Goal: Task Accomplishment & Management: Complete application form

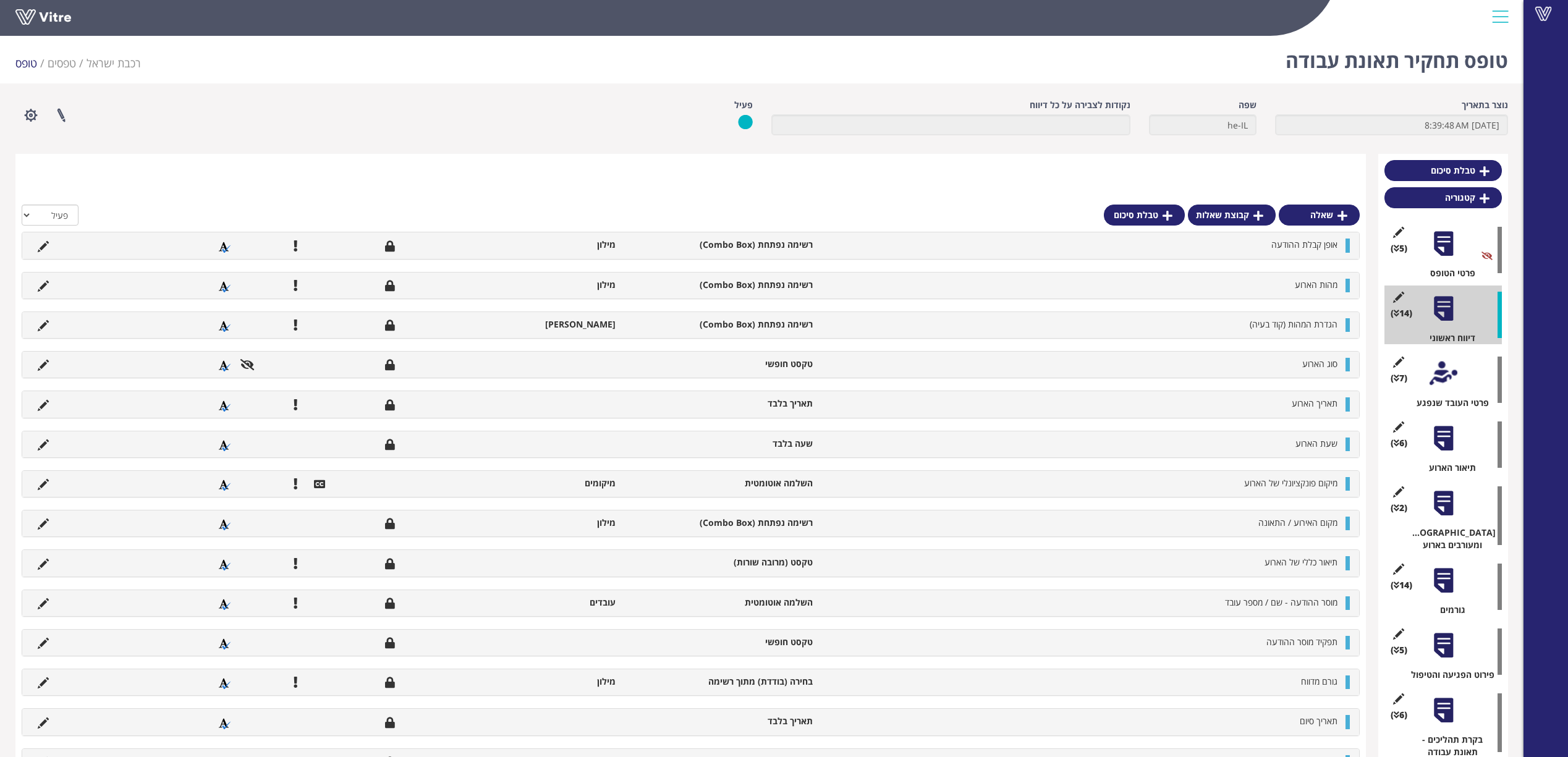
scroll to position [159, 0]
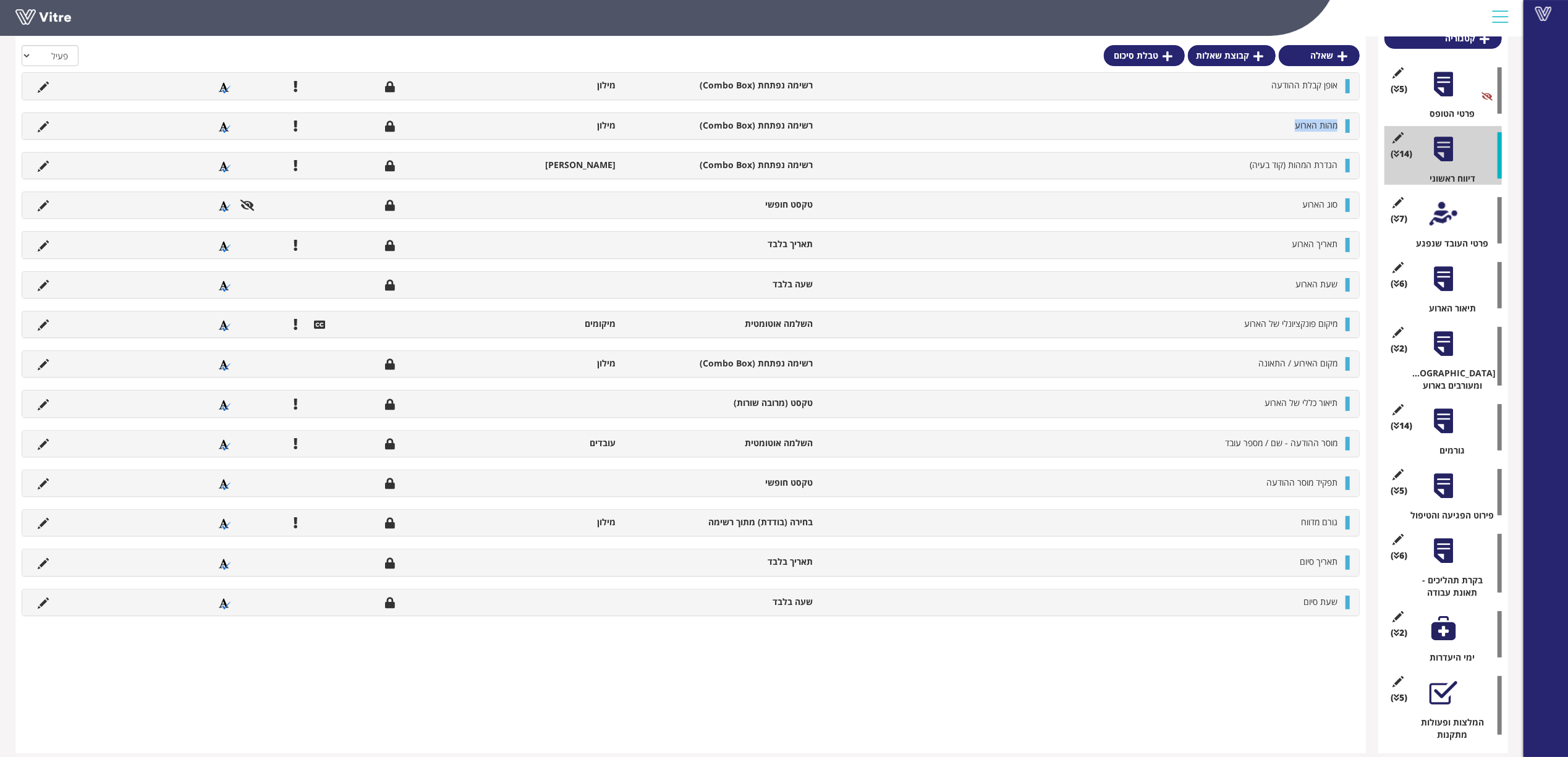
drag, startPoint x: 1341, startPoint y: 128, endPoint x: 1277, endPoint y: 128, distance: 64.0
click at [1277, 128] on li "מהות הארוע" at bounding box center [1081, 125] width 525 height 12
copy span "מהות הארוע"
click at [41, 127] on icon at bounding box center [43, 127] width 11 height 11
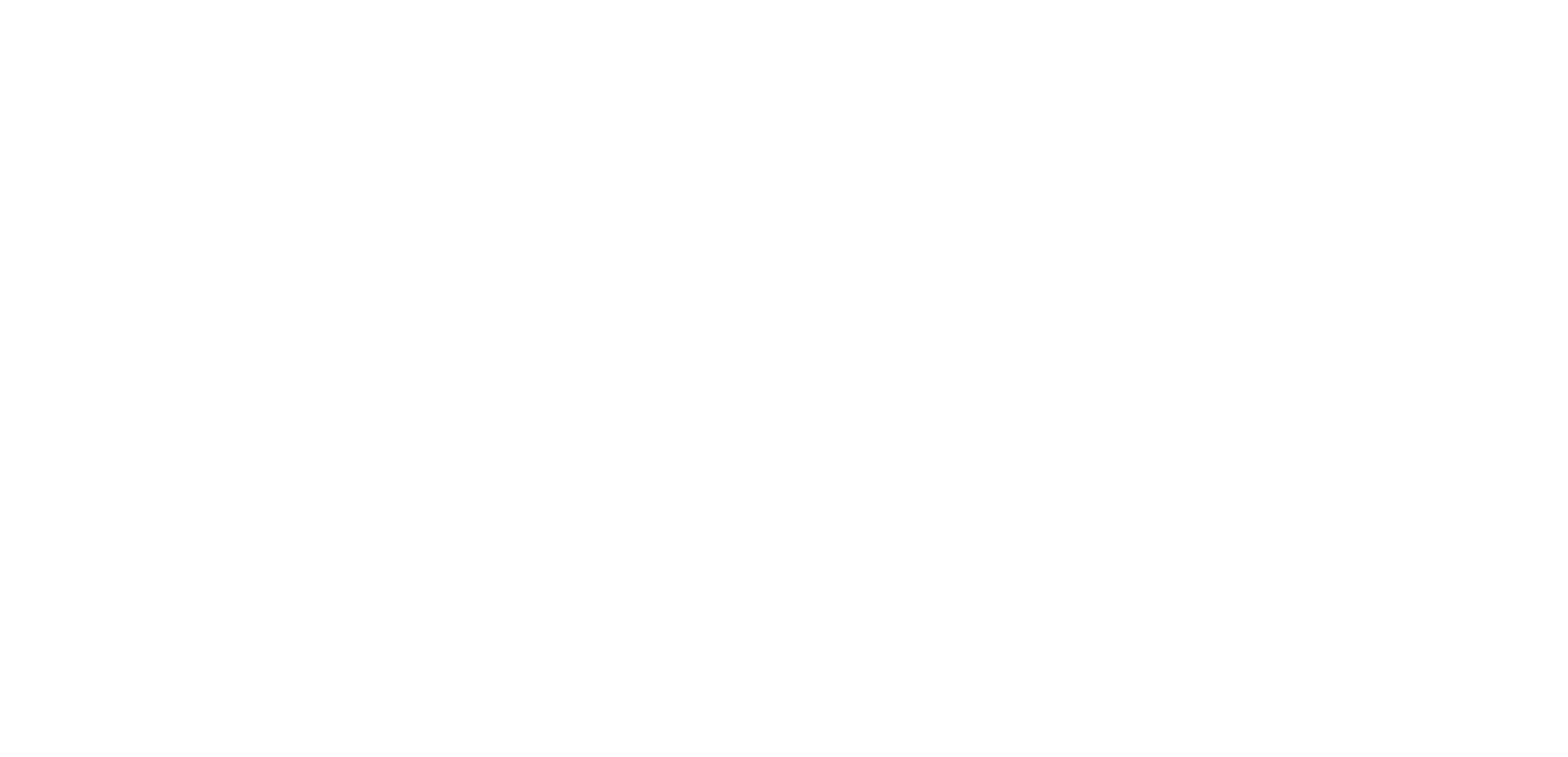
scroll to position [0, 0]
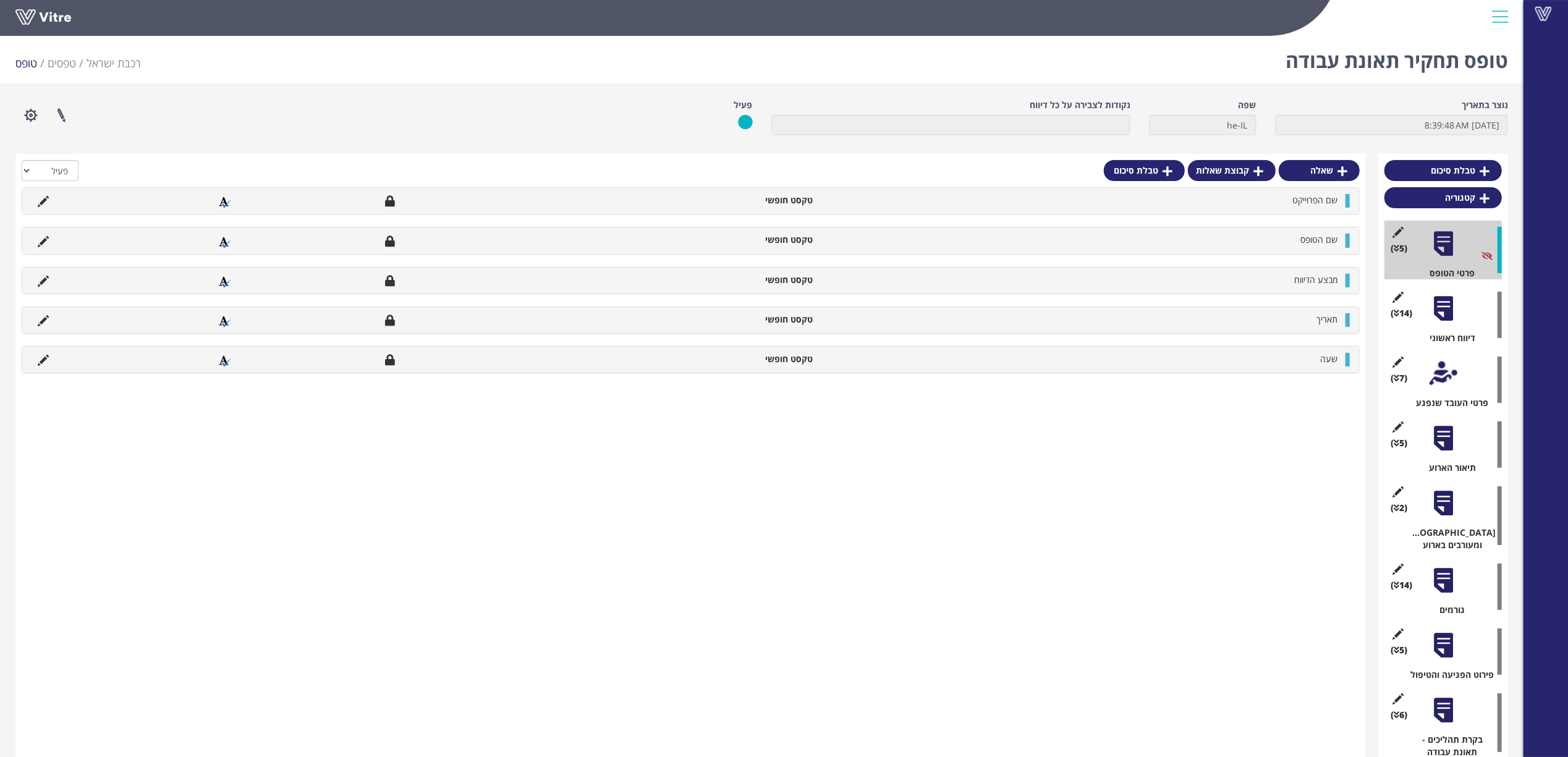
click at [1444, 315] on div at bounding box center [1444, 309] width 28 height 28
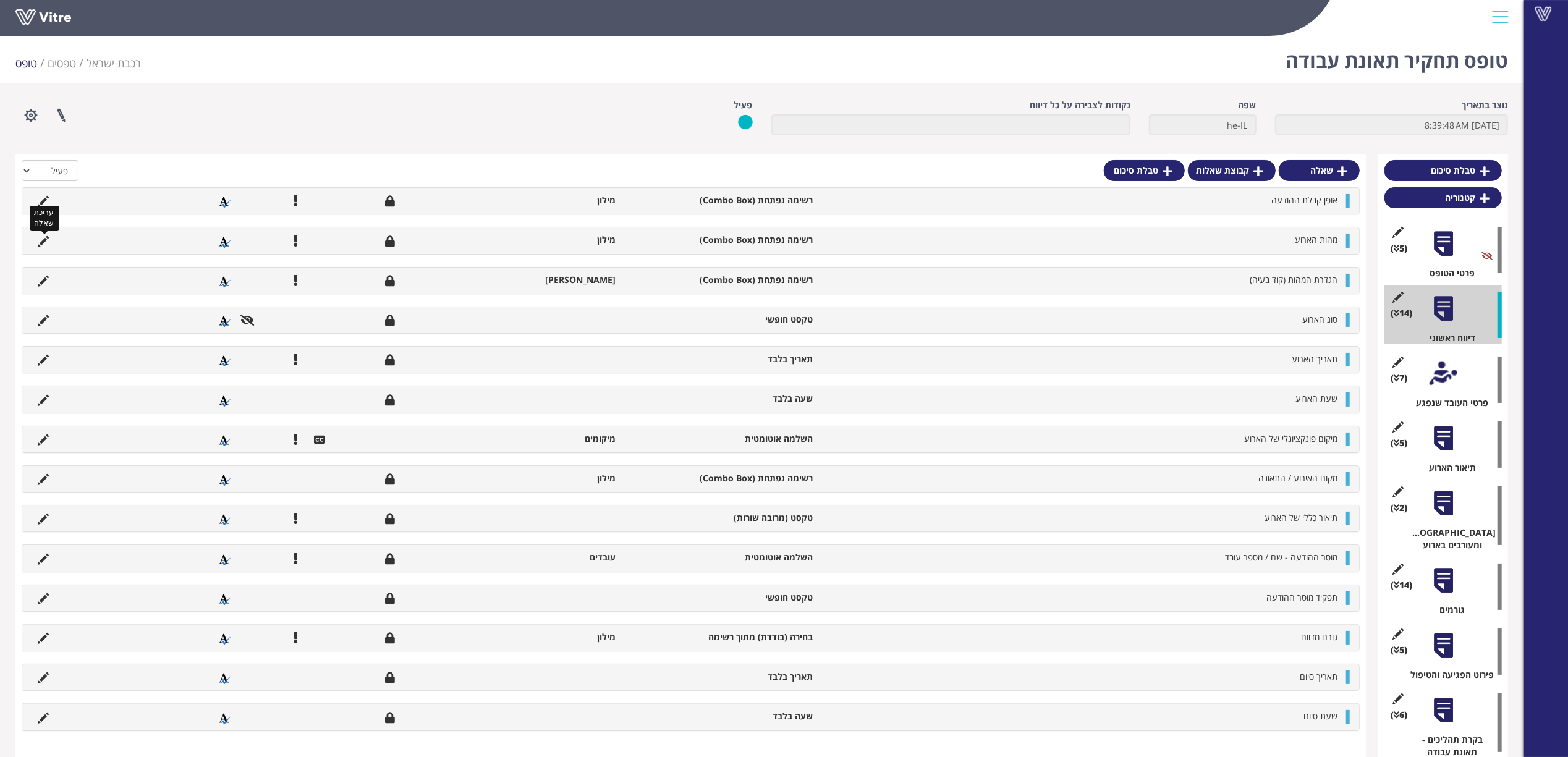
click at [39, 242] on icon at bounding box center [43, 241] width 11 height 11
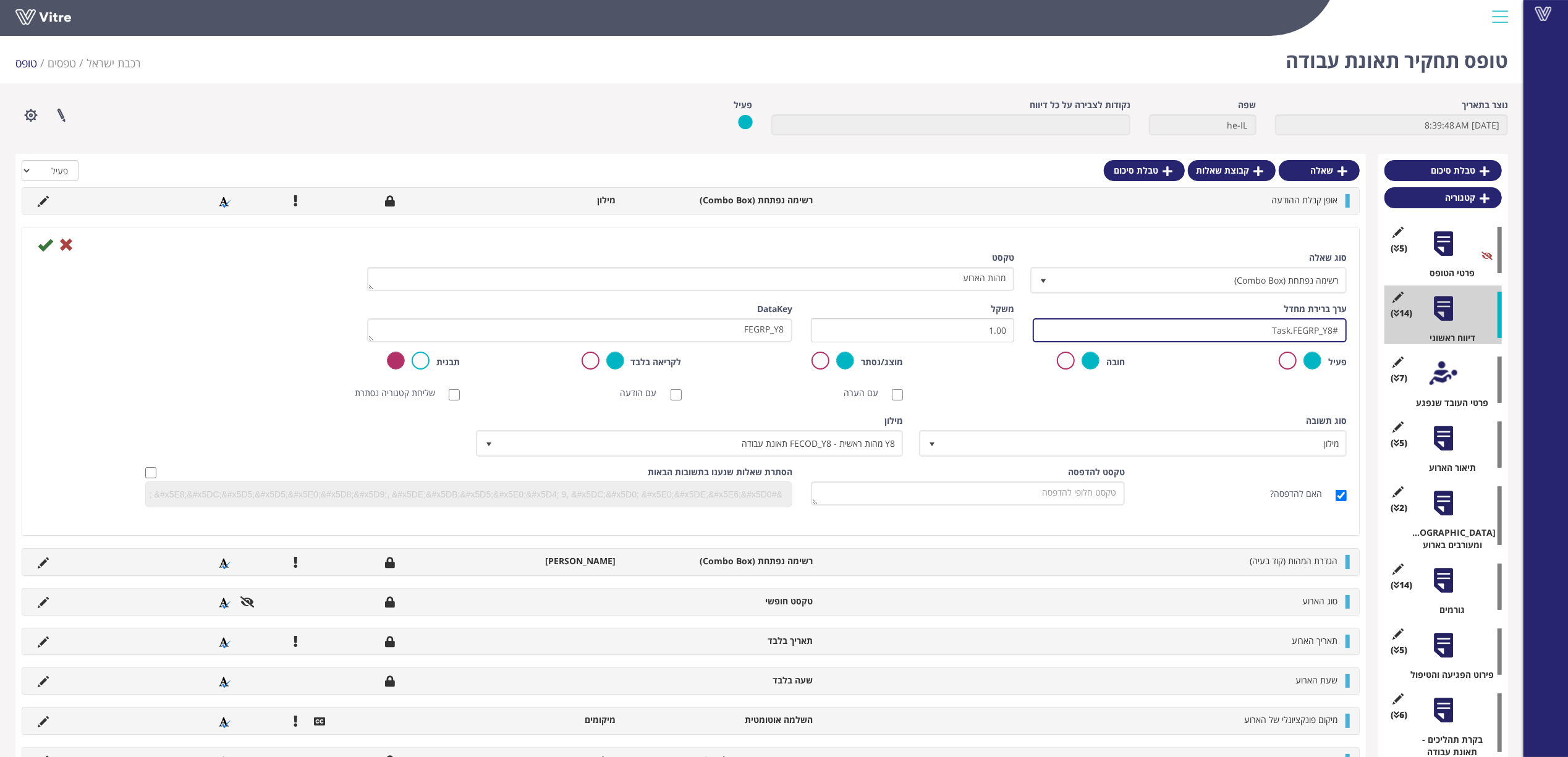
click at [1144, 330] on input "#Task.FEGRP_Y8" at bounding box center [1190, 330] width 314 height 24
drag, startPoint x: 1184, startPoint y: 332, endPoint x: 799, endPoint y: 325, distance: 385.1
click at [808, 326] on div "ערך ברירת מחדל #Task.FEGRP_Y8 משקל 1.00 DataKey FEGRP_Y8" at bounding box center [690, 327] width 1331 height 49
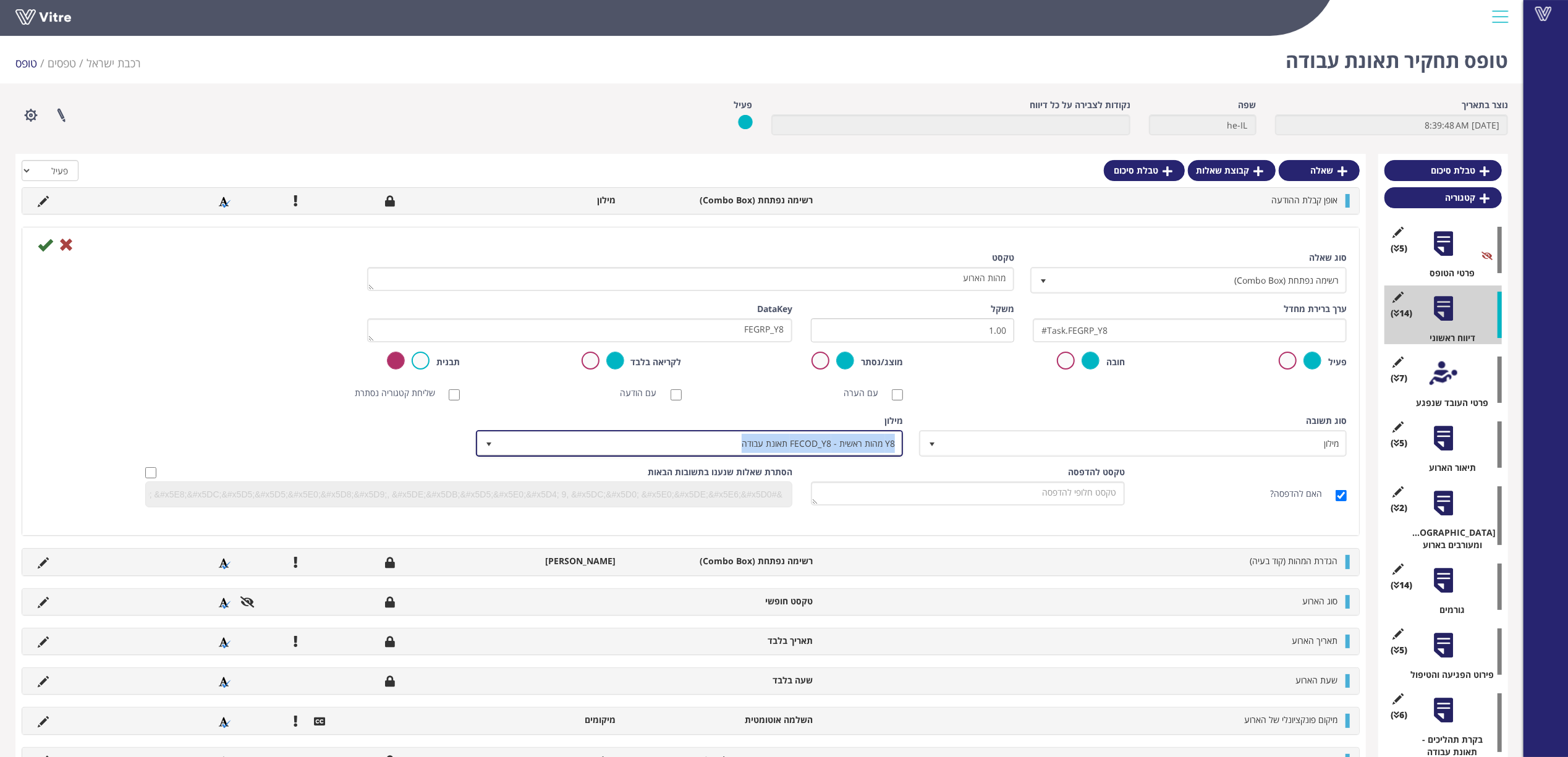
copy span "Y8 מהות ראשית - FECOD_Y8 תאונת עבודה"
drag, startPoint x: 1336, startPoint y: 559, endPoint x: 1229, endPoint y: 562, distance: 107.0
click at [1229, 562] on li "הגדרת המהות (קוד בעיה)" at bounding box center [1081, 561] width 525 height 12
copy span "הגדרת המהות (קוד בעיה)"
click at [45, 564] on icon at bounding box center [43, 563] width 11 height 11
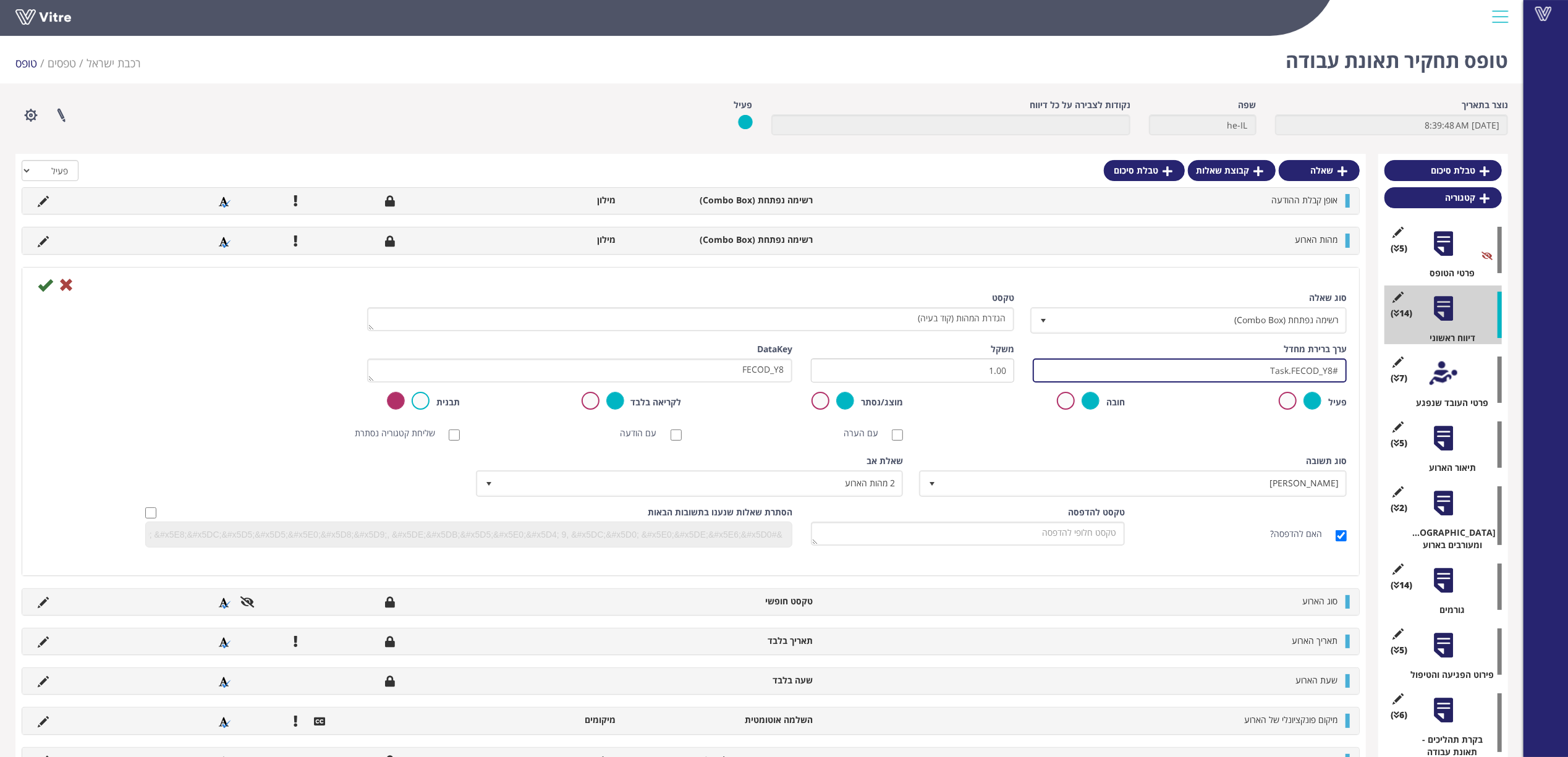
click at [1245, 374] on input "#Task.FECOD_Y8" at bounding box center [1190, 370] width 314 height 24
drag, startPoint x: 1253, startPoint y: 370, endPoint x: 891, endPoint y: 399, distance: 363.2
click at [891, 399] on div "סוג שאלה רשימה נפתחת (Combo Box) 2 טקסט הגדרת המהות (קוד בעיה) ערך ברירת מחדל #…" at bounding box center [690, 424] width 1312 height 265
drag, startPoint x: 1340, startPoint y: 602, endPoint x: 1285, endPoint y: 605, distance: 55.1
click at [1285, 605] on li "סוג הארוע" at bounding box center [1081, 602] width 525 height 12
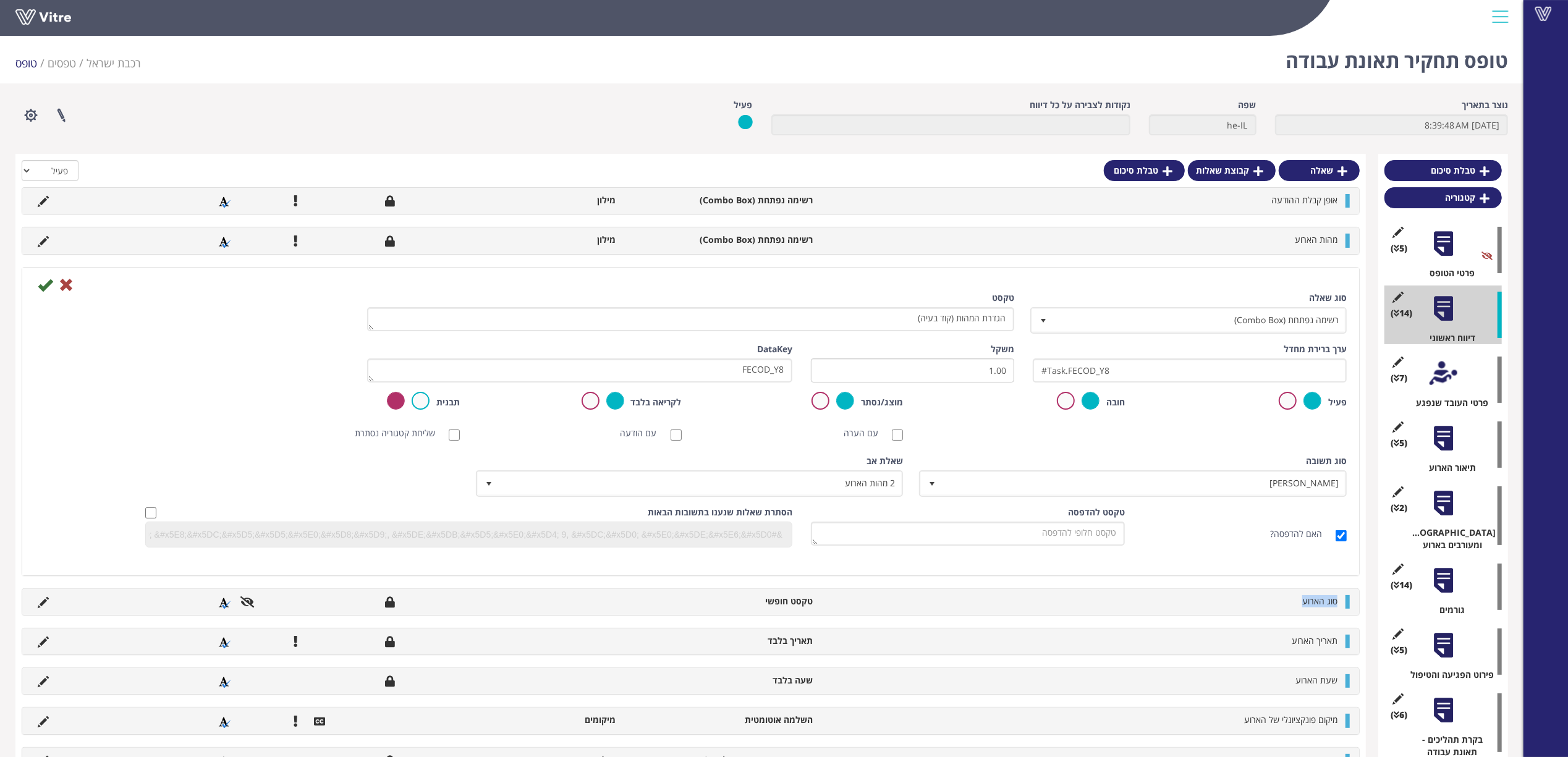
copy span "סוג הארוע"
click at [42, 639] on icon at bounding box center [43, 642] width 11 height 11
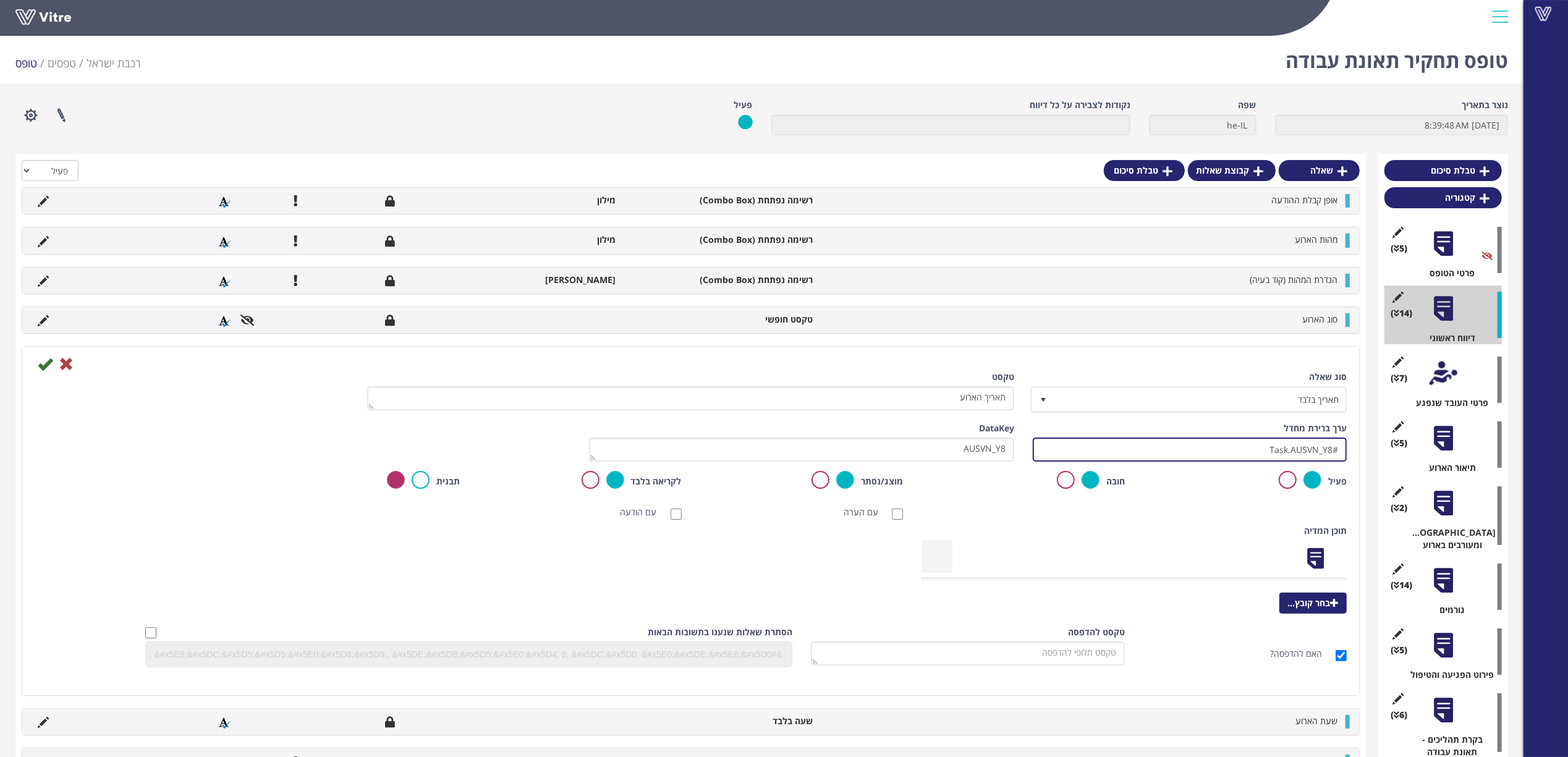
click at [1259, 455] on input "#Task.AUSVN_Y8" at bounding box center [1190, 449] width 314 height 24
drag, startPoint x: 1263, startPoint y: 448, endPoint x: 885, endPoint y: 451, distance: 378.0
click at [891, 451] on div "ערך ברירת מחדל #Task.AUSVN_Y8 משקל DataKey AUSVN_Y8" at bounding box center [690, 446] width 1331 height 49
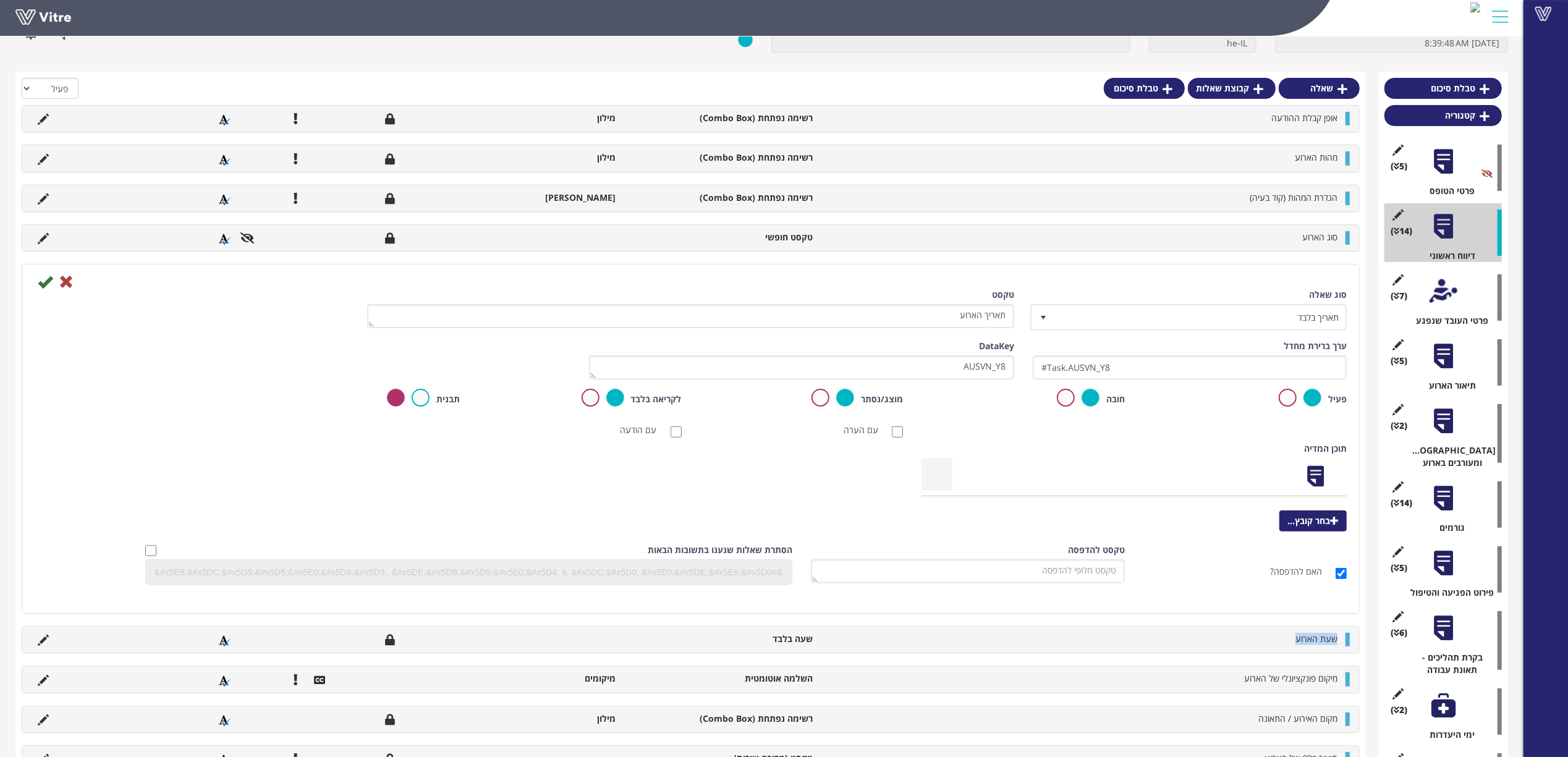
drag, startPoint x: 1338, startPoint y: 641, endPoint x: 1254, endPoint y: 641, distance: 84.0
click at [1254, 641] on li "שעת הארוע" at bounding box center [1081, 639] width 525 height 12
copy span "שעת הארוע"
click at [43, 642] on icon at bounding box center [43, 640] width 11 height 11
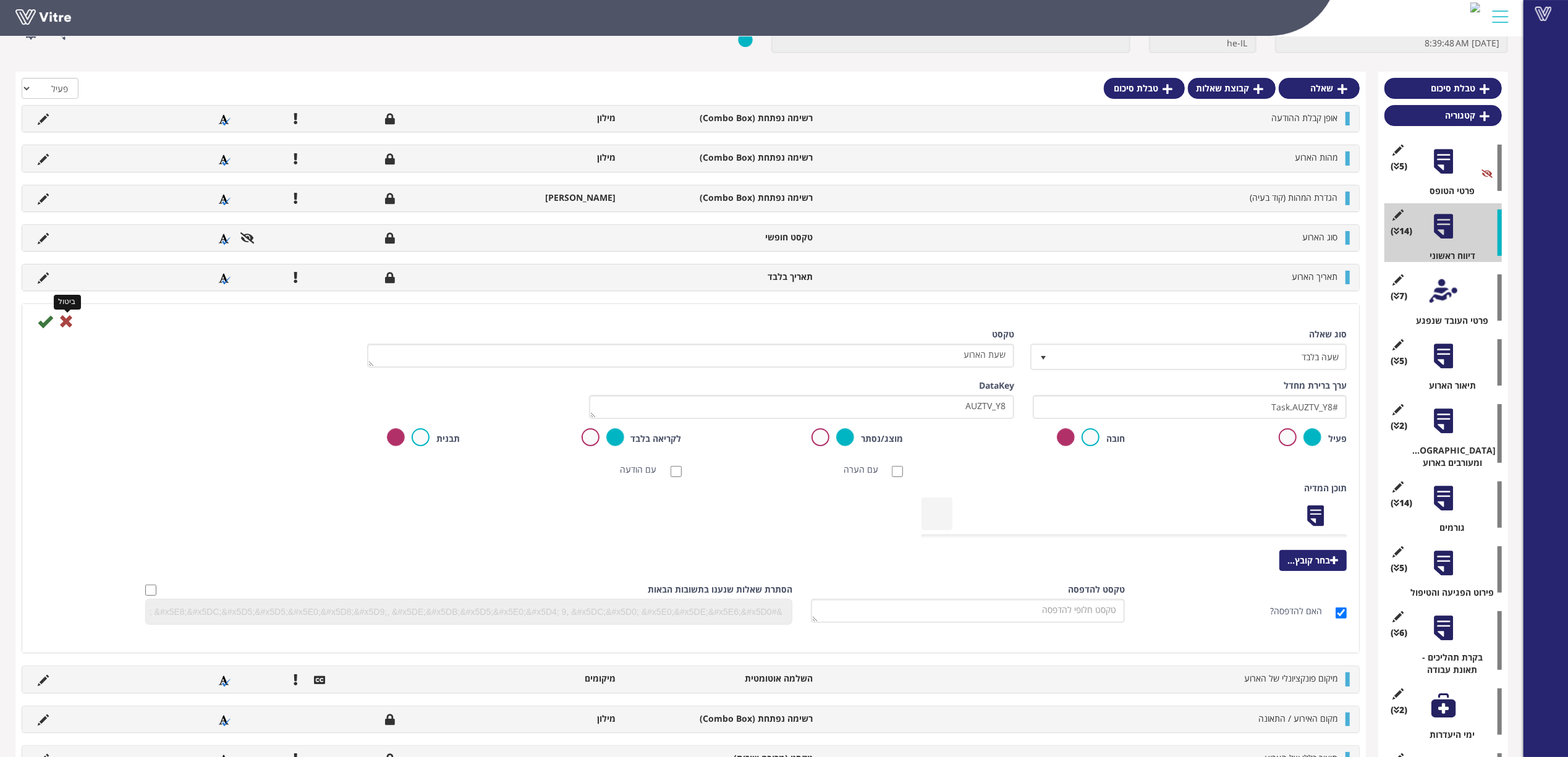
click at [67, 319] on icon at bounding box center [66, 321] width 15 height 15
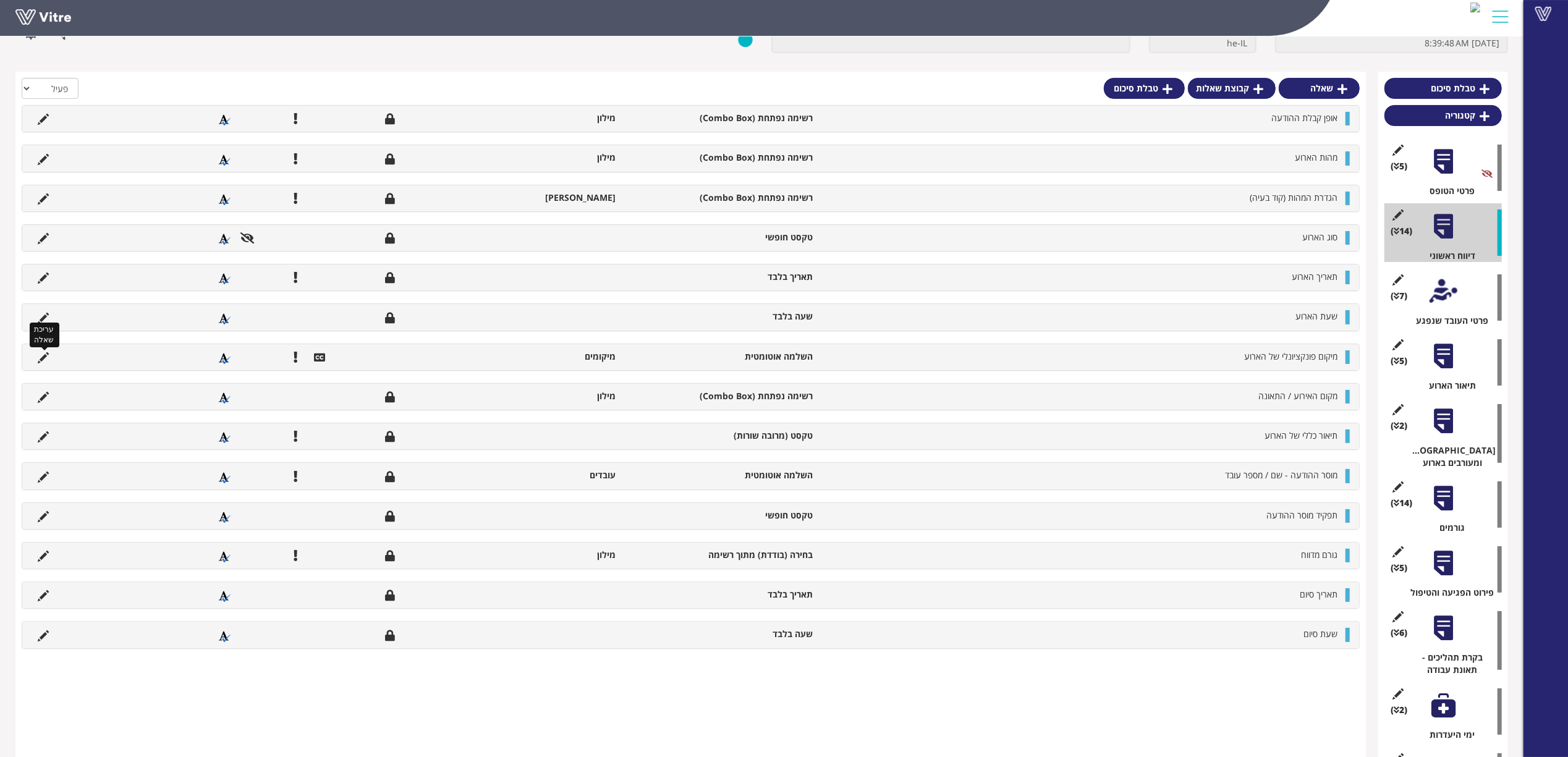
click at [40, 359] on icon at bounding box center [43, 358] width 11 height 11
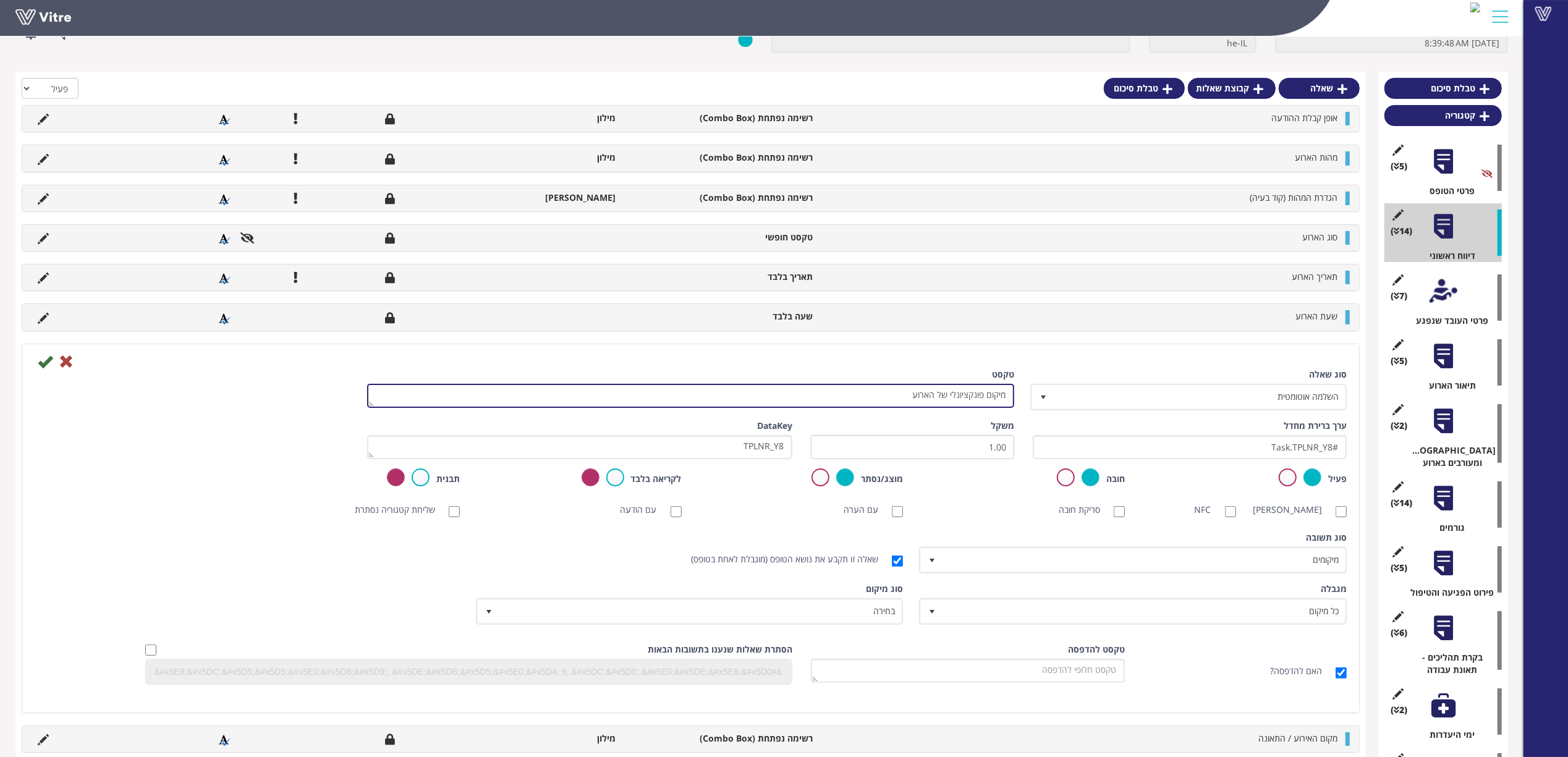
drag, startPoint x: 900, startPoint y: 394, endPoint x: 1027, endPoint y: 401, distance: 127.2
click at [1027, 401] on div "סוג שאלה השלמה אוטומטית 11 טקסט מיקום פונקציונלי של הארוע" at bounding box center [690, 394] width 1331 height 51
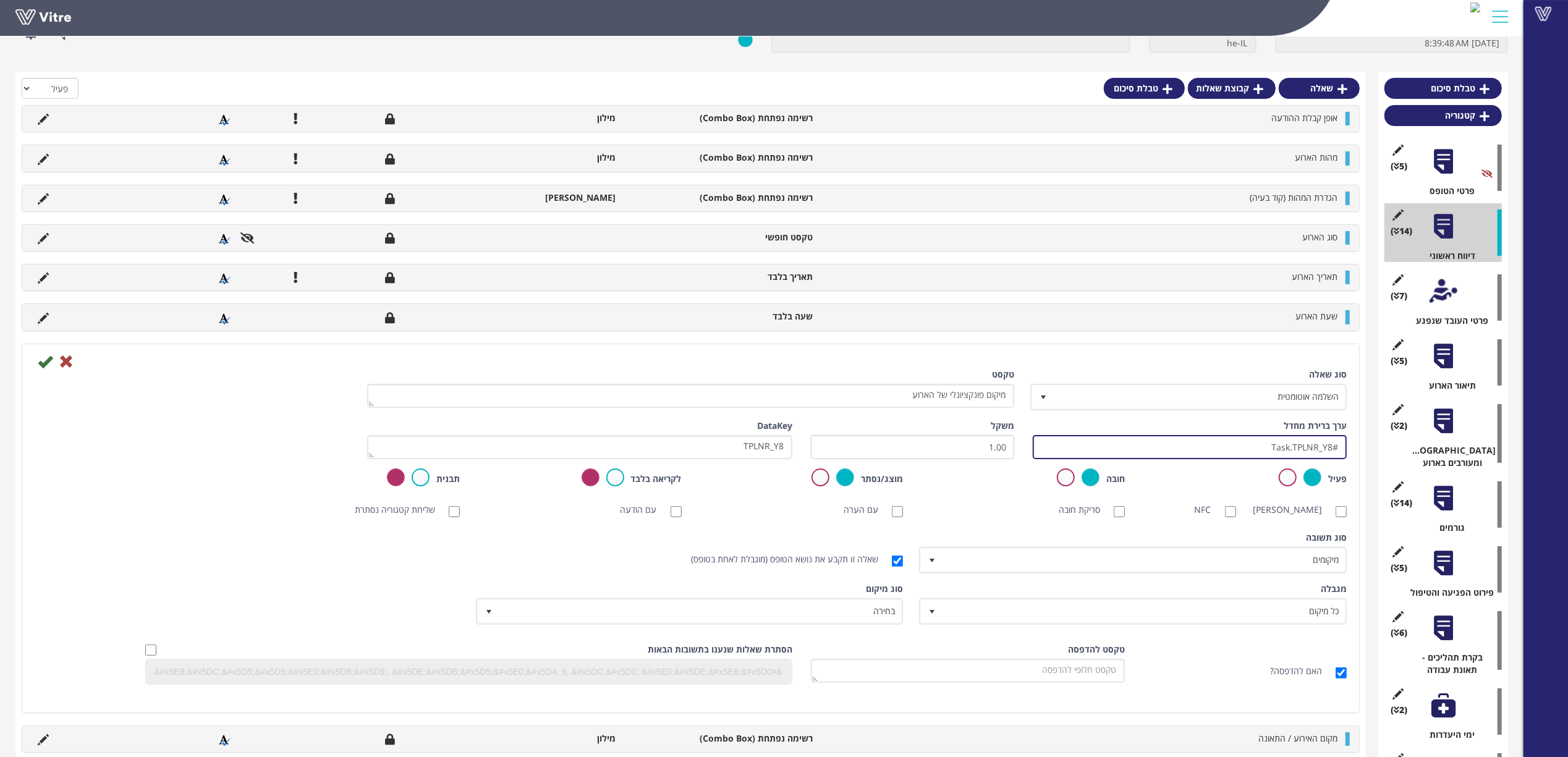
click at [1253, 442] on input "#Task.TPLNR_Y8" at bounding box center [1190, 447] width 314 height 24
drag, startPoint x: 1246, startPoint y: 444, endPoint x: 925, endPoint y: 448, distance: 321.0
click at [935, 448] on div "ערך ברירת מחדל #Task.TPLNR_Y8 משקל 1.00 DataKey TPLNR_Y8" at bounding box center [690, 444] width 1331 height 49
drag, startPoint x: 740, startPoint y: 442, endPoint x: 802, endPoint y: 451, distance: 62.6
click at [802, 451] on div "ערך ברירת מחדל #Task.TPLNR_Y8 משקל 1.00 DataKey TPLNR_Y8" at bounding box center [690, 444] width 1331 height 49
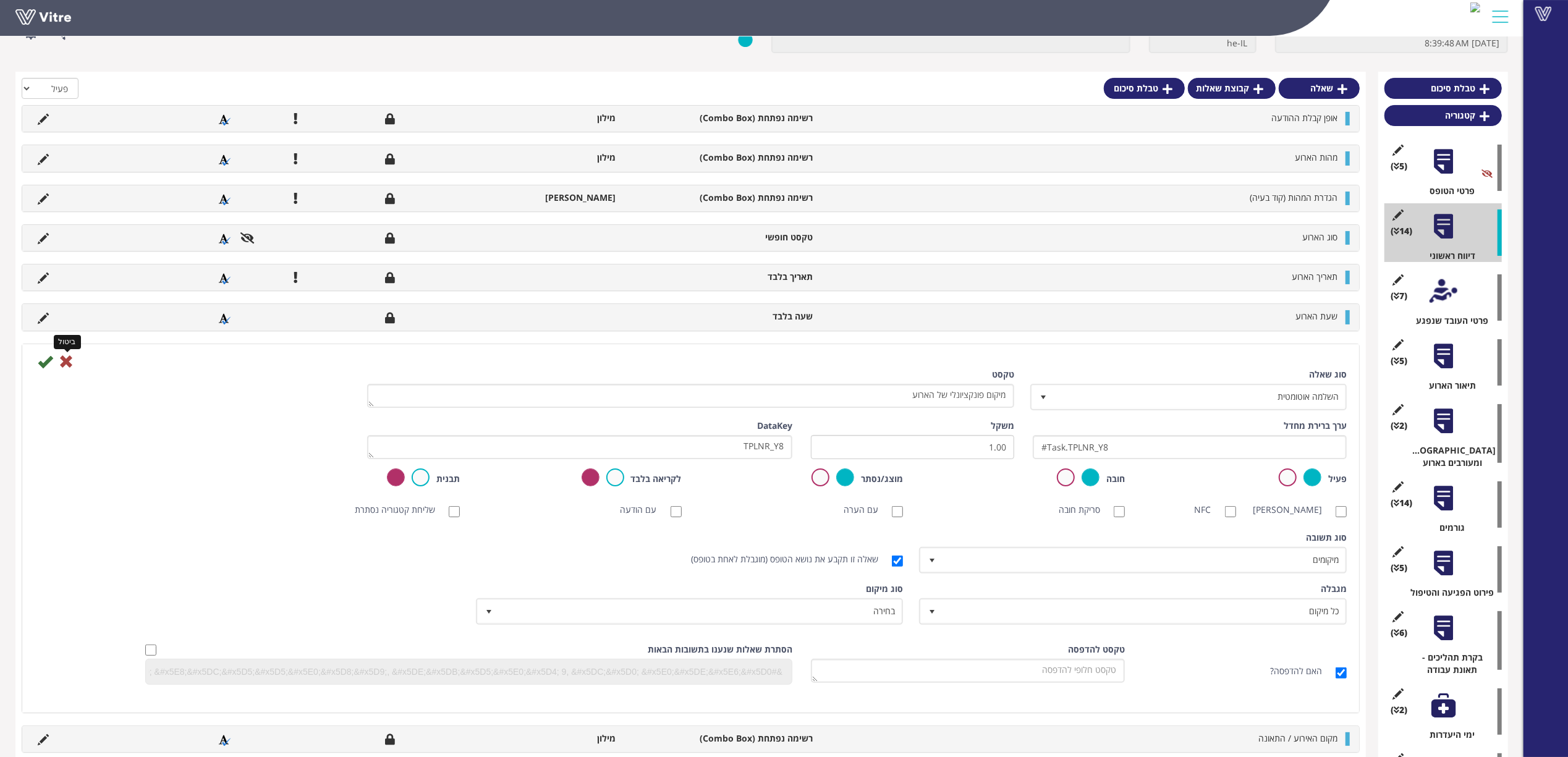
click at [66, 365] on icon at bounding box center [66, 361] width 15 height 15
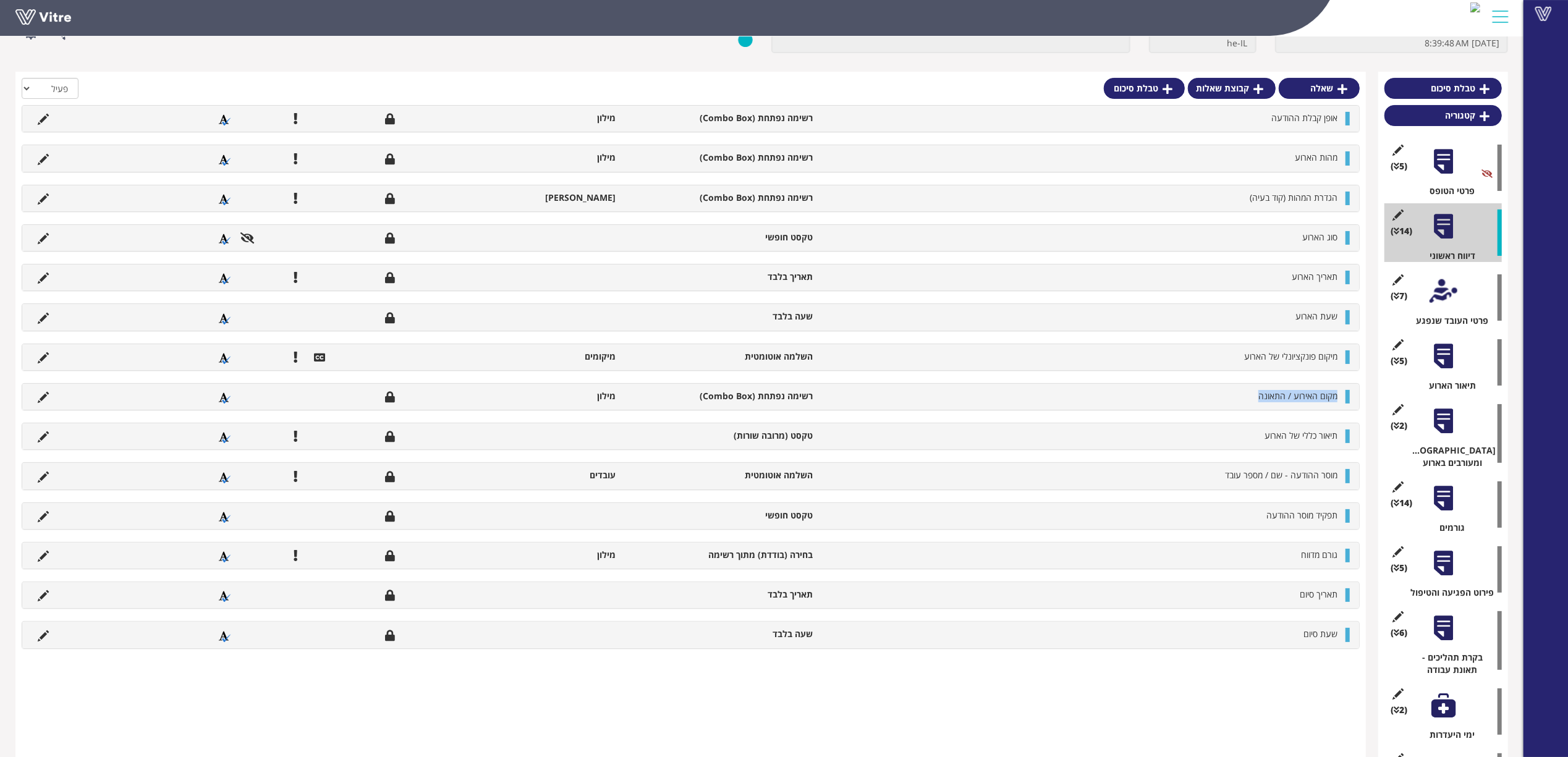
drag, startPoint x: 1338, startPoint y: 398, endPoint x: 1248, endPoint y: 401, distance: 90.0
click at [1248, 401] on li "מקום האירוע / התאונה" at bounding box center [1081, 396] width 525 height 12
copy span "מקום האירוע / התאונה"
click at [43, 397] on icon at bounding box center [43, 397] width 11 height 11
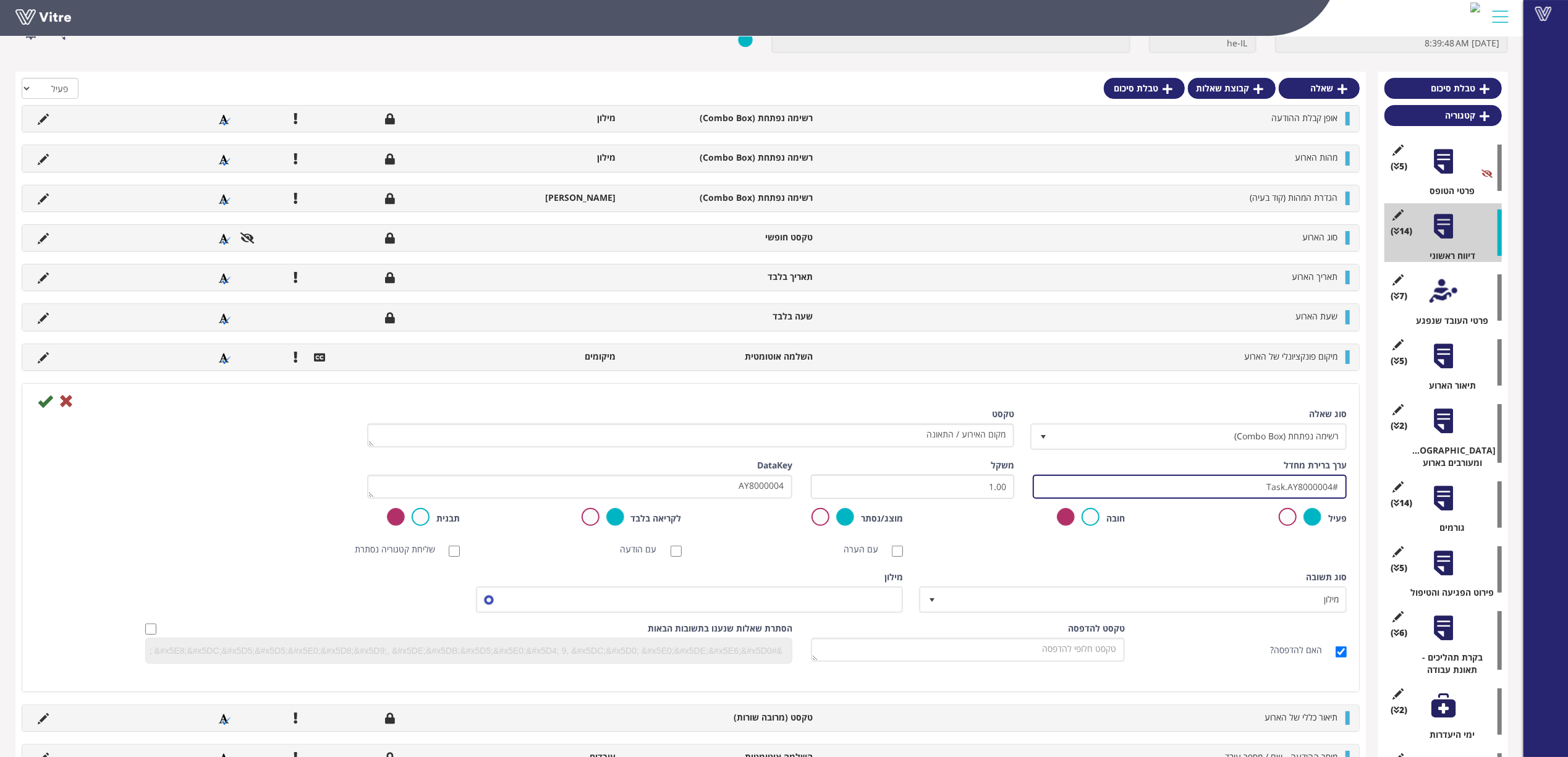
click at [1196, 488] on input "#Task.AY8000004" at bounding box center [1190, 486] width 314 height 24
drag, startPoint x: 1195, startPoint y: 488, endPoint x: 828, endPoint y: 486, distance: 367.0
click at [832, 487] on div "ערך ברירת מחדל #Task.AY8000004 משקל 1.00 DataKey AY8000004" at bounding box center [690, 483] width 1331 height 49
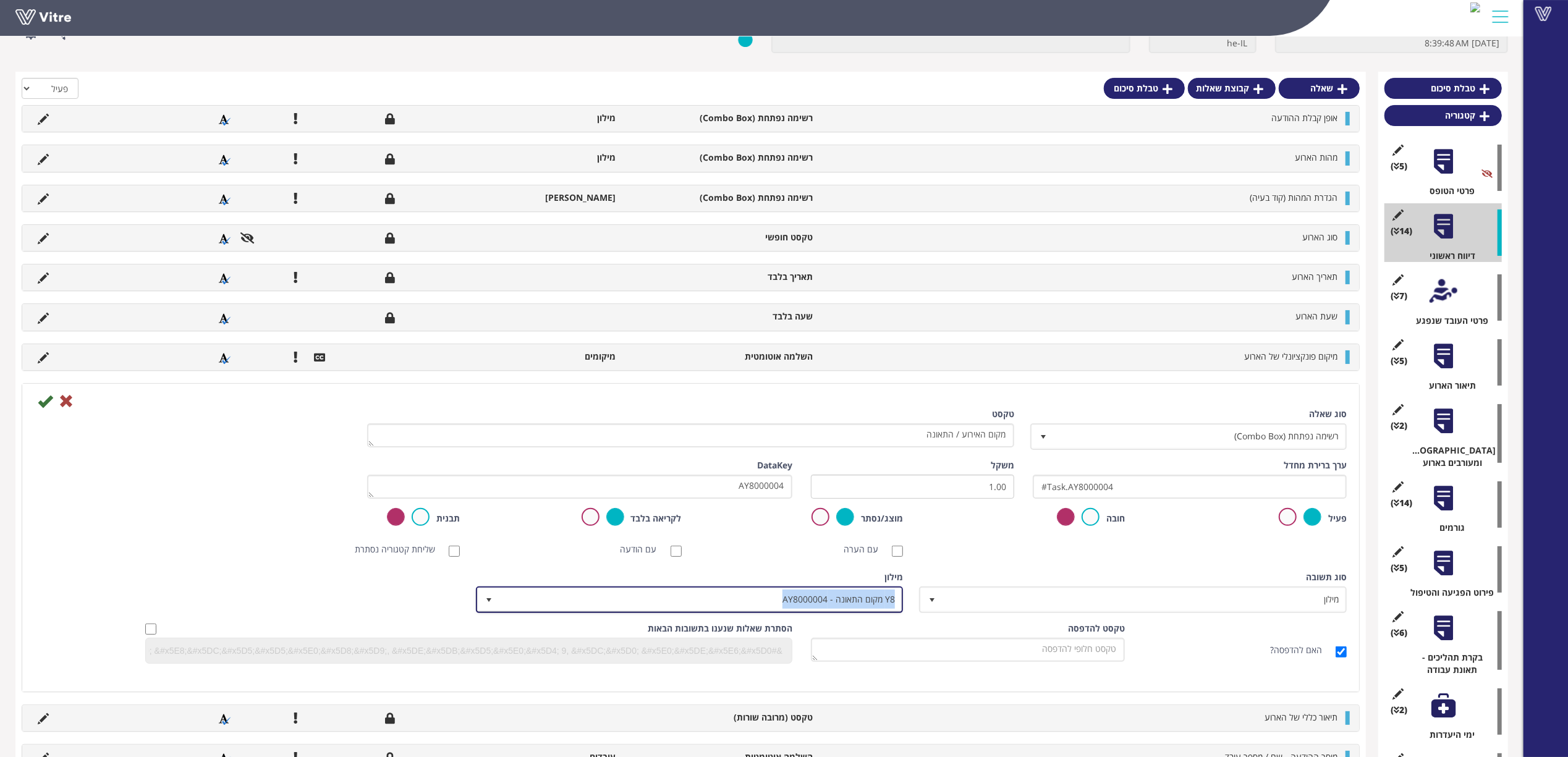
copy span "Y8 מקום התאונה - AY8000004"
drag, startPoint x: 780, startPoint y: 602, endPoint x: 912, endPoint y: 614, distance: 132.5
click at [912, 614] on div "מילון Y8 מקום התאונה - AY8000004 11414" at bounding box center [691, 596] width 444 height 51
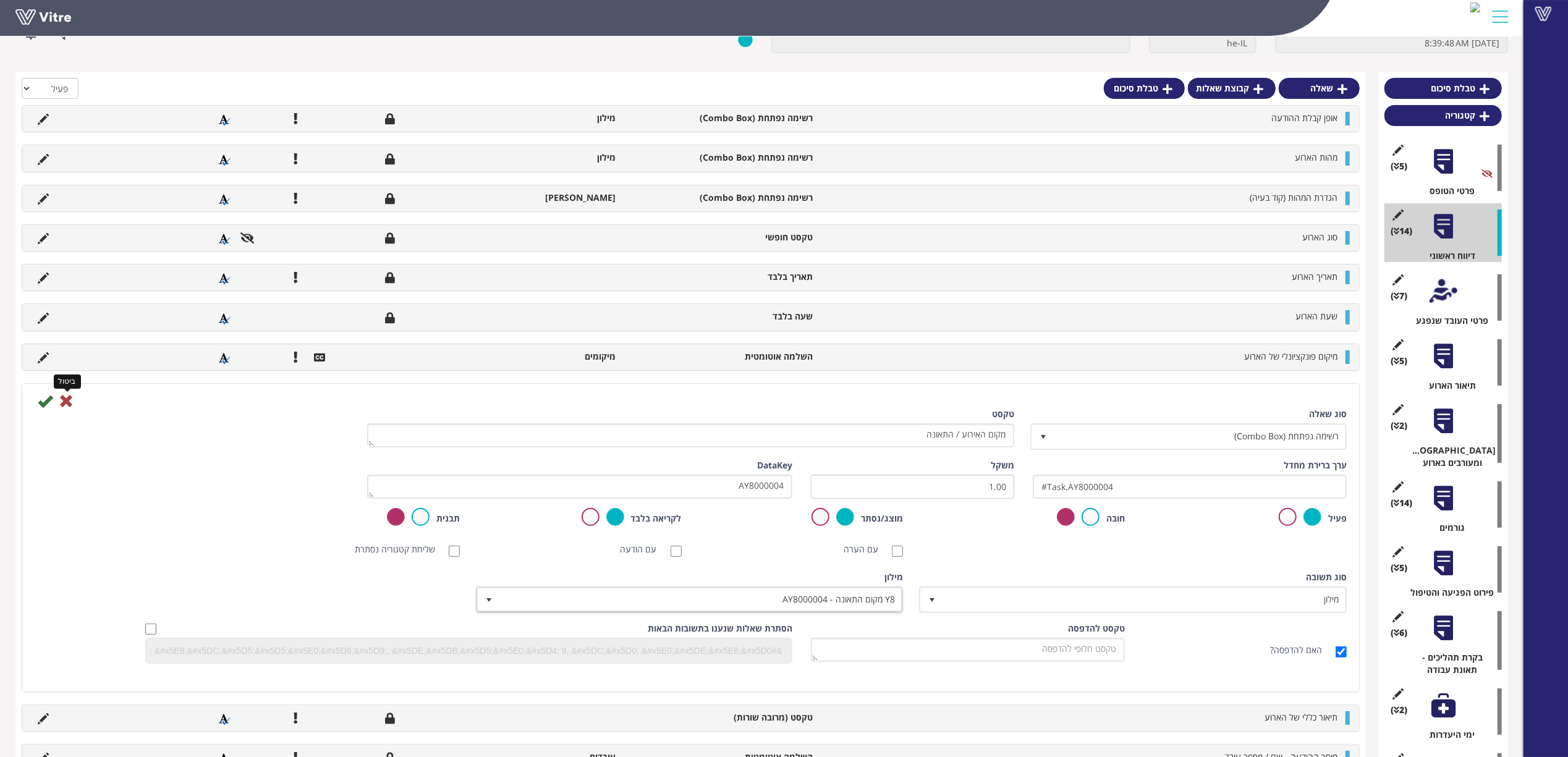
click at [67, 404] on icon at bounding box center [66, 401] width 15 height 15
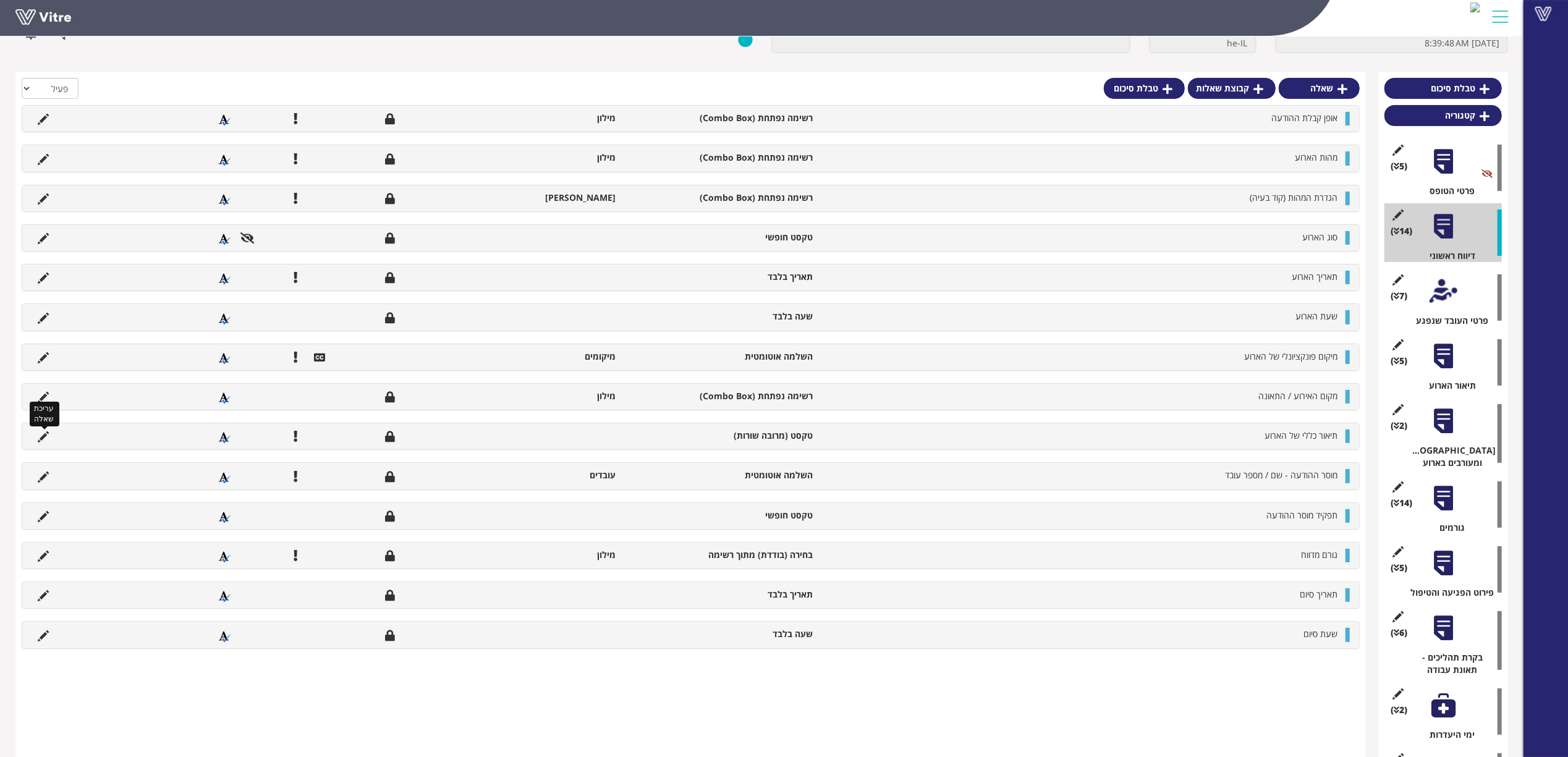
click at [38, 438] on icon at bounding box center [43, 437] width 11 height 11
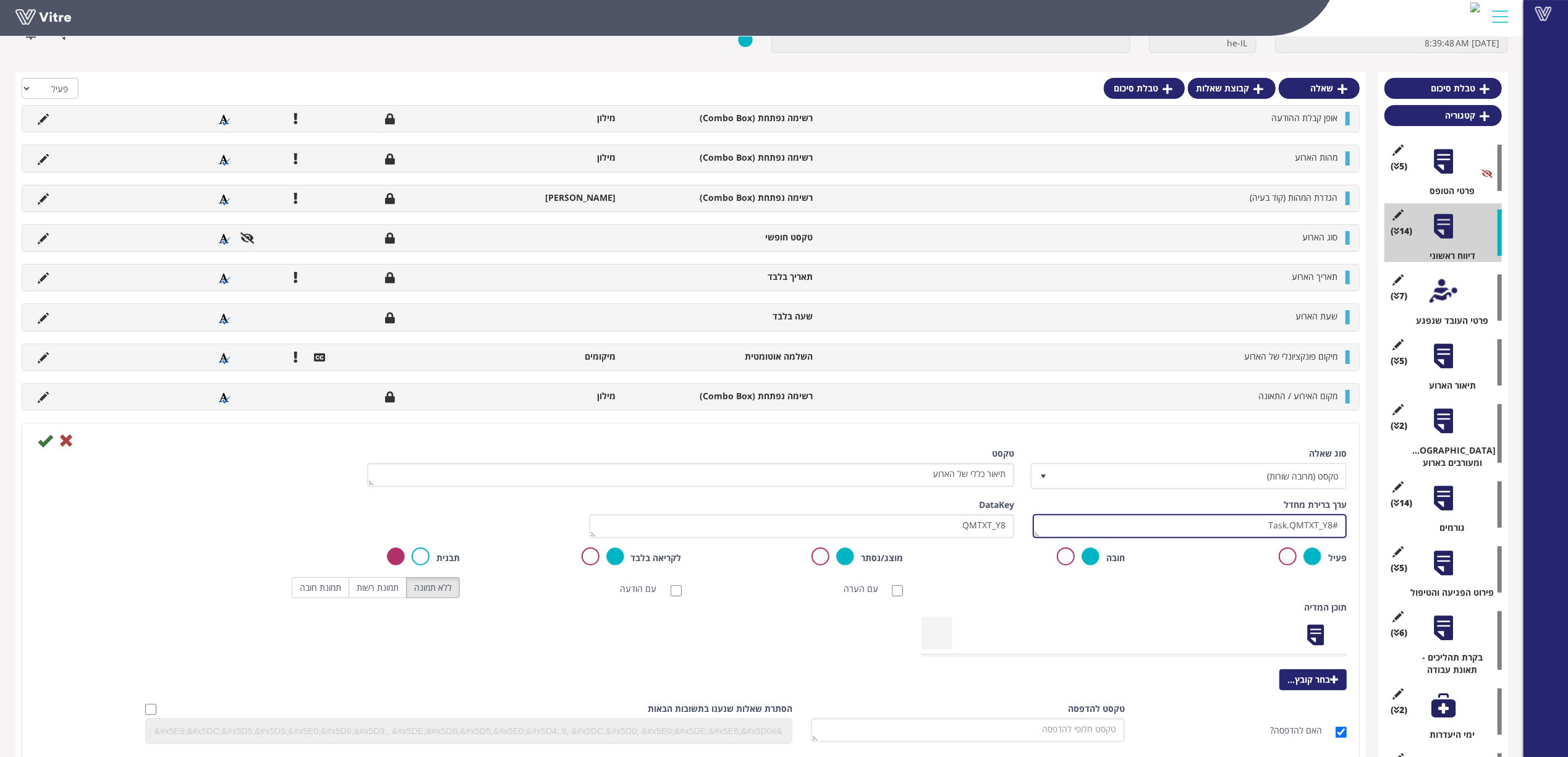
drag, startPoint x: 1254, startPoint y: 527, endPoint x: 1360, endPoint y: 531, distance: 106.1
click at [1360, 531] on div "שאלה קבוצת שאלות טבלת סיכום הכל פעיל לא פעיל אופן קבלת ההודעה רשימה נפתחת (Comb…" at bounding box center [690, 530] width 1350 height 918
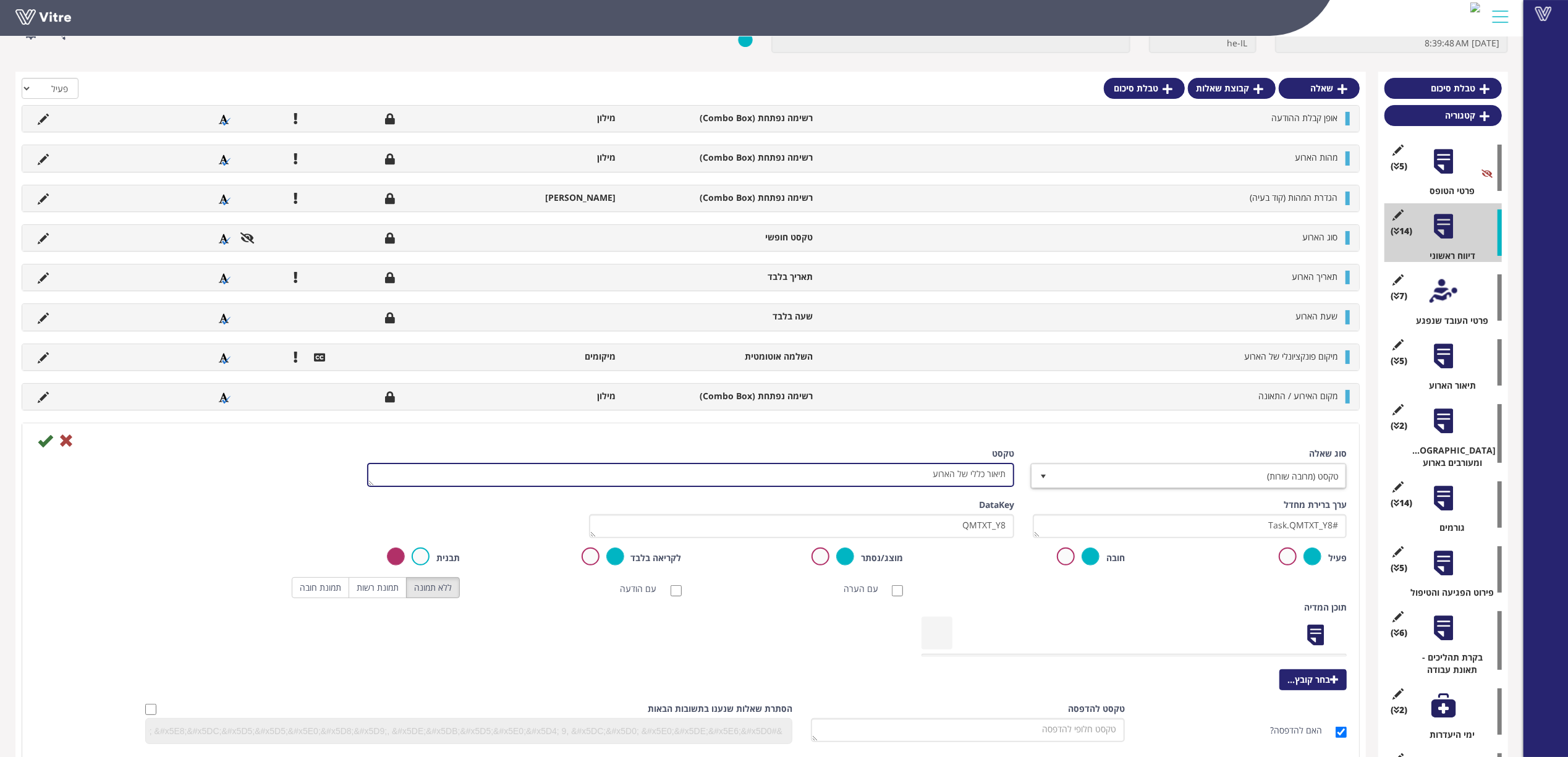
drag, startPoint x: 912, startPoint y: 470, endPoint x: 1057, endPoint y: 473, distance: 145.0
click at [1057, 473] on div "סוג שאלה טקסט (מרובה שורות) 23 טקסט תיאור כללי של הארוע" at bounding box center [690, 473] width 1331 height 51
click at [65, 443] on icon at bounding box center [66, 440] width 15 height 15
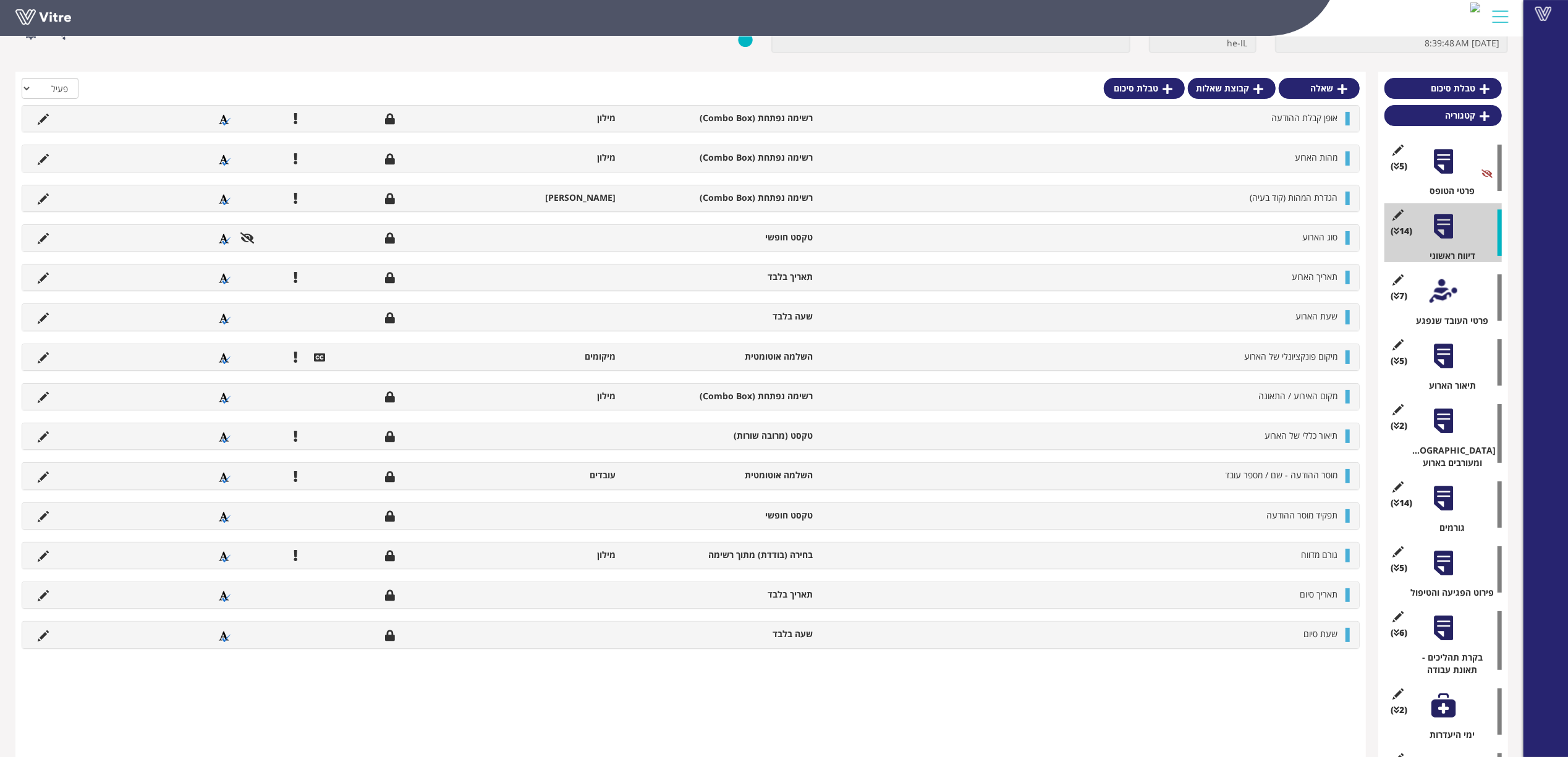
click at [1446, 362] on div at bounding box center [1444, 356] width 28 height 28
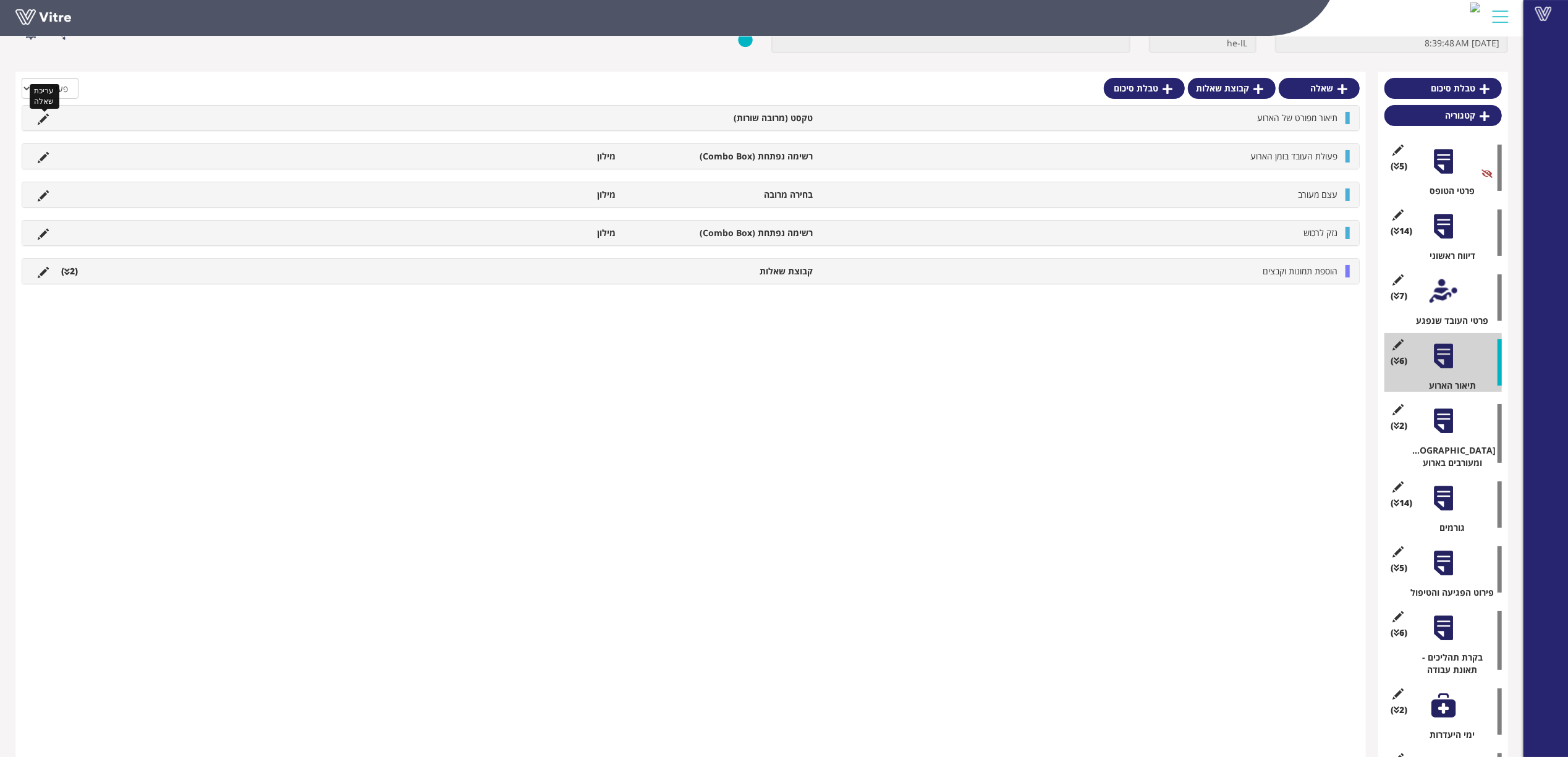
click at [48, 118] on icon at bounding box center [43, 119] width 11 height 11
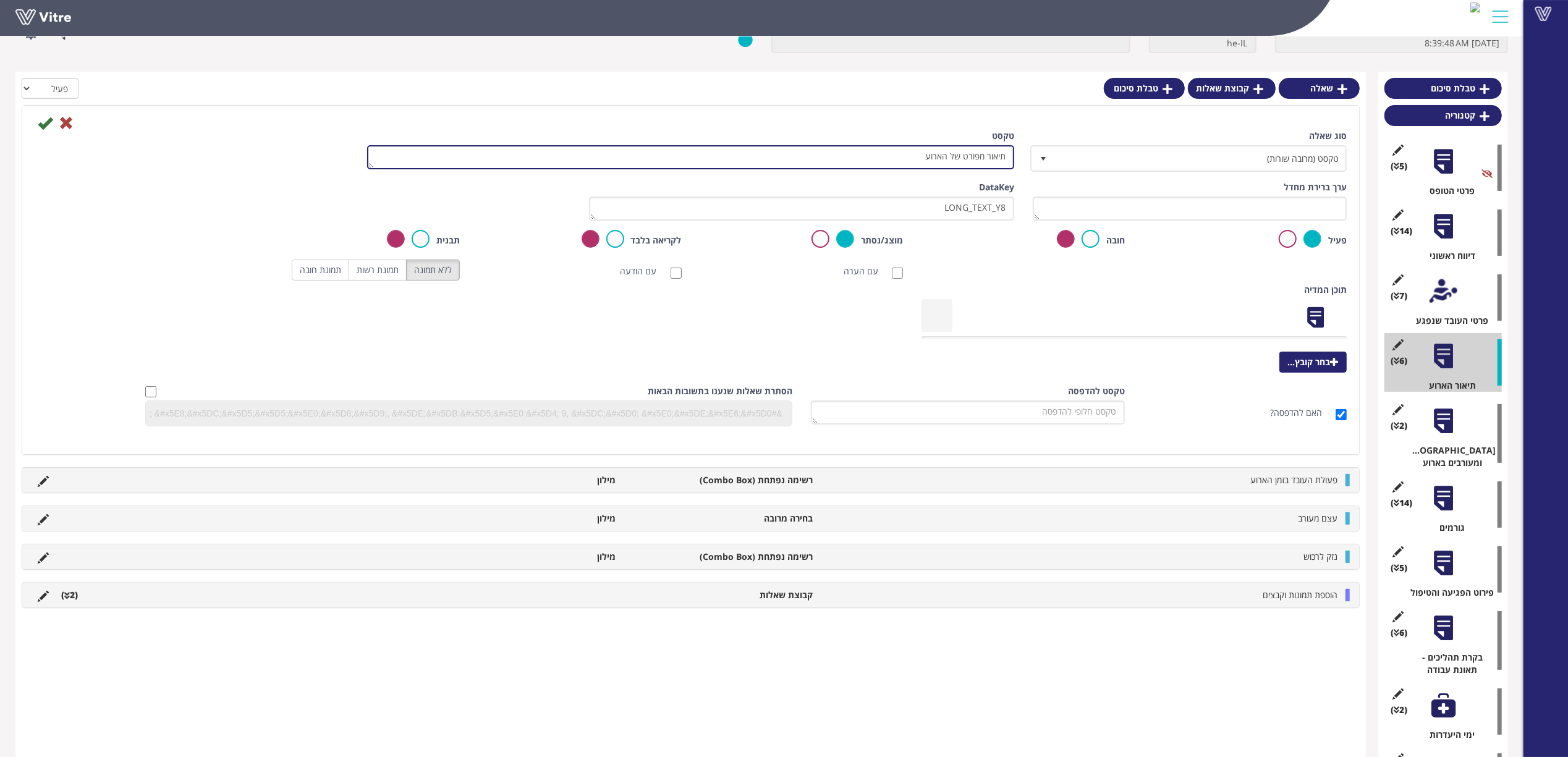
drag, startPoint x: 857, startPoint y: 151, endPoint x: 1125, endPoint y: 153, distance: 268.0
click at [1125, 153] on div "סוג שאלה טקסט (מרובה שורות) 23 טקסט תיאור מפורט של הארוע" at bounding box center [690, 155] width 1331 height 51
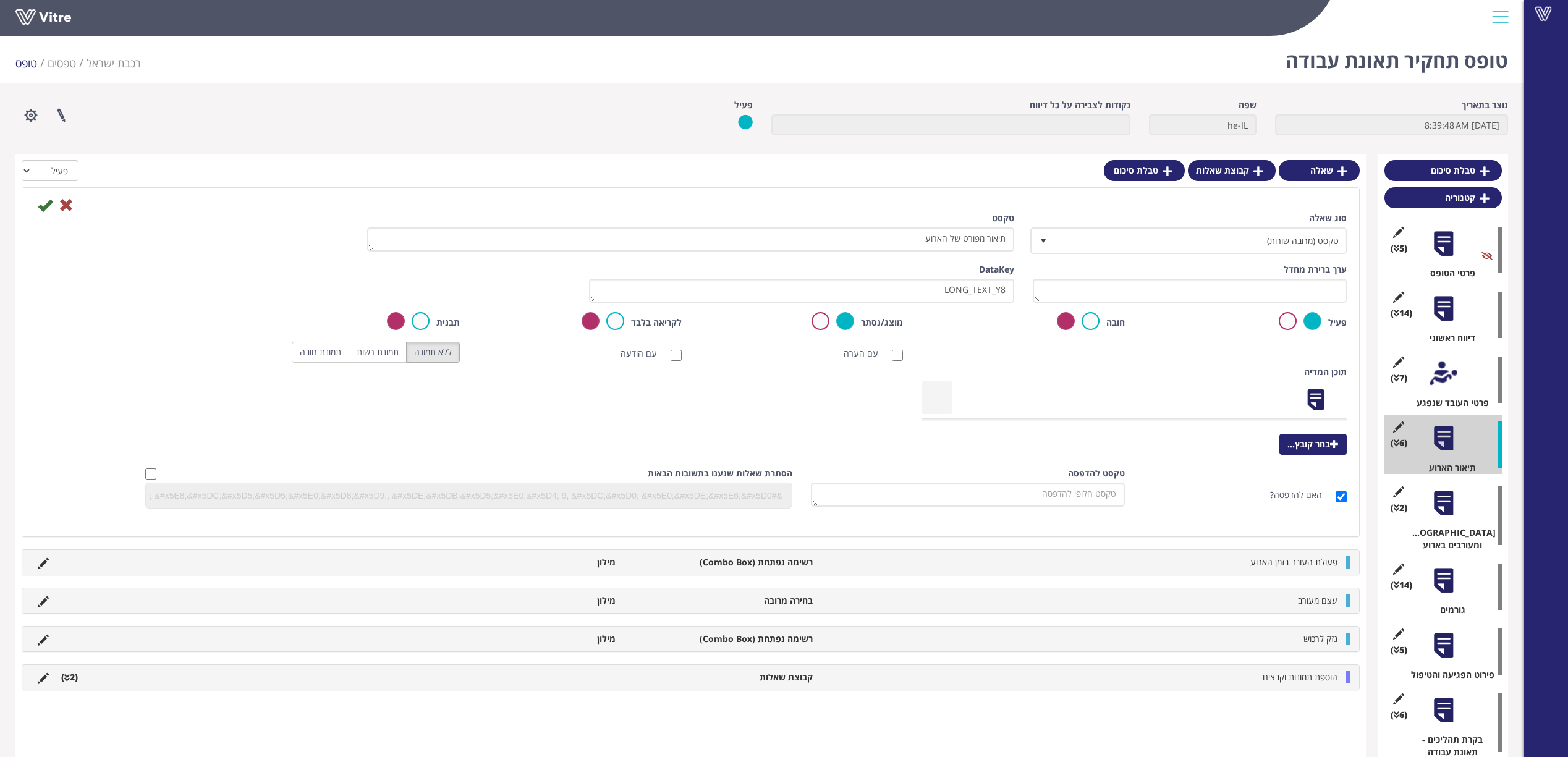
scroll to position [82, 0]
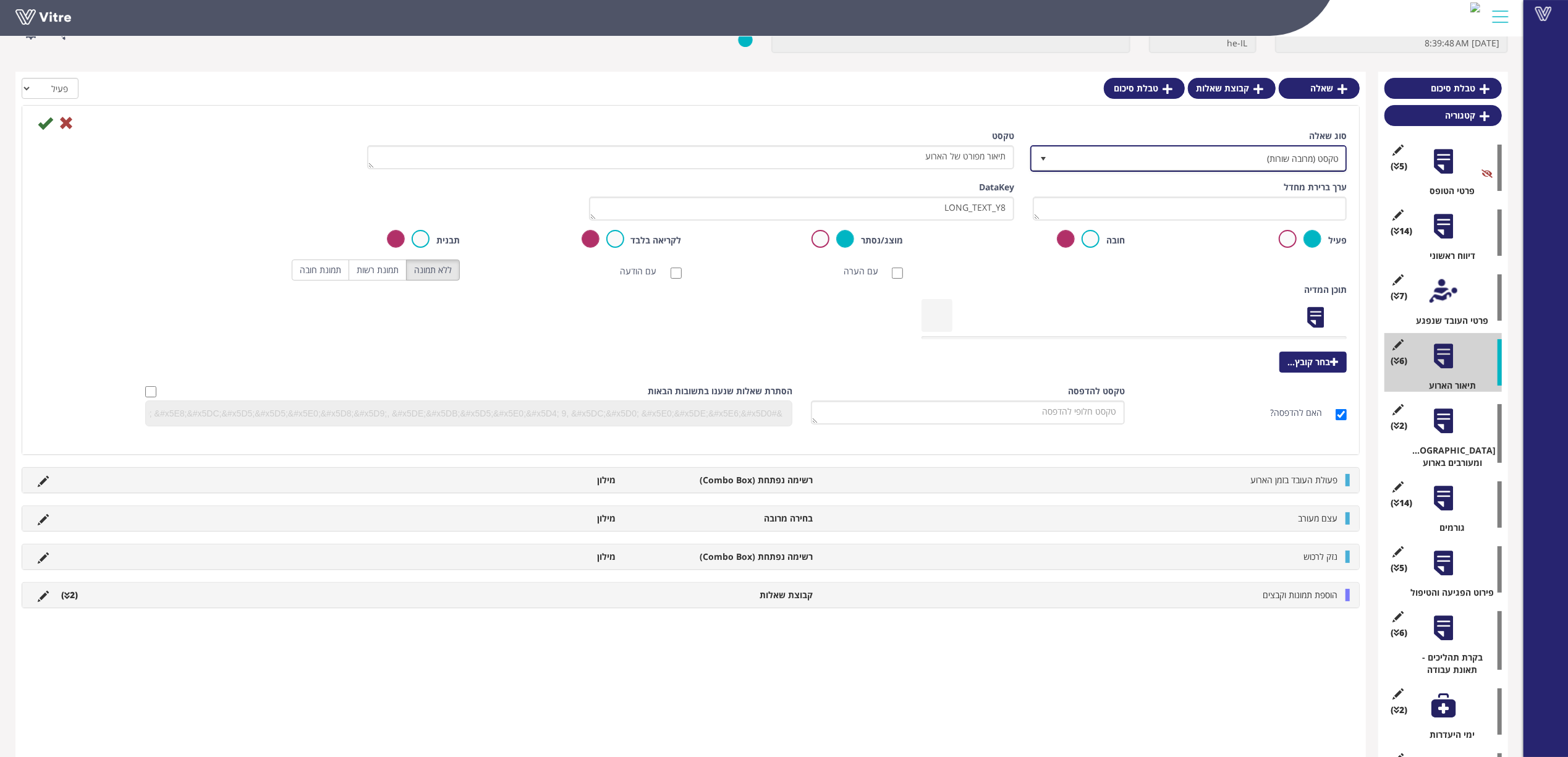
click at [1258, 147] on span "טקסט (מרובה שורות)" at bounding box center [1199, 158] width 291 height 22
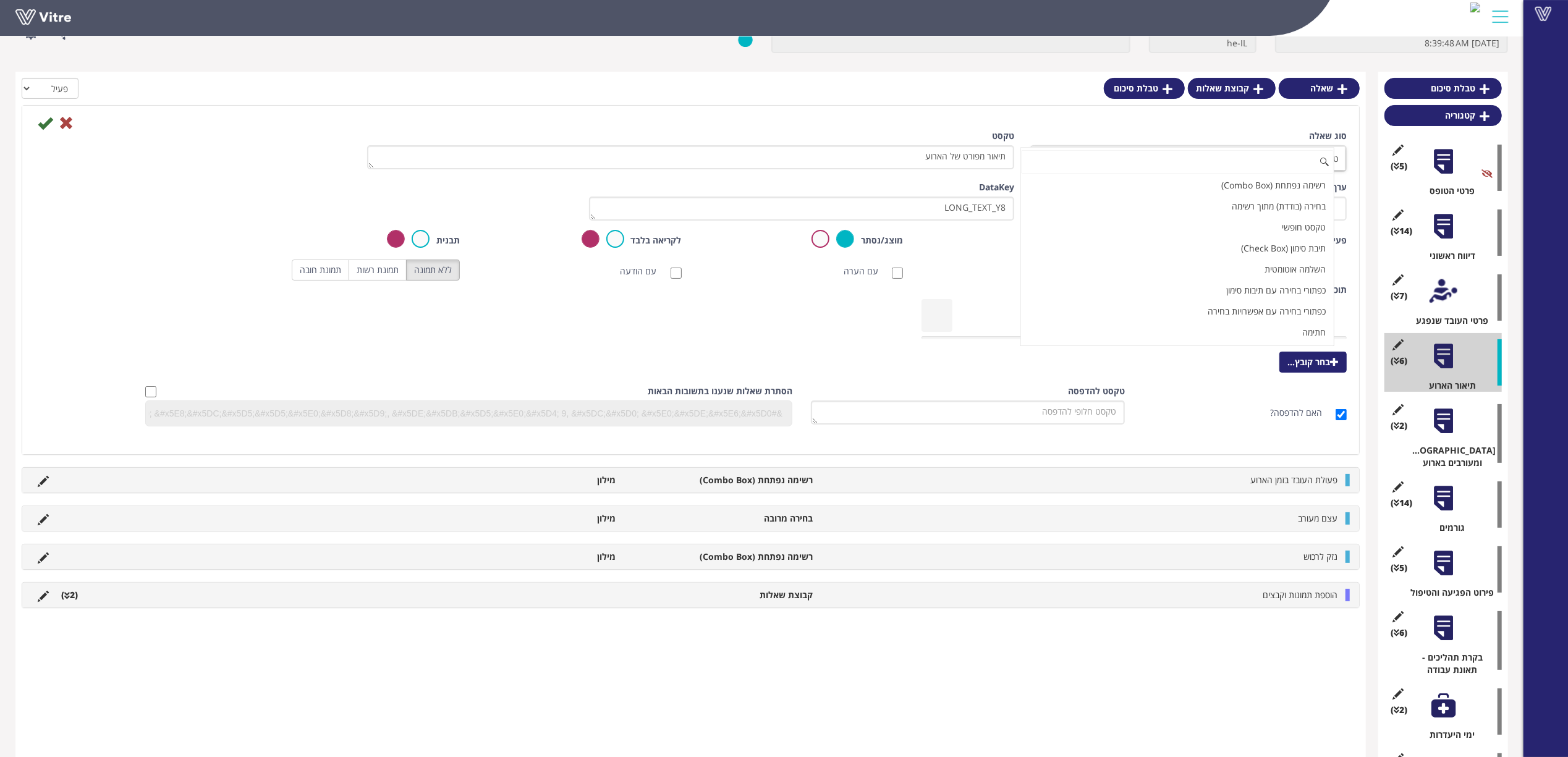
scroll to position [153, 0]
click at [1264, 130] on div "סוג שאלה טקסט (מרובה שורות) 23" at bounding box center [1190, 151] width 314 height 42
click at [70, 124] on icon at bounding box center [66, 122] width 15 height 15
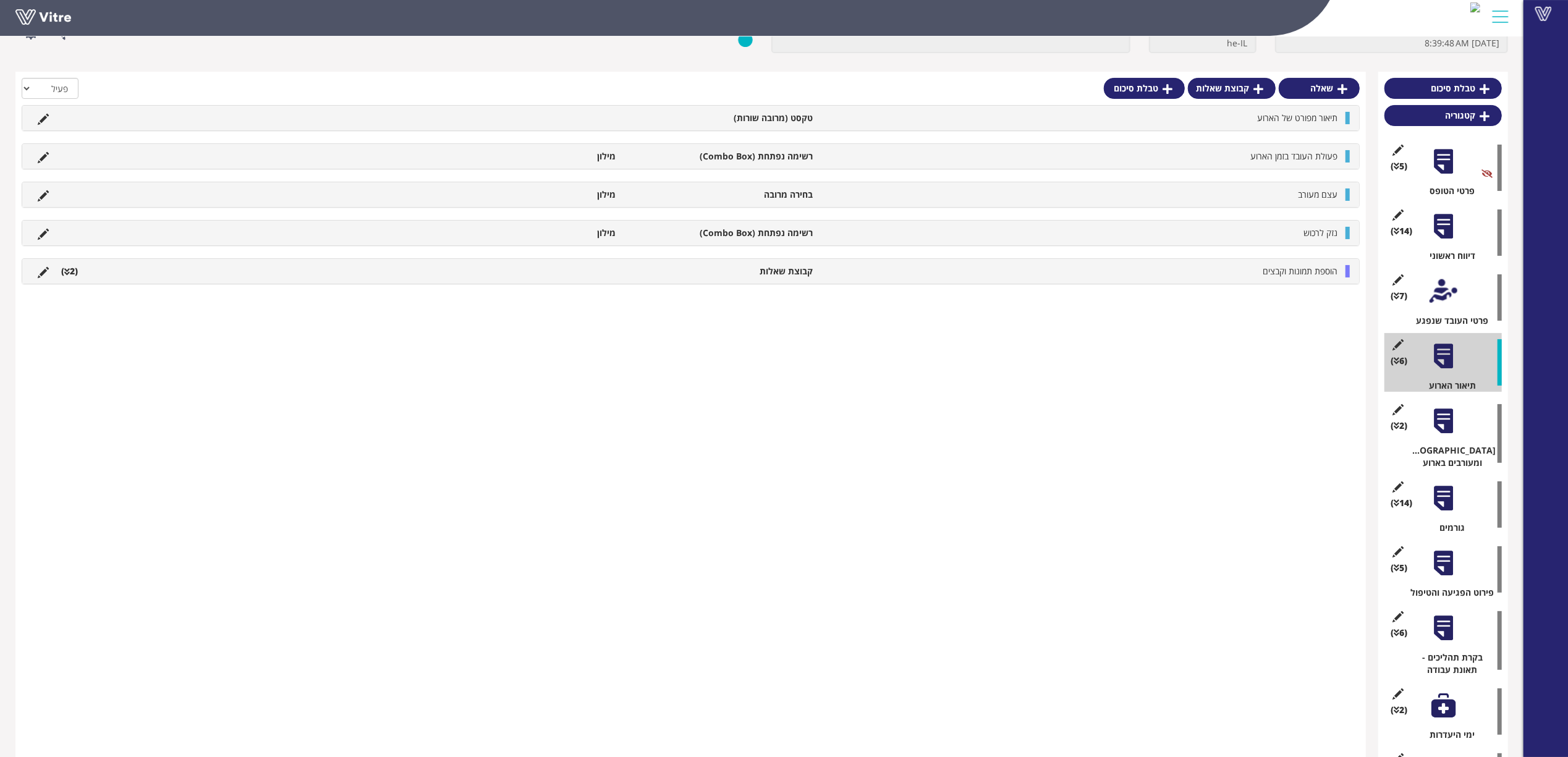
click at [1444, 421] on div at bounding box center [1444, 421] width 28 height 28
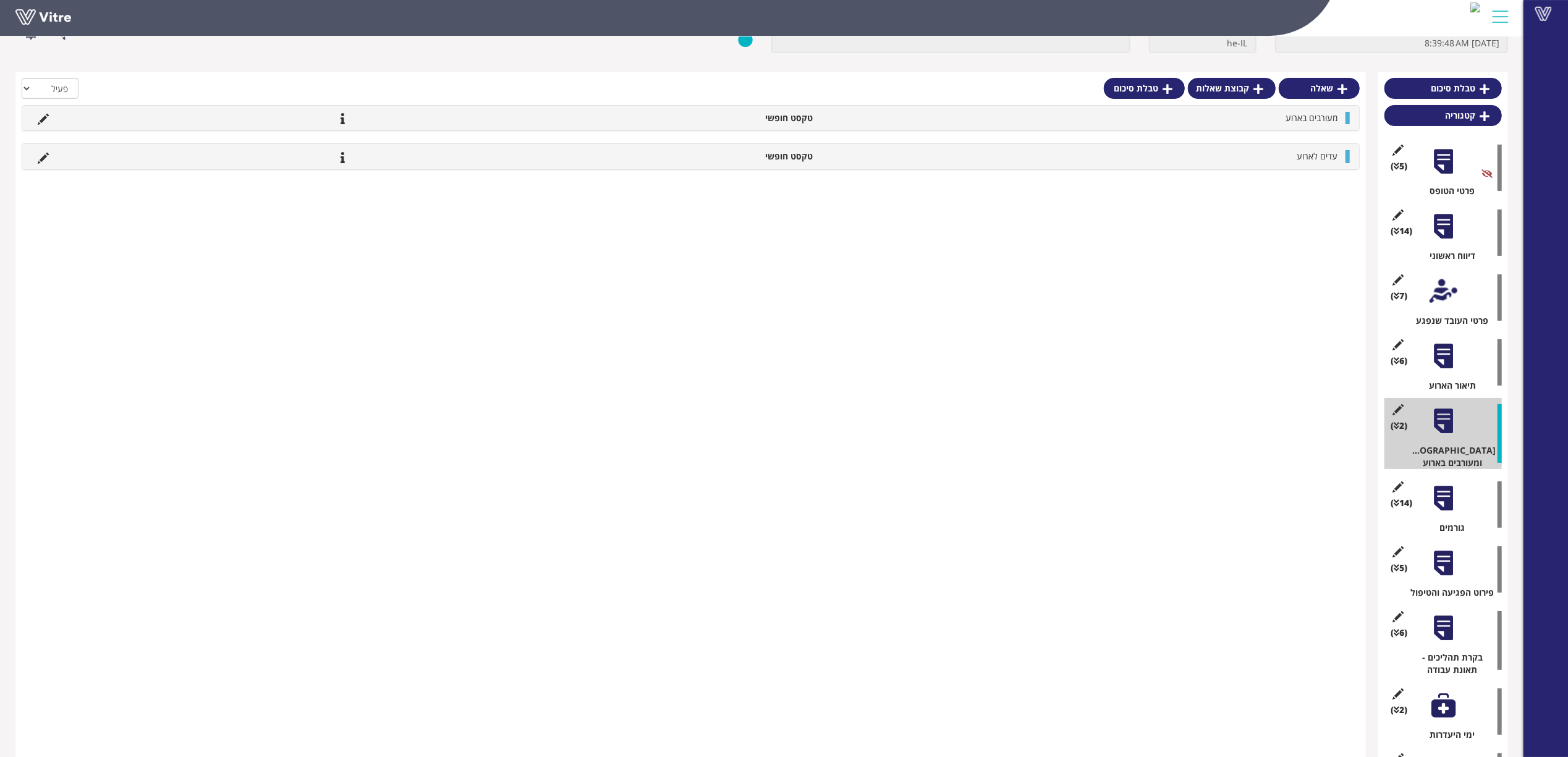
click at [1444, 487] on div at bounding box center [1444, 499] width 28 height 28
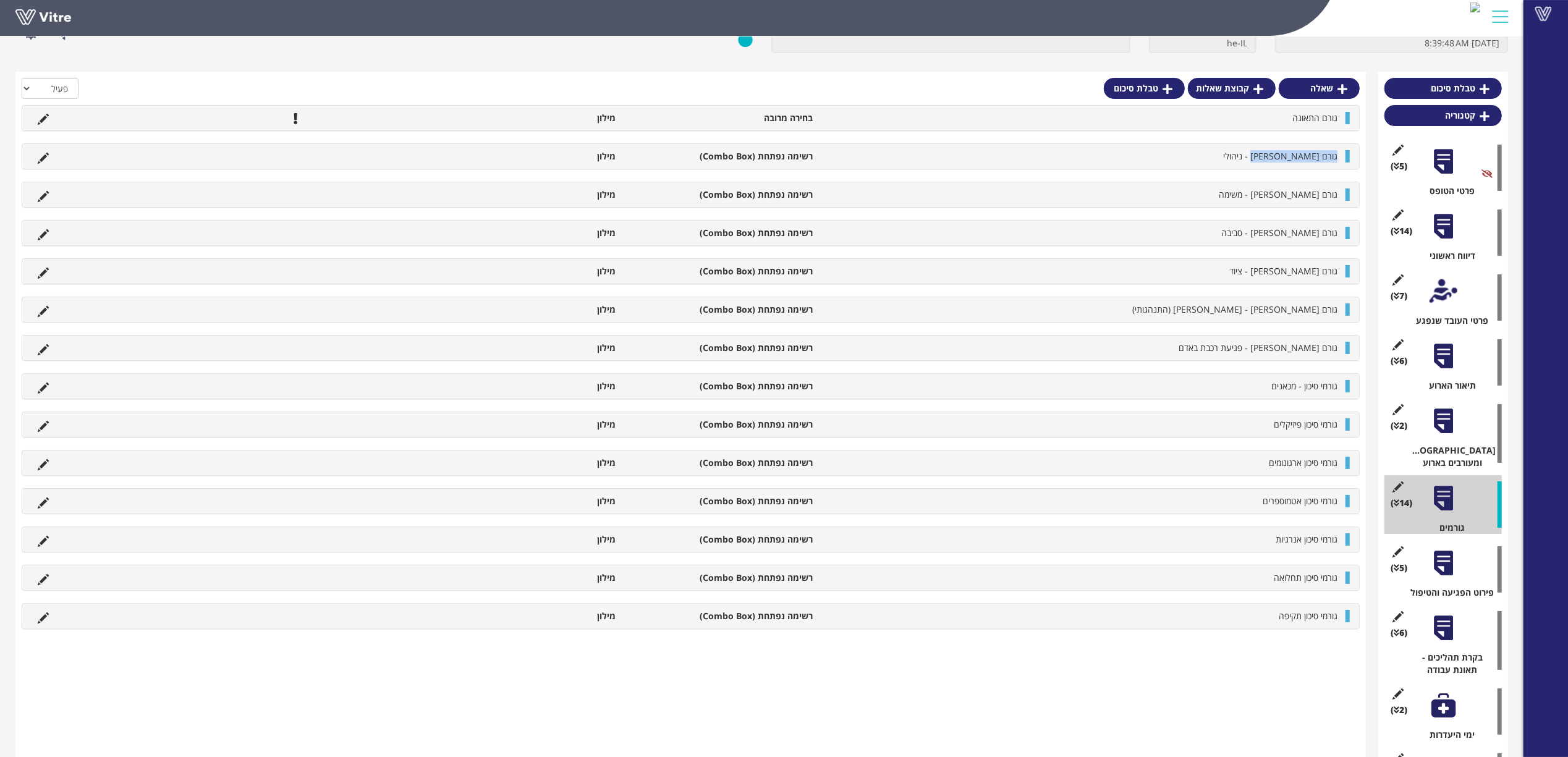
drag, startPoint x: 1336, startPoint y: 156, endPoint x: 1270, endPoint y: 155, distance: 66.0
click at [1270, 155] on li "גורם [PERSON_NAME] - ניהולי" at bounding box center [1081, 156] width 525 height 12
copy span "גורם [PERSON_NAME] - ניהולי"
drag, startPoint x: 1341, startPoint y: 193, endPoint x: 1222, endPoint y: 200, distance: 119.2
click at [1222, 200] on li "גורם [PERSON_NAME] - משימה" at bounding box center [1081, 195] width 525 height 12
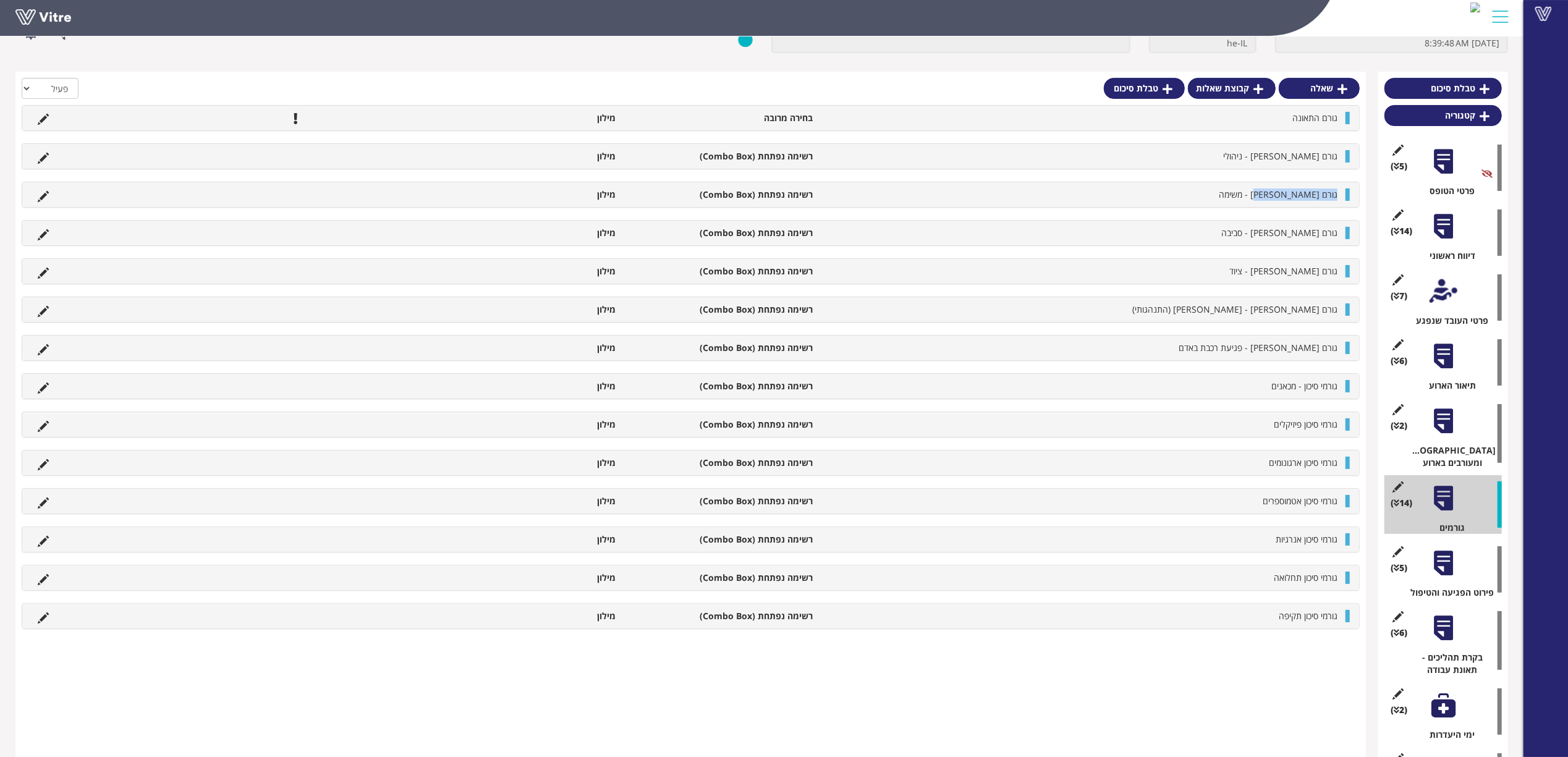
copy span "גורם [PERSON_NAME] - משימה"
drag, startPoint x: 1338, startPoint y: 236, endPoint x: 1251, endPoint y: 236, distance: 87.0
click at [1252, 236] on li "גורם [PERSON_NAME] - סביבה" at bounding box center [1081, 233] width 525 height 12
copy span "גורם [PERSON_NAME] - סביבה"
drag, startPoint x: 1341, startPoint y: 277, endPoint x: 1226, endPoint y: 278, distance: 115.0
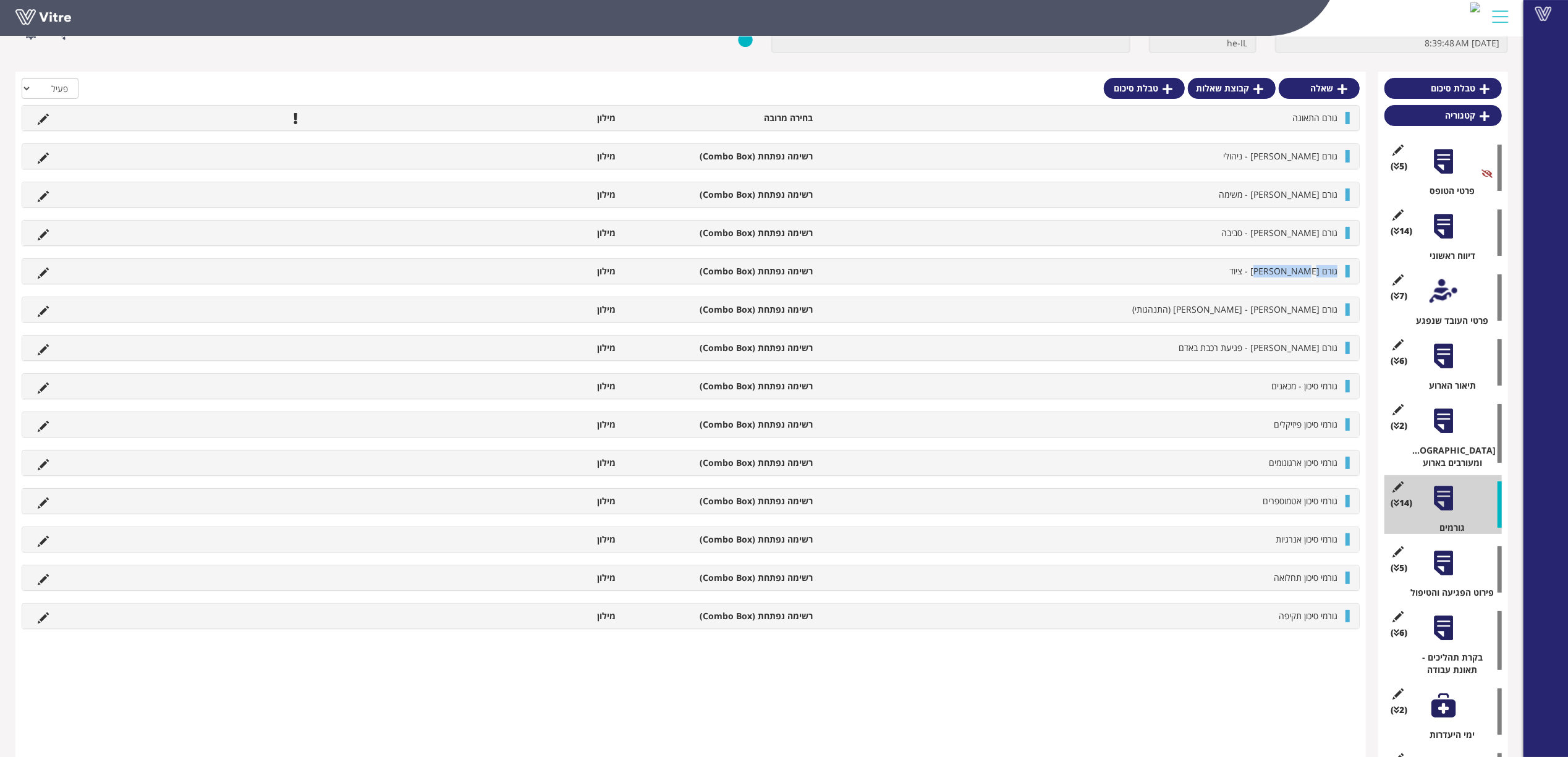
click at [1229, 278] on li "גורם [PERSON_NAME] - ציוד" at bounding box center [1081, 271] width 525 height 12
copy span "גורם [PERSON_NAME] - ציוד"
drag, startPoint x: 1341, startPoint y: 312, endPoint x: 1196, endPoint y: 320, distance: 145.2
click at [1196, 320] on div "גורם שורש - אדם (התנהגותי) רשימה נפתחת (Combo Box) מילון" at bounding box center [690, 309] width 1337 height 25
copy span "גורם [PERSON_NAME] - [PERSON_NAME] (התנהגותי)"
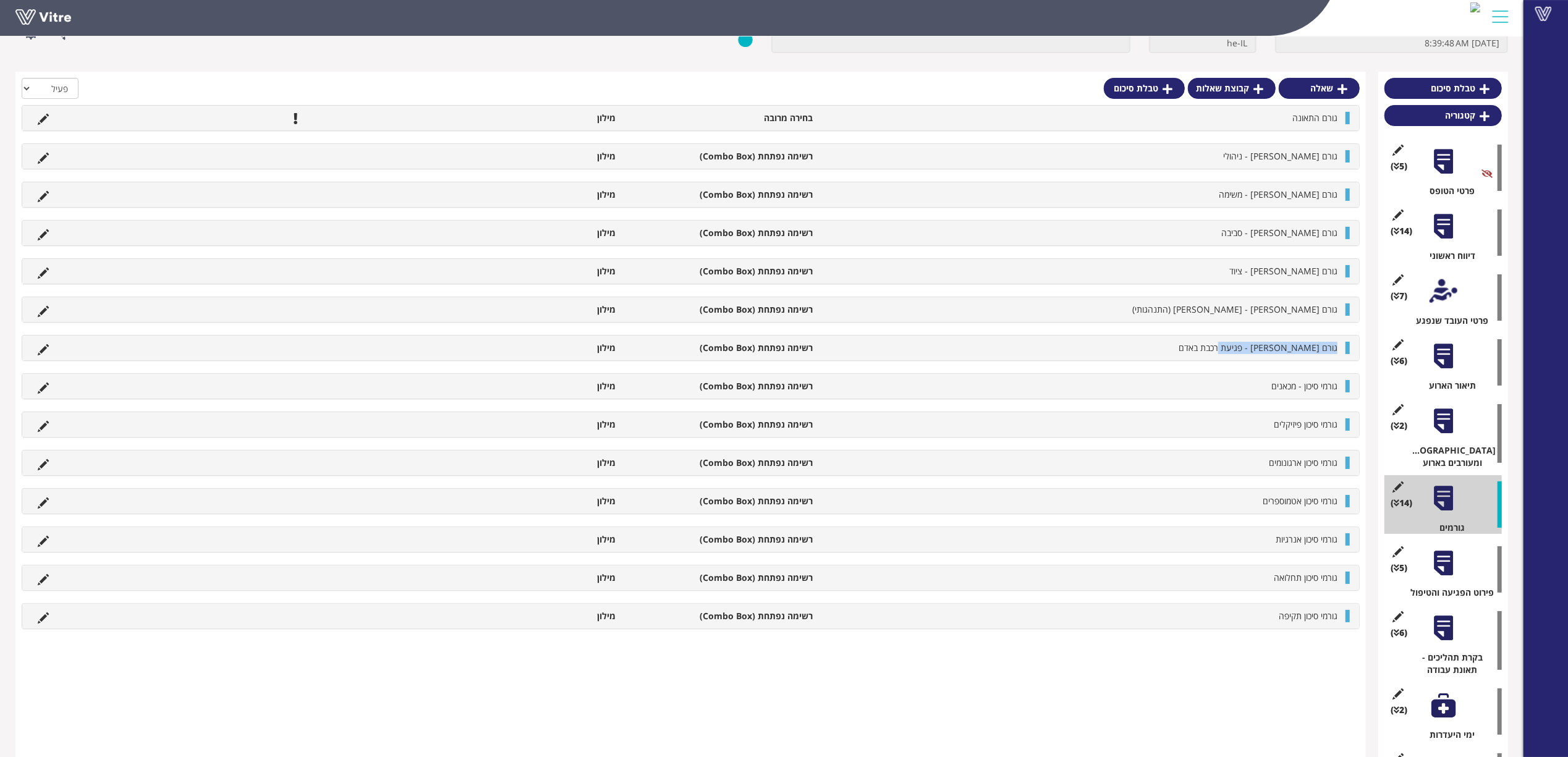
drag, startPoint x: 1338, startPoint y: 350, endPoint x: 1173, endPoint y: 354, distance: 165.0
click at [1173, 354] on li "גורם [PERSON_NAME] - פגיעת רכבת באדם" at bounding box center [1081, 348] width 525 height 12
copy span "גורם [PERSON_NAME] - פגיעת רכבת באדם"
click at [1437, 230] on div at bounding box center [1444, 227] width 28 height 28
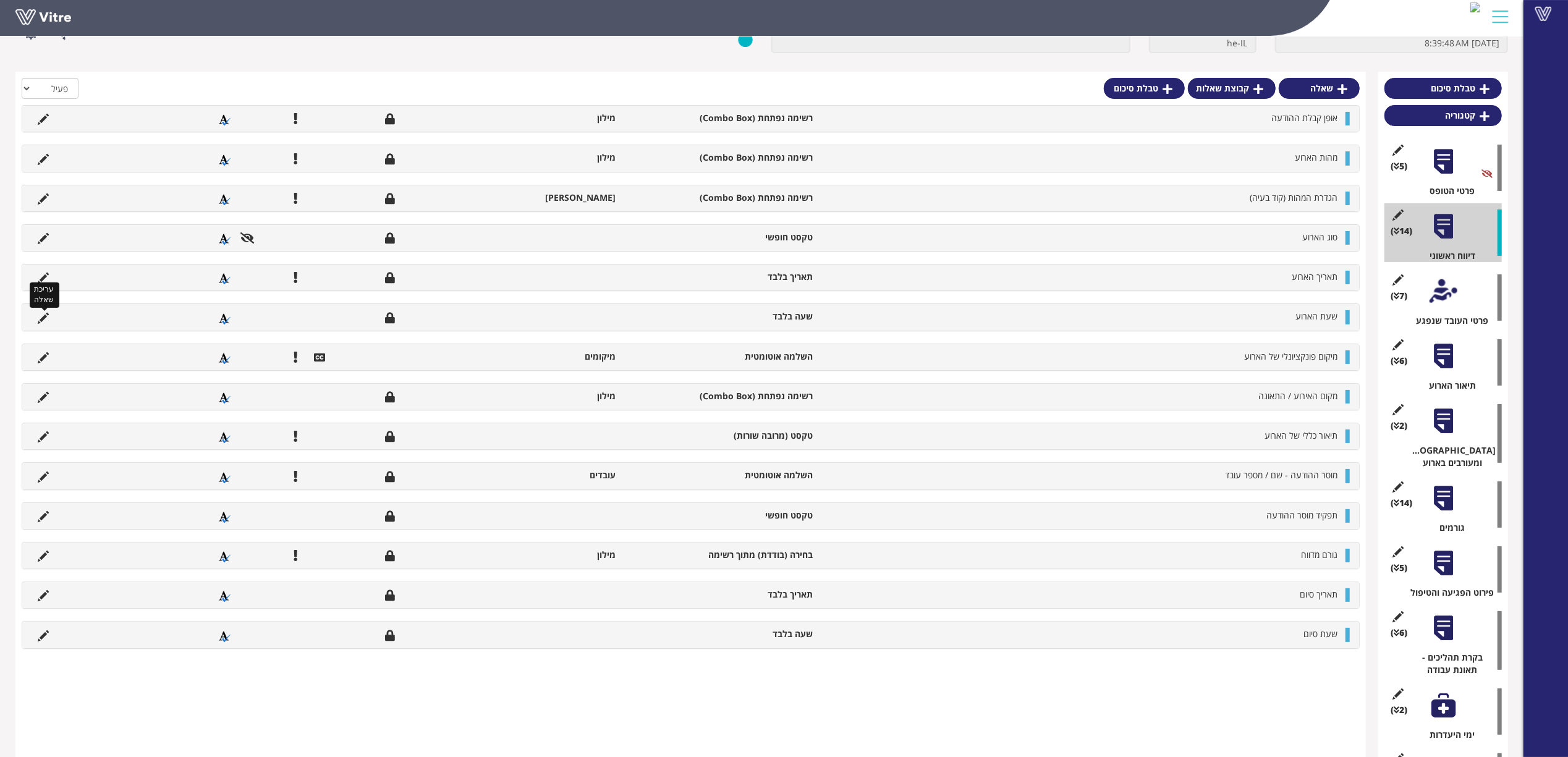
click at [46, 315] on icon at bounding box center [43, 318] width 11 height 11
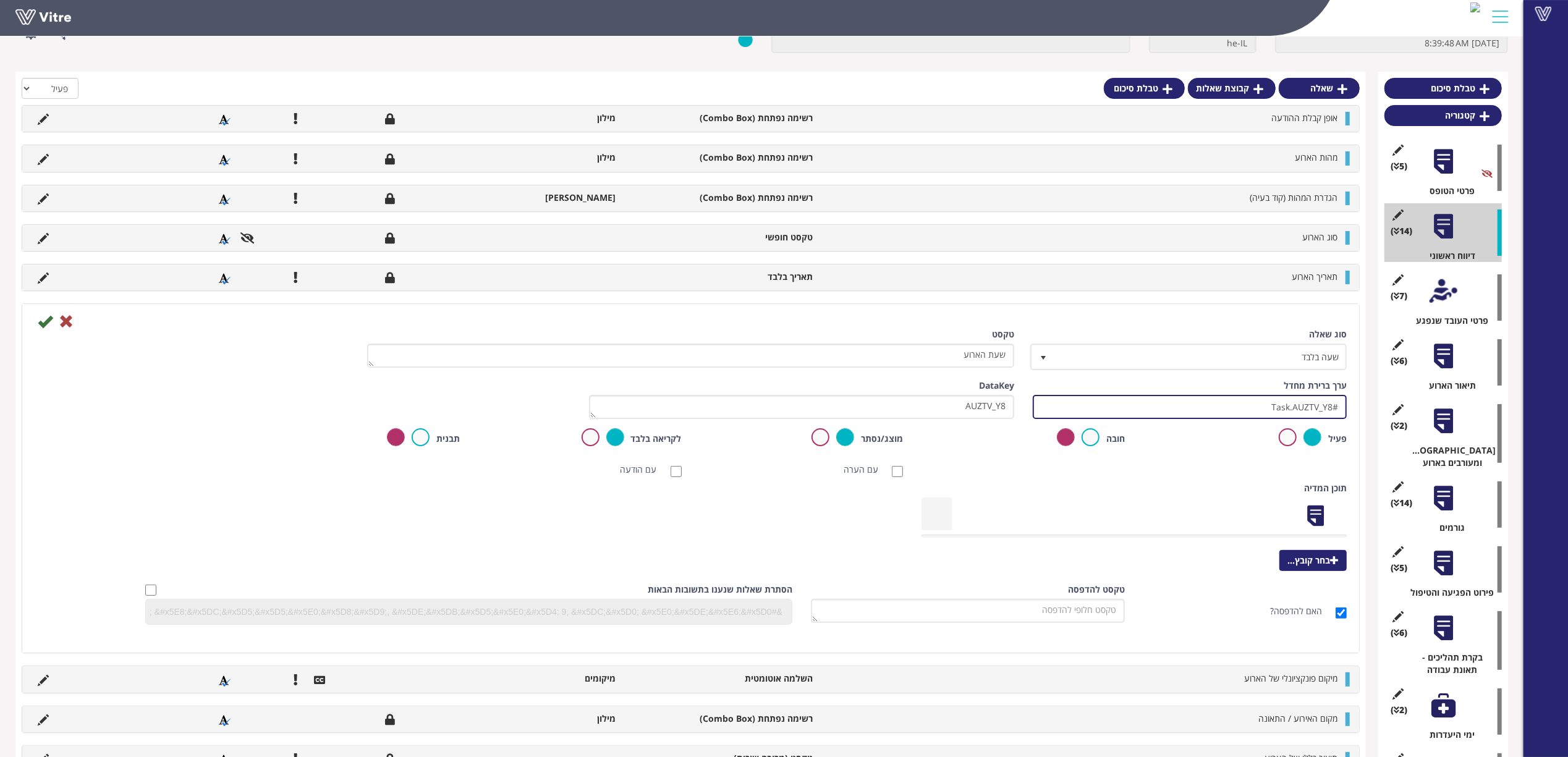
drag, startPoint x: 1183, startPoint y: 415, endPoint x: 1382, endPoint y: 419, distance: 199.0
click at [1382, 419] on div "טבלת סיכום קטגוריה (5 ) פרטי הטופס (14 ) דיווח ראשוני (0 ) נתוני רכבת (7 ) פרטי…" at bounding box center [762, 530] width 1492 height 918
click at [70, 319] on icon at bounding box center [66, 321] width 15 height 15
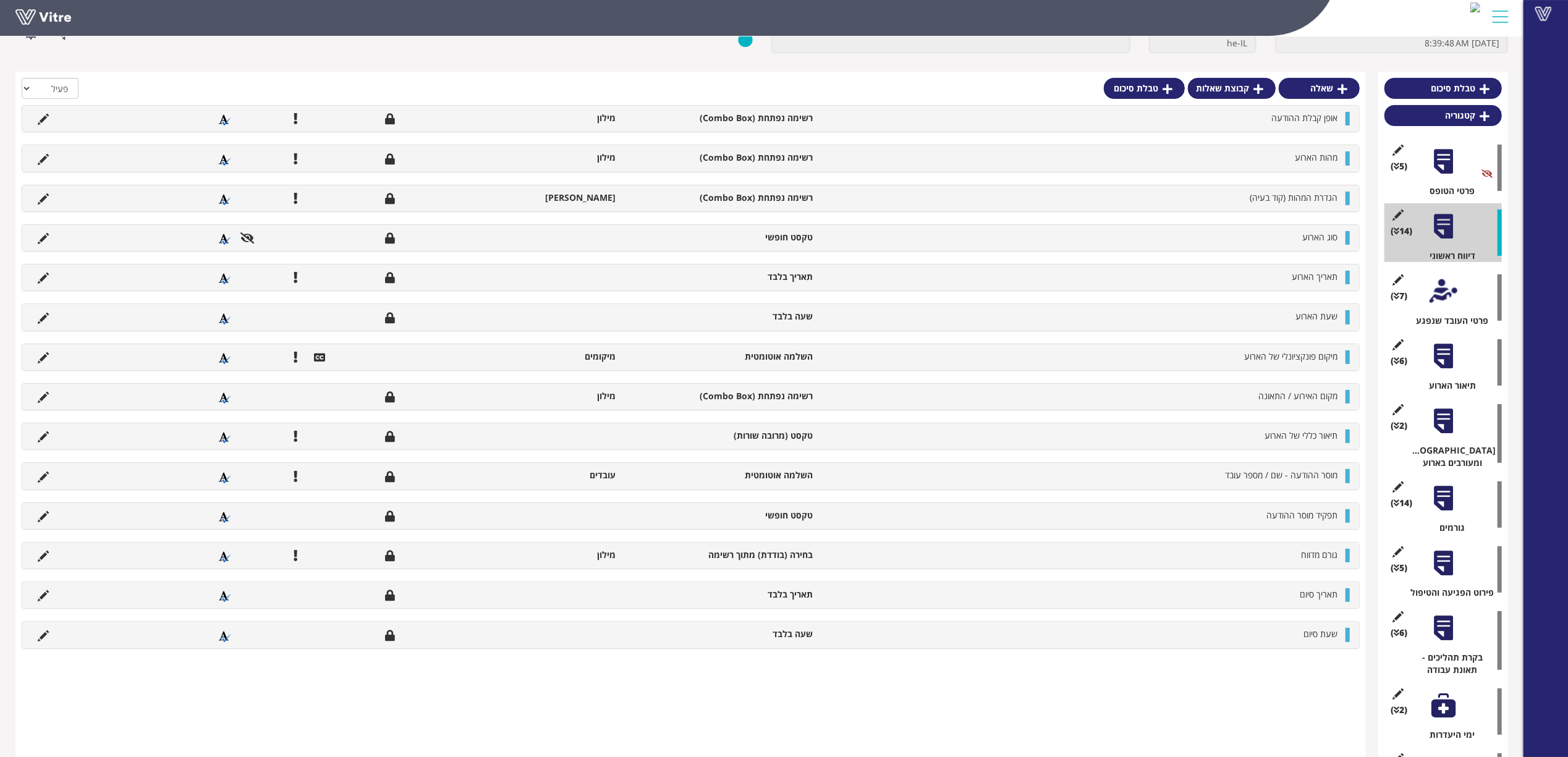
click at [1437, 282] on div at bounding box center [1444, 292] width 28 height 28
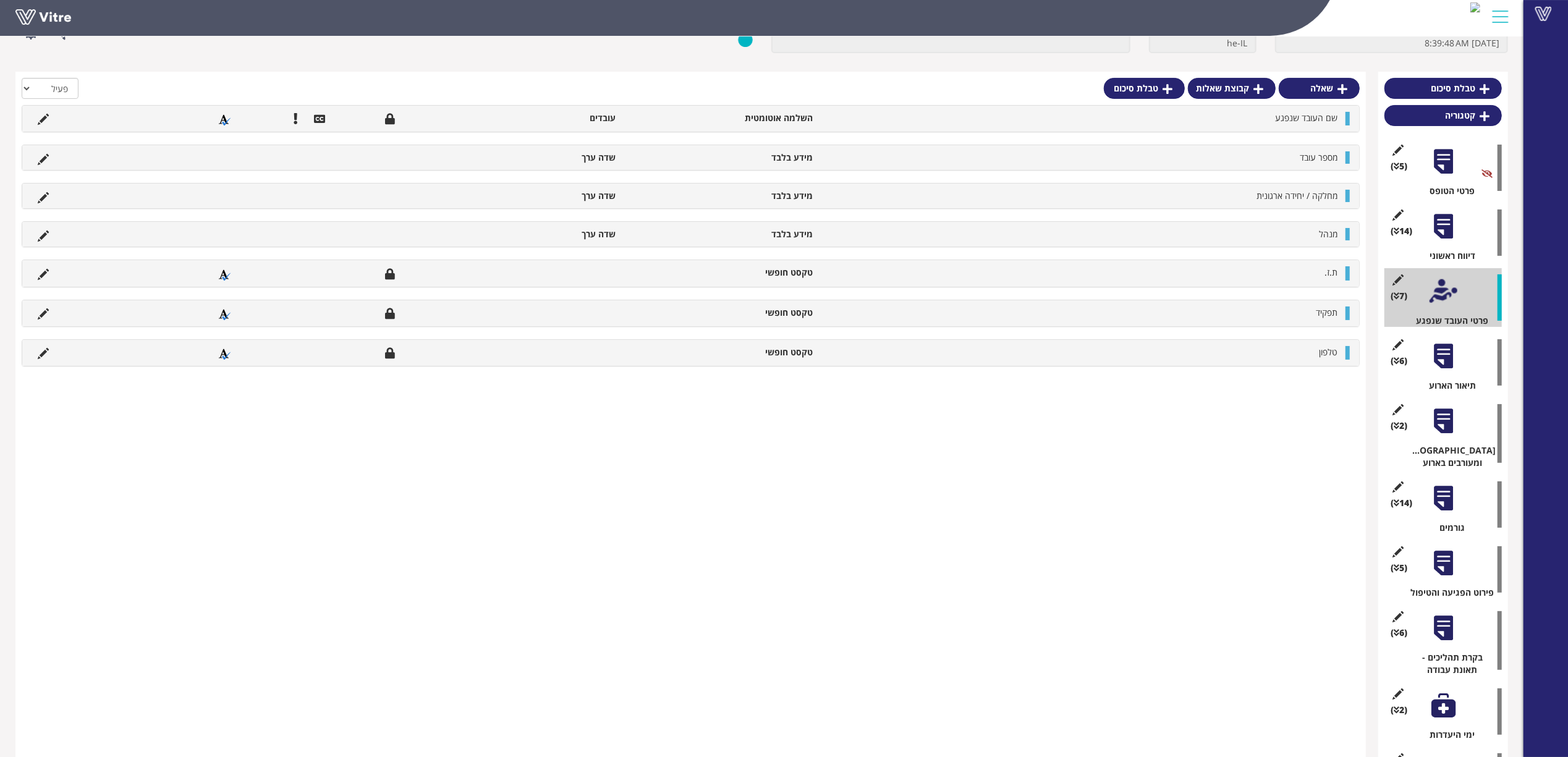
click at [1444, 362] on div at bounding box center [1444, 356] width 28 height 28
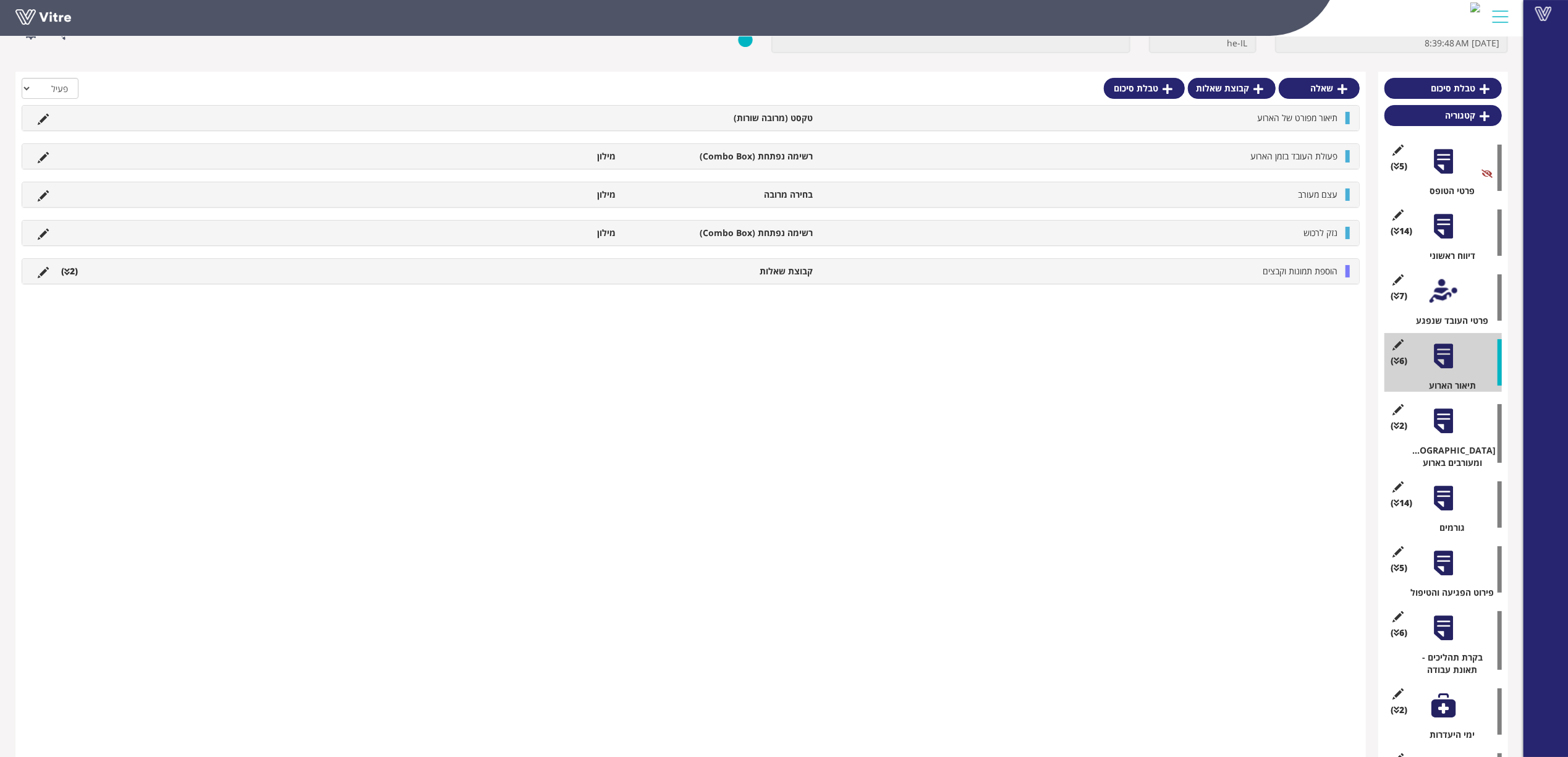
click at [1454, 415] on div at bounding box center [1444, 421] width 28 height 28
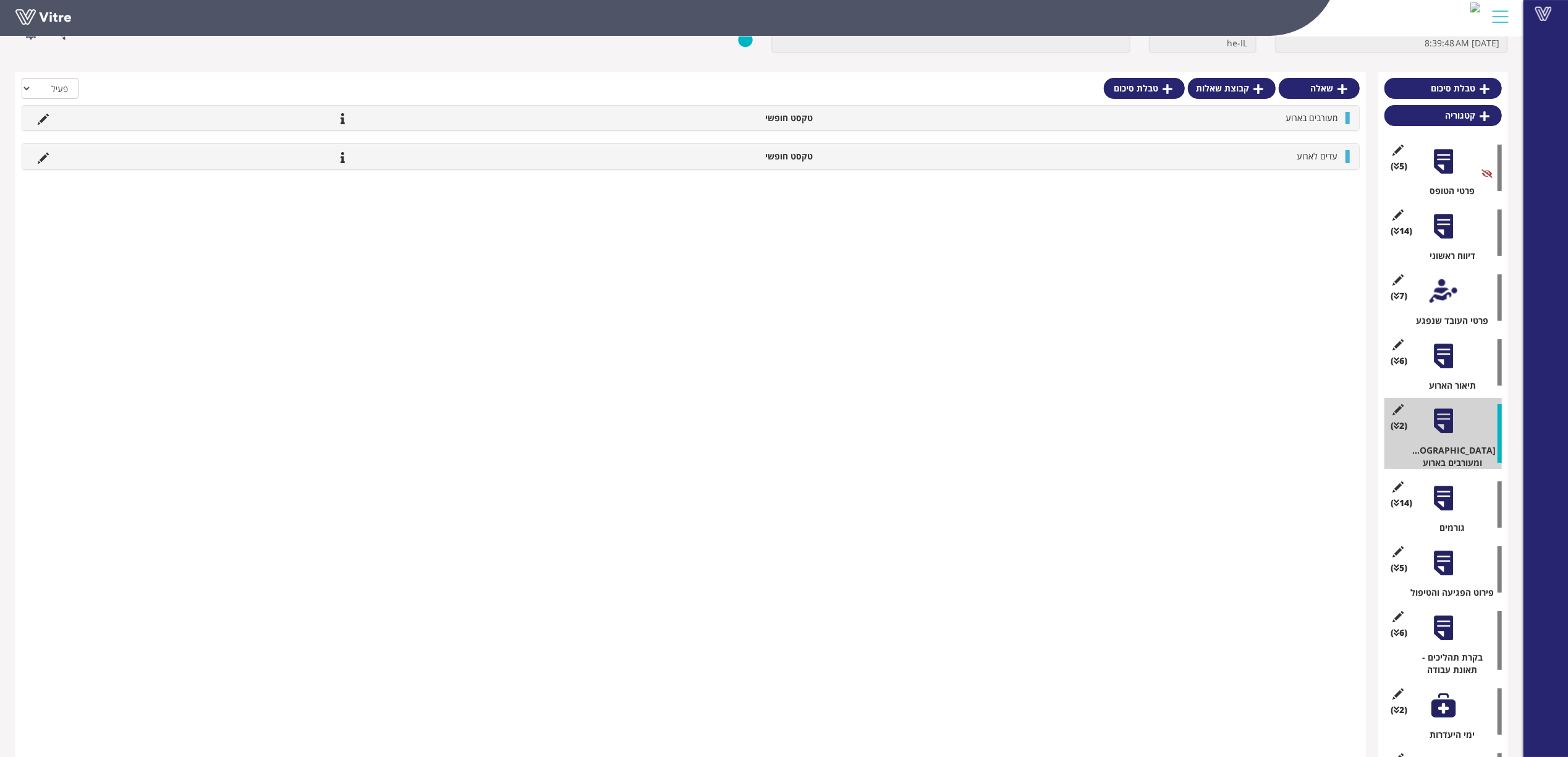
click at [1450, 488] on div at bounding box center [1444, 499] width 28 height 28
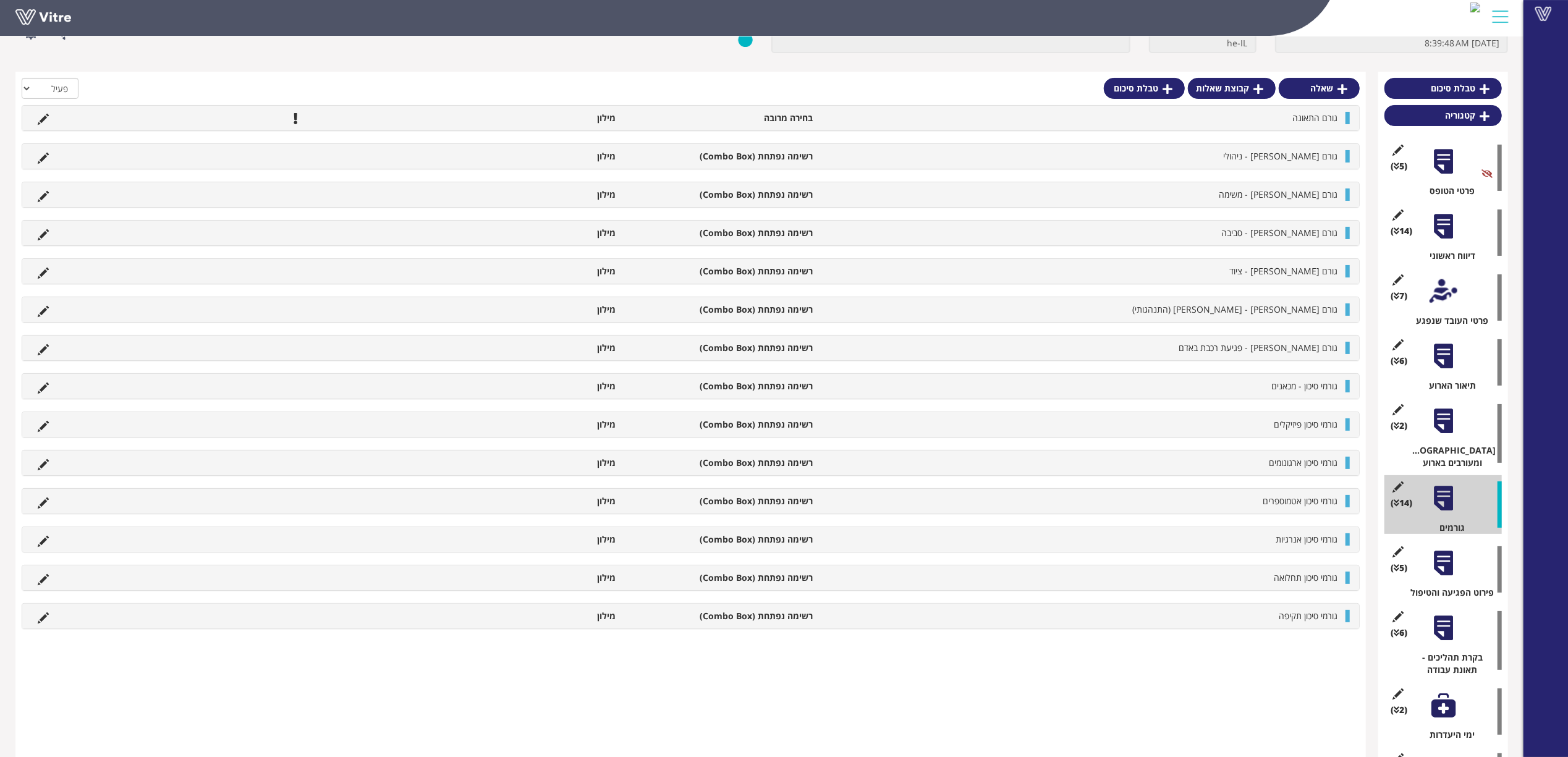
click at [1445, 550] on div at bounding box center [1444, 564] width 28 height 28
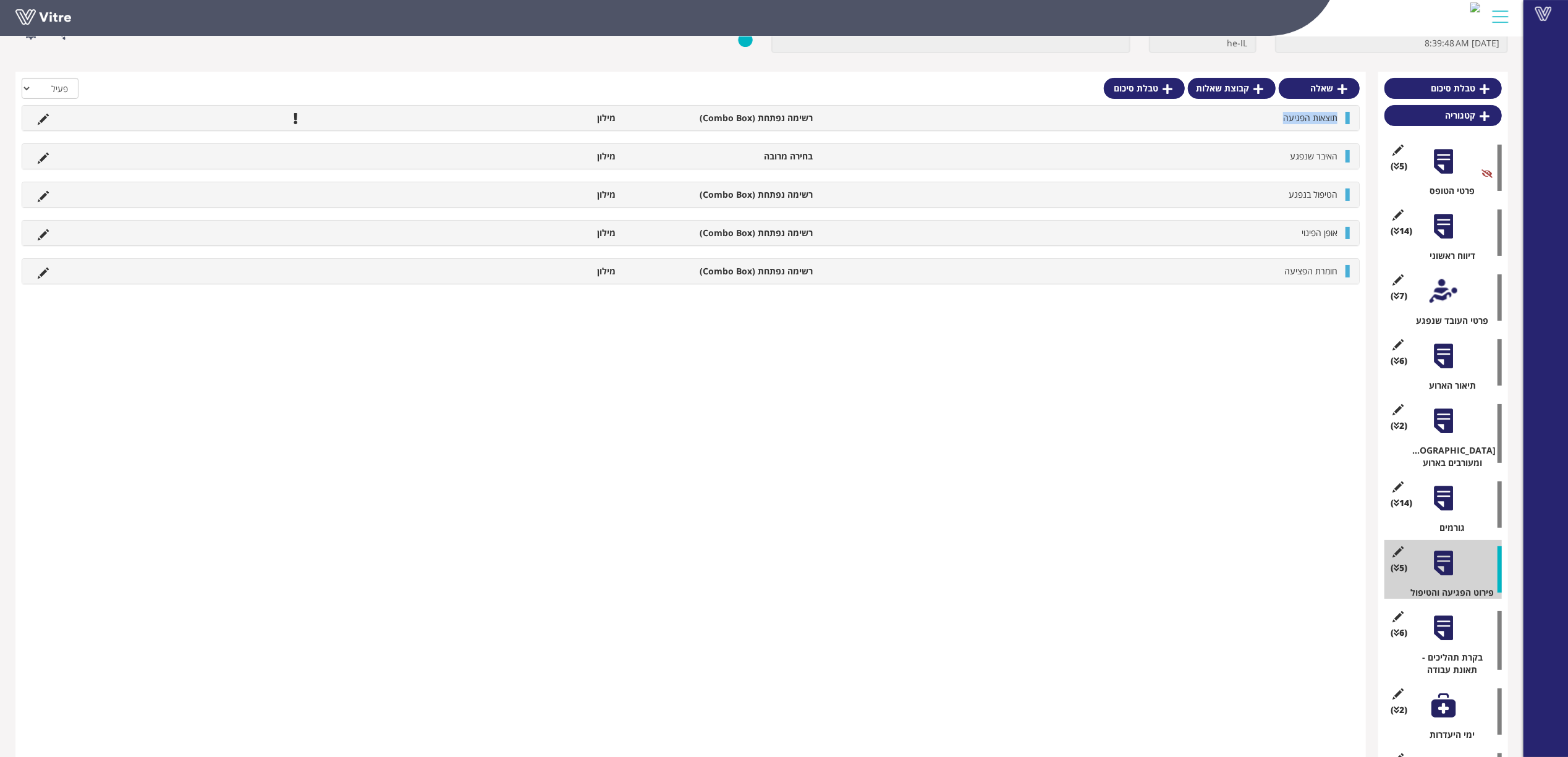
drag, startPoint x: 1338, startPoint y: 117, endPoint x: 1249, endPoint y: 121, distance: 89.1
click at [1249, 121] on li "תוצאות הפגיעה" at bounding box center [1081, 118] width 525 height 12
copy span "תוצאות הפגיעה"
click at [39, 114] on icon at bounding box center [43, 119] width 11 height 11
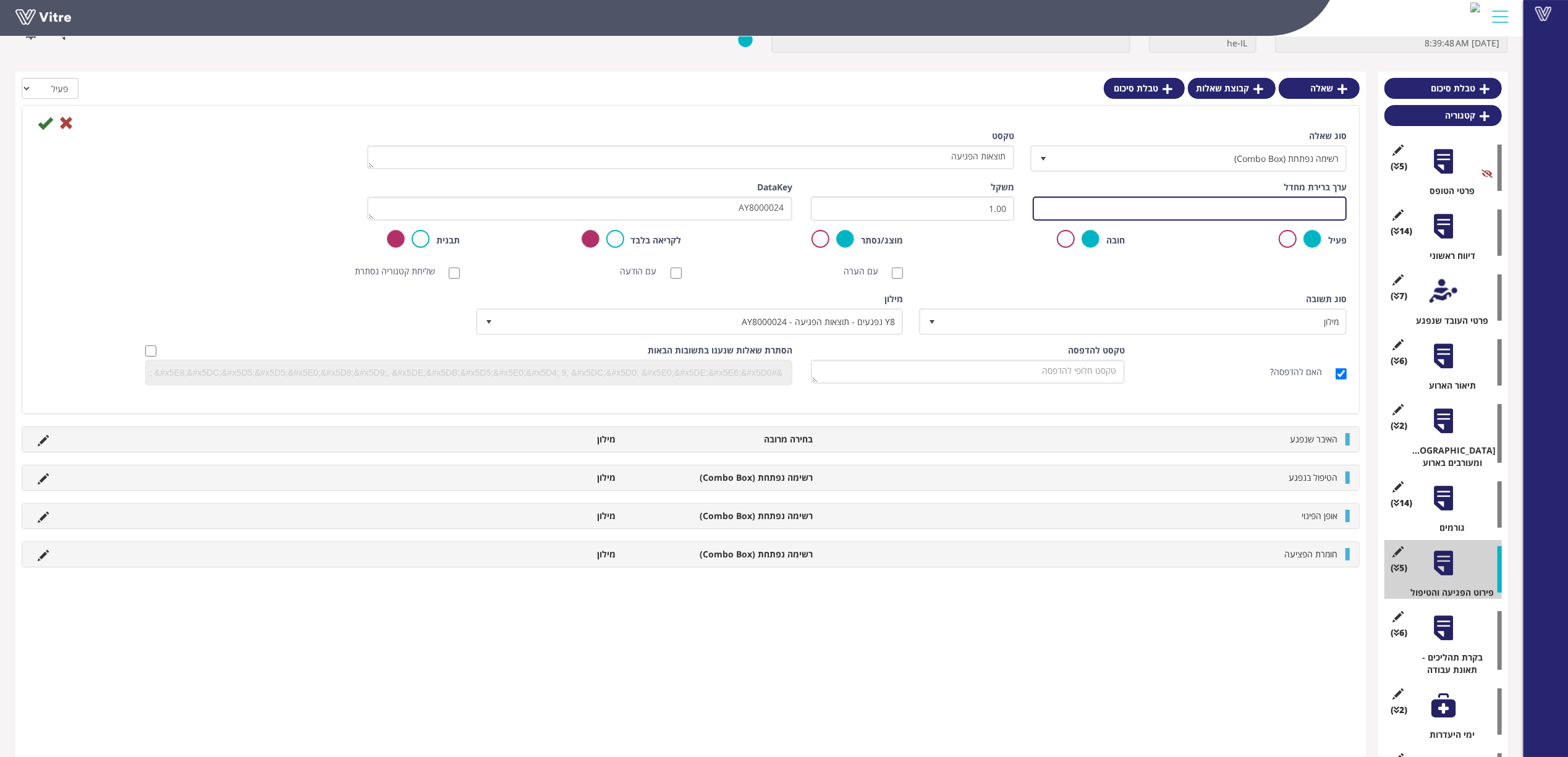
click at [1226, 210] on input "text" at bounding box center [1190, 208] width 314 height 24
drag, startPoint x: 714, startPoint y: 210, endPoint x: 796, endPoint y: 206, distance: 82.1
click at [796, 206] on div "DataKey AY8000024" at bounding box center [580, 205] width 444 height 49
click at [1070, 208] on input "#Task." at bounding box center [1190, 208] width 314 height 24
paste input "AY8000024"
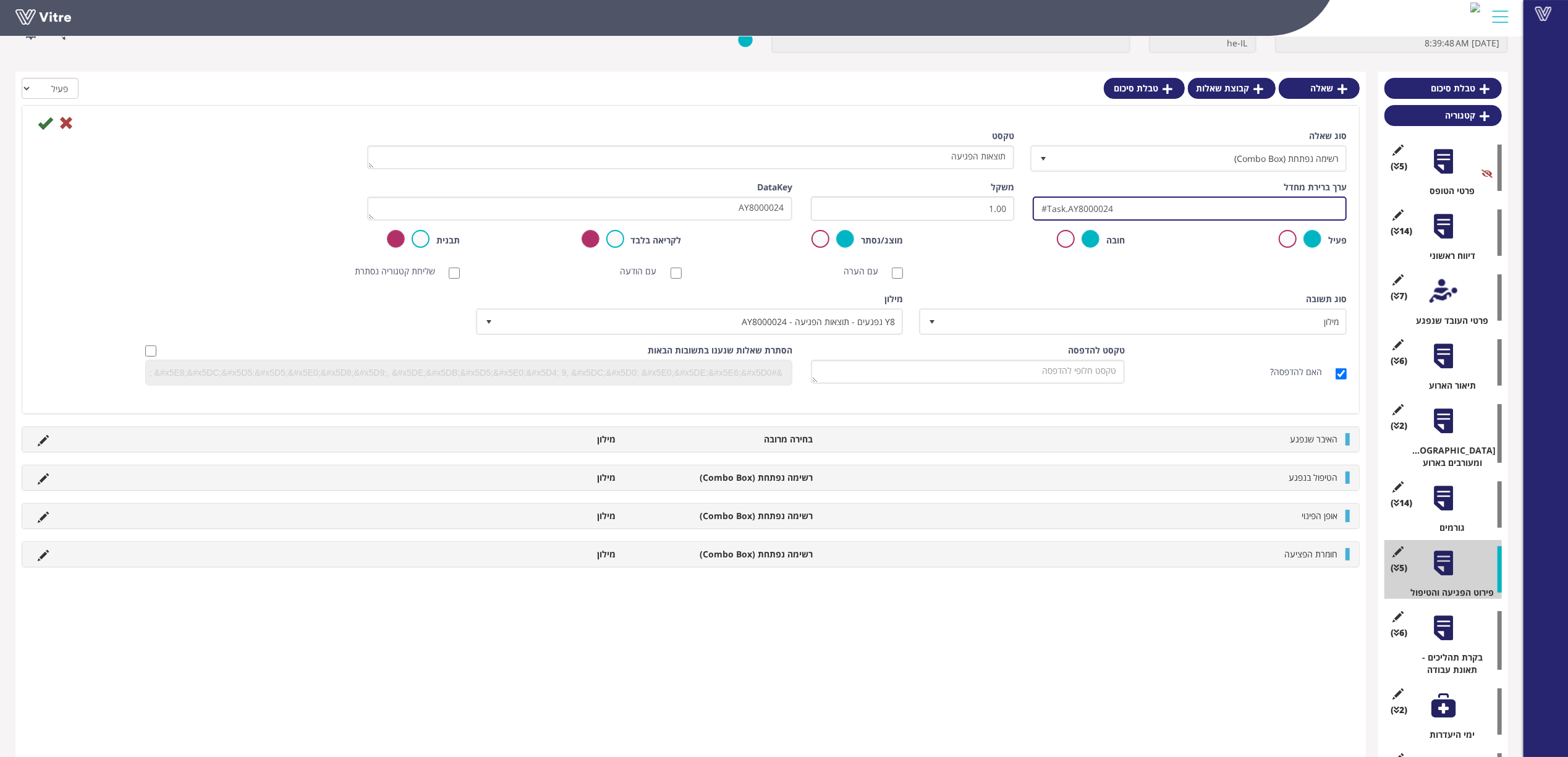
drag, startPoint x: 1140, startPoint y: 208, endPoint x: 915, endPoint y: 209, distance: 225.0
click at [915, 209] on div "ערך ברירת מחדל #Task.AY8000024 משקל 1.00 DataKey AY8000024" at bounding box center [690, 205] width 1331 height 49
type input "#Task.AY8000024"
click at [42, 124] on icon at bounding box center [45, 122] width 15 height 15
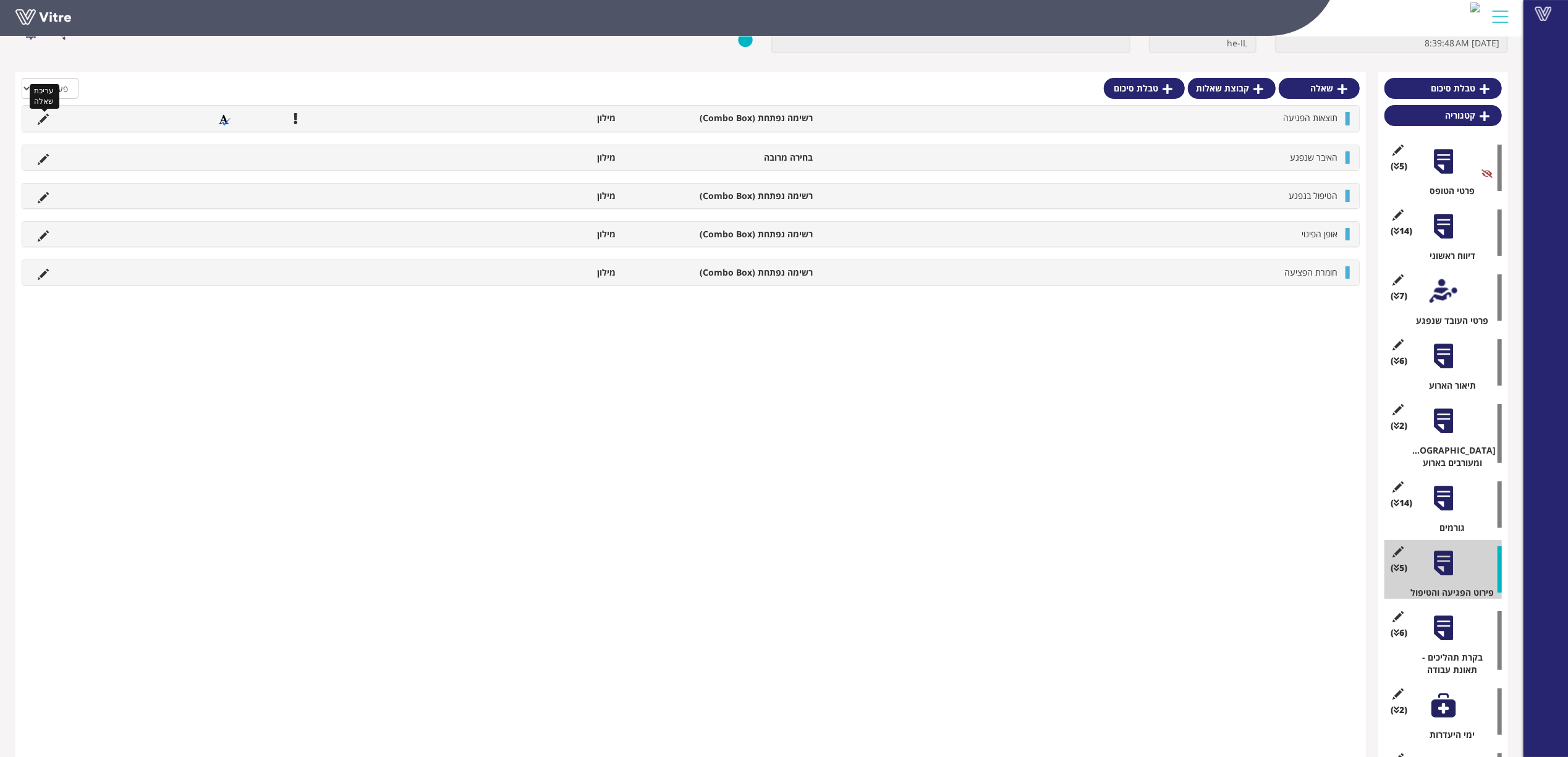
click at [40, 121] on icon at bounding box center [43, 119] width 11 height 11
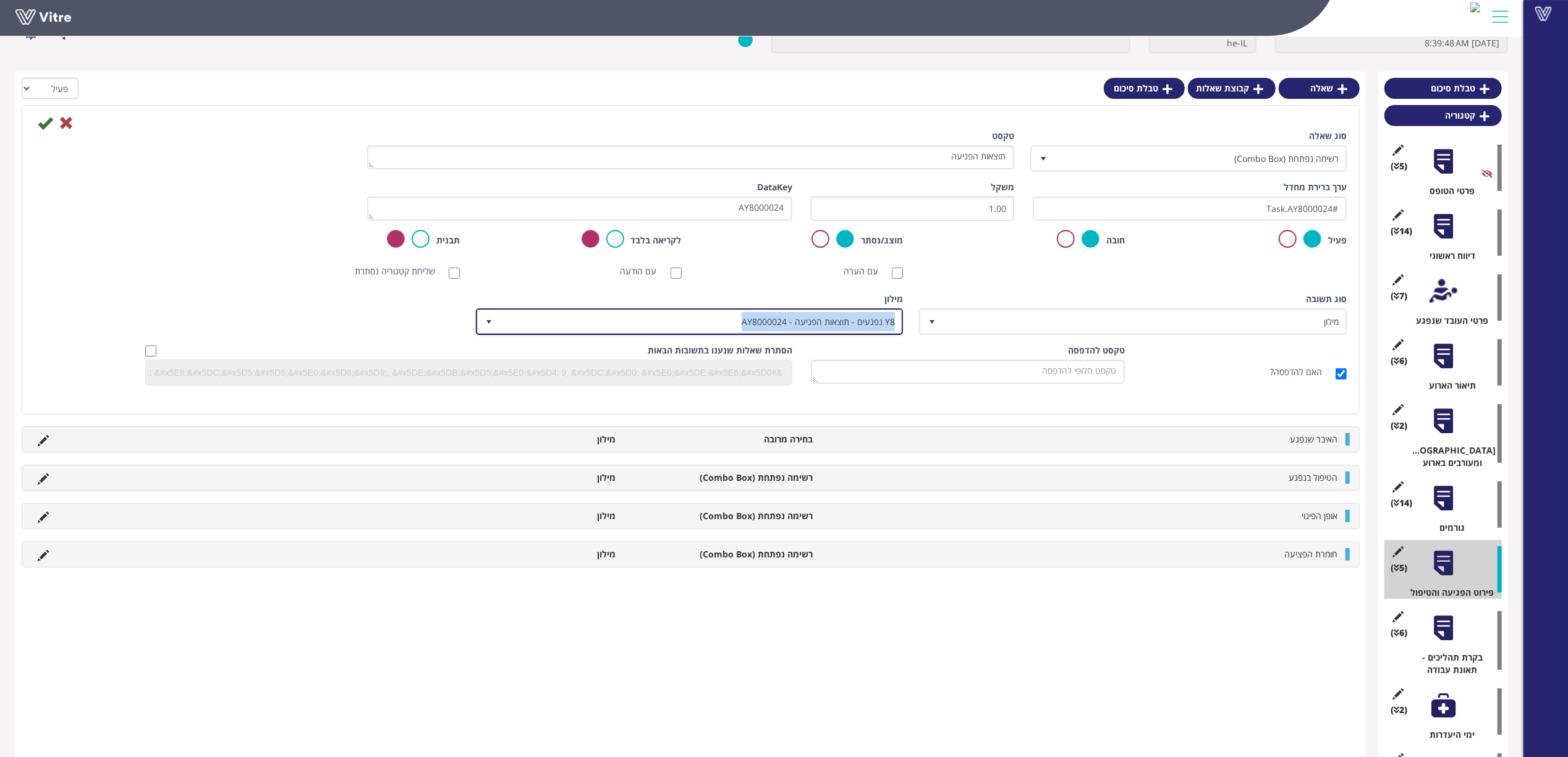
copy span "Y8 נפגעים - תוצאות הפגיעה - AY8000024"
drag, startPoint x: 737, startPoint y: 320, endPoint x: 1014, endPoint y: 281, distance: 279.7
click at [1011, 282] on div "סוג שאלה רשימה נפתחת (Combo Box) 2 טקסט תוצאות הפגיעה ערך ברירת מחדל #Task.AY80…" at bounding box center [690, 262] width 1312 height 265
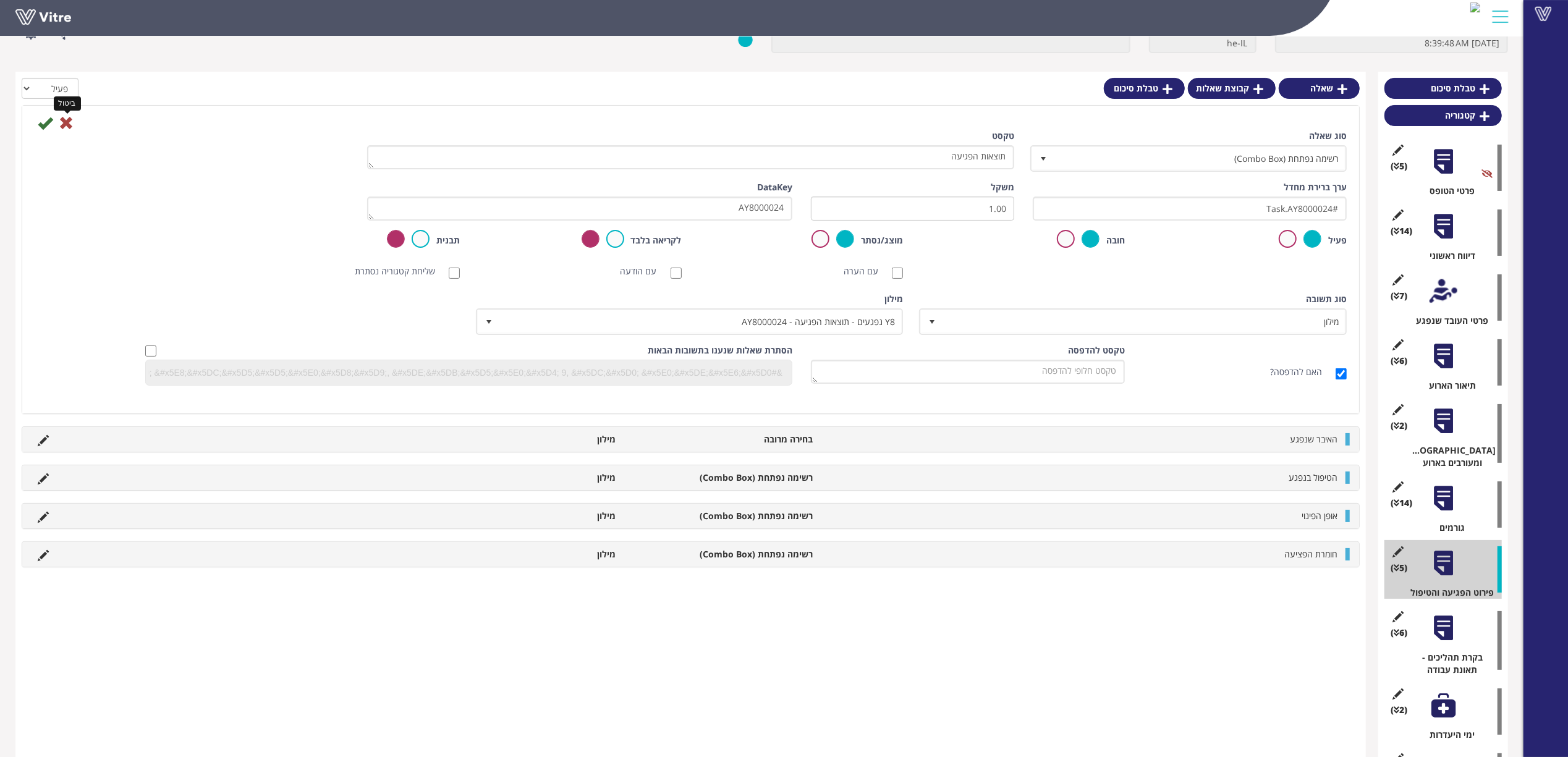
click at [67, 122] on icon at bounding box center [66, 122] width 15 height 15
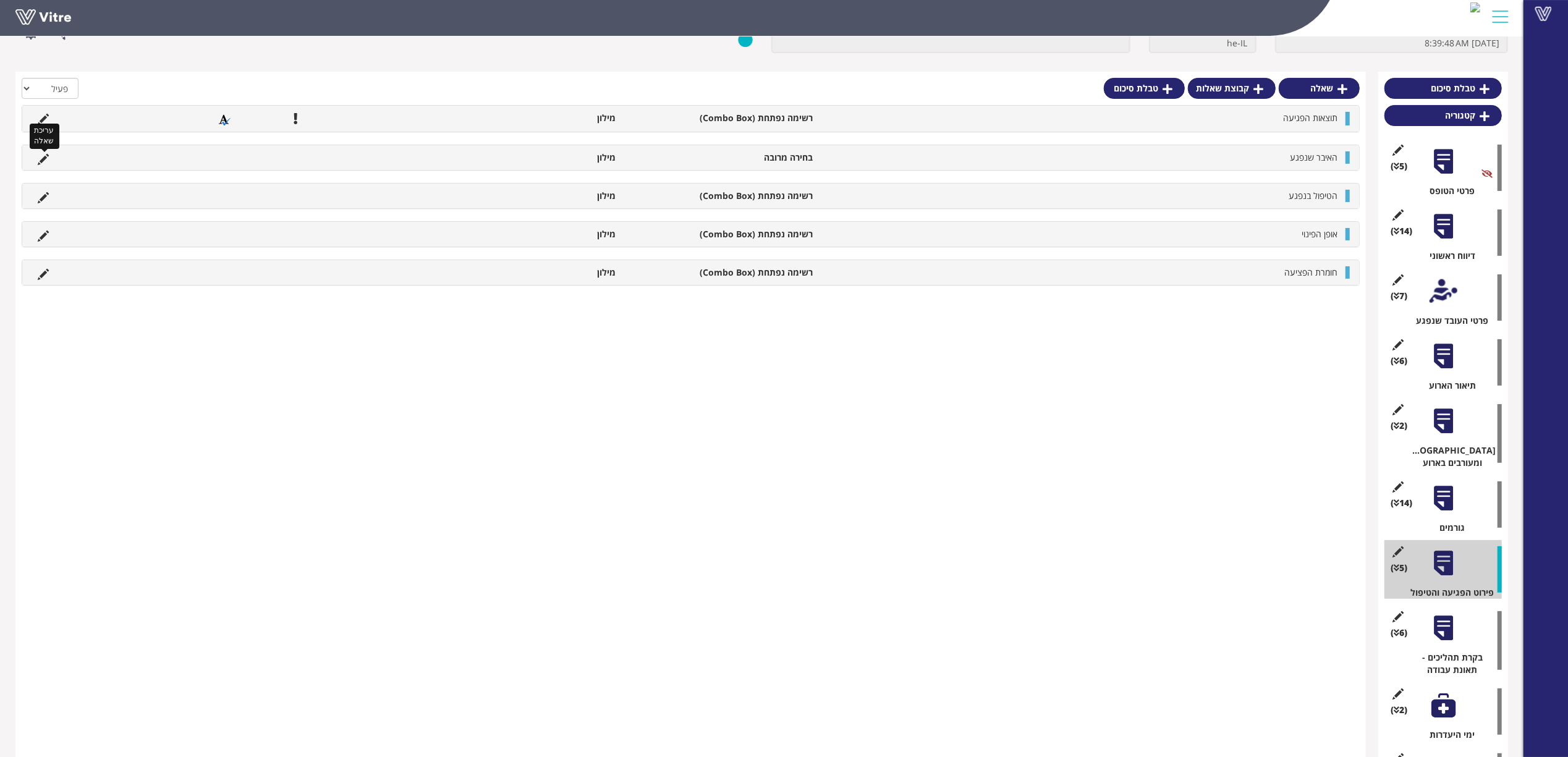
click at [39, 162] on icon at bounding box center [43, 159] width 11 height 11
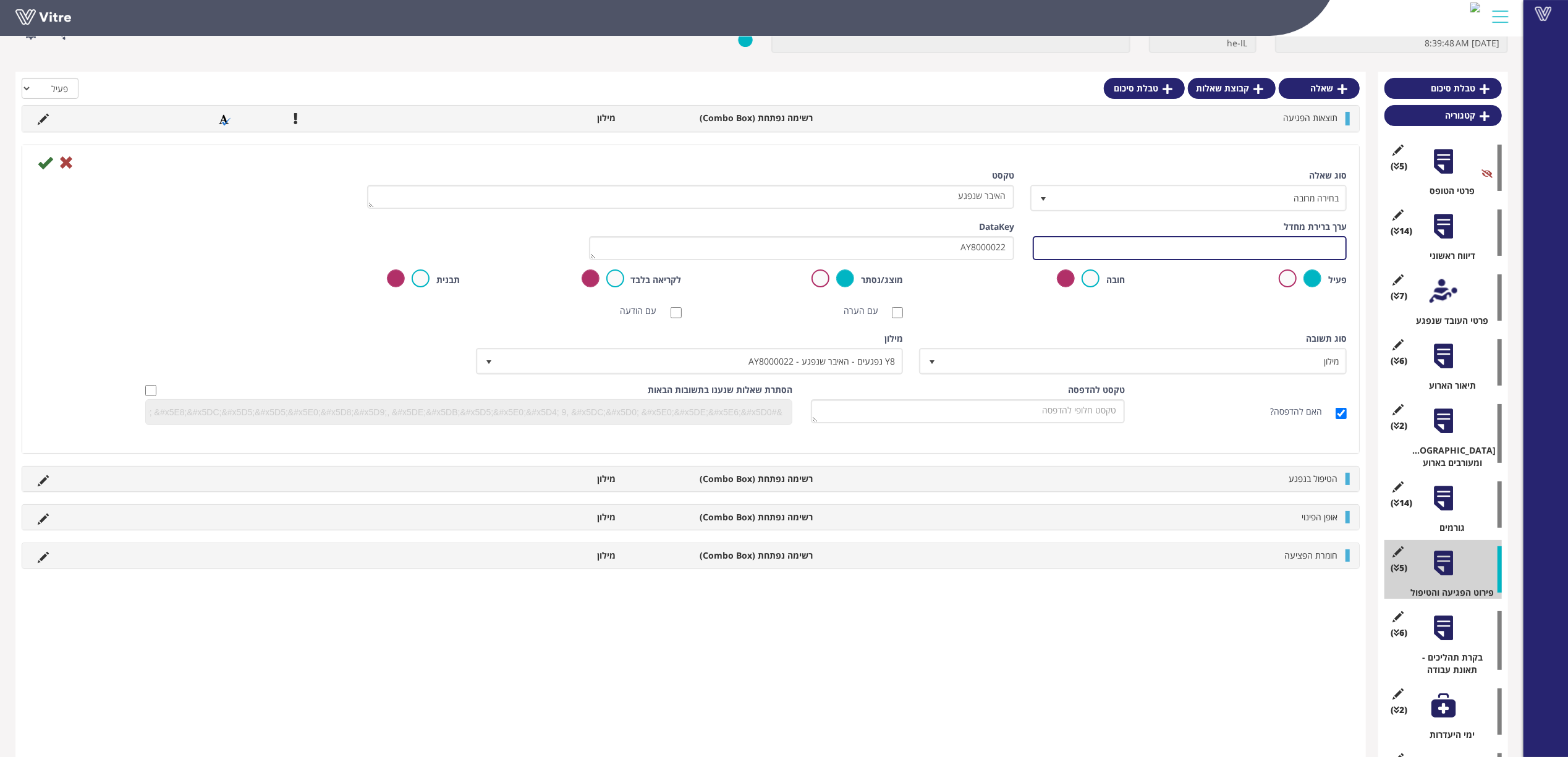
click at [1113, 244] on input "text" at bounding box center [1190, 247] width 314 height 24
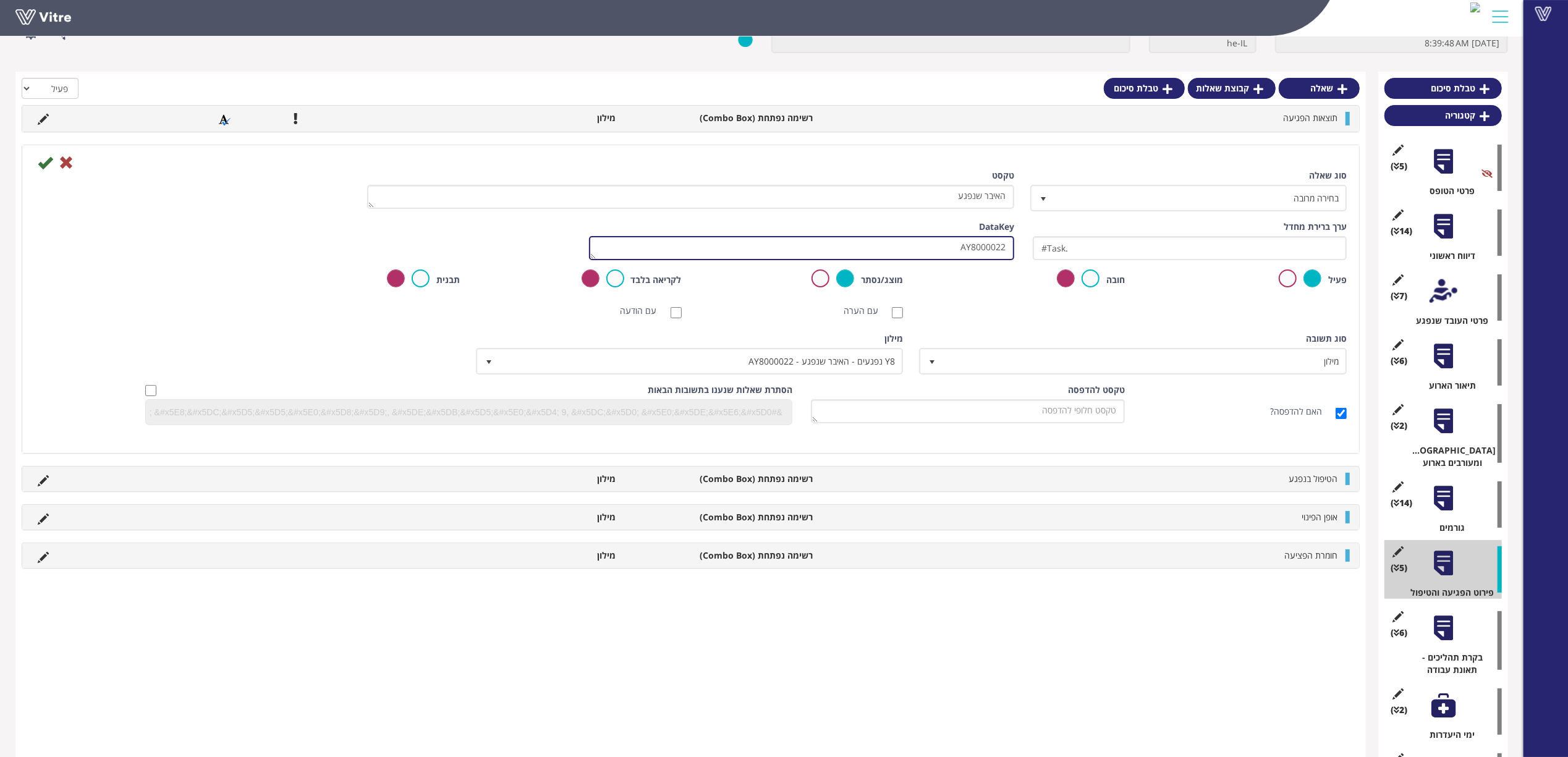
drag, startPoint x: 940, startPoint y: 254, endPoint x: 1035, endPoint y: 257, distance: 95.0
click at [1035, 257] on div "ערך ברירת מחדל #Task. משקל DataKey AY8000022" at bounding box center [690, 244] width 1331 height 49
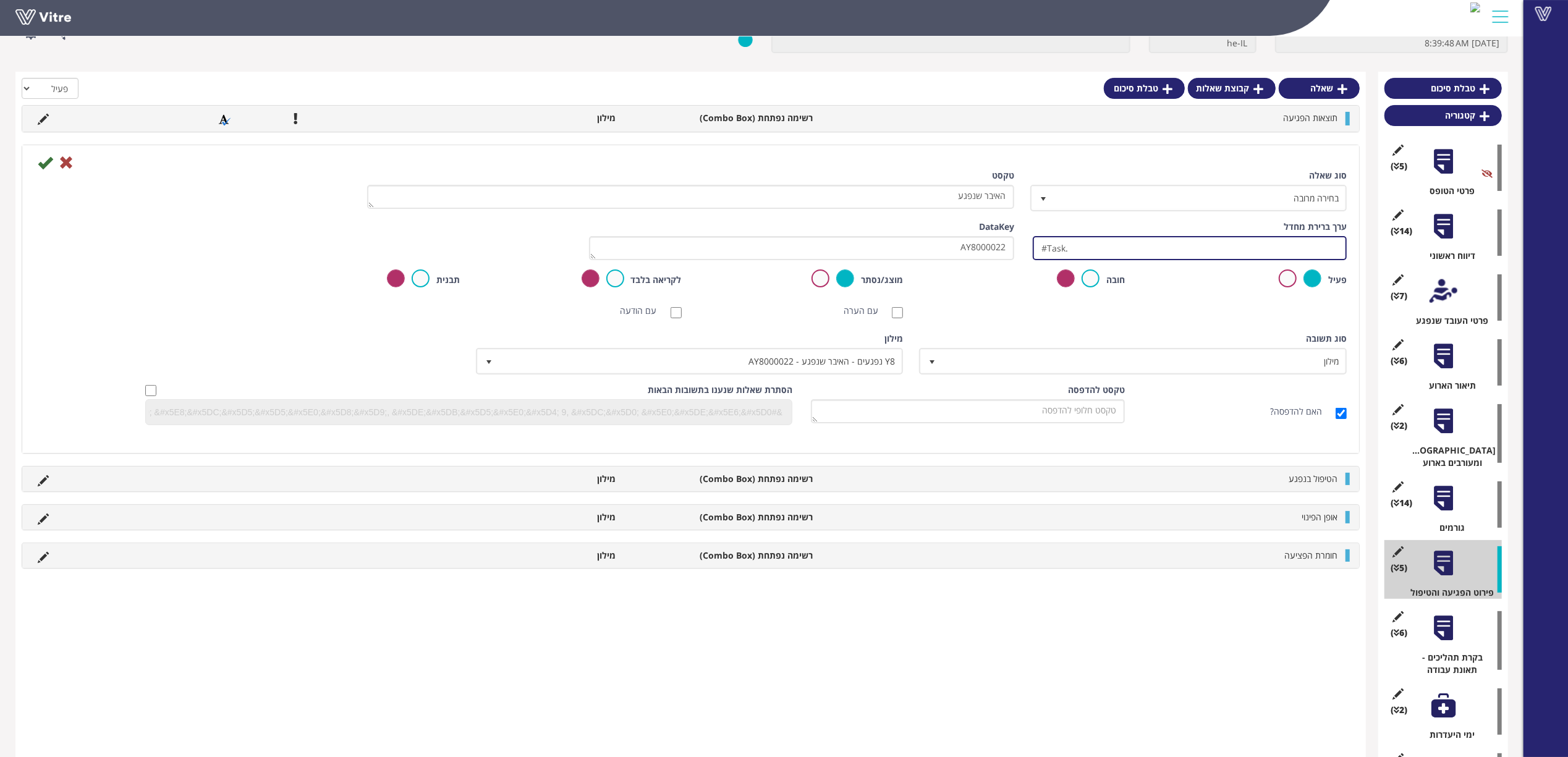
click at [1097, 251] on input "#Task." at bounding box center [1190, 247] width 314 height 24
paste input "AY8000022"
drag, startPoint x: 1125, startPoint y: 248, endPoint x: 885, endPoint y: 244, distance: 240.0
click at [885, 244] on div "ערך ברירת מחדל #Task.AY8000022 משקל DataKey AY8000022" at bounding box center [690, 244] width 1331 height 49
type input "#Task.AY8000022"
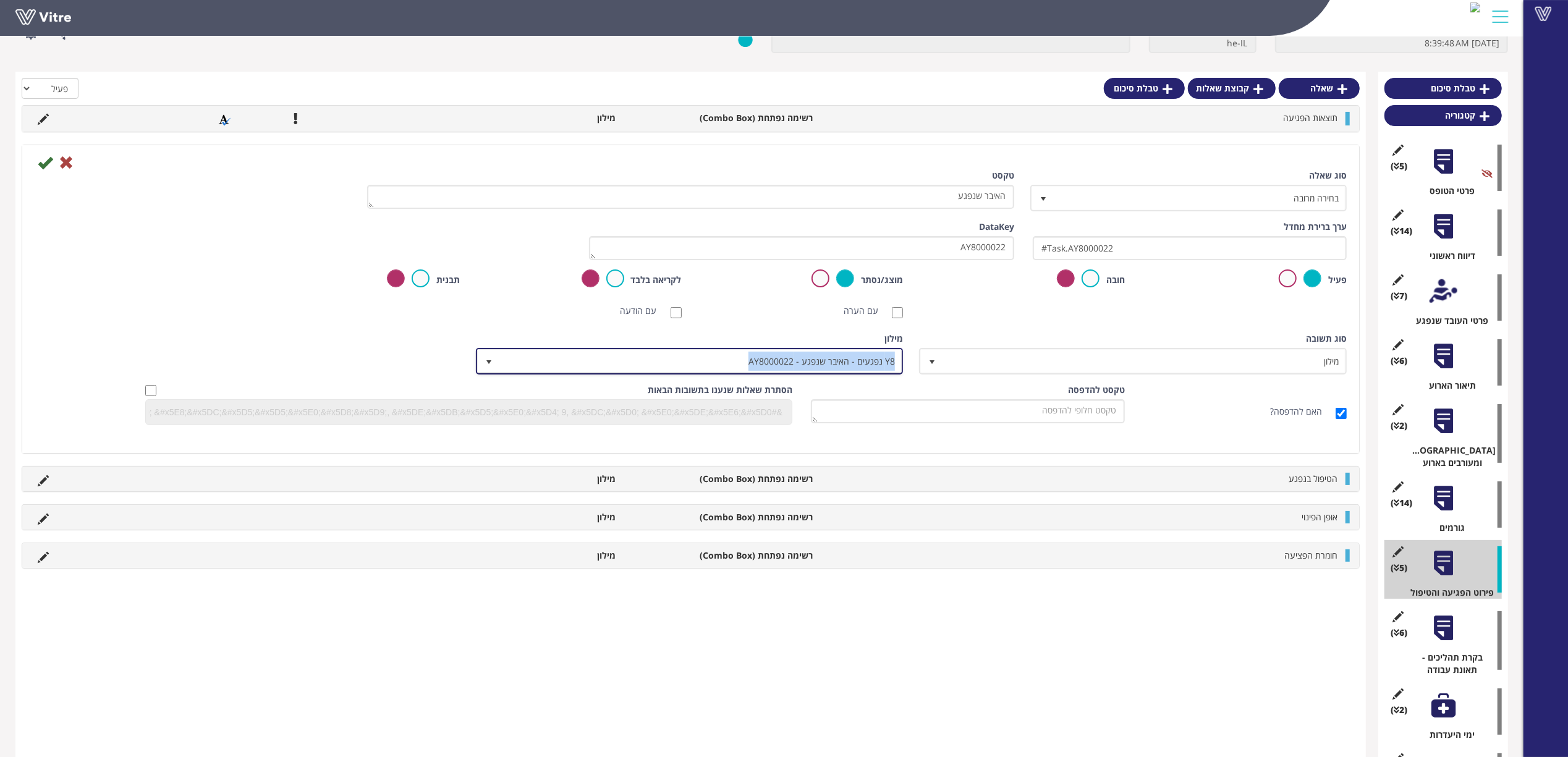
copy span "Y8 נפגעים - האיבר שנפגע - AY8000022"
drag, startPoint x: 746, startPoint y: 355, endPoint x: 1066, endPoint y: 320, distance: 321.9
click at [1064, 320] on div "סוג שאלה בחירה מרובה 32 טקסט האיבר שנפגע ערך ברירת מחדל #Task.AY8000022 משקל Da…" at bounding box center [690, 302] width 1312 height 265
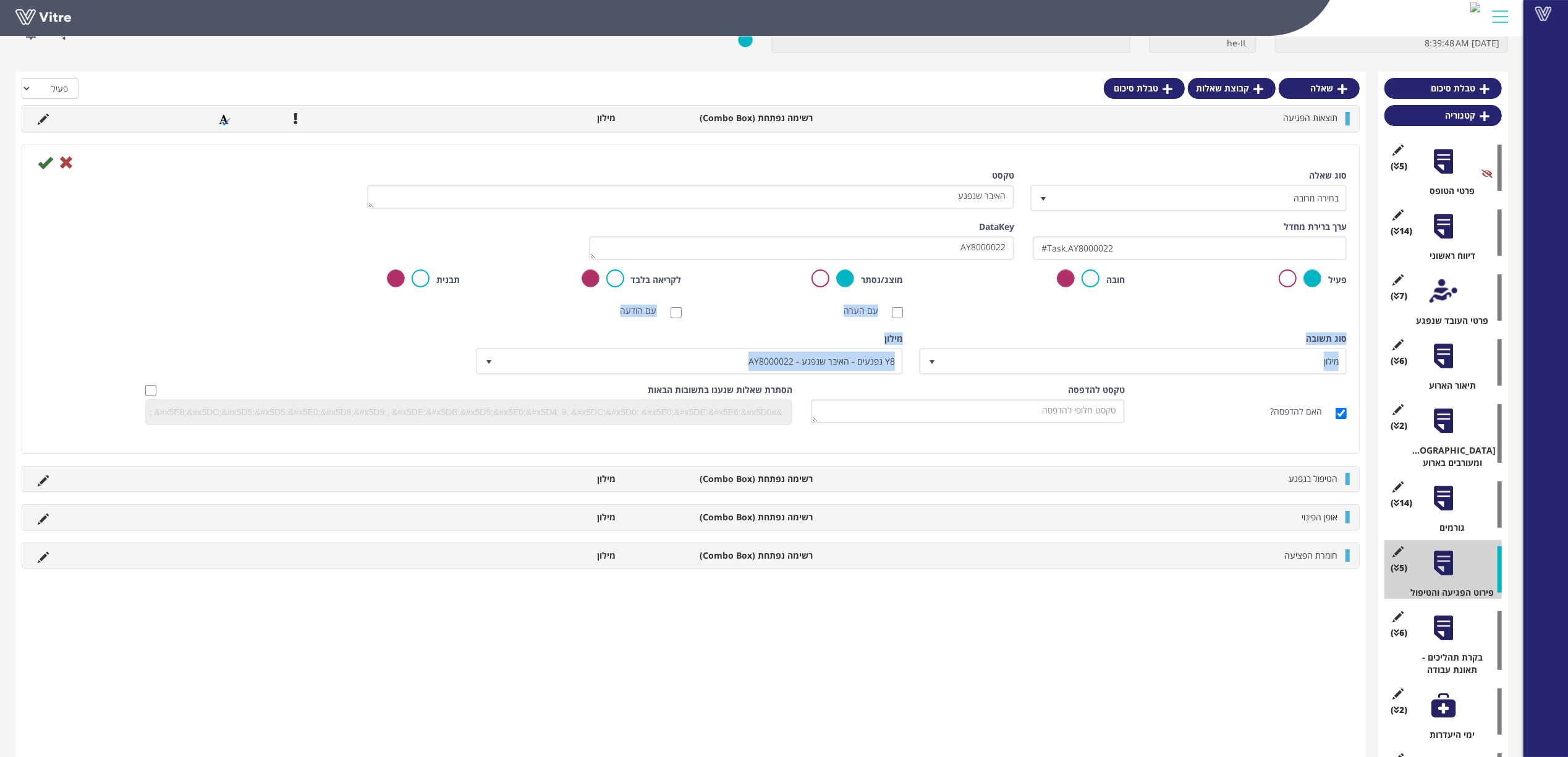
click at [1065, 326] on div "סוג שאלה בחירה מרובה 32 טקסט האיבר שנפגע ערך ברירת מחדל #Task.AY8000022 משקל Da…" at bounding box center [690, 302] width 1312 height 265
click at [1441, 302] on div at bounding box center [1444, 292] width 28 height 28
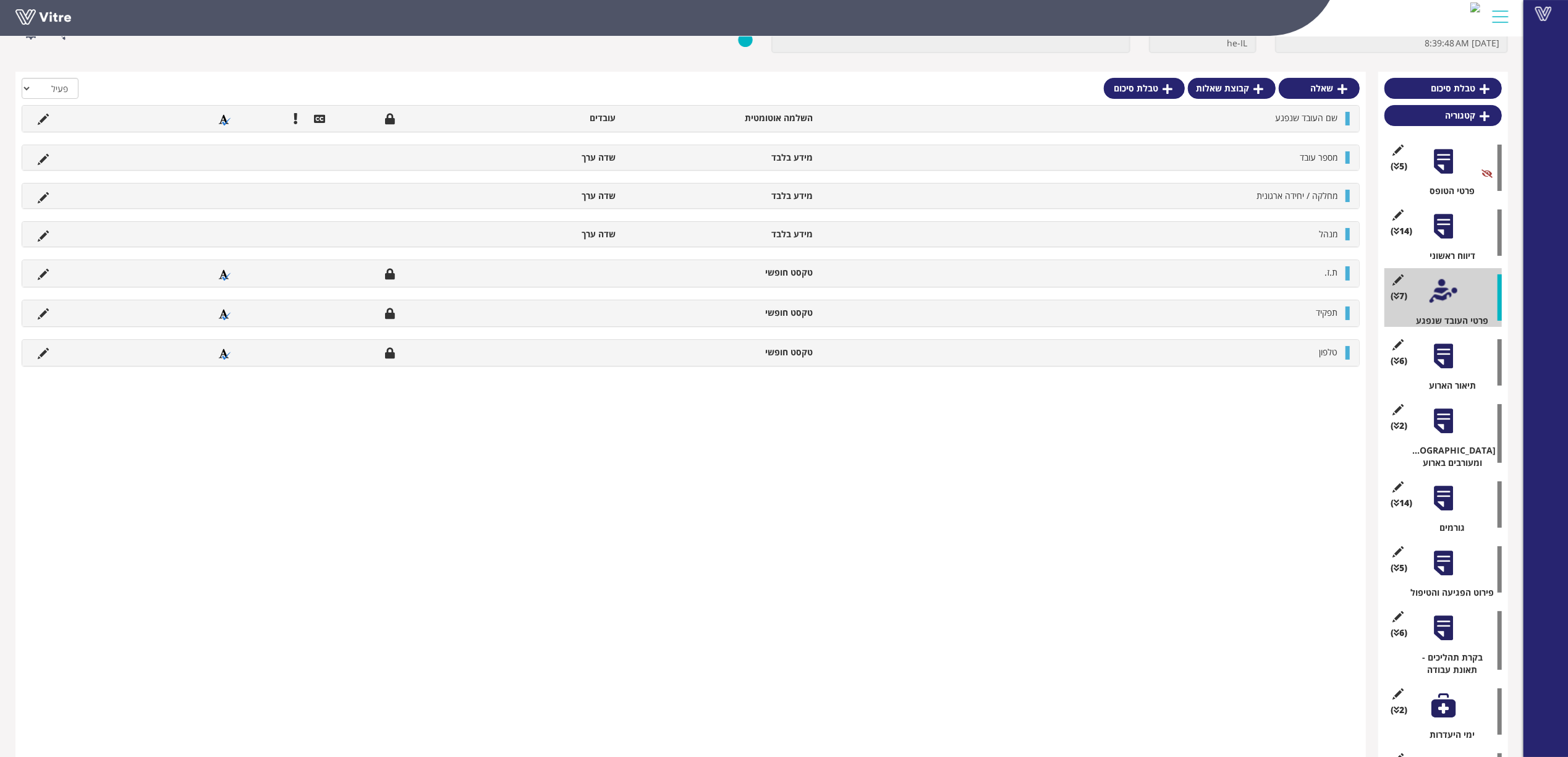
click at [1445, 347] on div at bounding box center [1444, 356] width 28 height 28
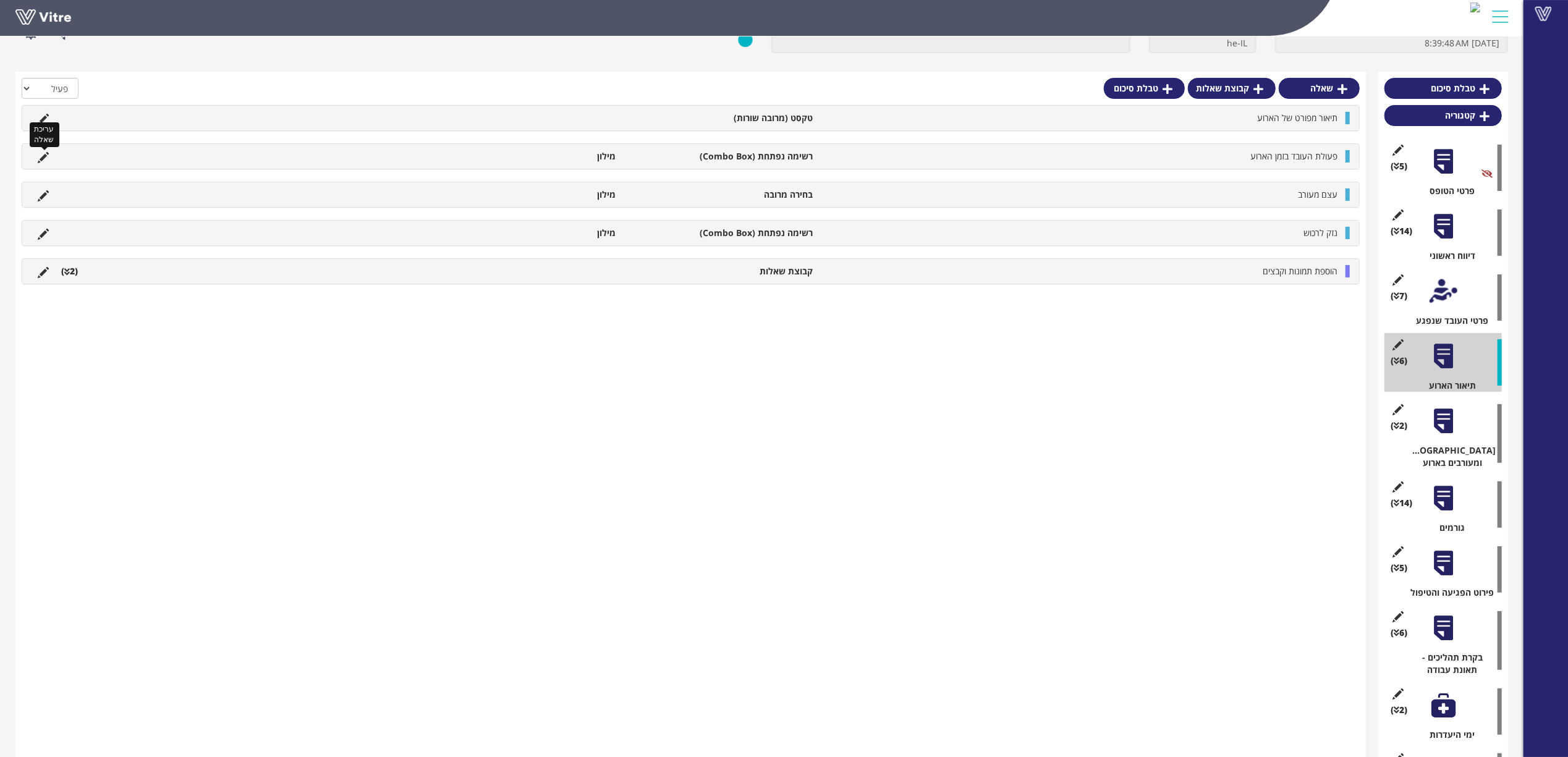
click at [40, 155] on icon at bounding box center [43, 158] width 11 height 11
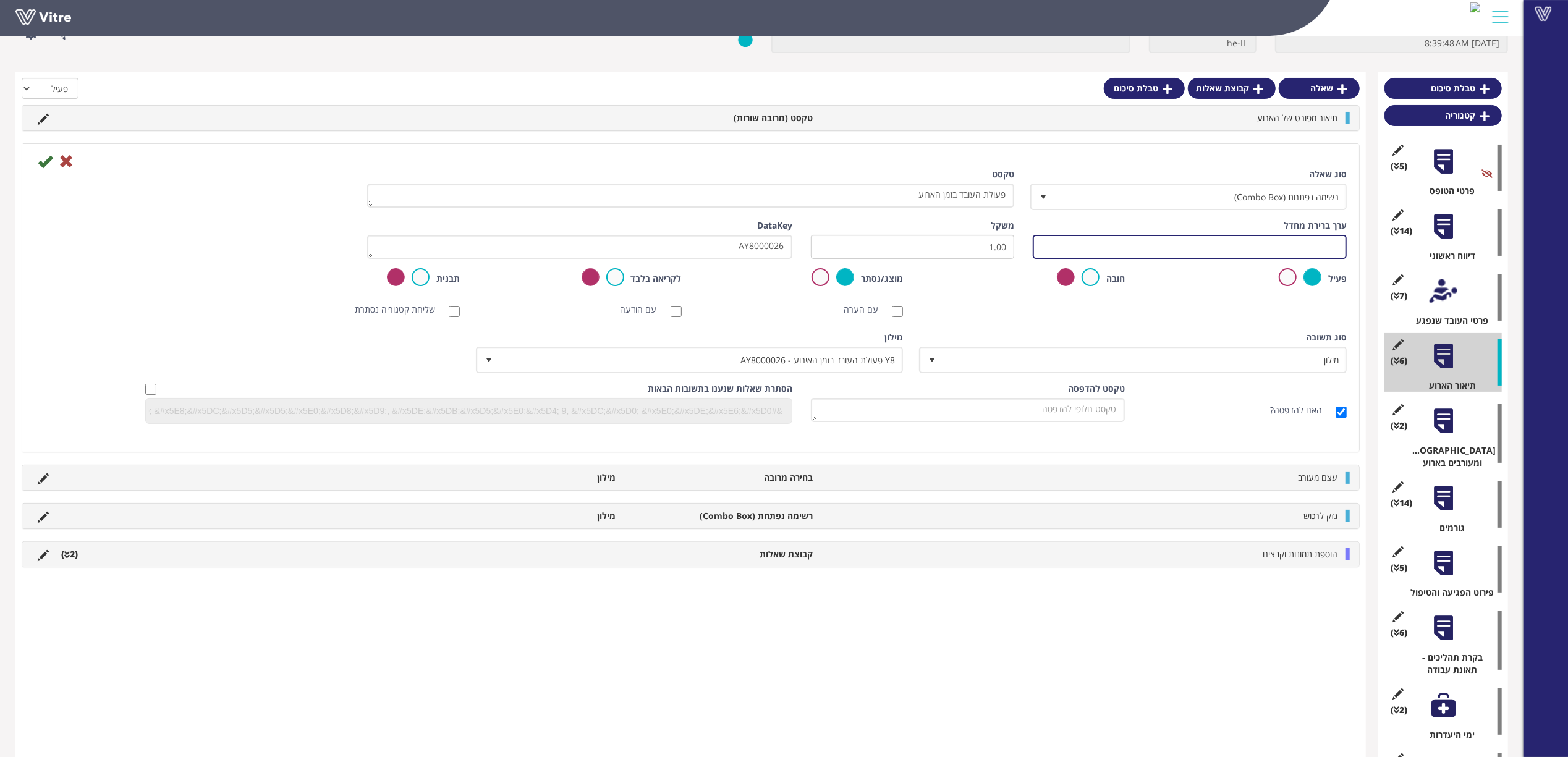
click at [1243, 251] on input "text" at bounding box center [1190, 247] width 314 height 24
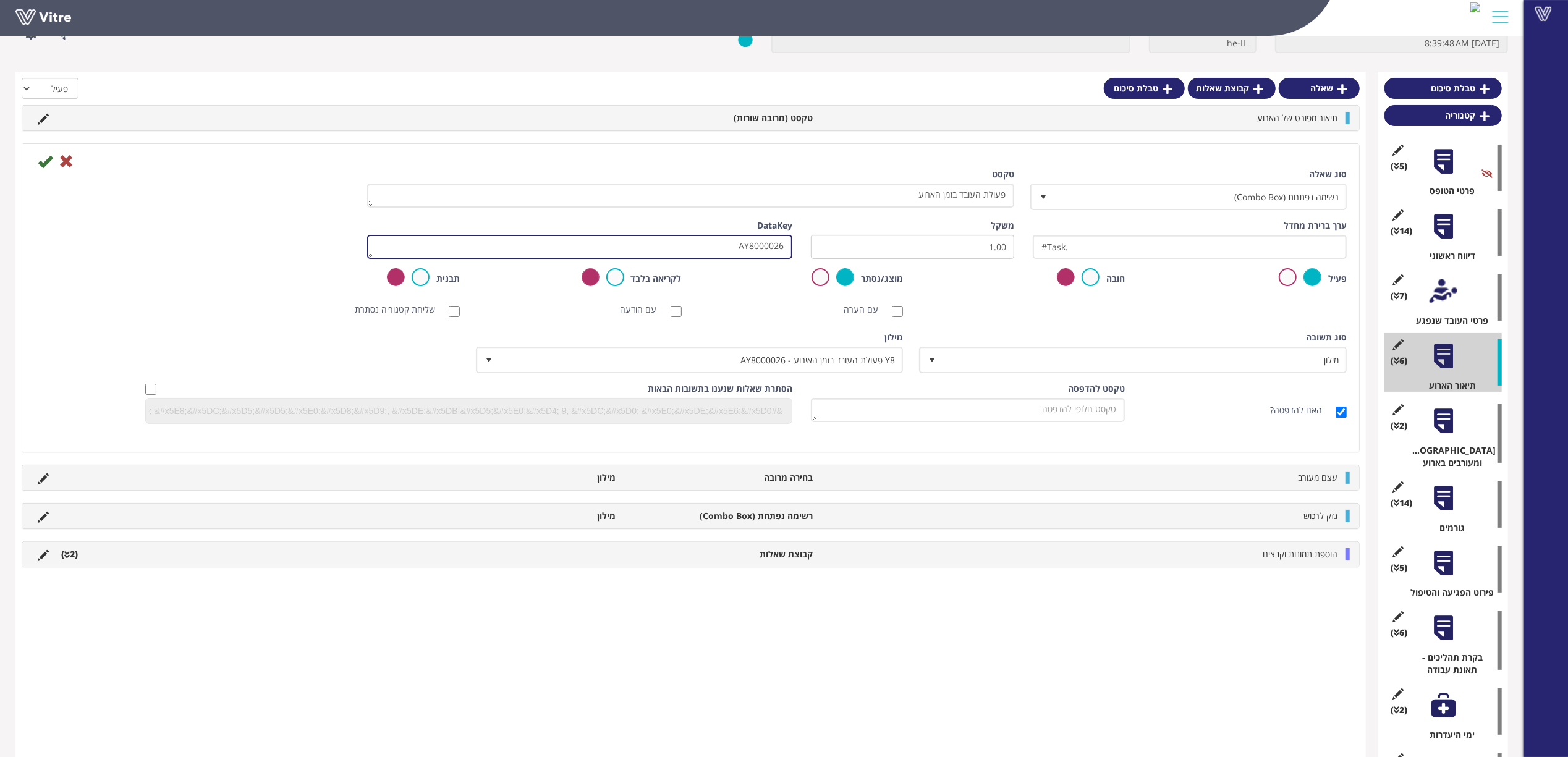
drag, startPoint x: 729, startPoint y: 240, endPoint x: 822, endPoint y: 241, distance: 93.0
click at [822, 241] on div "ערך ברירת מחדל #Task. משקל 1.00 DataKey AY8000026" at bounding box center [690, 244] width 1331 height 49
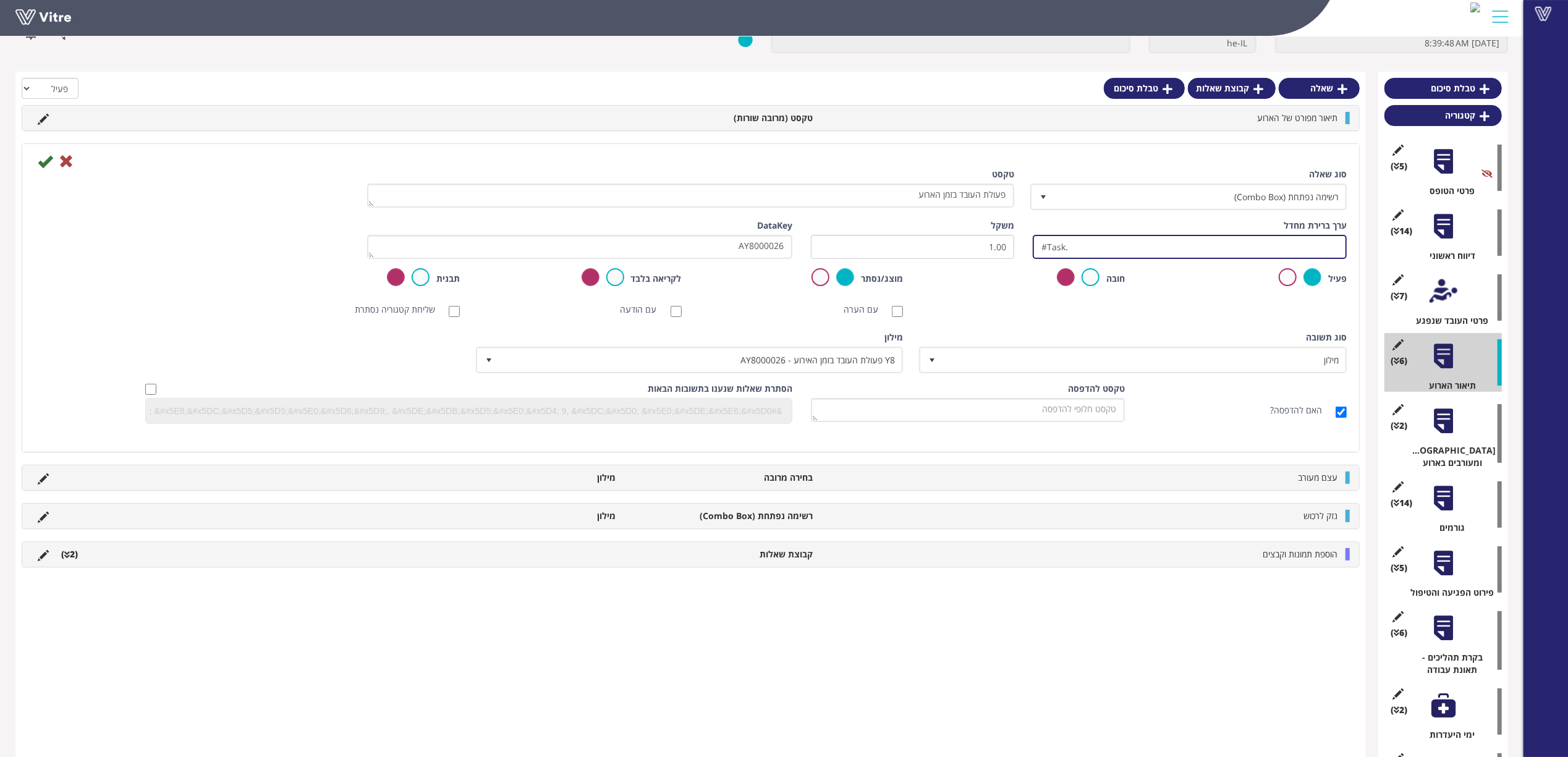
click at [1122, 245] on input "#Task." at bounding box center [1190, 247] width 314 height 24
paste input "AY8000026"
drag, startPoint x: 1187, startPoint y: 254, endPoint x: 868, endPoint y: 252, distance: 319.0
click at [868, 252] on div "ערך ברירת מחדל #Task.AY8000026 משקל 1.00 DataKey AY8000026" at bounding box center [690, 244] width 1331 height 49
type input "#Task.AY8000026"
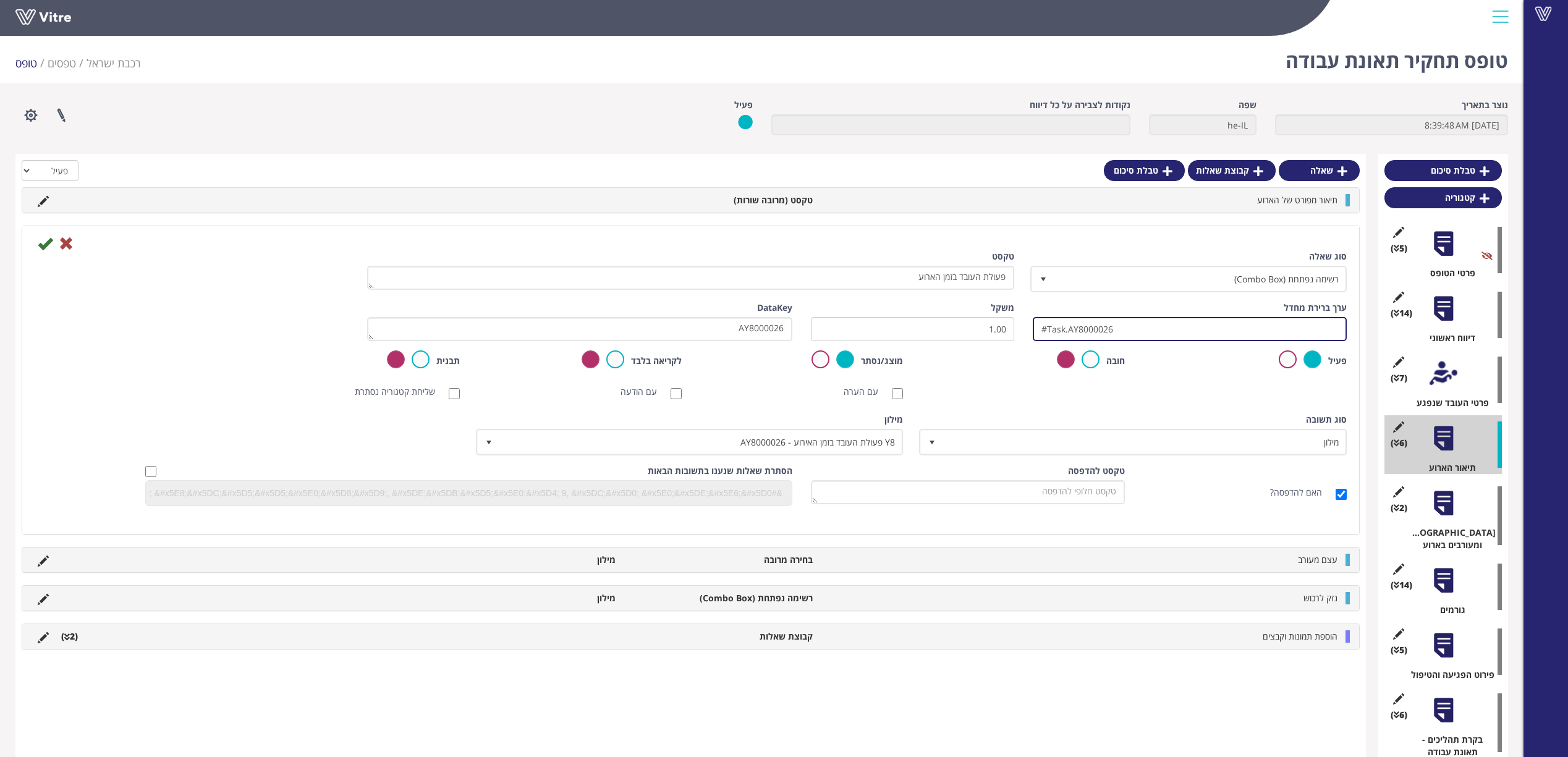
scroll to position [82, 0]
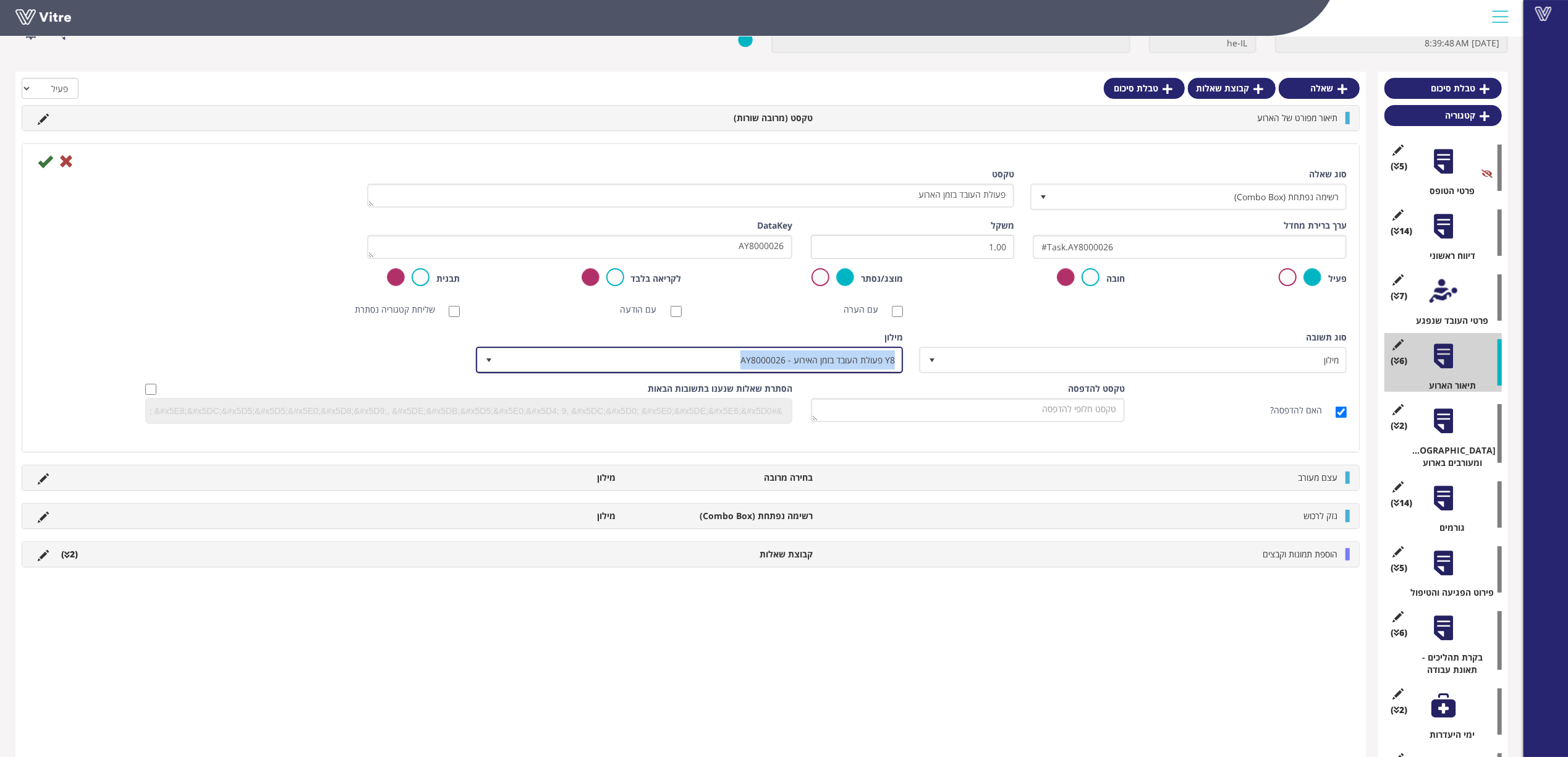
copy span "Y8 פעולת העובד בזמן האירוע - AY8000026"
drag, startPoint x: 737, startPoint y: 355, endPoint x: 1028, endPoint y: 332, distance: 291.9
click at [1017, 339] on div "סוג תשובה מילון 1 סוג תשובה מילון 1 מודול בחירה שאלה זו תקבע את נושא הטופס (מוג…" at bounding box center [690, 356] width 1331 height 51
click at [1028, 332] on div "סוג תשובה מילון 1" at bounding box center [1134, 352] width 425 height 42
click at [47, 163] on icon at bounding box center [45, 161] width 15 height 15
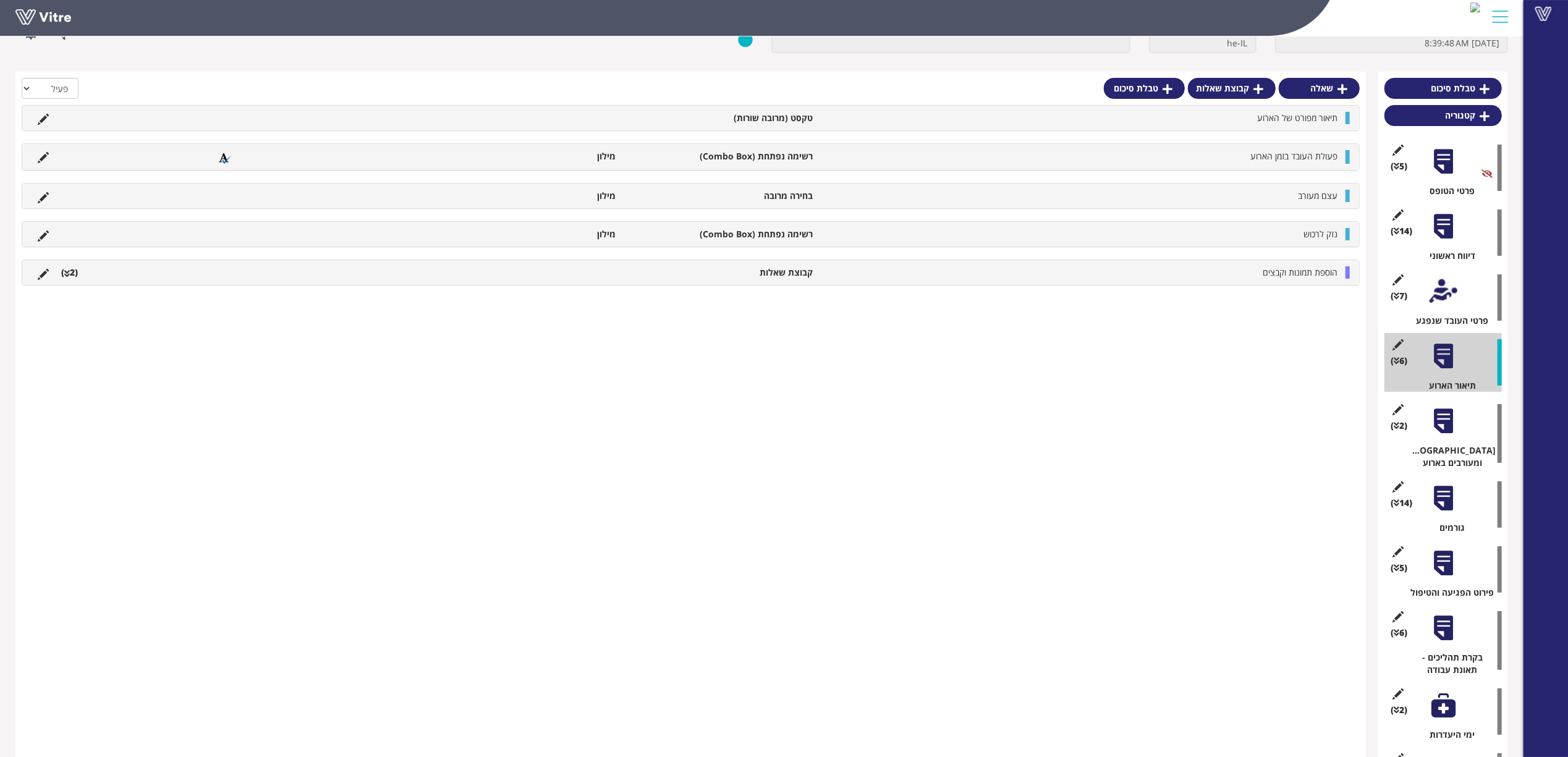
click at [1439, 556] on div at bounding box center [1444, 564] width 28 height 28
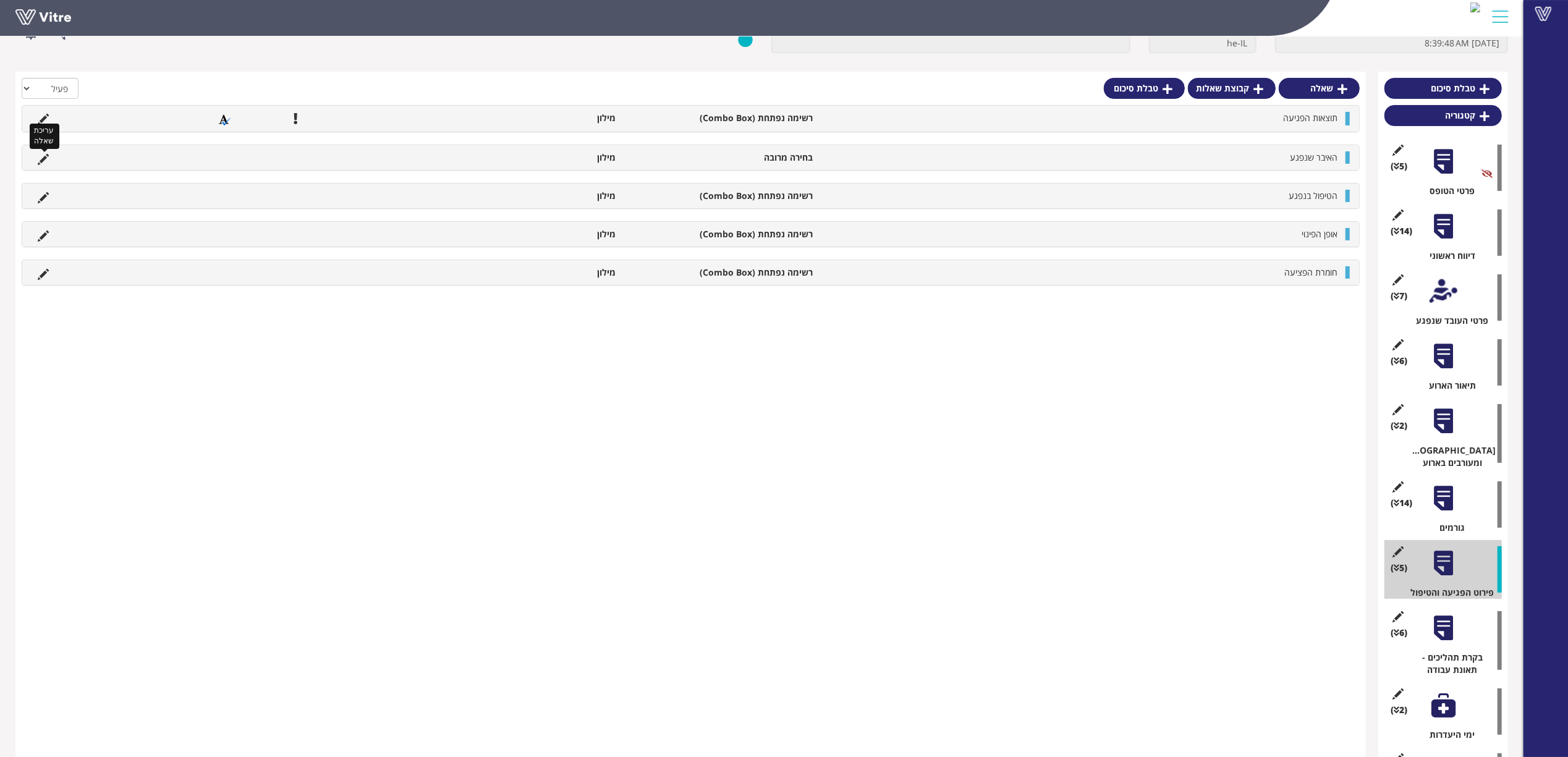
click at [40, 156] on icon at bounding box center [43, 159] width 11 height 11
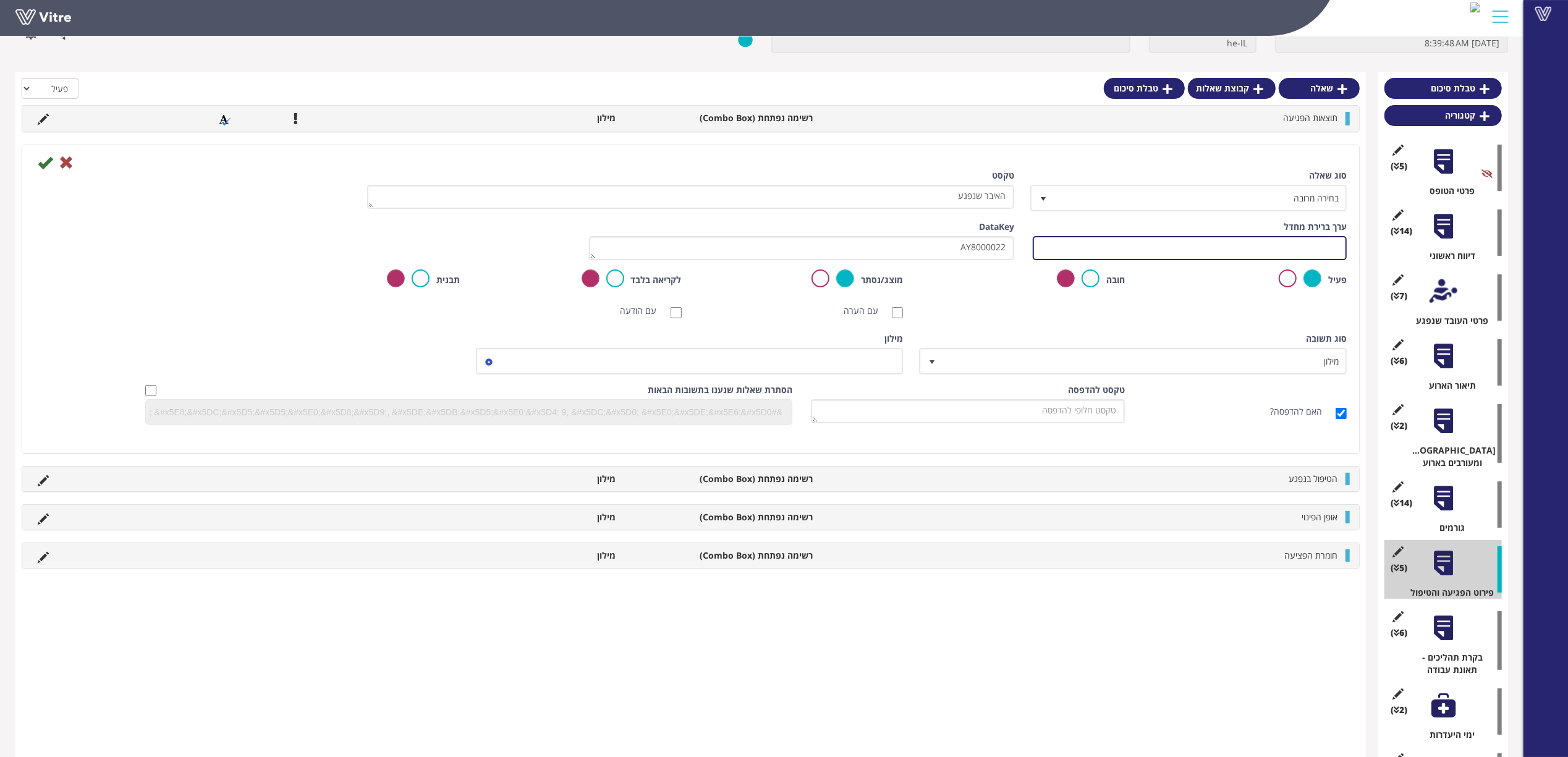
click at [1122, 251] on input "text" at bounding box center [1190, 247] width 314 height 24
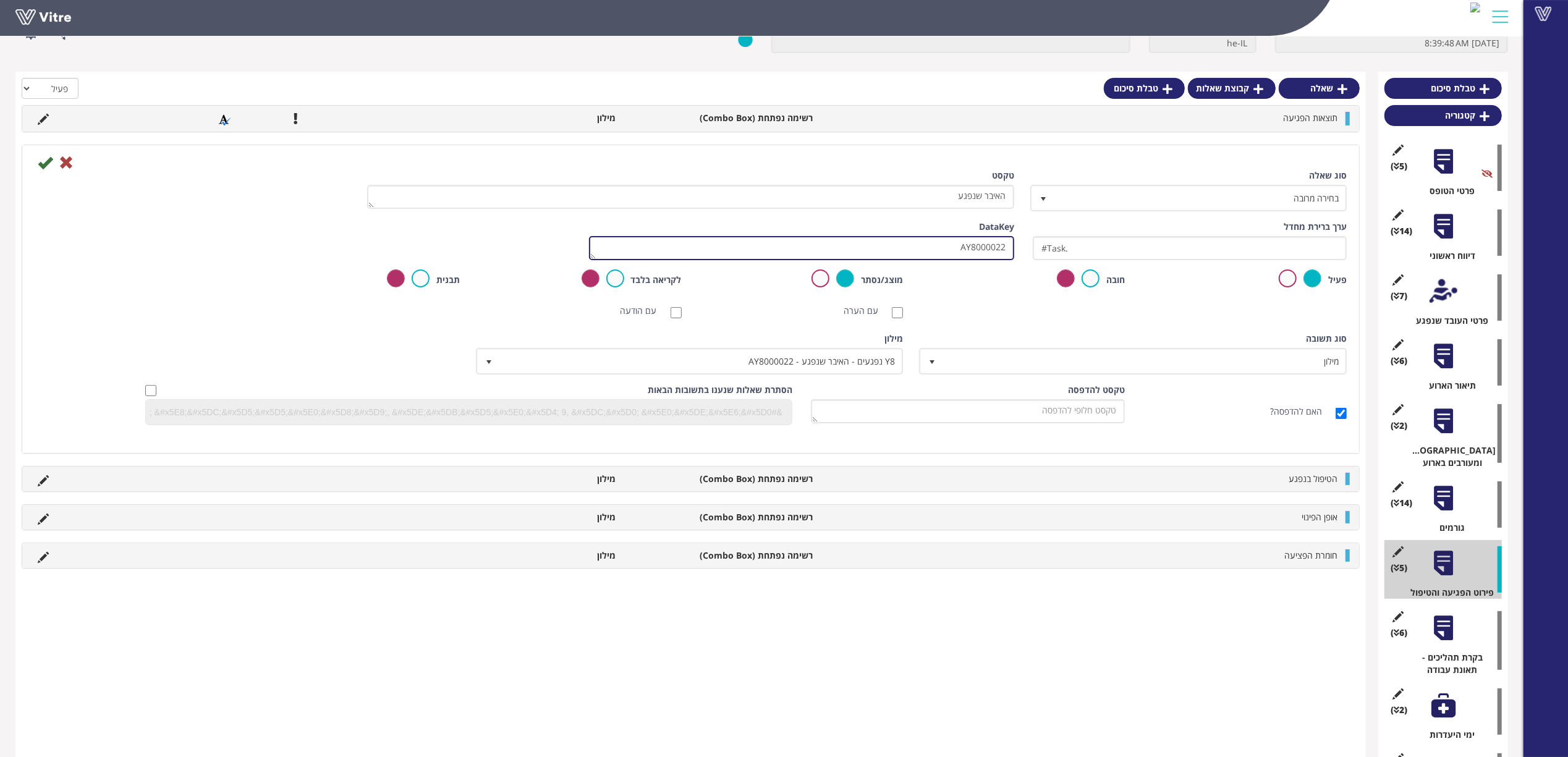
drag, startPoint x: 984, startPoint y: 253, endPoint x: 1034, endPoint y: 260, distance: 50.5
click at [1034, 260] on div "ערך ברירת מחדל #Task. משקל DataKey AY8000022" at bounding box center [690, 244] width 1331 height 49
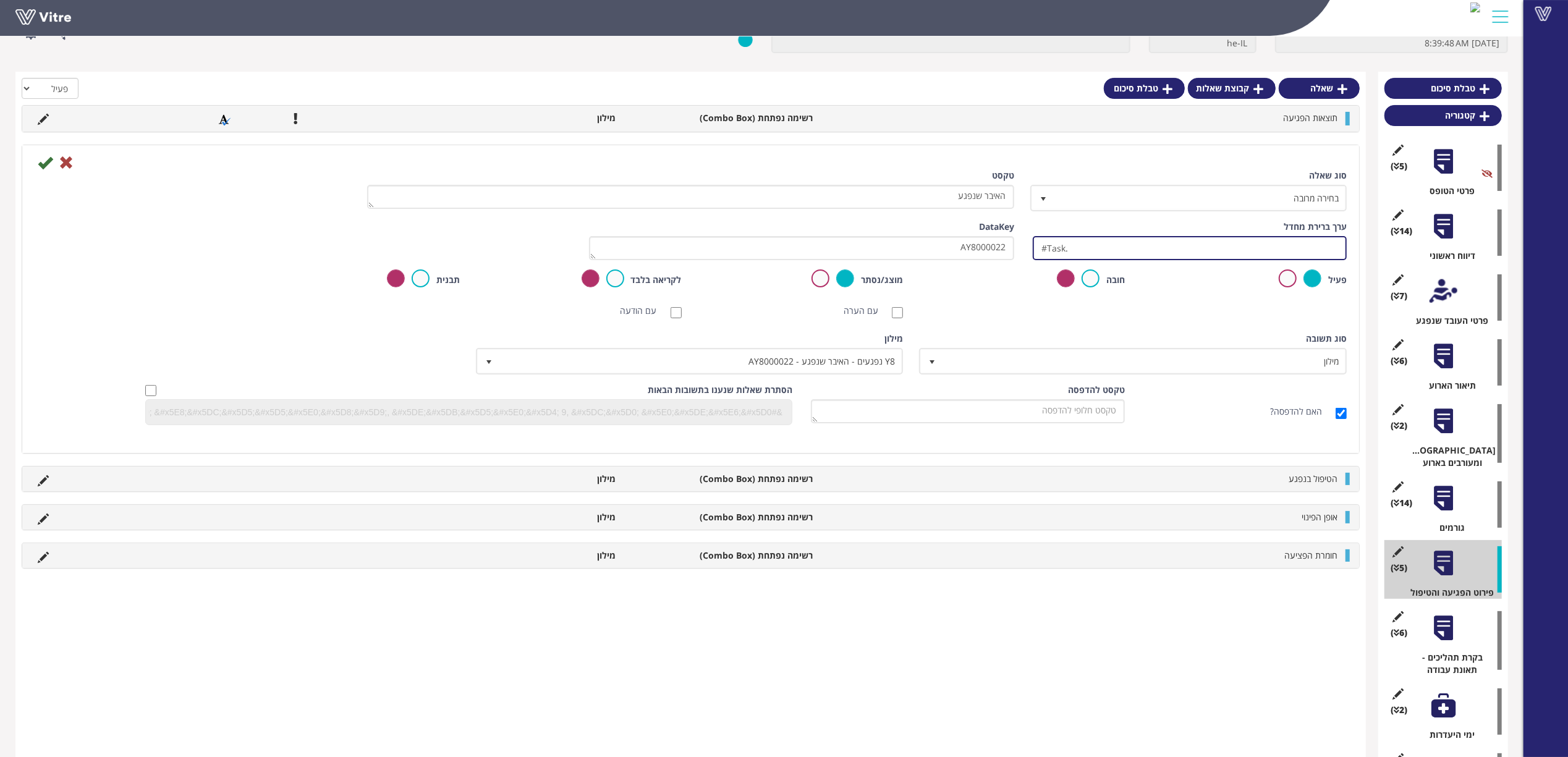
click at [1133, 250] on input "#Task." at bounding box center [1190, 247] width 314 height 24
paste input "AY8000022"
click at [1140, 244] on input "#Task.AY8000022" at bounding box center [1190, 247] width 314 height 24
drag, startPoint x: 1027, startPoint y: 247, endPoint x: 962, endPoint y: 244, distance: 65.1
click at [963, 244] on div "ערך ברירת מחדל #Task.AY8000022 משקל DataKey AY8000022" at bounding box center [690, 244] width 1331 height 49
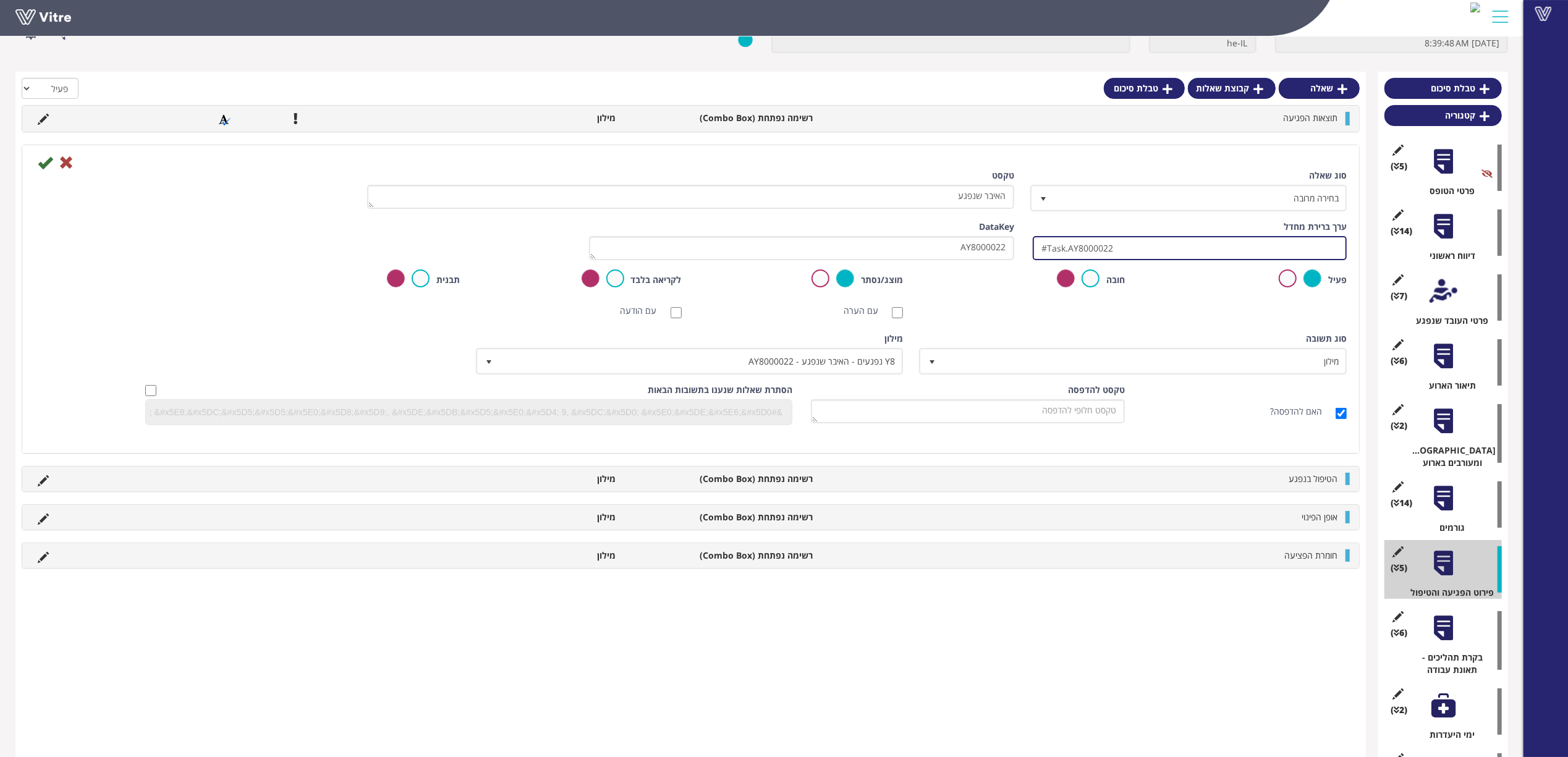
type input "#Task.AY8000022"
click at [49, 162] on icon at bounding box center [45, 162] width 15 height 15
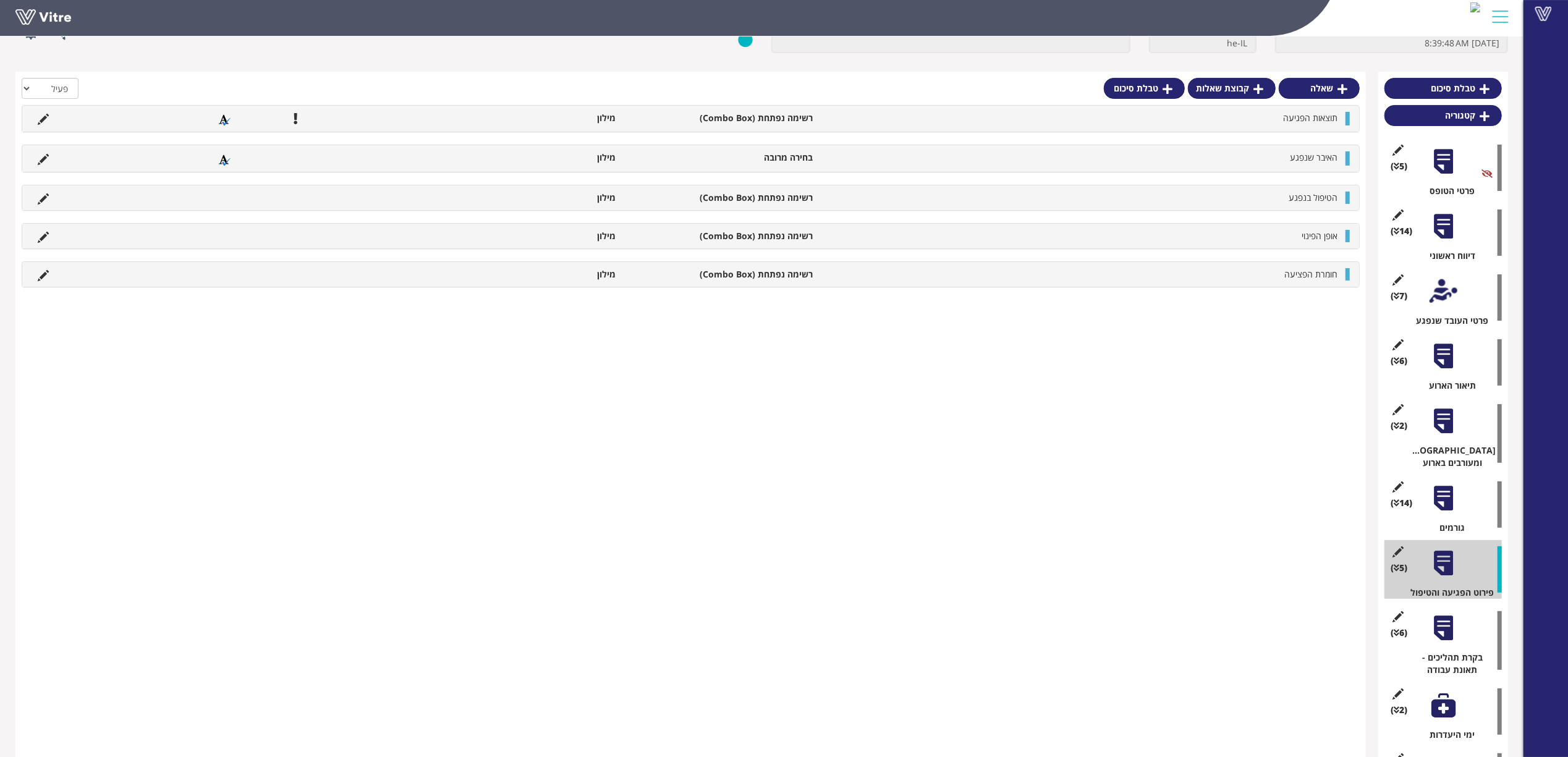
click at [1448, 497] on div at bounding box center [1444, 499] width 28 height 28
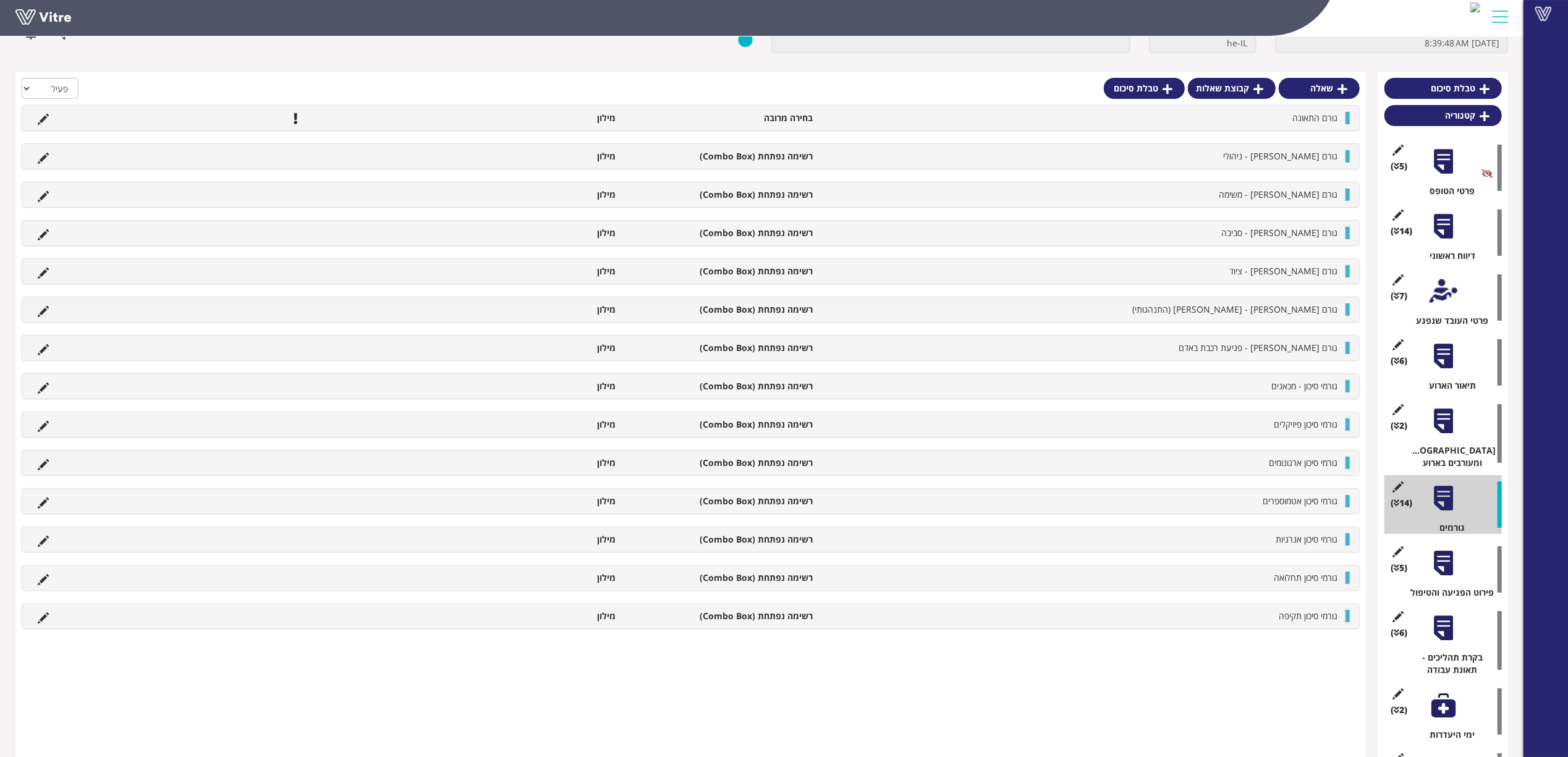
click at [1444, 359] on div at bounding box center [1444, 356] width 28 height 28
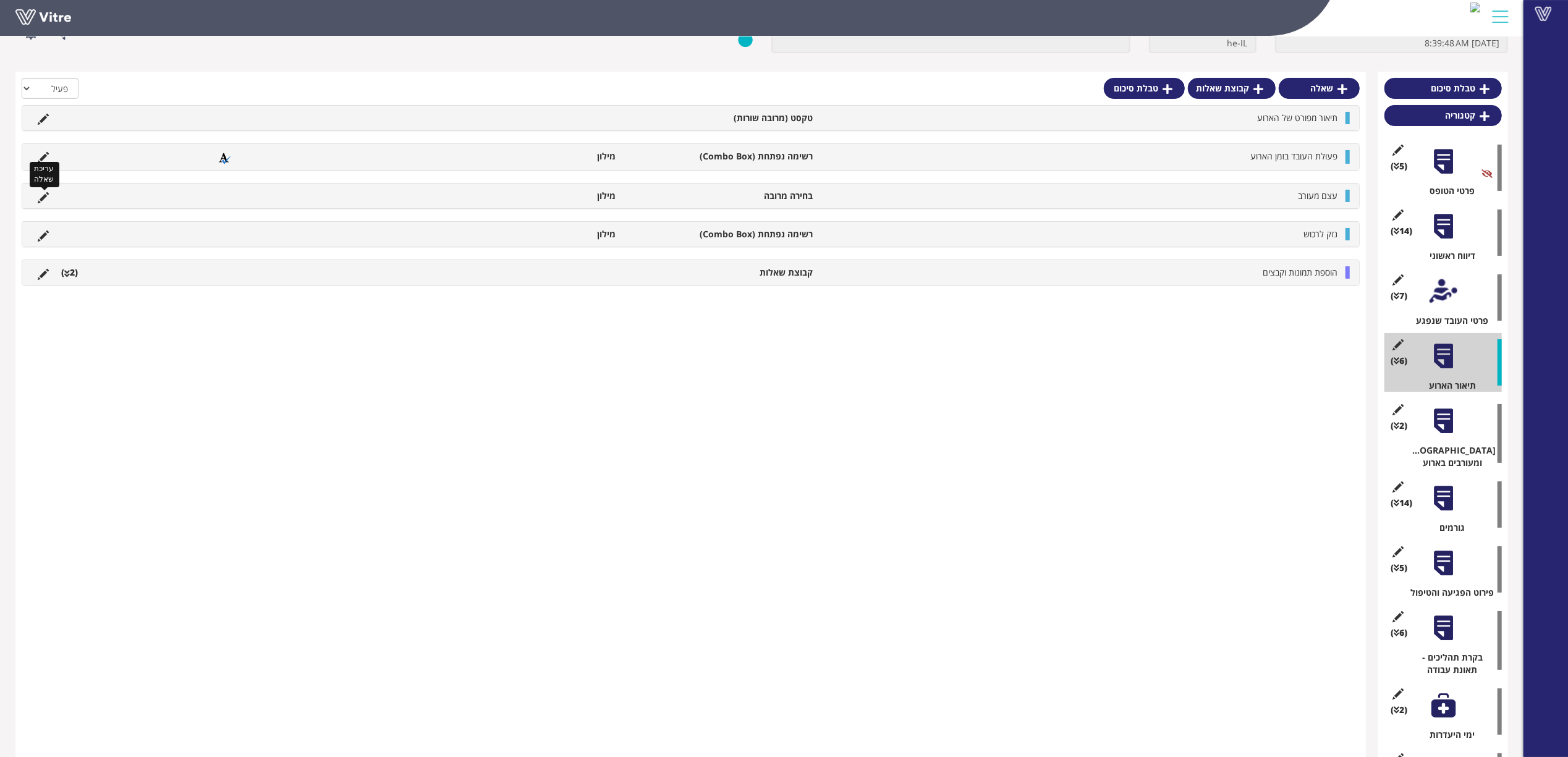
click at [43, 193] on icon at bounding box center [43, 198] width 11 height 11
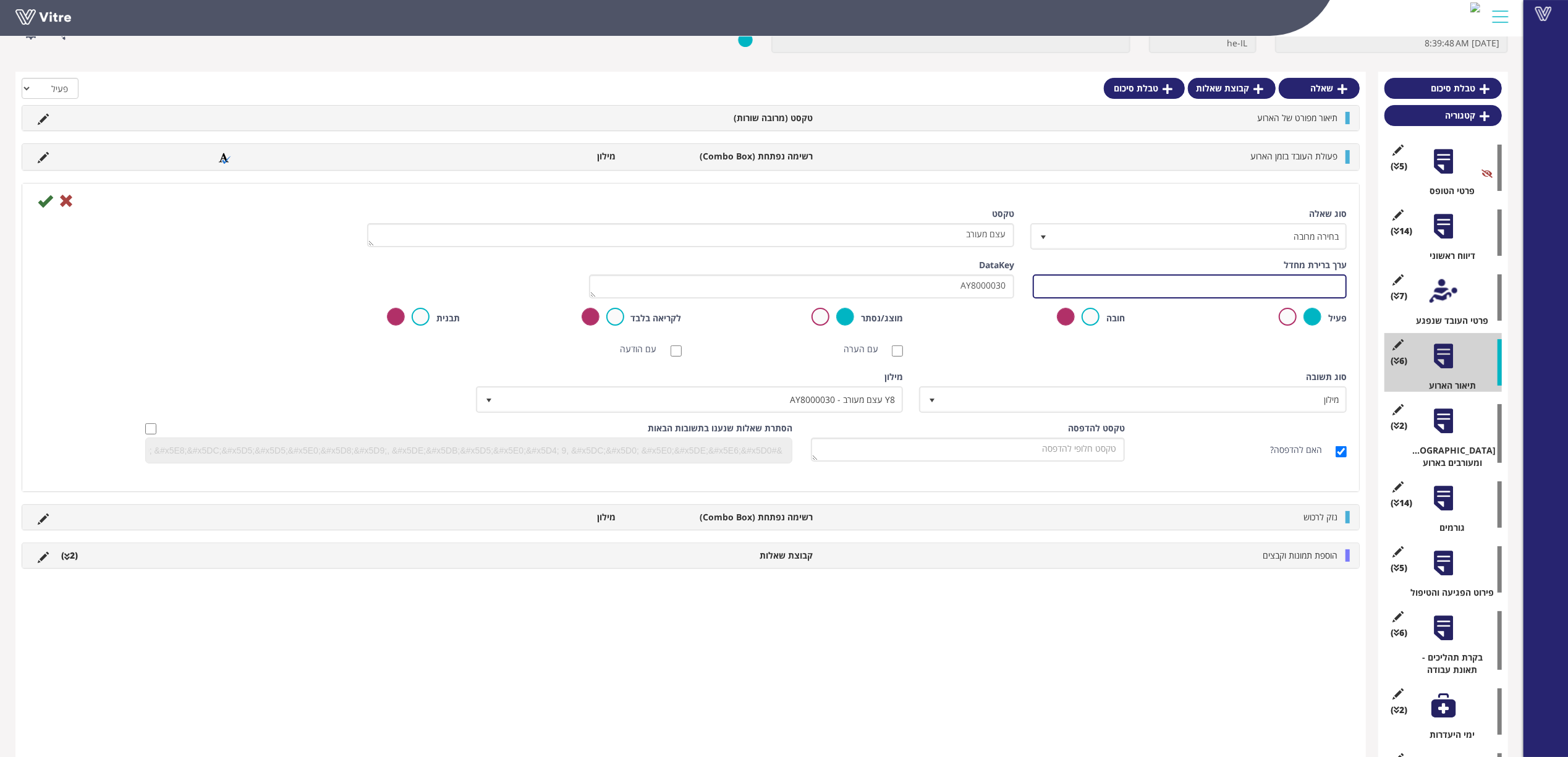
click at [1131, 289] on input "text" at bounding box center [1190, 286] width 314 height 24
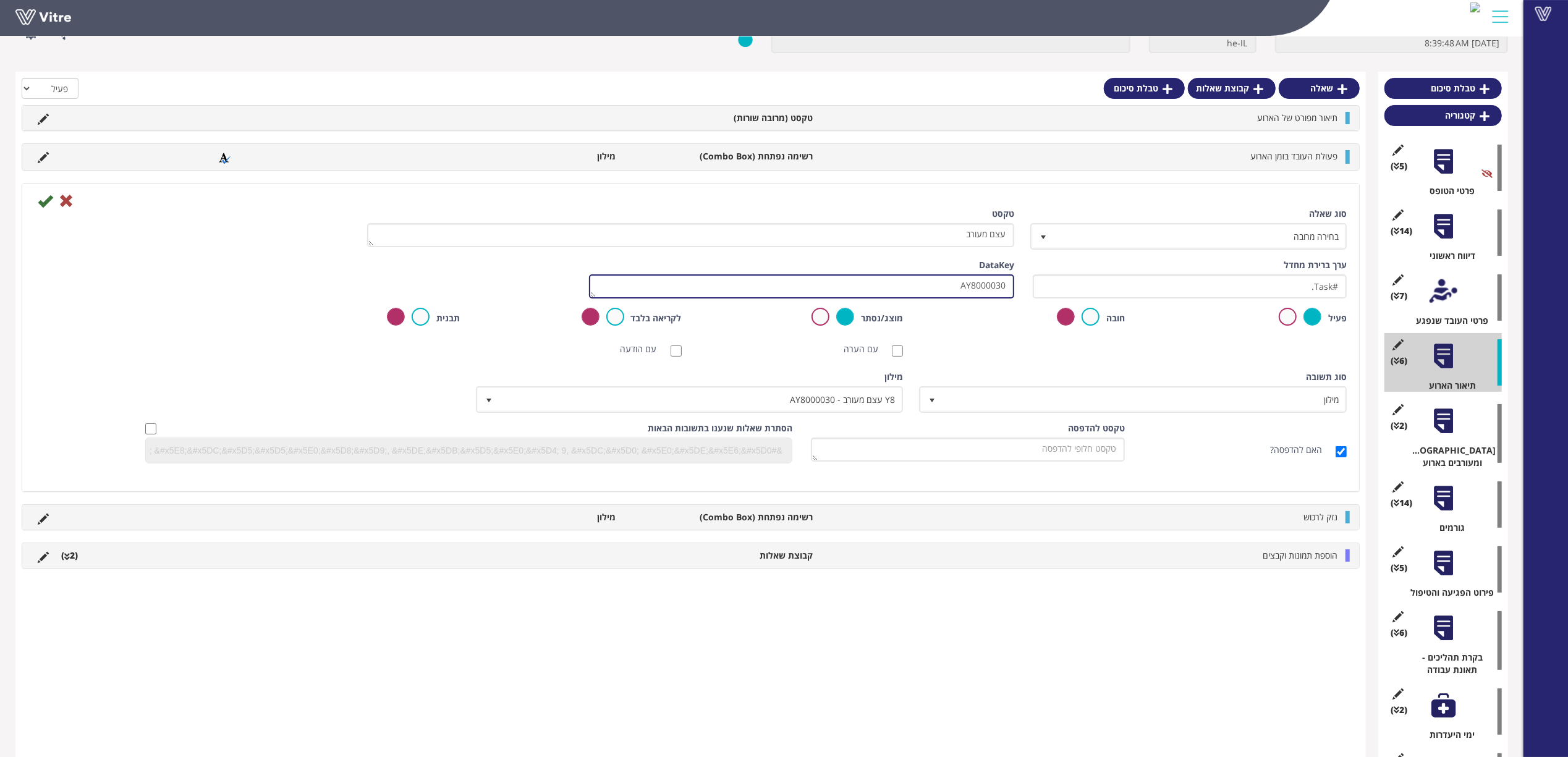
drag, startPoint x: 931, startPoint y: 291, endPoint x: 1058, endPoint y: 280, distance: 127.5
click at [1058, 280] on div "ערך ברירת מחדל #Task. משקל DataKey AY8000030" at bounding box center [690, 283] width 1331 height 49
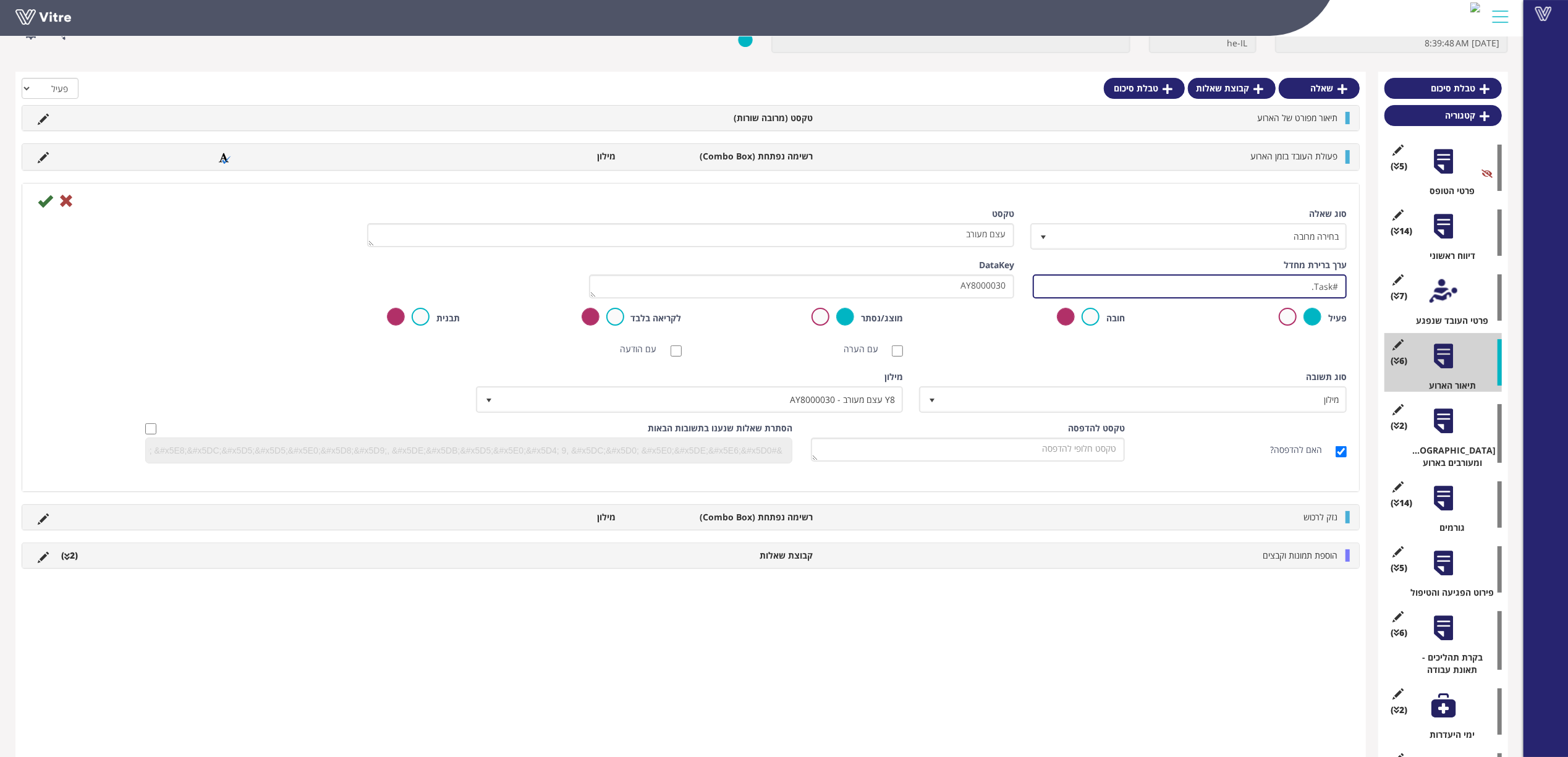
click at [1065, 285] on input "#Task." at bounding box center [1190, 286] width 314 height 24
click at [1095, 283] on input "#Task." at bounding box center [1190, 286] width 314 height 24
paste input "AY8000030"
drag, startPoint x: 1154, startPoint y: 292, endPoint x: 848, endPoint y: 290, distance: 306.0
click at [848, 290] on div "ערך ברירת מחדל #Task.AY8000030 משקל DataKey AY8000030" at bounding box center [690, 283] width 1331 height 49
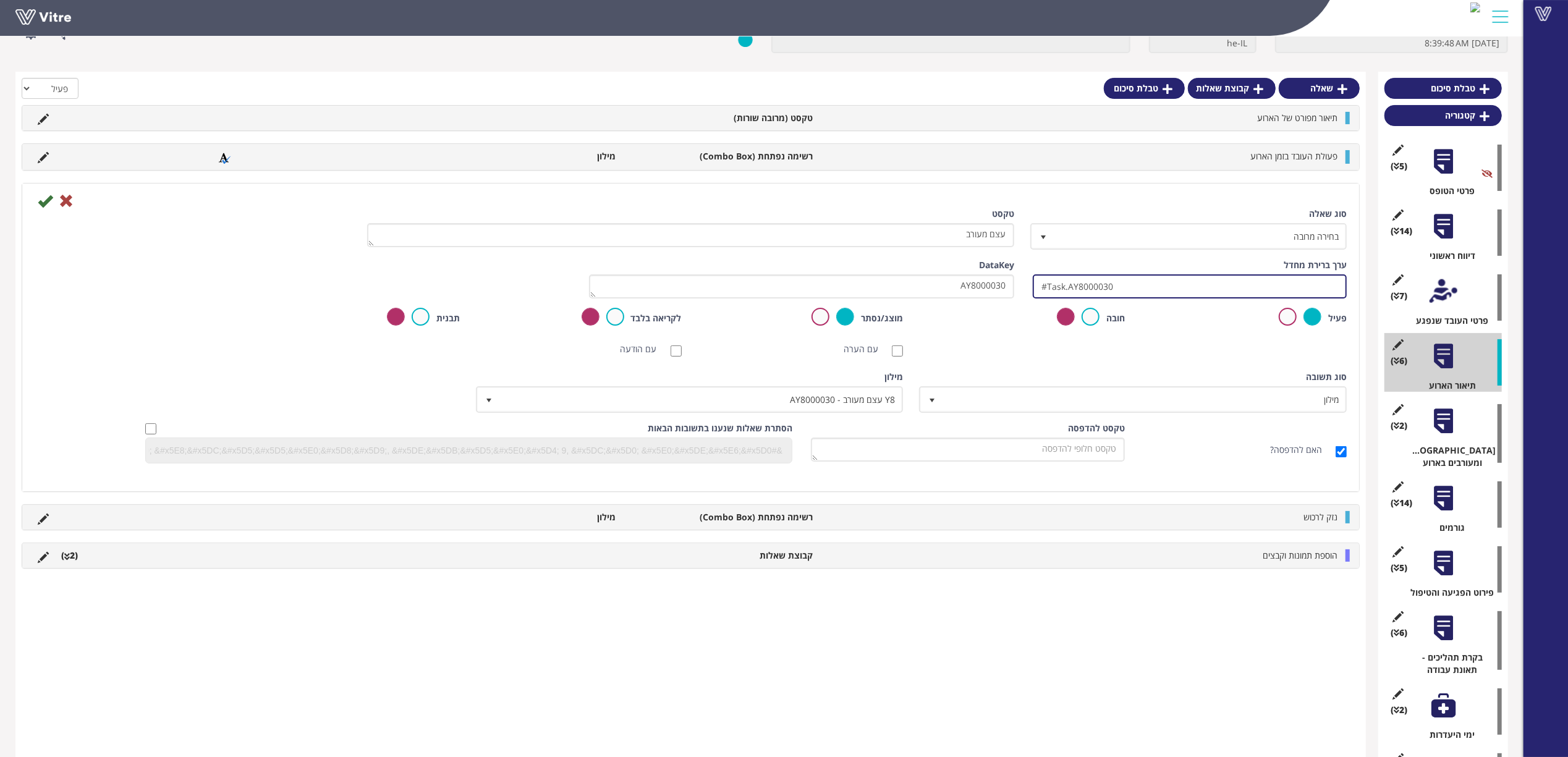
type input "#Task.AY8000030"
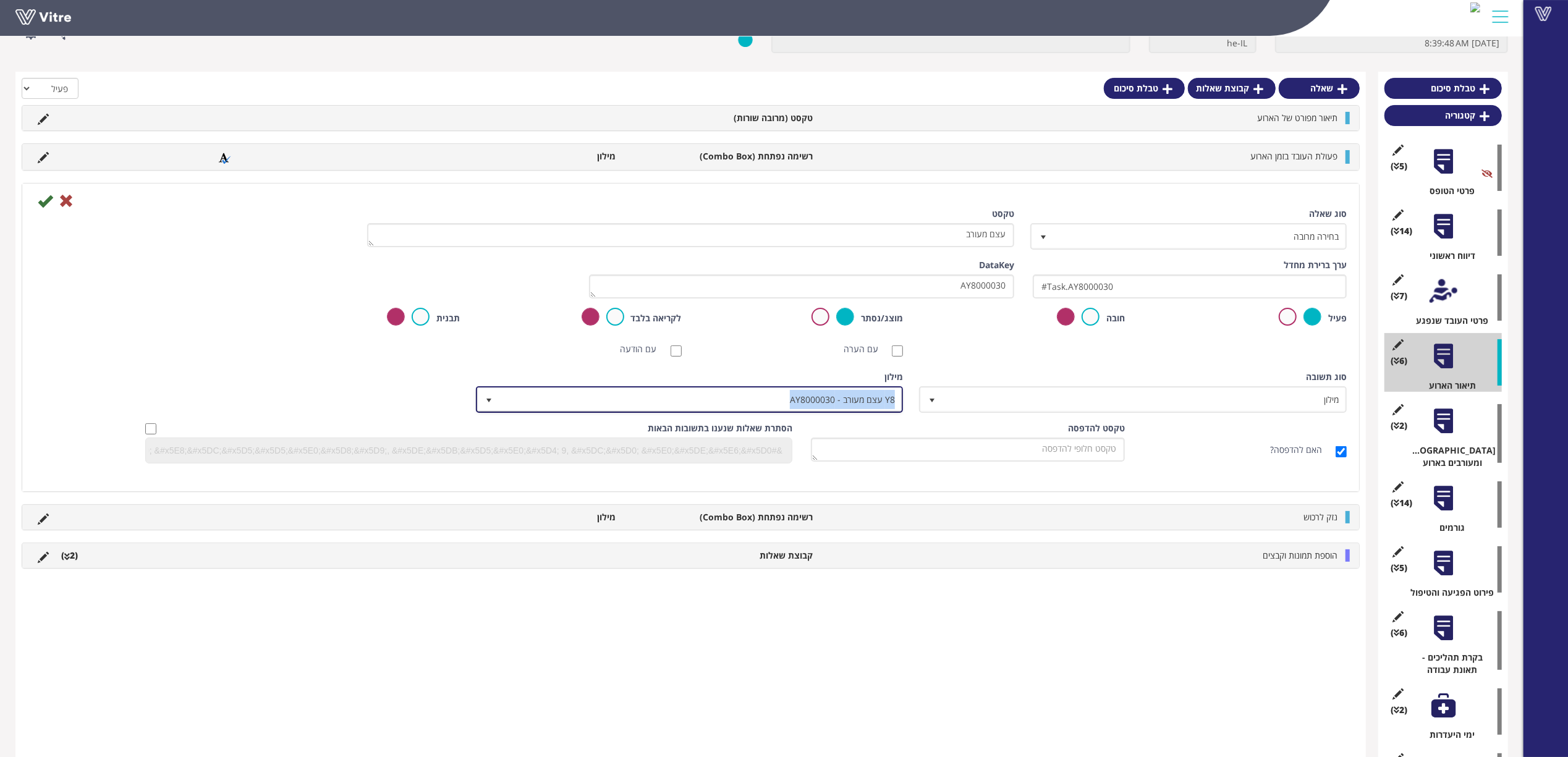
copy span "Y8 עצם מעורב - AY8000030"
drag, startPoint x: 784, startPoint y: 401, endPoint x: 953, endPoint y: 367, distance: 172.4
click at [949, 370] on div "סוג שאלה בחירה מרובה 32 טקסט עצם מעורב ערך ברירת מחדל #Task.AY8000030 משקל Data…" at bounding box center [690, 340] width 1312 height 265
click at [953, 367] on div "סוג שאלה בחירה מרובה 32 טקסט עצם מעורב ערך ברירת מחדל #Task.AY8000030 משקל Data…" at bounding box center [690, 340] width 1312 height 265
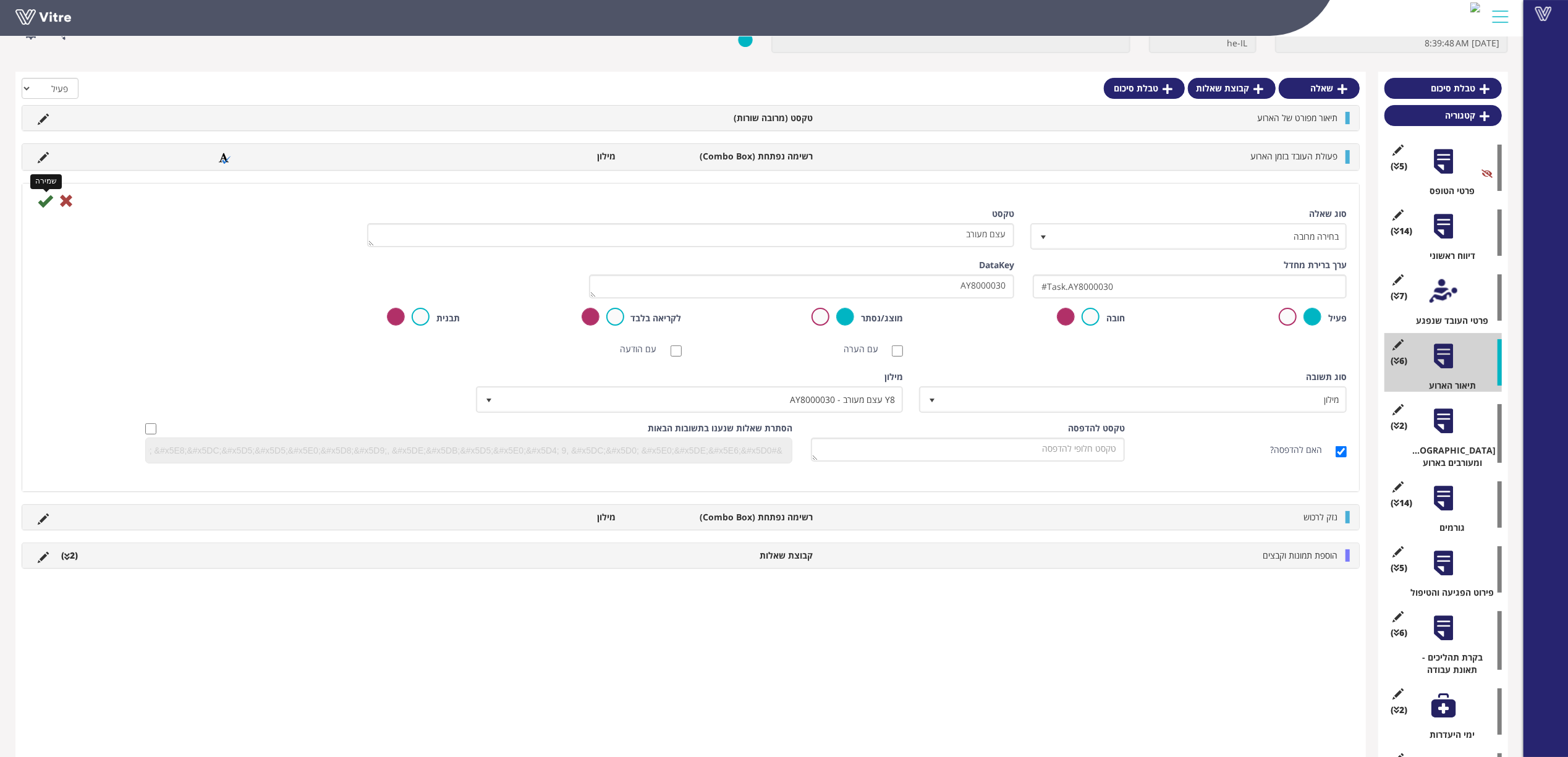
click at [45, 196] on icon at bounding box center [45, 200] width 15 height 15
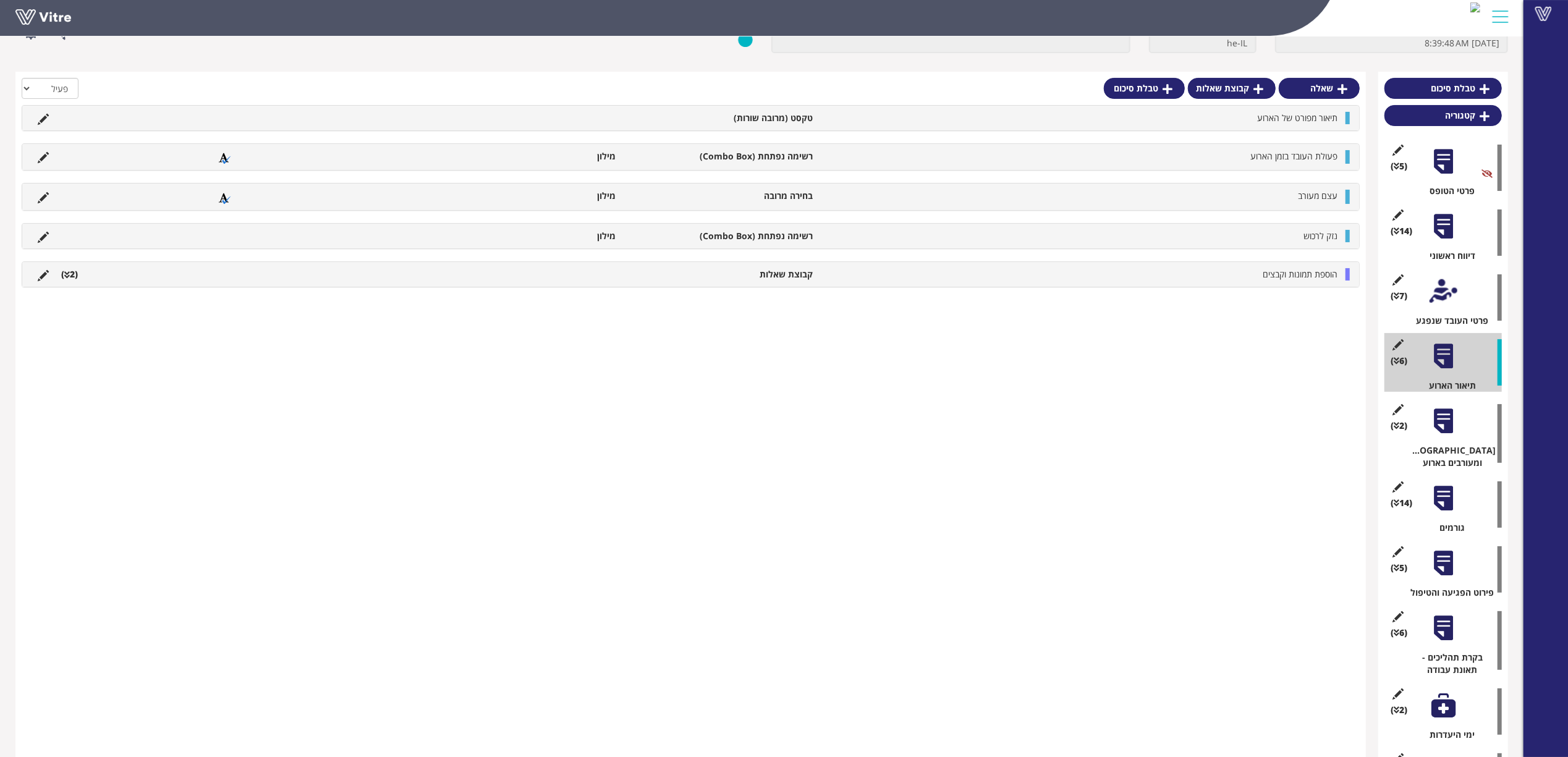
click at [1451, 418] on div at bounding box center [1444, 421] width 28 height 28
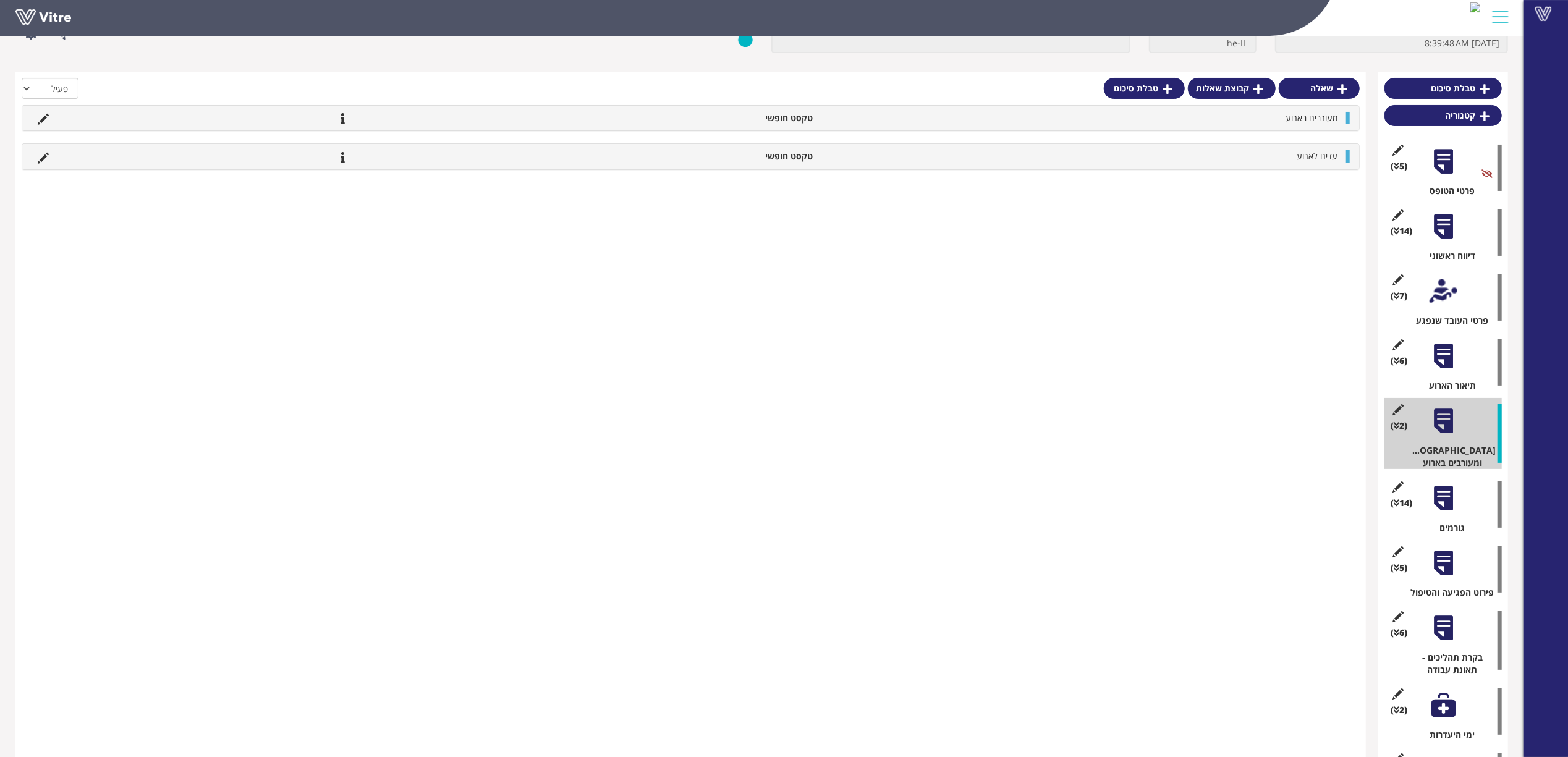
click at [1439, 488] on div at bounding box center [1444, 499] width 28 height 28
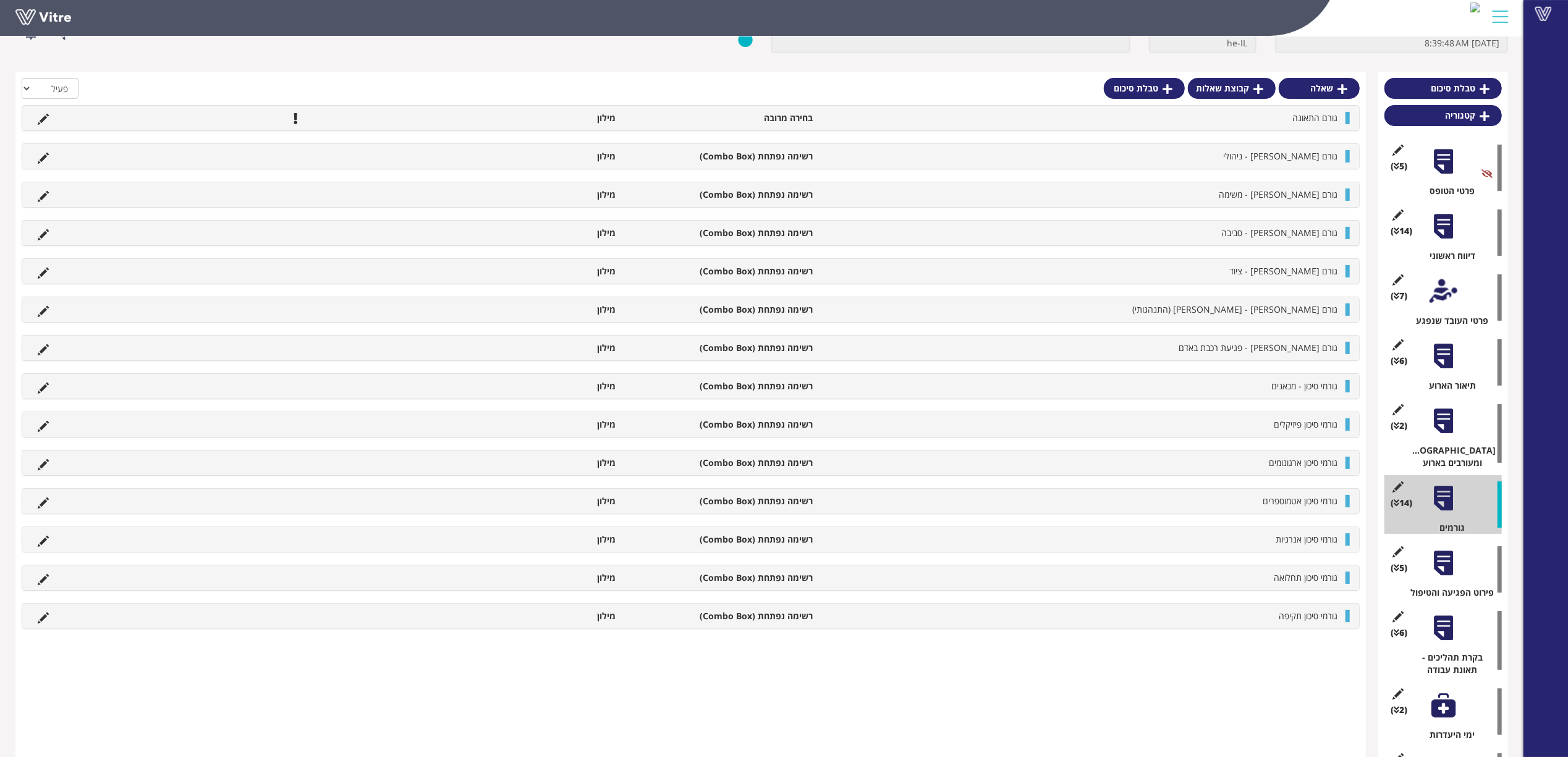
click at [1451, 553] on div at bounding box center [1444, 564] width 28 height 28
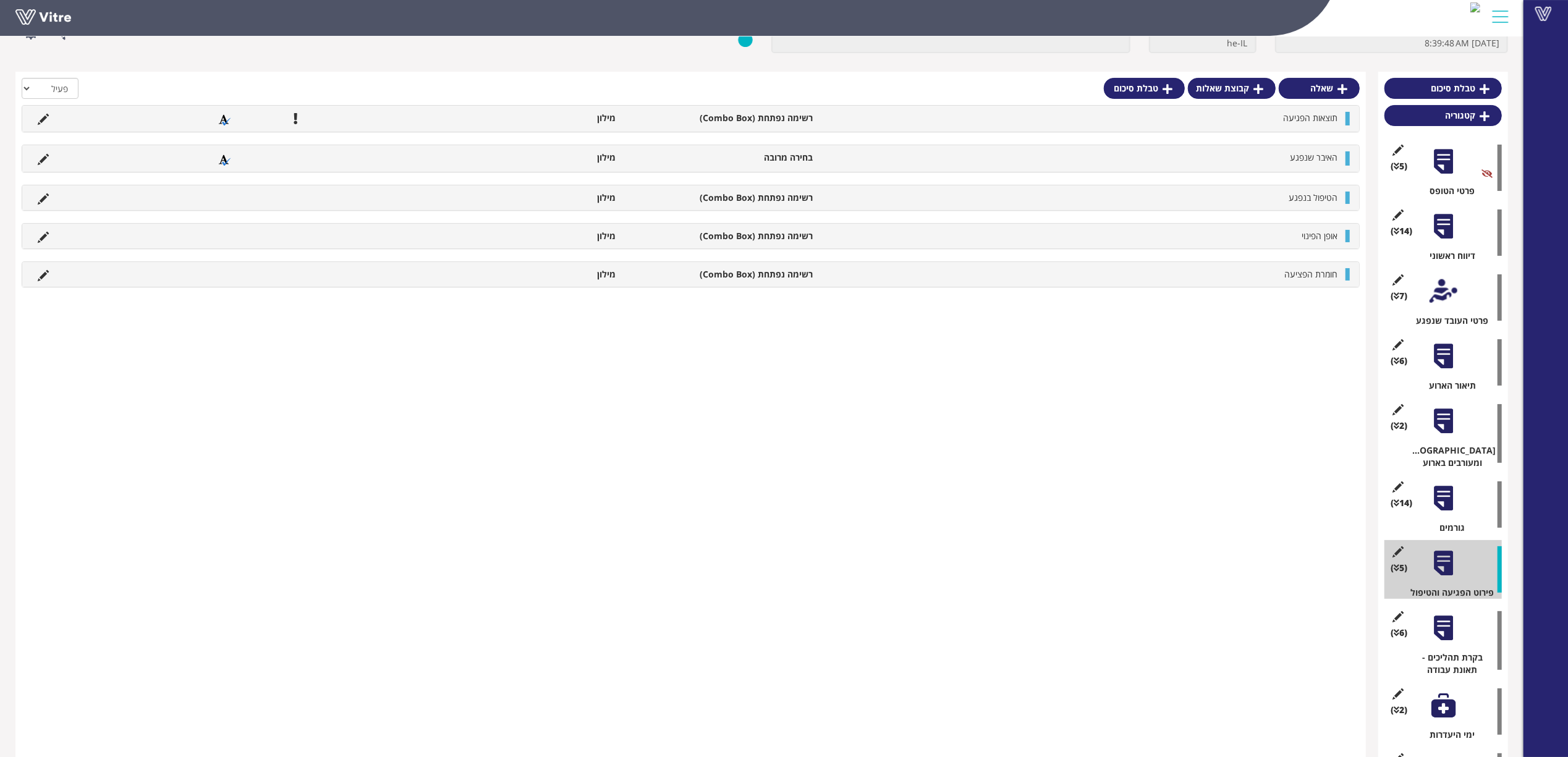
click at [1442, 623] on div at bounding box center [1444, 628] width 28 height 28
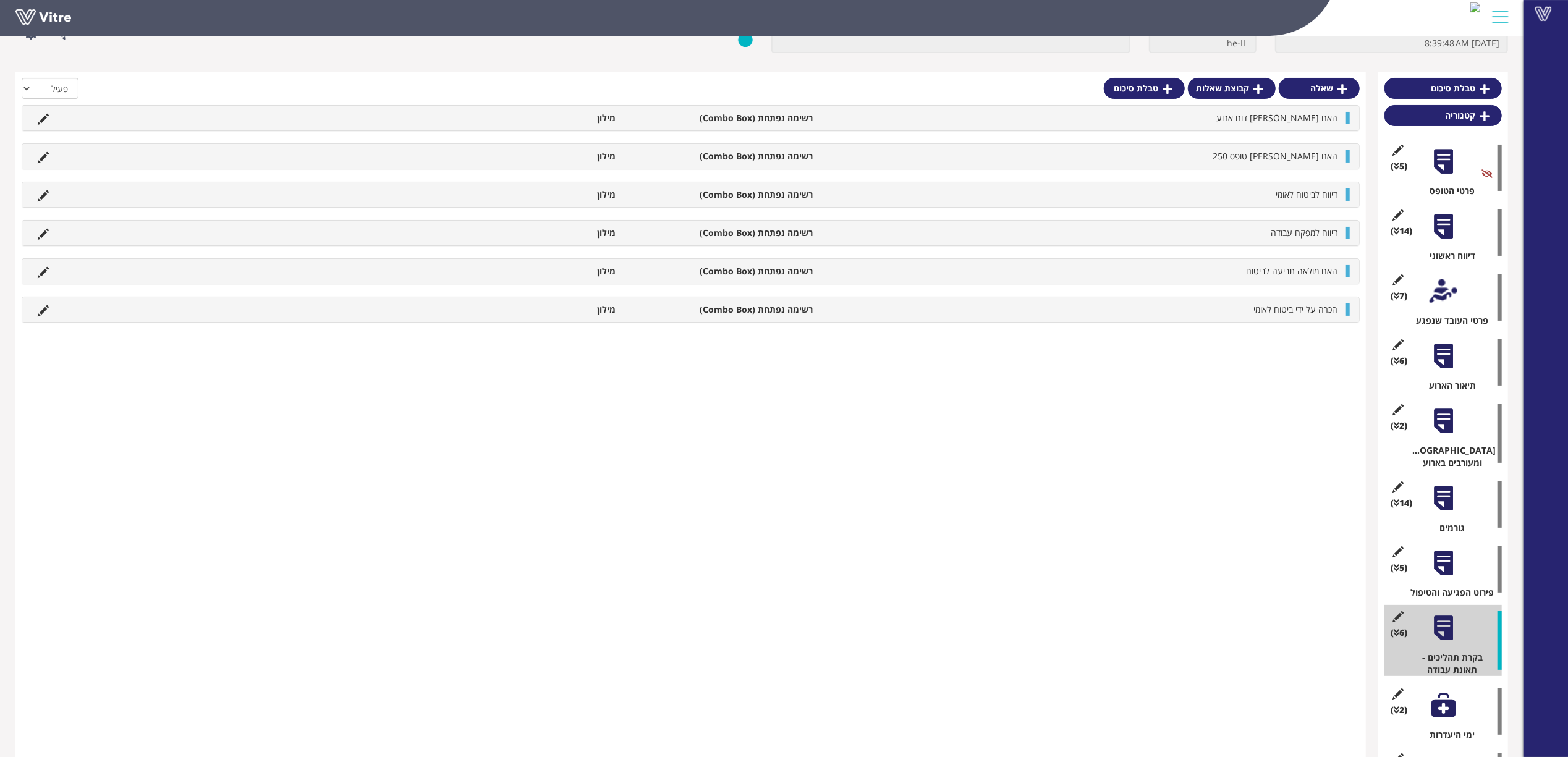
click at [1444, 701] on div at bounding box center [1444, 705] width 28 height 28
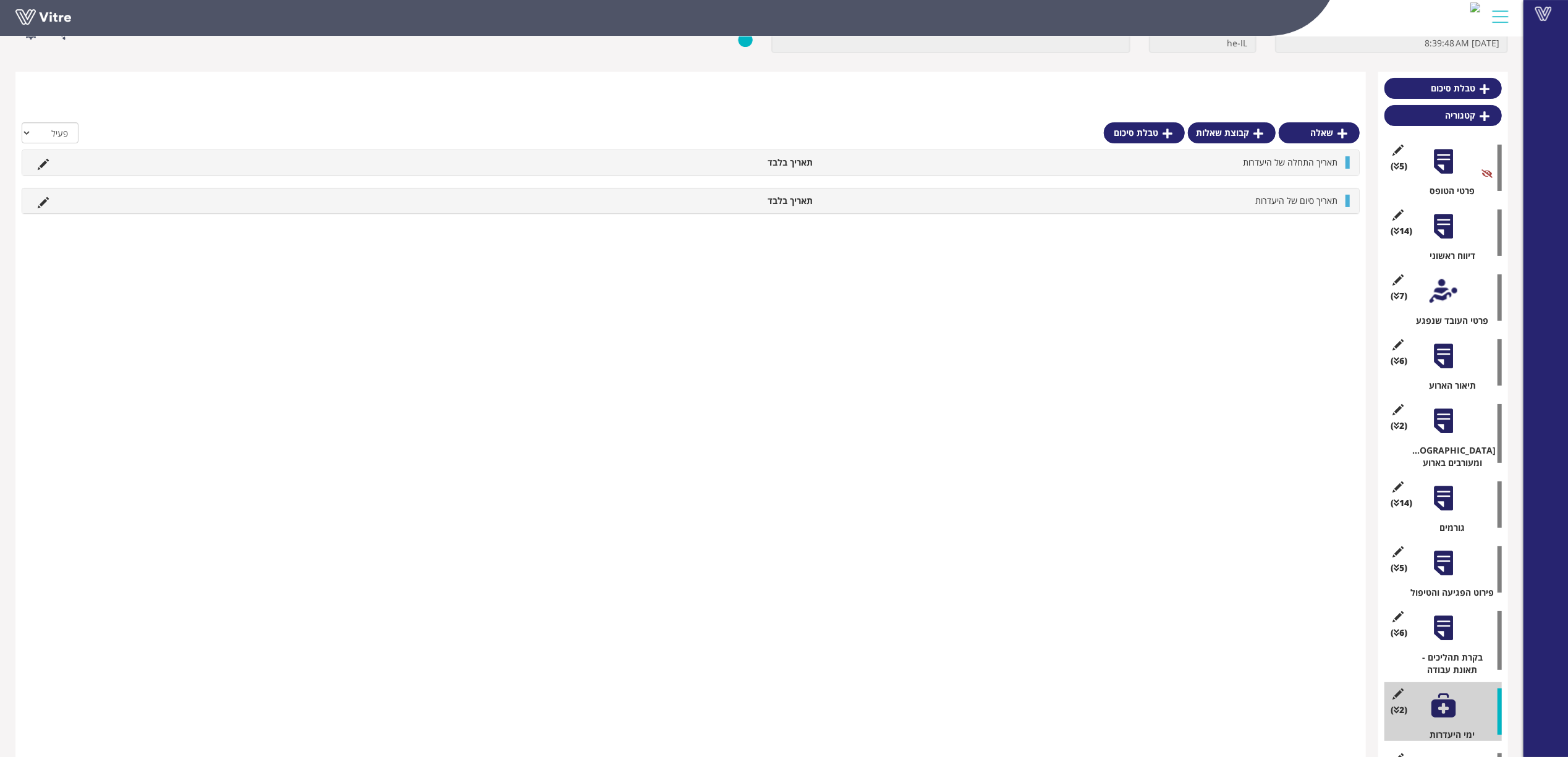
scroll to position [159, 0]
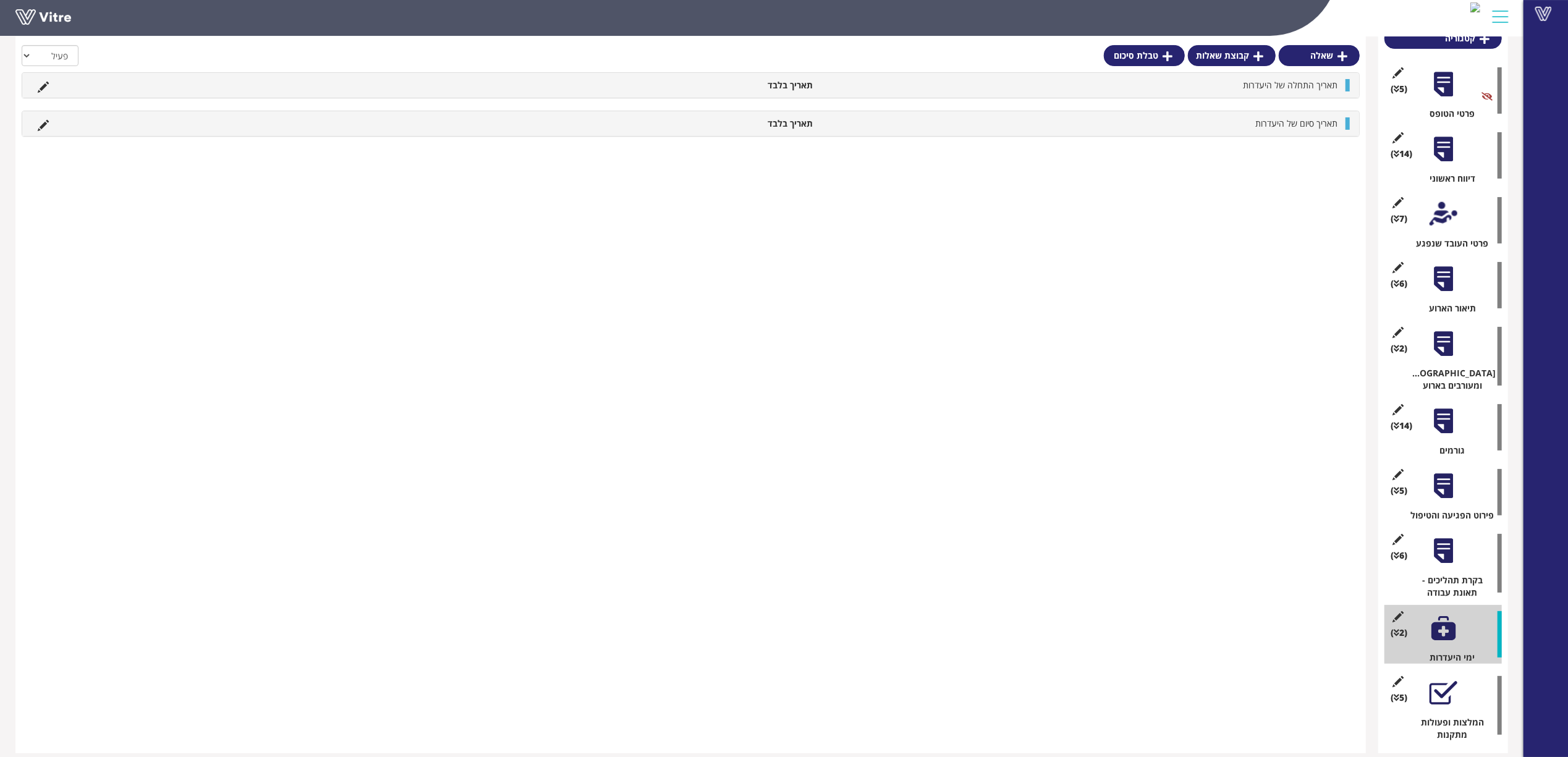
click at [1454, 493] on div "(5 ) פירוט הפגיעה והטיפול" at bounding box center [1443, 493] width 118 height 59
click at [1451, 482] on div at bounding box center [1444, 486] width 28 height 28
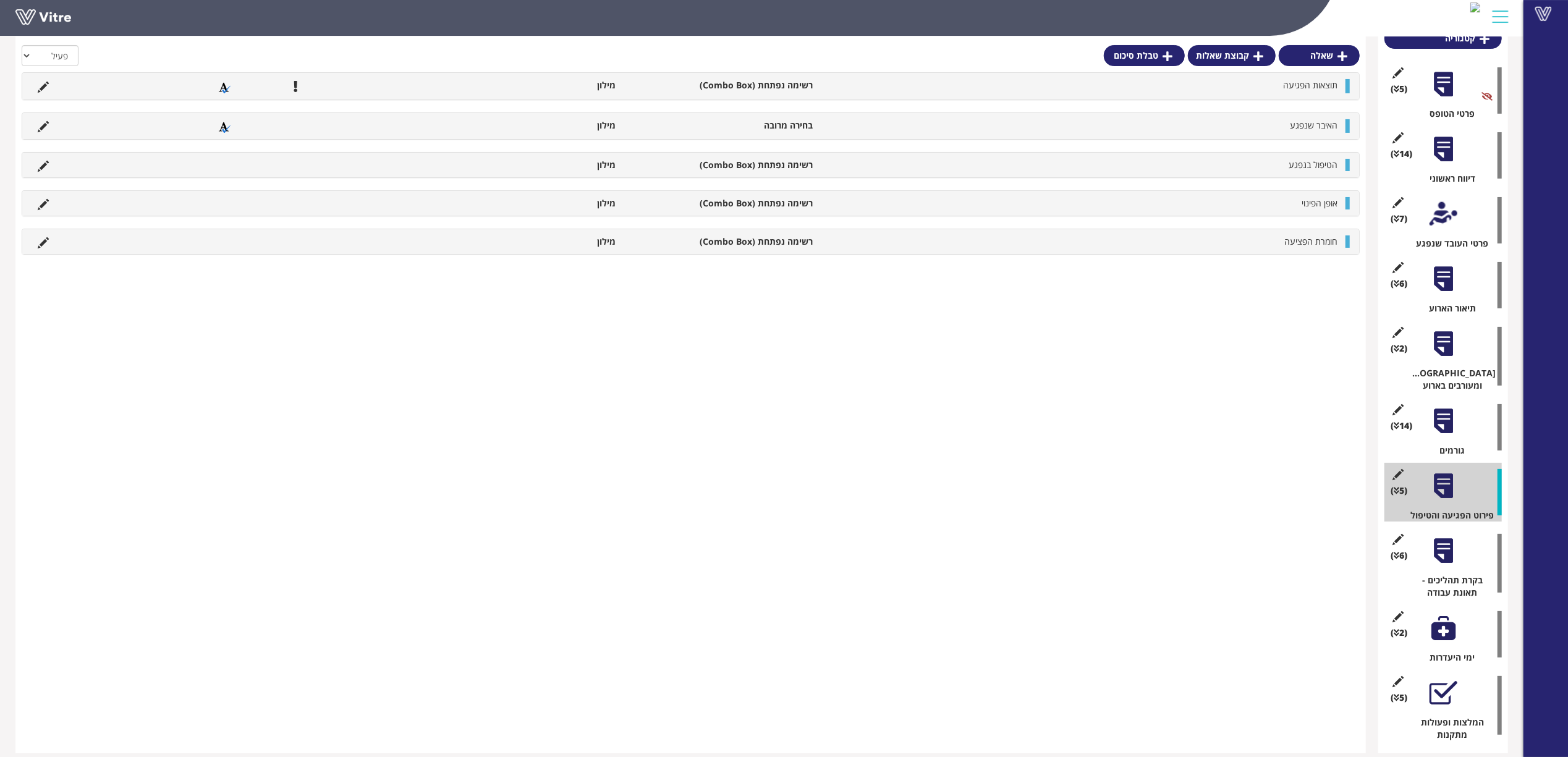
click at [1451, 550] on div at bounding box center [1444, 551] width 28 height 28
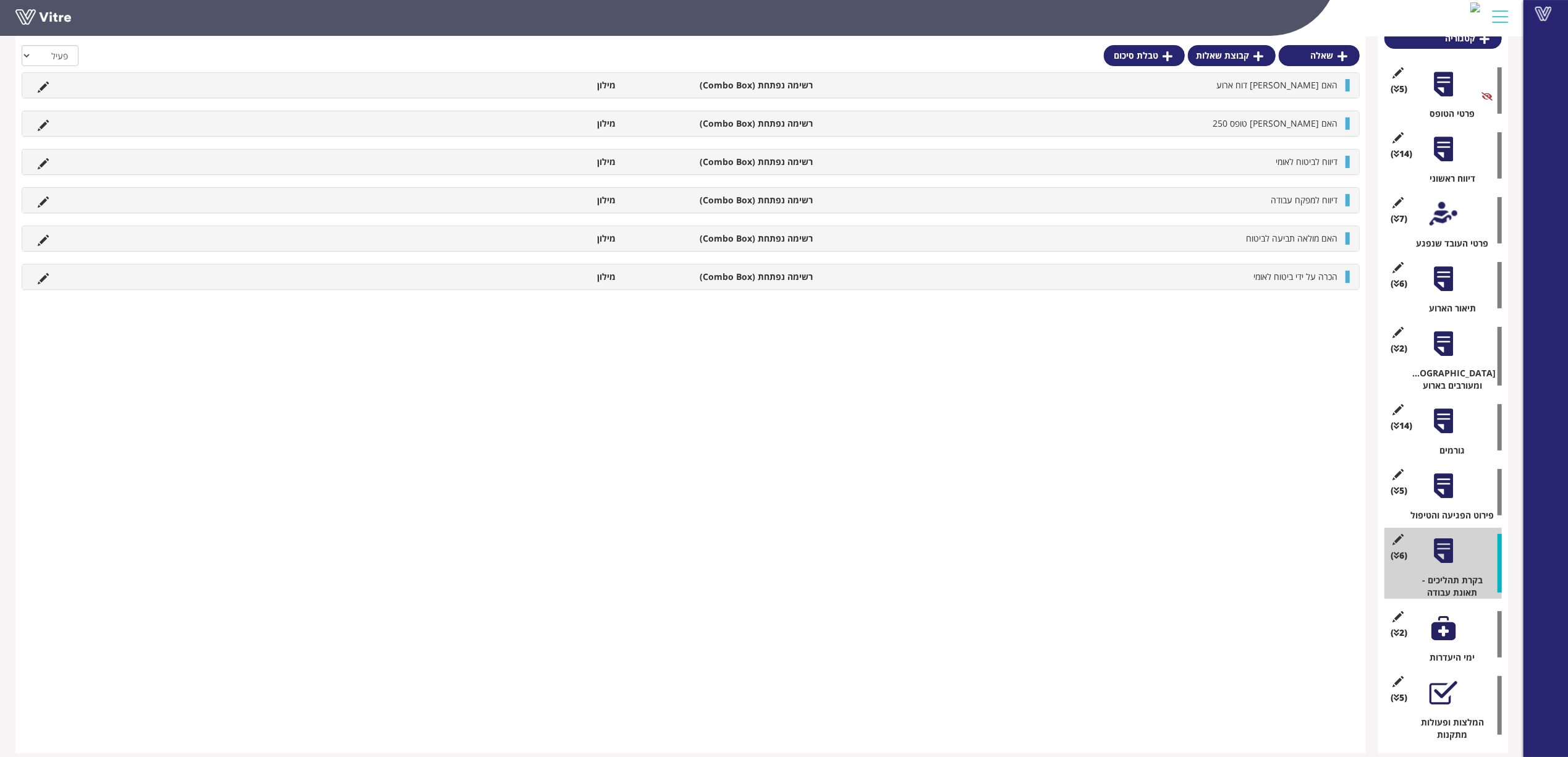
click at [1456, 409] on div at bounding box center [1444, 421] width 28 height 28
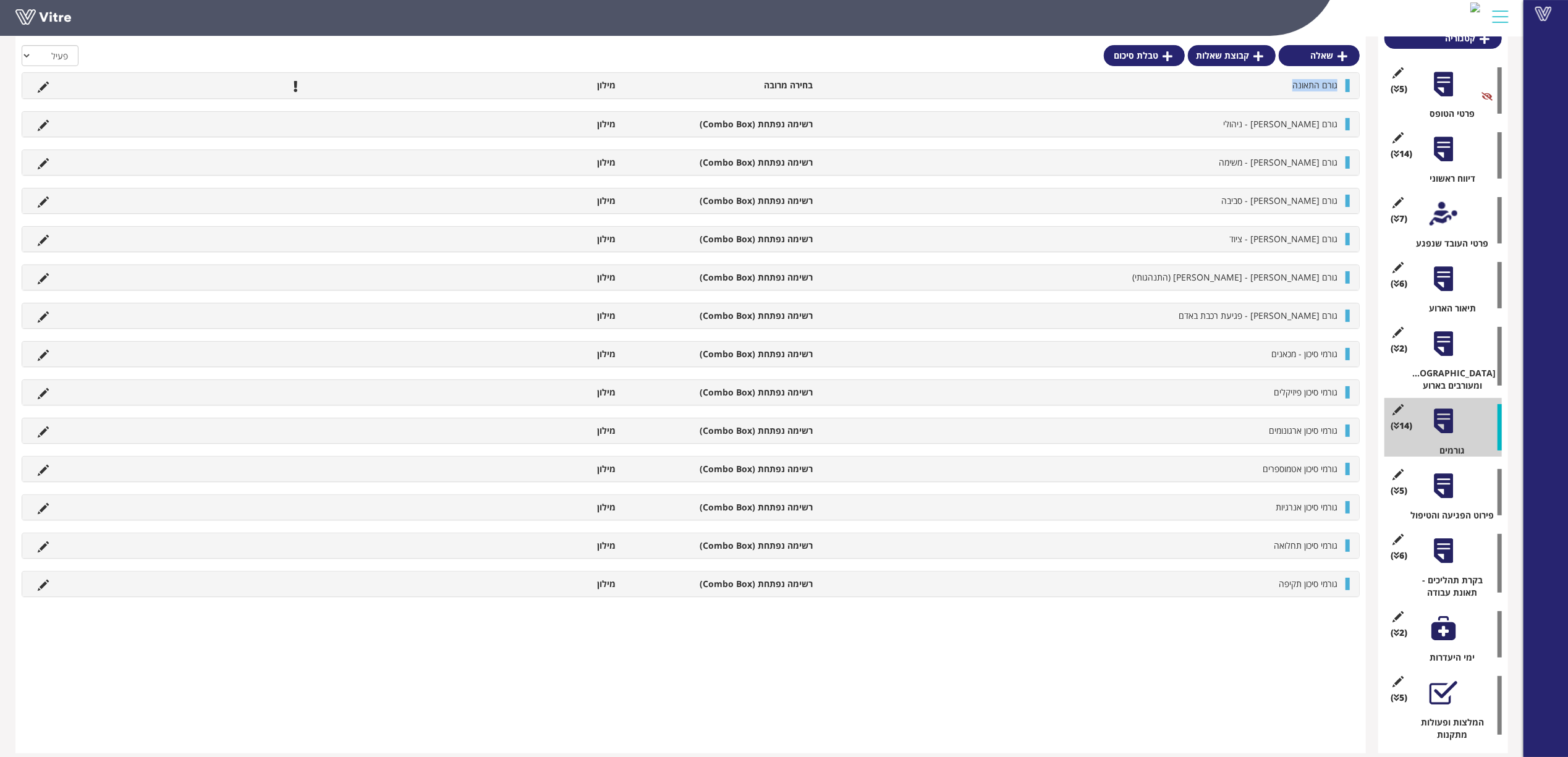
drag, startPoint x: 1340, startPoint y: 87, endPoint x: 1249, endPoint y: 92, distance: 91.1
click at [1249, 92] on div "גורם התאונה בחירה מרובה מילון" at bounding box center [690, 85] width 1337 height 25
copy span "גורם התאונה"
drag, startPoint x: 1341, startPoint y: 121, endPoint x: 1227, endPoint y: 121, distance: 114.0
click at [1227, 121] on li "גורם [PERSON_NAME] - ניהולי" at bounding box center [1081, 124] width 525 height 12
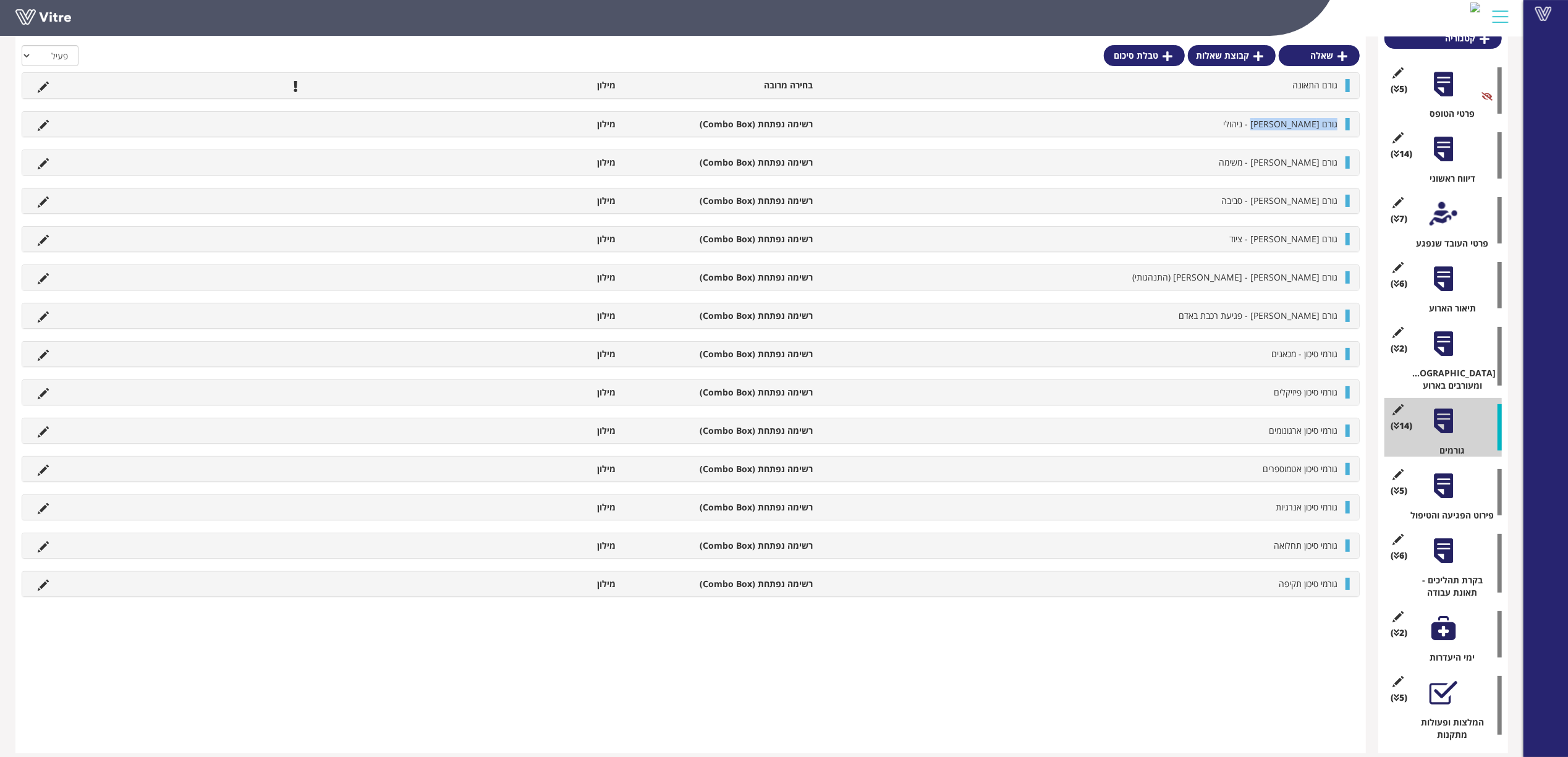
copy span "גורם [PERSON_NAME] - ניהולי"
drag, startPoint x: 1254, startPoint y: 161, endPoint x: 1232, endPoint y: 161, distance: 22.0
click at [1241, 161] on li "גורם [PERSON_NAME] - משימה" at bounding box center [1081, 162] width 525 height 12
copy span "גורם [PERSON_NAME] - משימה"
drag, startPoint x: 1297, startPoint y: 203, endPoint x: 1217, endPoint y: 204, distance: 80.0
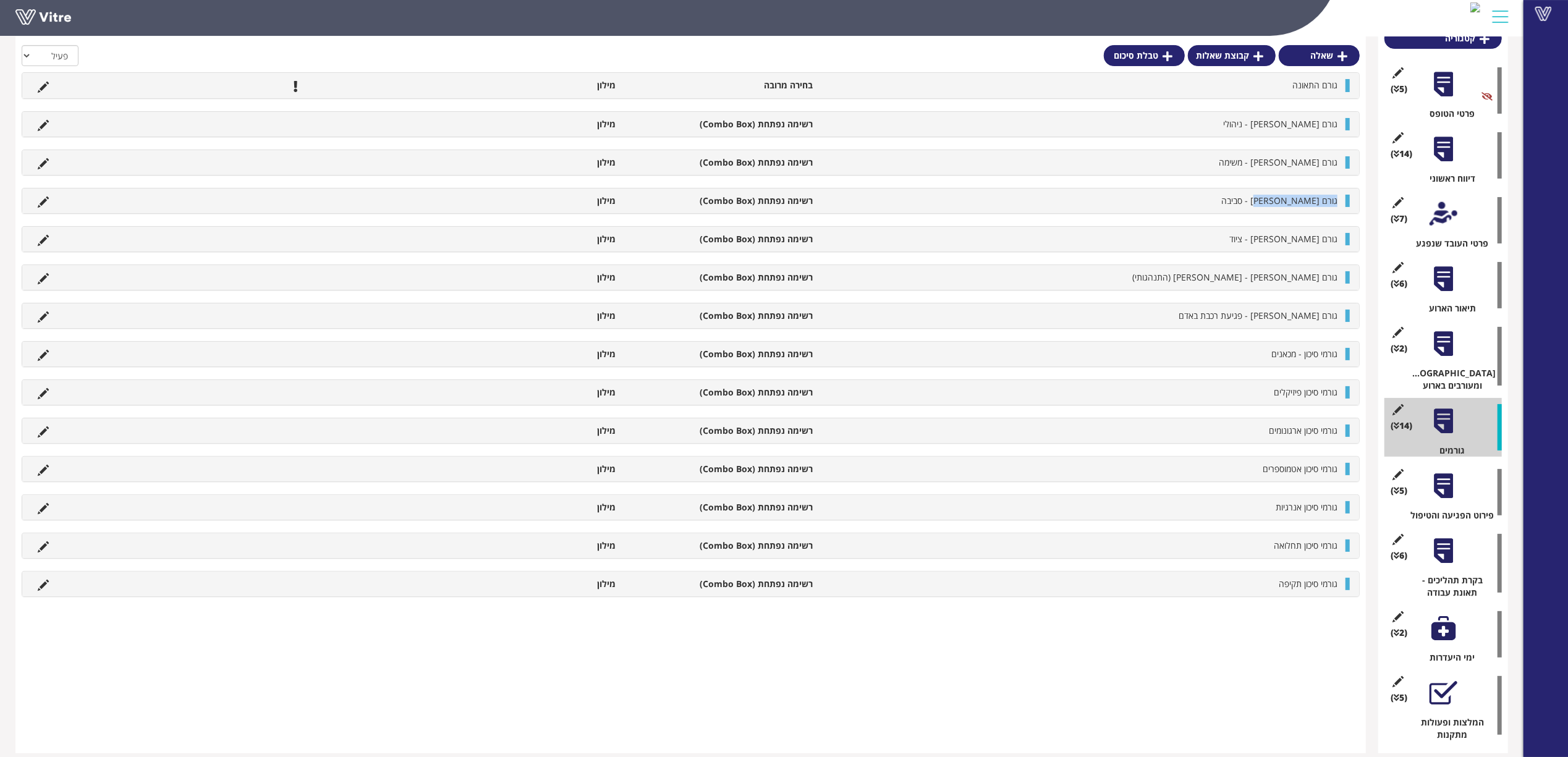
click at [1217, 204] on li "גורם [PERSON_NAME] - סביבה" at bounding box center [1081, 201] width 525 height 12
copy span "גורם [PERSON_NAME] - סביבה"
drag, startPoint x: 1340, startPoint y: 237, endPoint x: 1174, endPoint y: 242, distance: 166.1
click at [1183, 242] on li "גורם [PERSON_NAME] - ציוד" at bounding box center [1081, 239] width 525 height 12
copy span "גורם [PERSON_NAME] - ציוד"
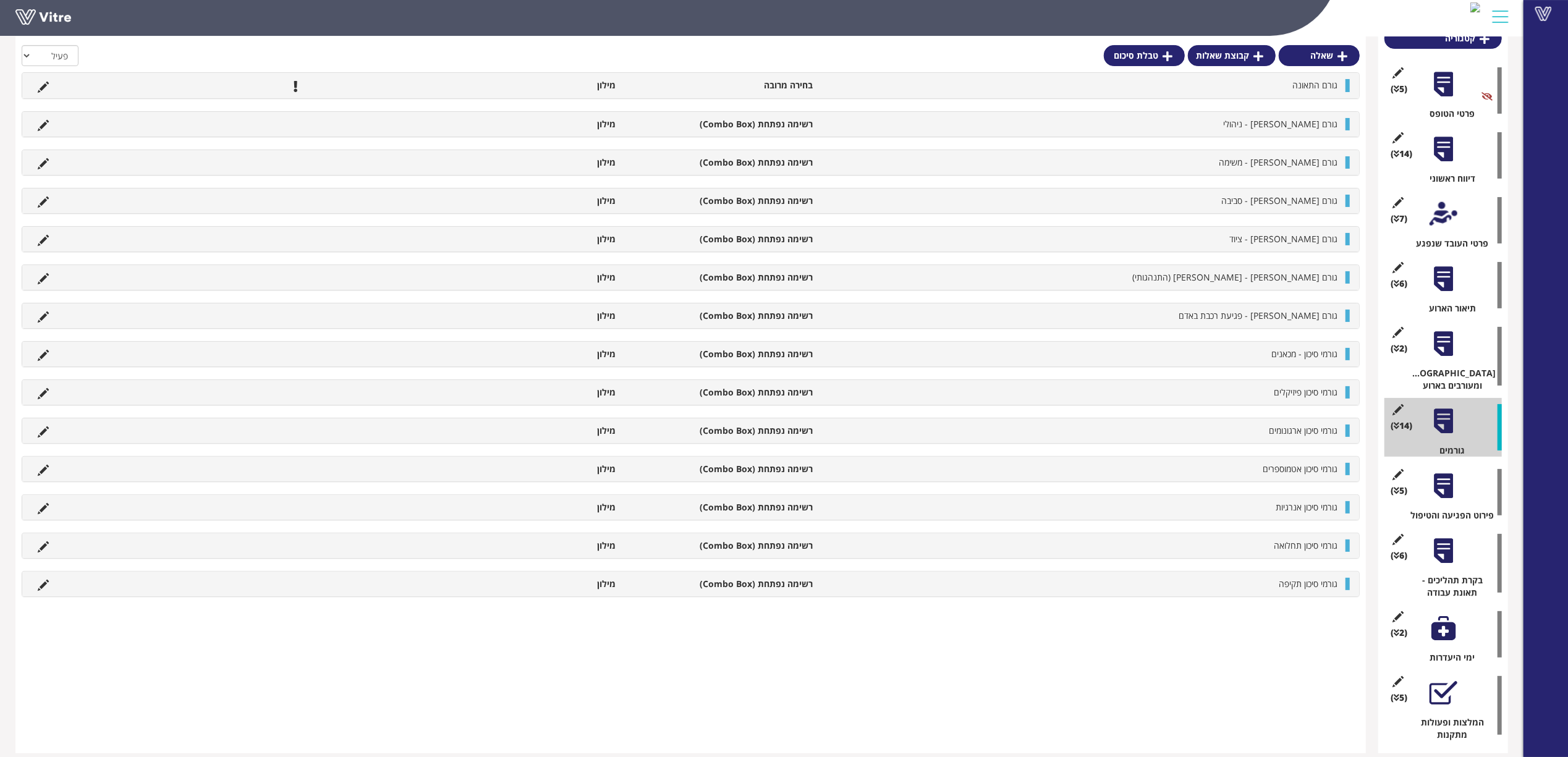
drag, startPoint x: 1341, startPoint y: 278, endPoint x: 1110, endPoint y: 271, distance: 231.1
click at [1110, 271] on div "גורם שורש - אדם (התנהגותי) רשימה נפתחת (Combo Box) מילון" at bounding box center [690, 278] width 1337 height 25
drag, startPoint x: 1338, startPoint y: 277, endPoint x: 1206, endPoint y: 277, distance: 132.0
click at [1206, 277] on li "גורם [PERSON_NAME] - [PERSON_NAME] (התנהגותי)" at bounding box center [1081, 278] width 525 height 12
copy span "גורם [PERSON_NAME] - [PERSON_NAME] (התנהגותי)"
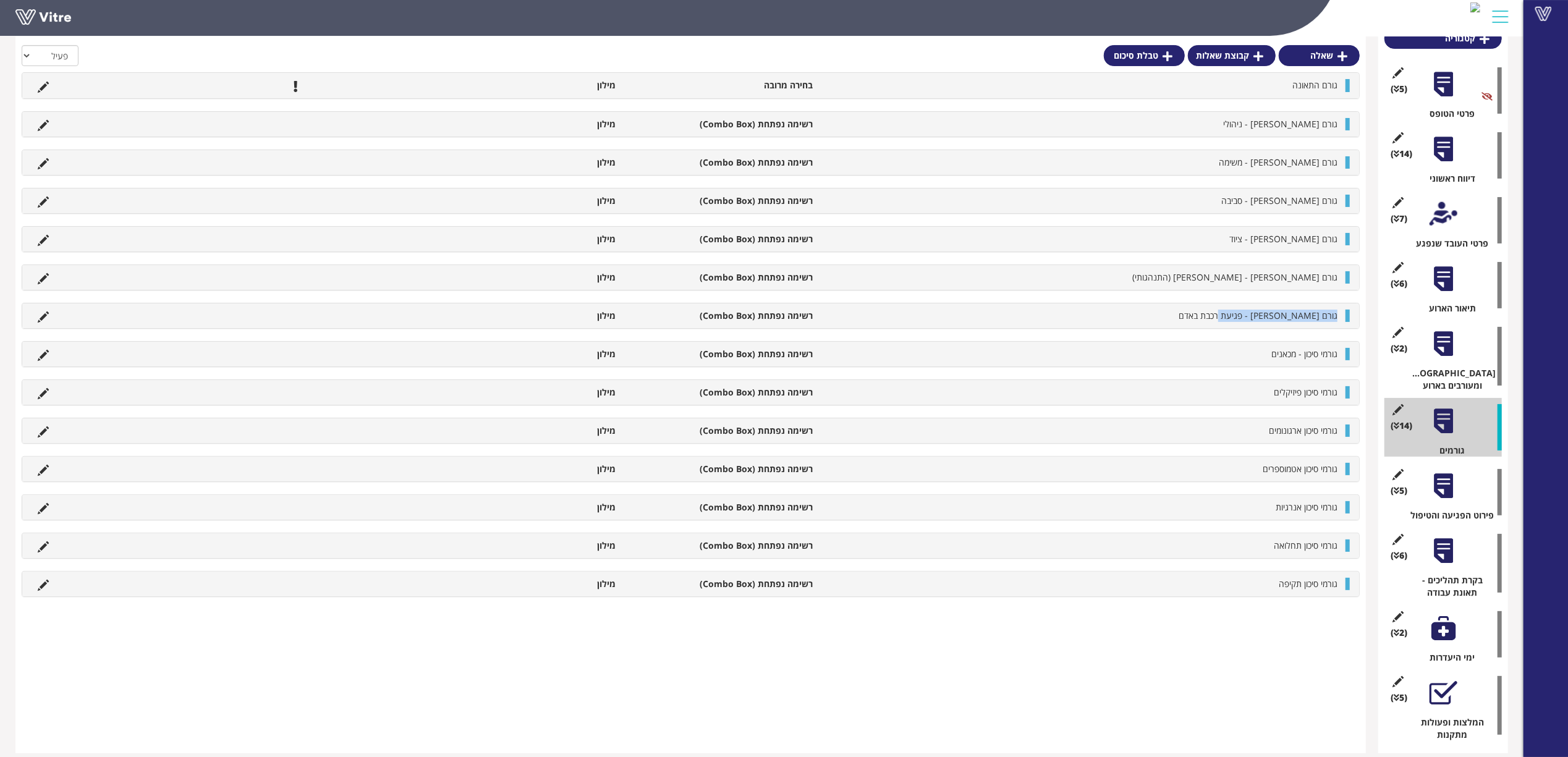
drag, startPoint x: 1340, startPoint y: 319, endPoint x: 1198, endPoint y: 312, distance: 142.2
click at [1198, 312] on li "גורם [PERSON_NAME] - פגיעת רכבת באדם" at bounding box center [1081, 315] width 525 height 12
copy span "גורם [PERSON_NAME] - פגיעת רכבת באדם"
drag, startPoint x: 1341, startPoint y: 354, endPoint x: 1172, endPoint y: 343, distance: 169.4
click at [1172, 343] on div "גורמי סיכון - מכאנים רשימה נפתחת (Combo Box) מילון" at bounding box center [690, 354] width 1337 height 25
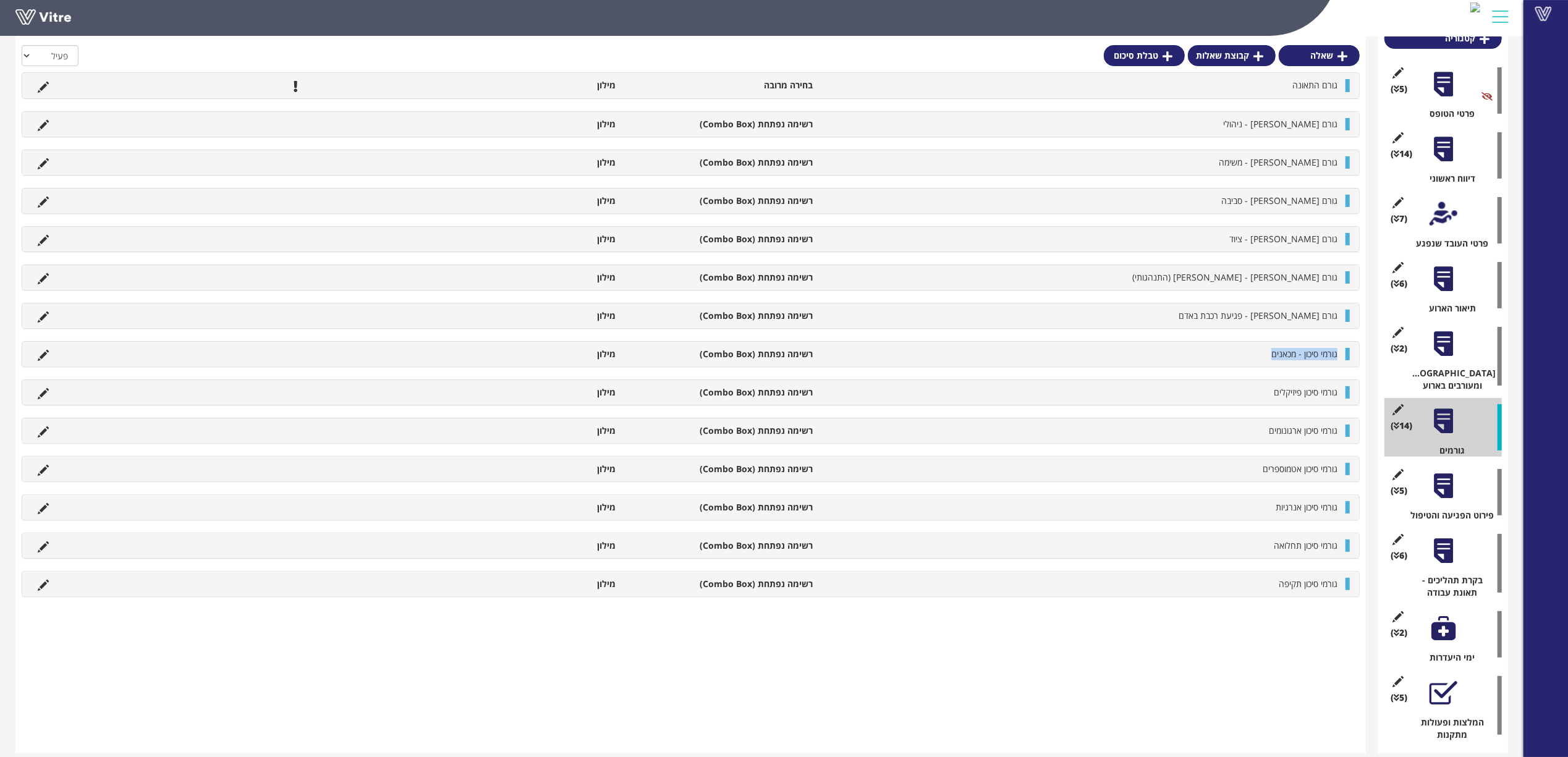
drag, startPoint x: 1341, startPoint y: 356, endPoint x: 1253, endPoint y: 356, distance: 88.0
click at [1253, 356] on li "גורמי סיכון - מכאנים" at bounding box center [1081, 354] width 525 height 12
copy span "גורמי סיכון - מכאנים"
drag, startPoint x: 1338, startPoint y: 392, endPoint x: 1251, endPoint y: 388, distance: 87.1
click at [1251, 388] on div "גורמי סיכון פיזיקלים רשימה נפתחת (Combo Box) מילון" at bounding box center [690, 393] width 1337 height 25
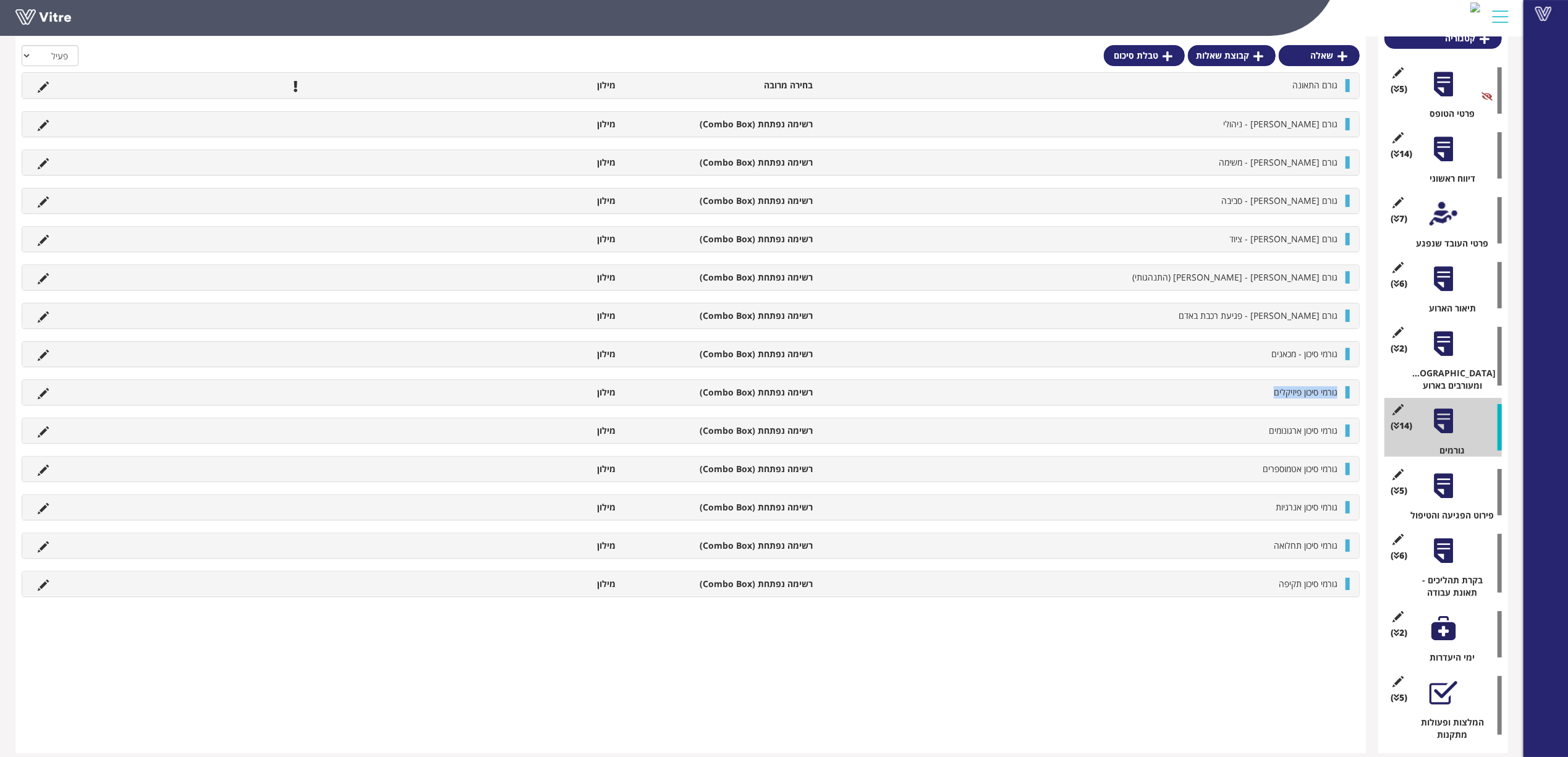
drag, startPoint x: 1300, startPoint y: 396, endPoint x: 1263, endPoint y: 394, distance: 37.1
click at [1263, 394] on li "גורמי סיכון פיזיקלים" at bounding box center [1081, 393] width 525 height 12
drag, startPoint x: 1338, startPoint y: 435, endPoint x: 1241, endPoint y: 435, distance: 97.0
click at [1241, 435] on li "גורמי סיכון ארגונומים" at bounding box center [1081, 431] width 525 height 12
drag, startPoint x: 1338, startPoint y: 471, endPoint x: 1239, endPoint y: 476, distance: 99.1
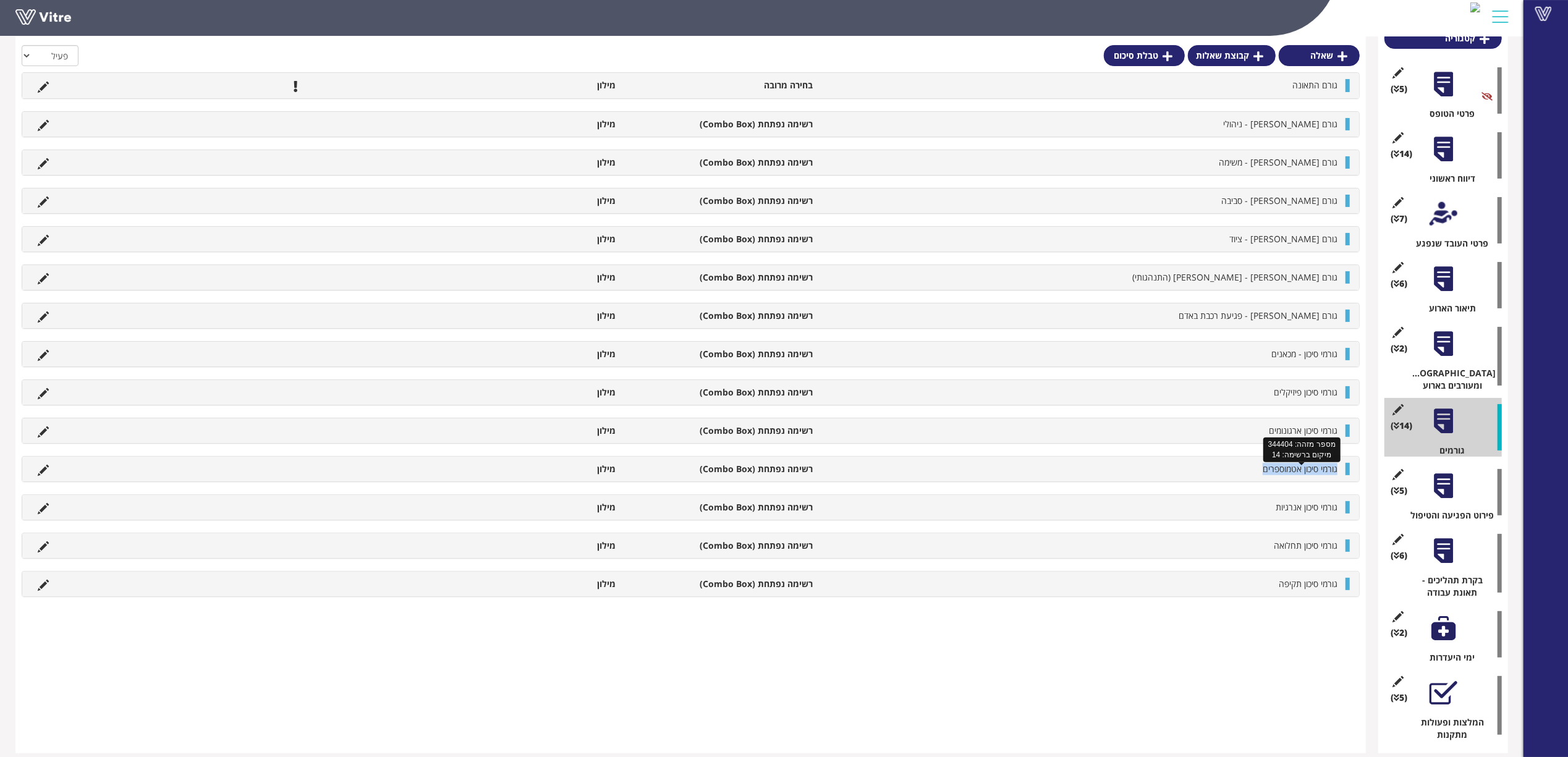
click at [1239, 476] on li "גורמי סיכון אטמוספרים" at bounding box center [1081, 469] width 525 height 12
click at [1342, 510] on div "גורמי סיכון אנרגיות רשימה נפתחת (Combo Box) מילון" at bounding box center [690, 507] width 1337 height 25
drag, startPoint x: 1340, startPoint y: 510, endPoint x: 1198, endPoint y: 510, distance: 142.0
click at [1198, 510] on li "גורמי סיכון אנרגיות" at bounding box center [1081, 507] width 525 height 12
drag, startPoint x: 1338, startPoint y: 551, endPoint x: 1239, endPoint y: 553, distance: 99.0
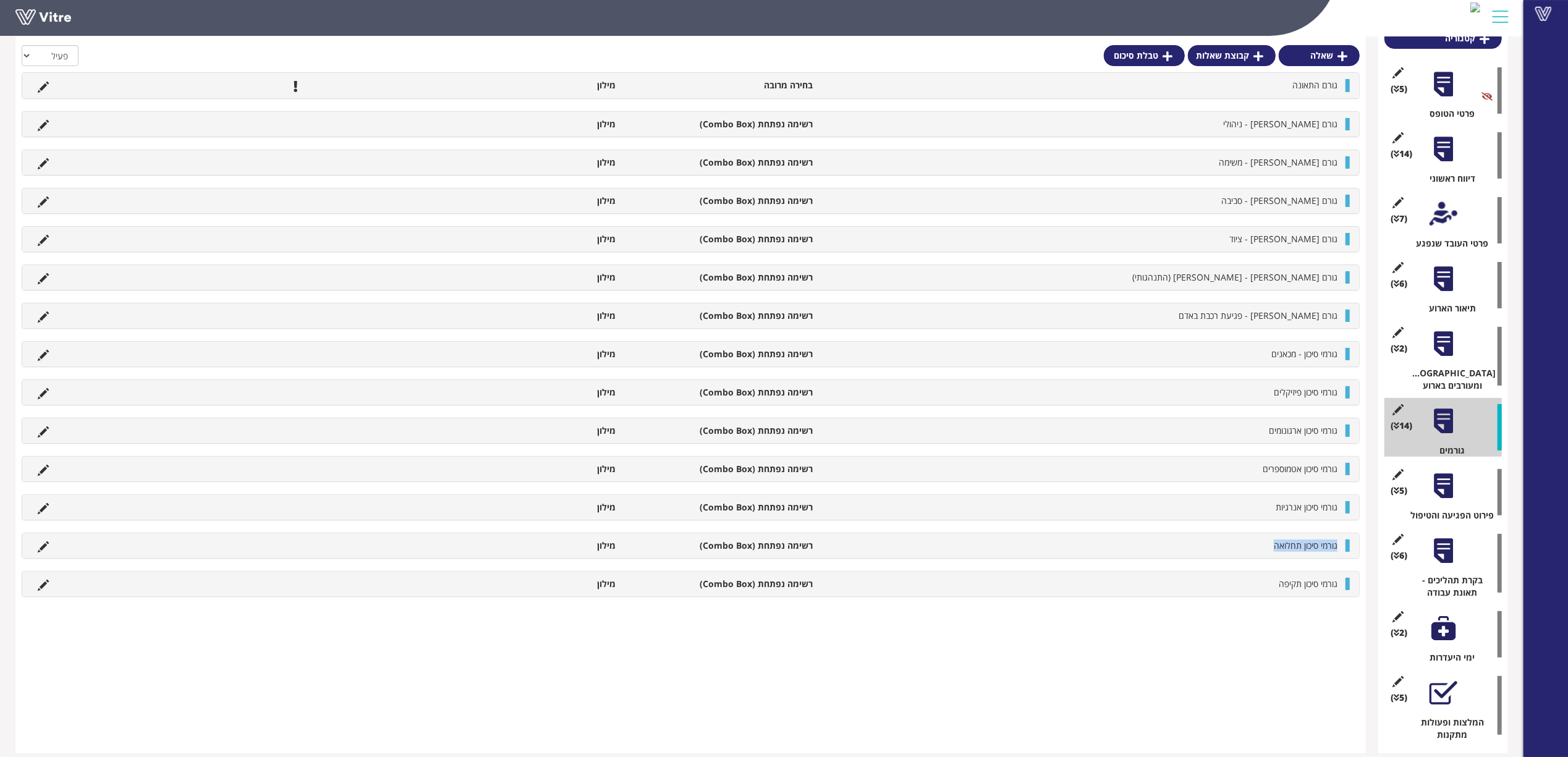
click at [1239, 552] on li "גורמי סיכון תחלואה" at bounding box center [1081, 546] width 525 height 12
drag, startPoint x: 1328, startPoint y: 587, endPoint x: 1207, endPoint y: 592, distance: 121.1
click at [1207, 590] on li "גורמי סיכון תקיפה" at bounding box center [1081, 584] width 525 height 12
click at [47, 90] on icon at bounding box center [43, 87] width 11 height 11
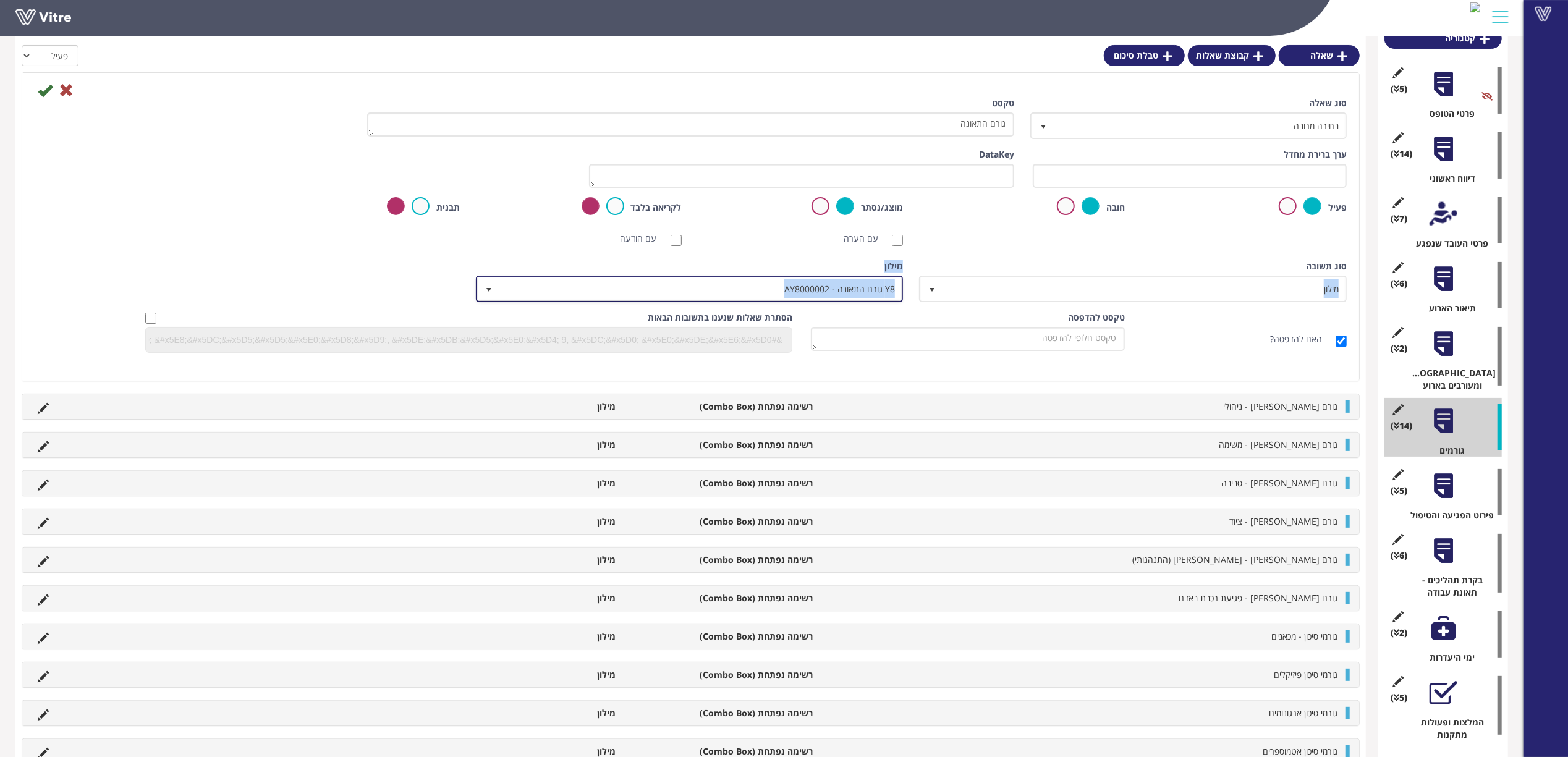
drag, startPoint x: 769, startPoint y: 285, endPoint x: 965, endPoint y: 267, distance: 196.8
click at [965, 267] on div "סוג תשובה מילון 1 סוג תשובה מילון 1 מודול בחירה שאלה זו תקבע את נושא הטופס (מוג…" at bounding box center [690, 285] width 1331 height 51
click at [965, 267] on div "סוג תשובה מילון 1" at bounding box center [1134, 281] width 425 height 42
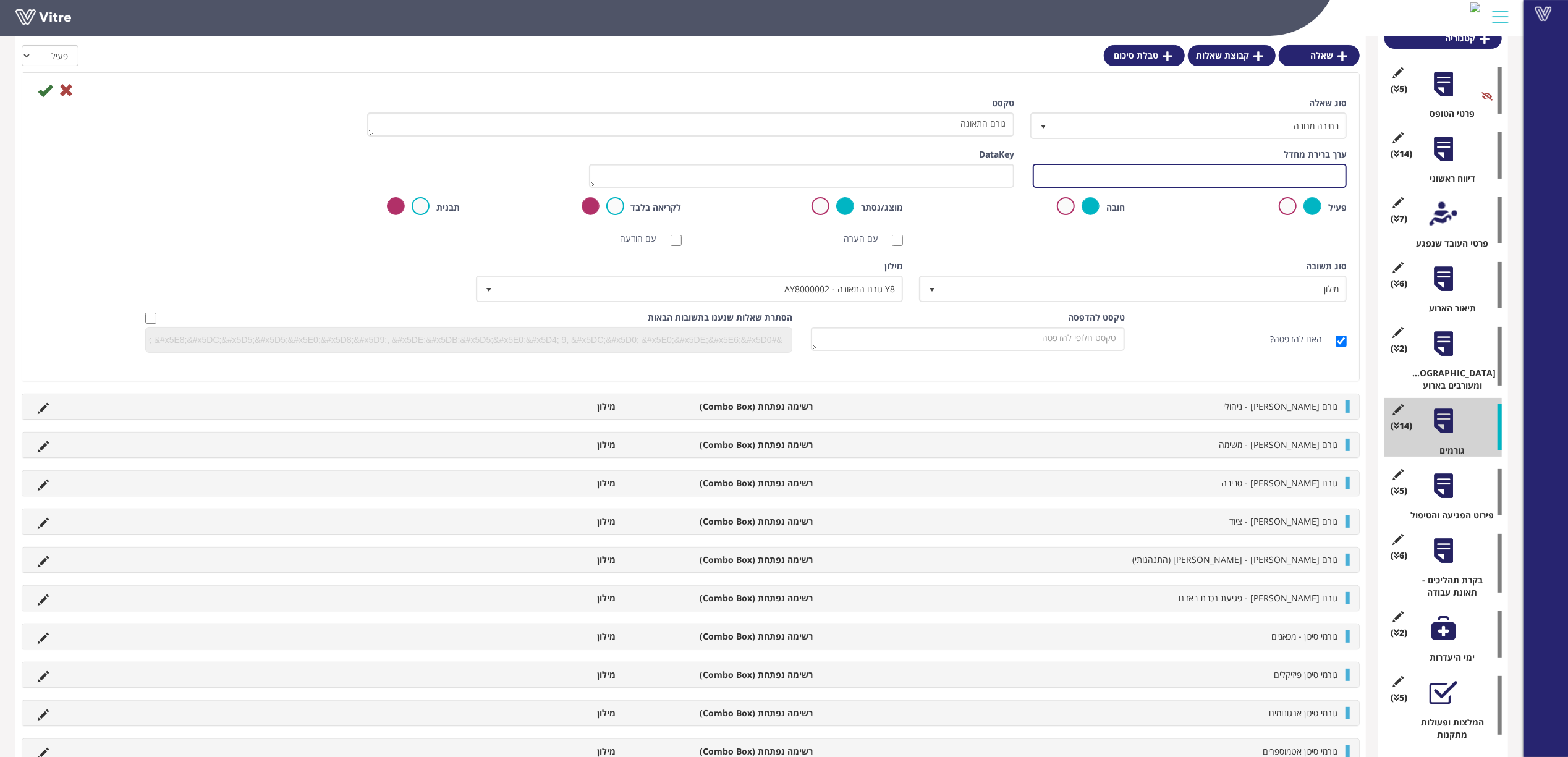
click at [1116, 176] on input "text" at bounding box center [1190, 176] width 314 height 24
type input "#task.Reason"
click at [48, 92] on icon at bounding box center [45, 90] width 15 height 15
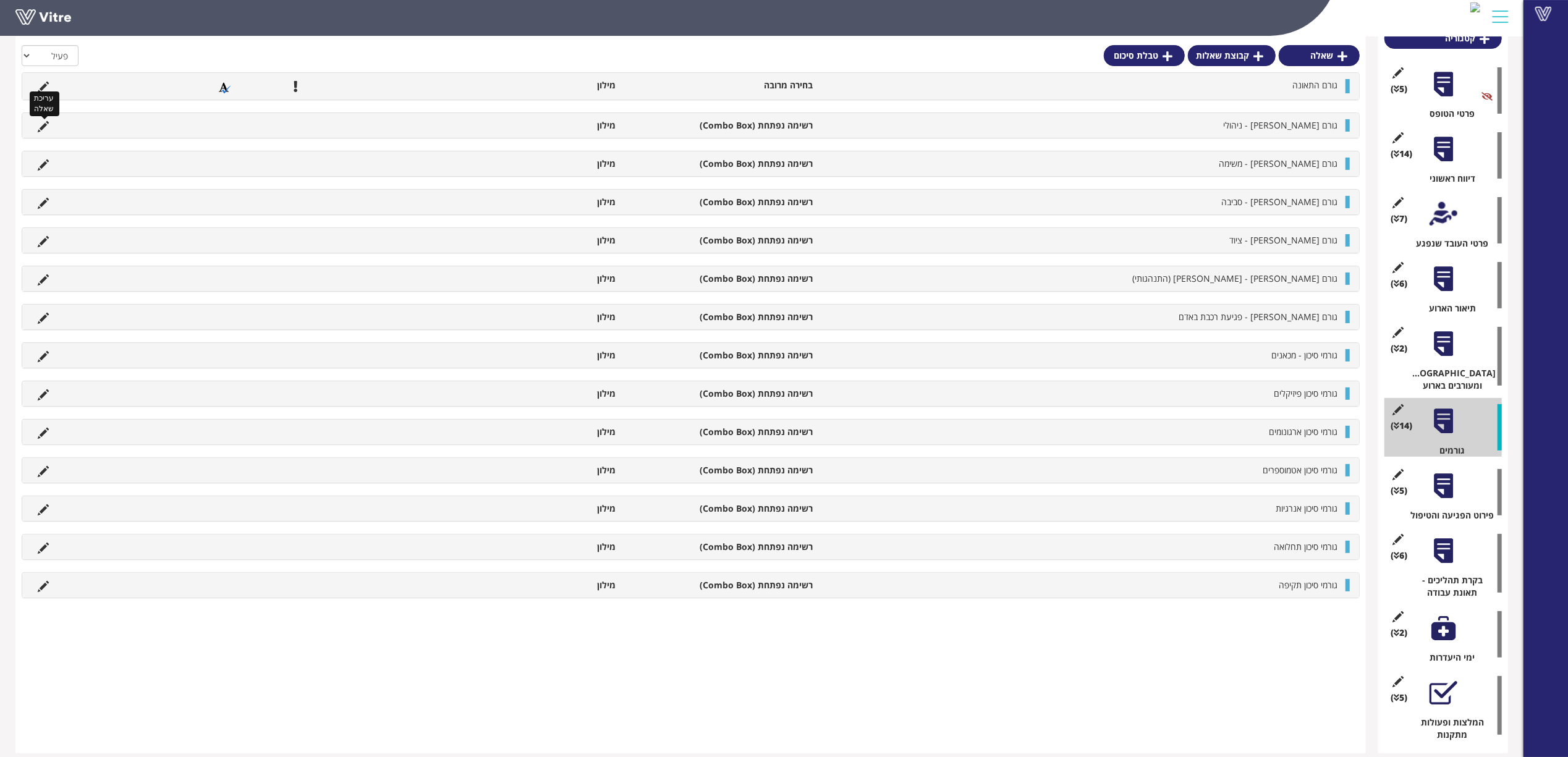
click at [40, 122] on icon at bounding box center [43, 127] width 11 height 11
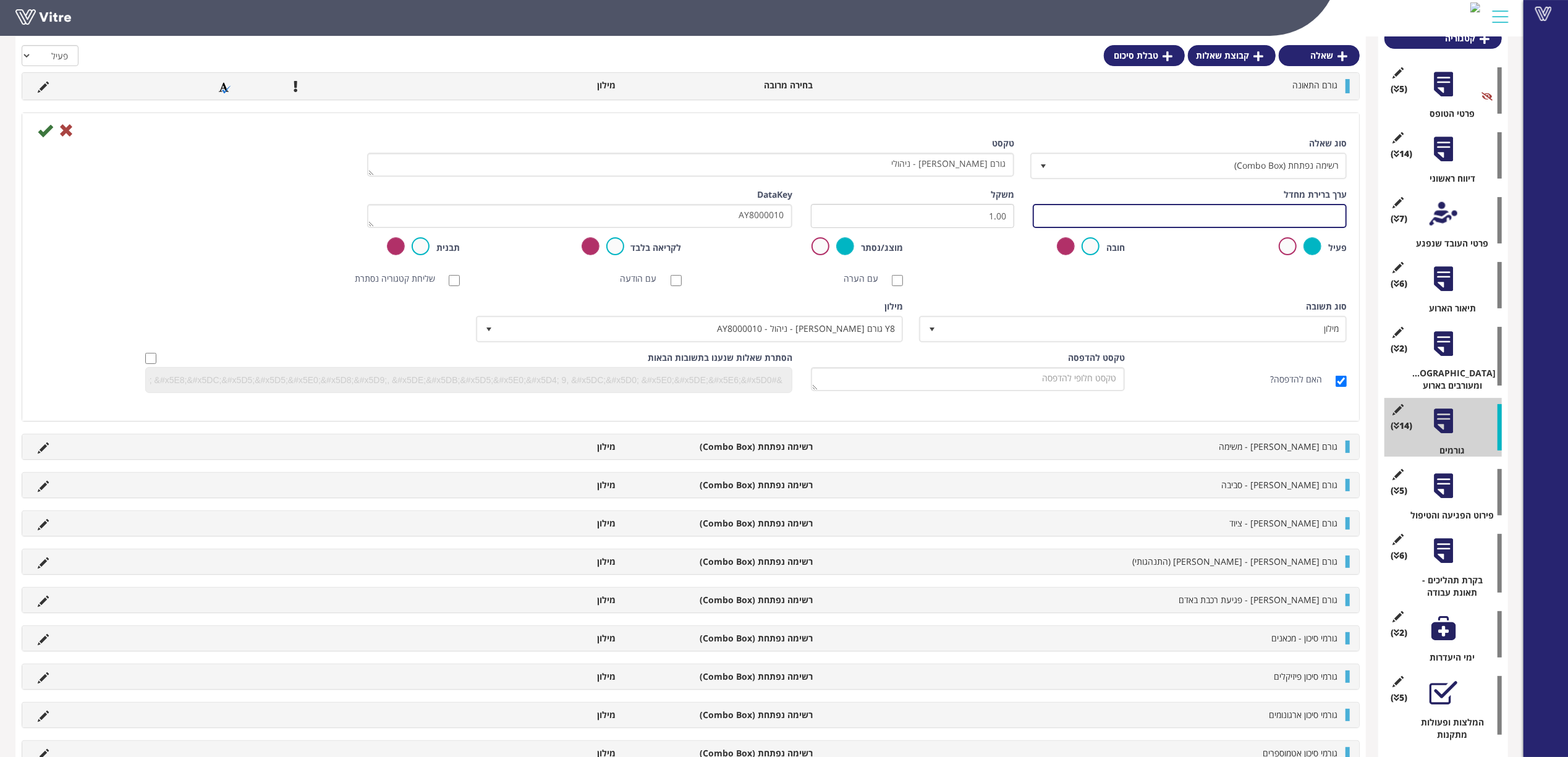
drag, startPoint x: 1063, startPoint y: 217, endPoint x: 882, endPoint y: 210, distance: 181.1
click at [1063, 217] on input "text" at bounding box center [1190, 216] width 314 height 24
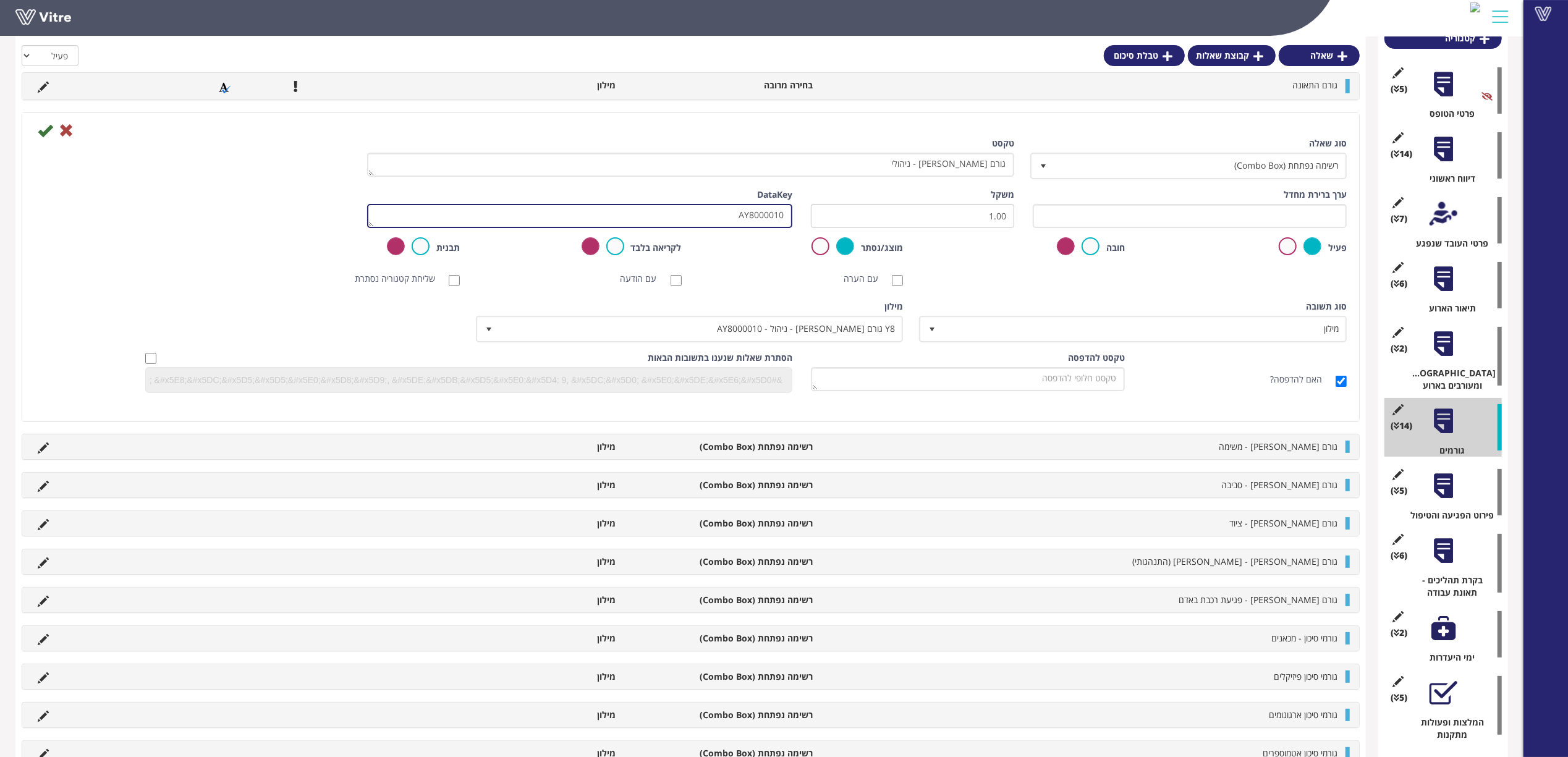
drag, startPoint x: 706, startPoint y: 216, endPoint x: 915, endPoint y: 217, distance: 209.0
click at [915, 217] on div "ערך ברירת מחדל משקל 1.00 DataKey AY8000010" at bounding box center [690, 213] width 1331 height 49
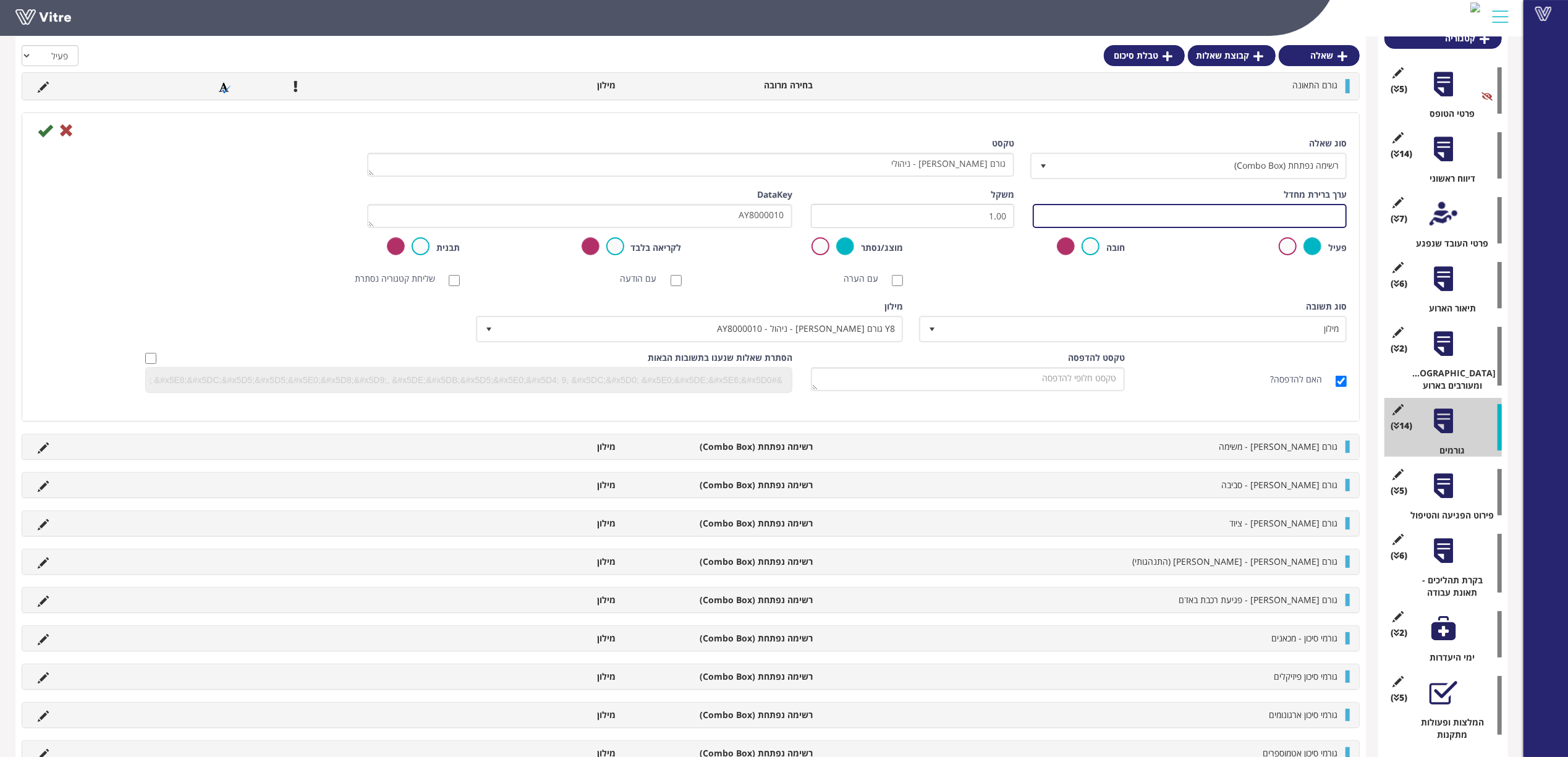
click at [1072, 211] on input "text" at bounding box center [1190, 216] width 314 height 24
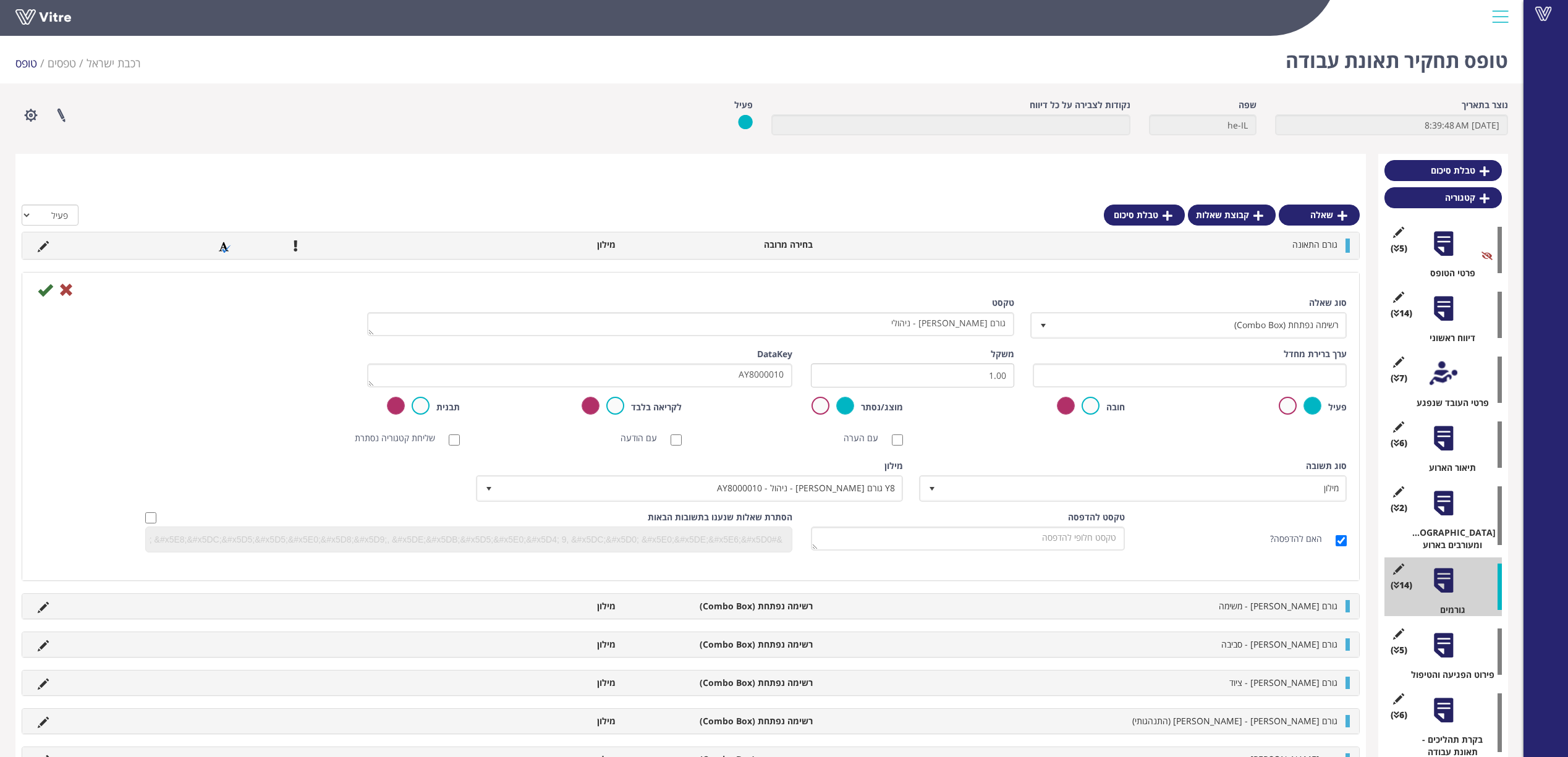
scroll to position [159, 0]
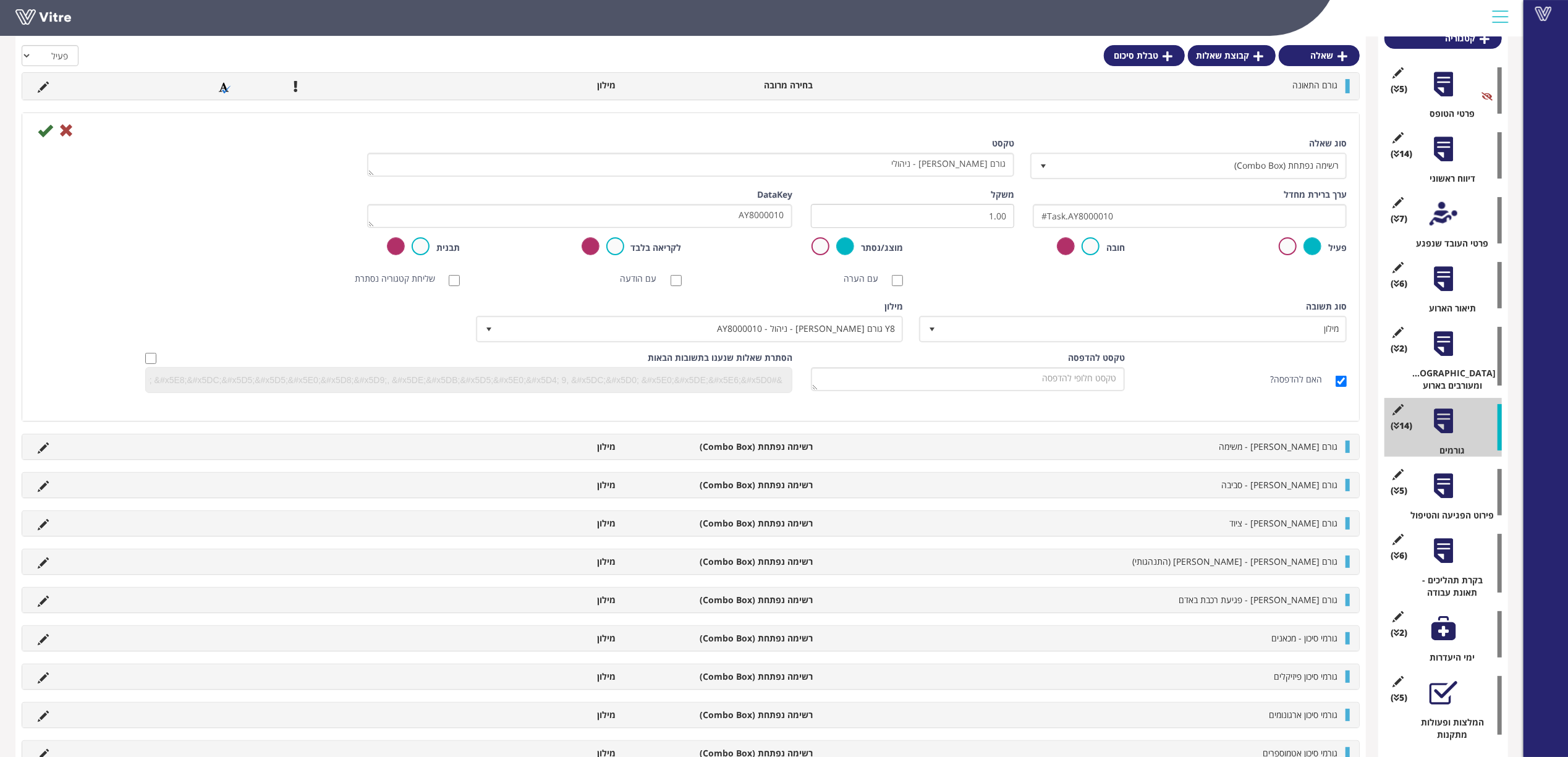
drag, startPoint x: 1144, startPoint y: 223, endPoint x: 905, endPoint y: 223, distance: 239.0
click at [905, 223] on div "ערך ברירת מחדל #Task.AY8000010 משקל 1.00 DataKey AY8000010" at bounding box center [690, 213] width 1331 height 49
type input "#Task.AY8000010"
copy span "Y8 גורם [PERSON_NAME] - ניהול - AY8000010"
drag, startPoint x: 745, startPoint y: 319, endPoint x: 981, endPoint y: 307, distance: 236.3
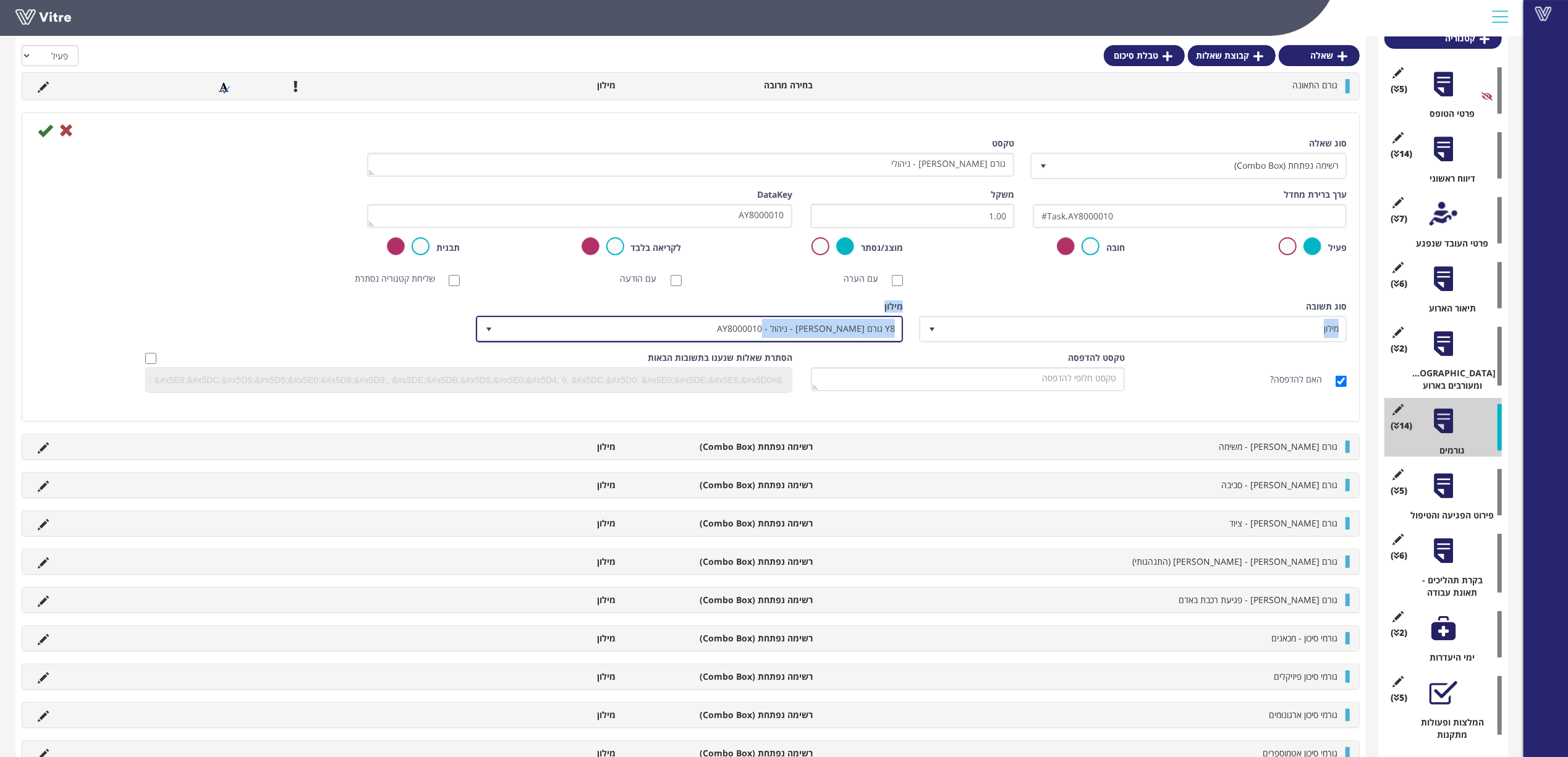
click at [981, 307] on div "סוג תשובה מילון 1 סוג תשובה מילון 1 מודול בחירה שאלה זו תקבע את נושא הטופס (מוג…" at bounding box center [690, 326] width 1331 height 51
click at [981, 307] on div "סוג תשובה מילון 1" at bounding box center [1134, 321] width 425 height 42
click at [43, 129] on icon at bounding box center [45, 130] width 15 height 15
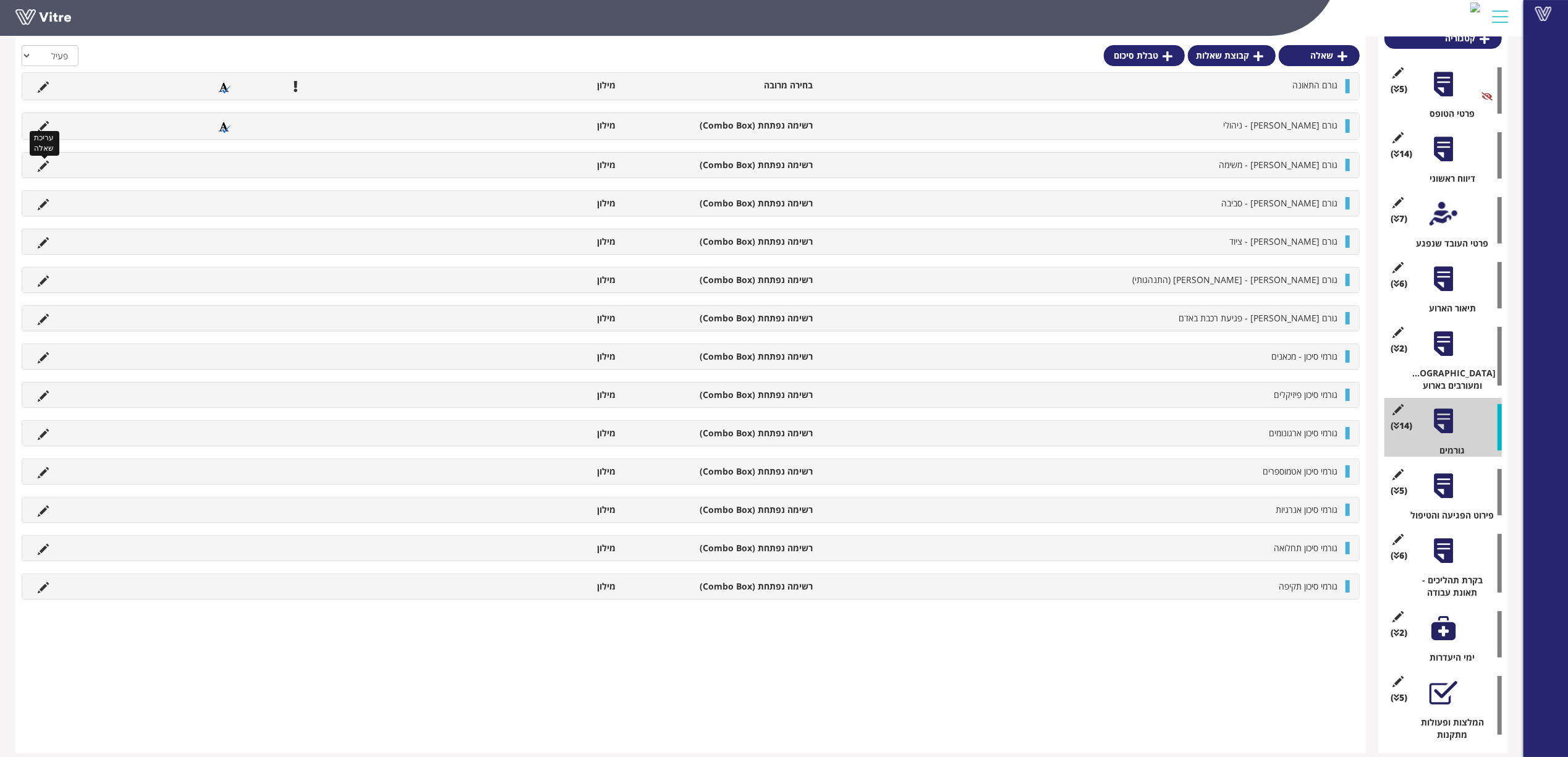
click at [42, 165] on icon at bounding box center [43, 166] width 11 height 11
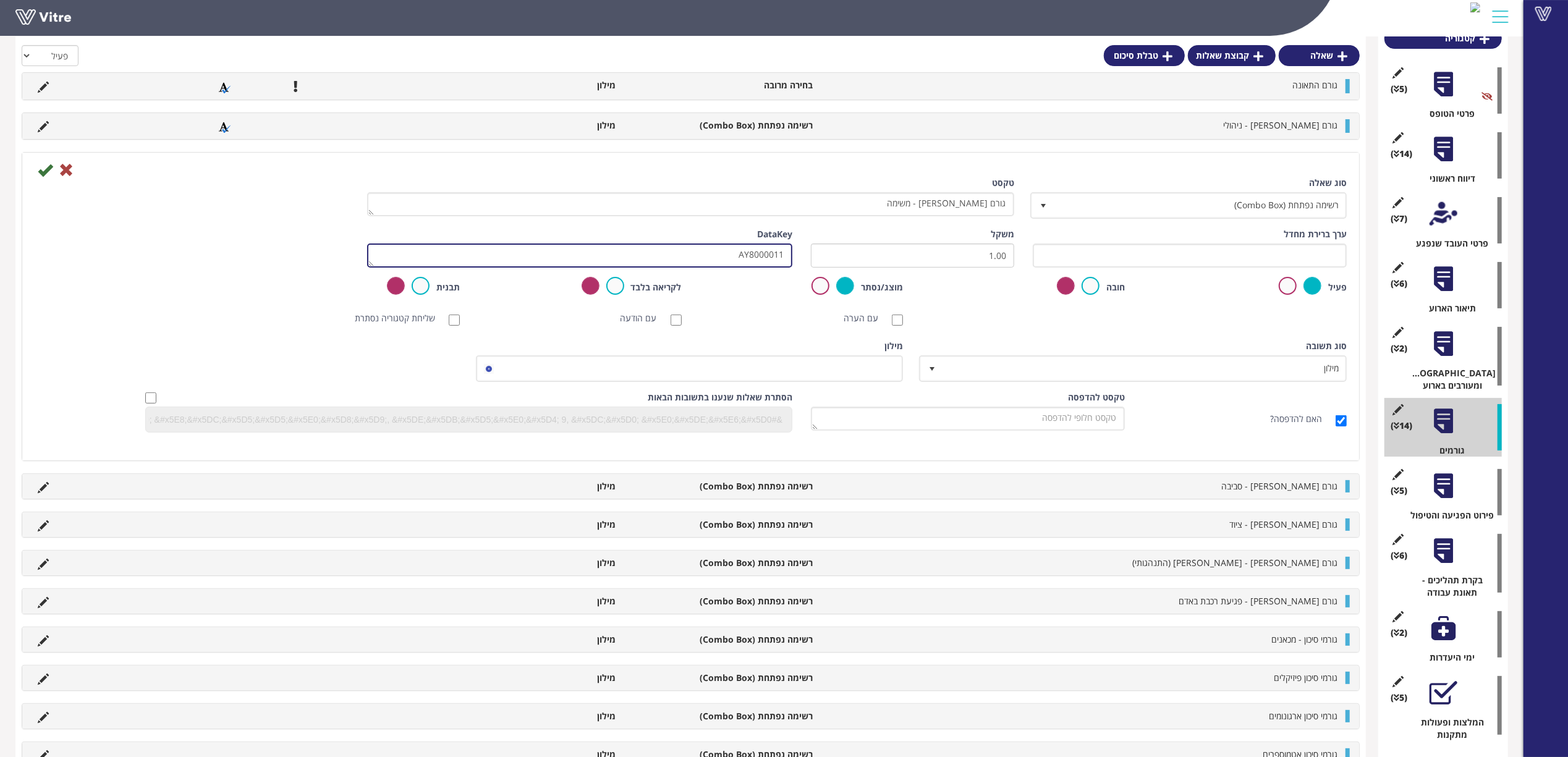
drag, startPoint x: 692, startPoint y: 254, endPoint x: 912, endPoint y: 242, distance: 220.3
click at [921, 244] on div "ערך ברירת מחדל משקל 1.00 DataKey AY8000011" at bounding box center [690, 252] width 1331 height 49
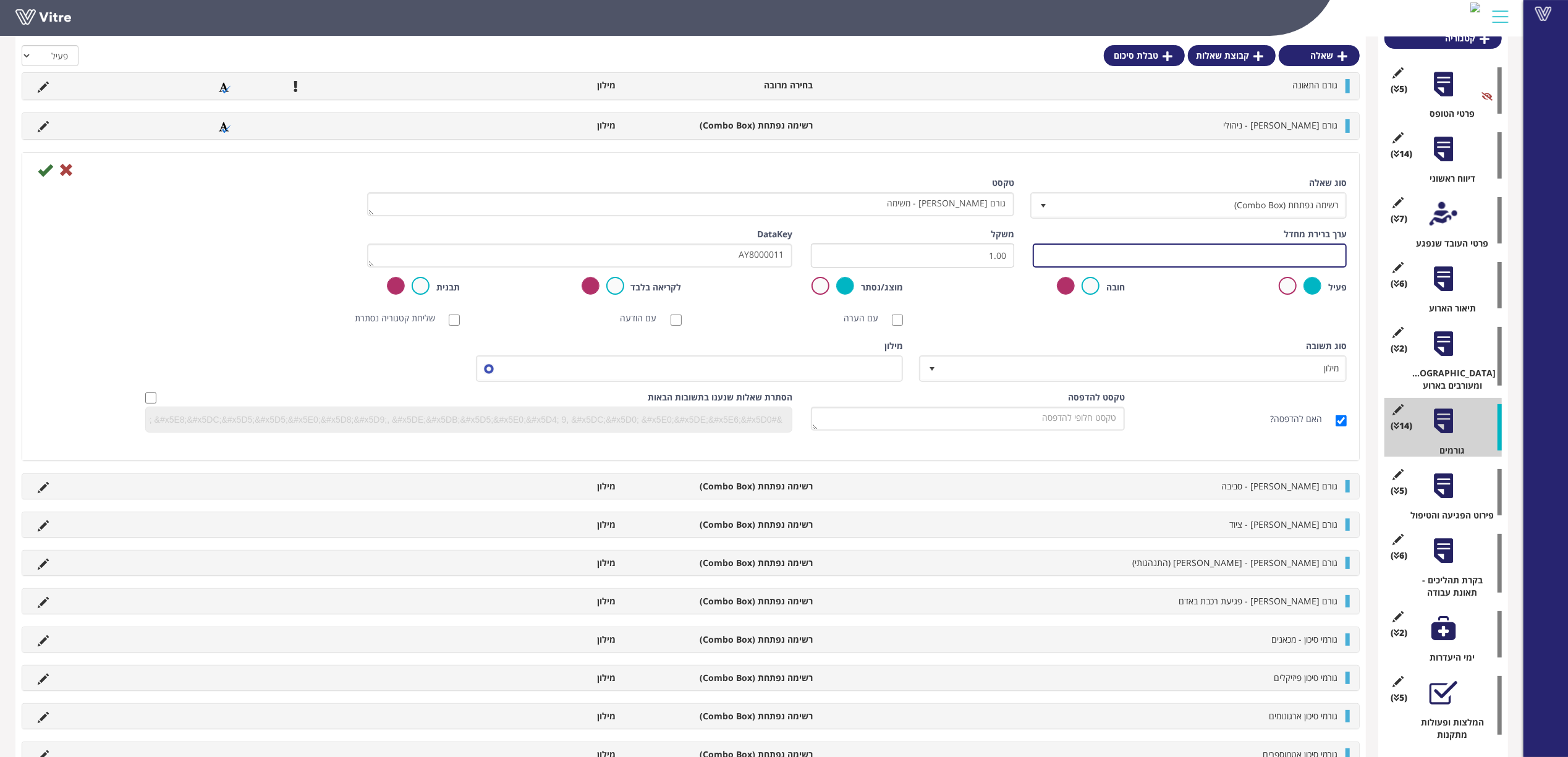
click at [1103, 251] on input "text" at bounding box center [1190, 255] width 314 height 24
paste input "AY8000011"
drag, startPoint x: 938, startPoint y: 257, endPoint x: 893, endPoint y: 260, distance: 45.1
click at [893, 260] on div "ערך ברירת מחדל #Task.AY8000011 משקל 1.00 DataKey AY8000011" at bounding box center [690, 252] width 1331 height 49
type input "#Task.AY8000011"
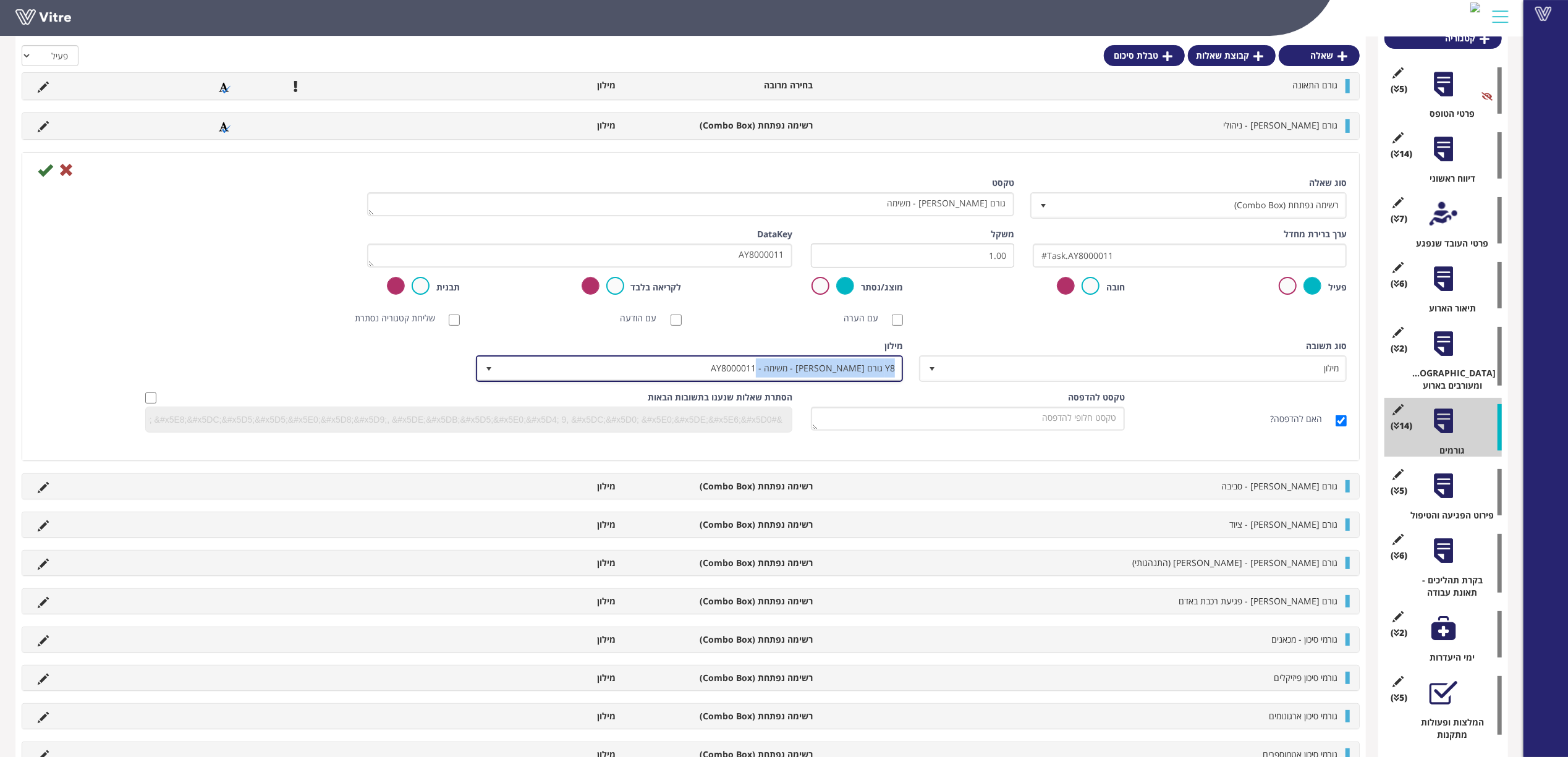
copy span "Y8 גורם [PERSON_NAME] - משימה - AY8000011"
drag, startPoint x: 658, startPoint y: 359, endPoint x: 970, endPoint y: 340, distance: 312.6
click at [970, 340] on div "סוג תשובה מילון 1 סוג תשובה מילון 1 מודול בחירה שאלה זו תקבע את נושא הטופס (מוג…" at bounding box center [690, 366] width 1331 height 51
click at [970, 340] on div "סוג תשובה מילון 1" at bounding box center [1134, 361] width 425 height 42
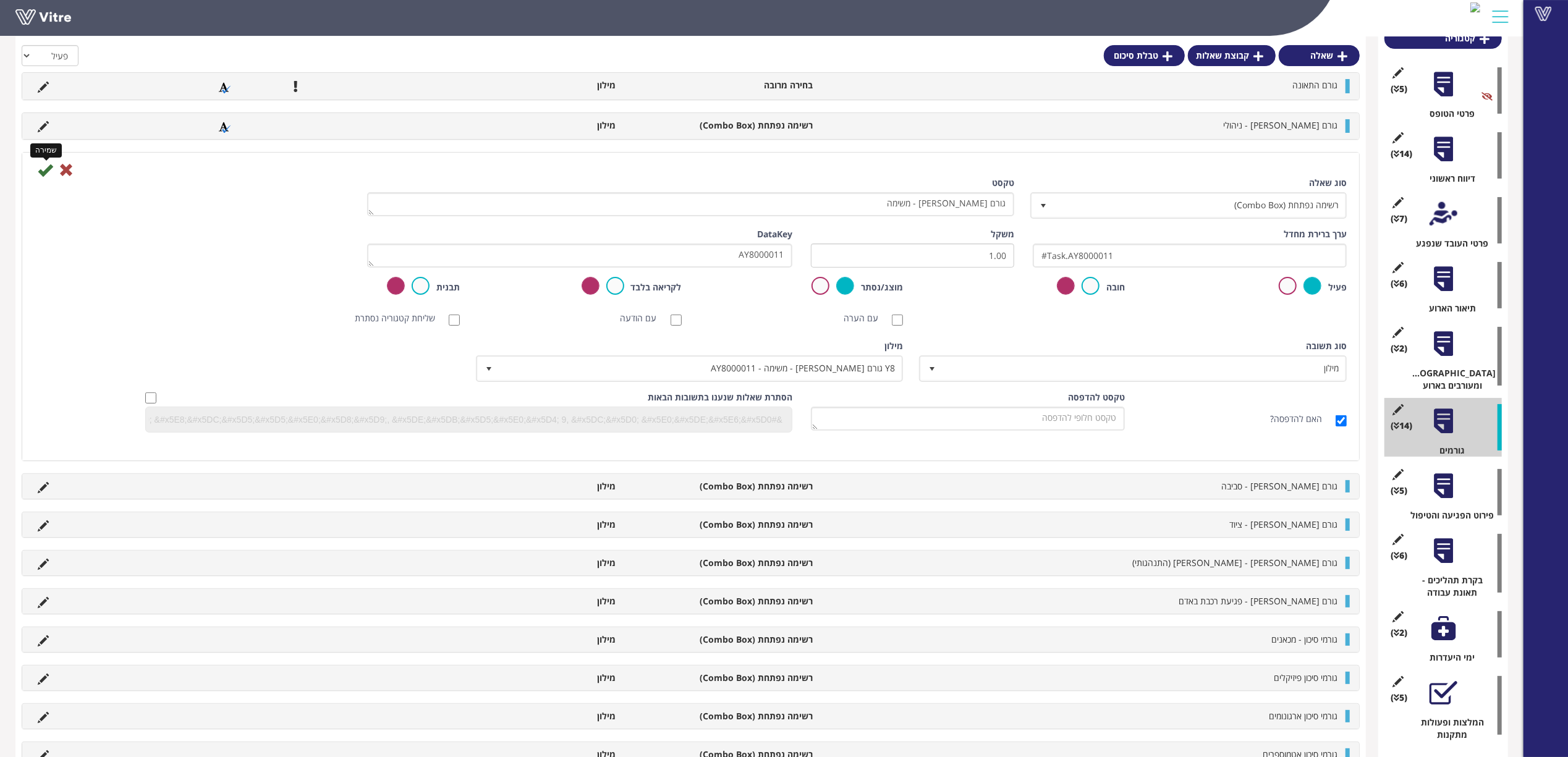
click at [45, 165] on icon at bounding box center [45, 169] width 15 height 15
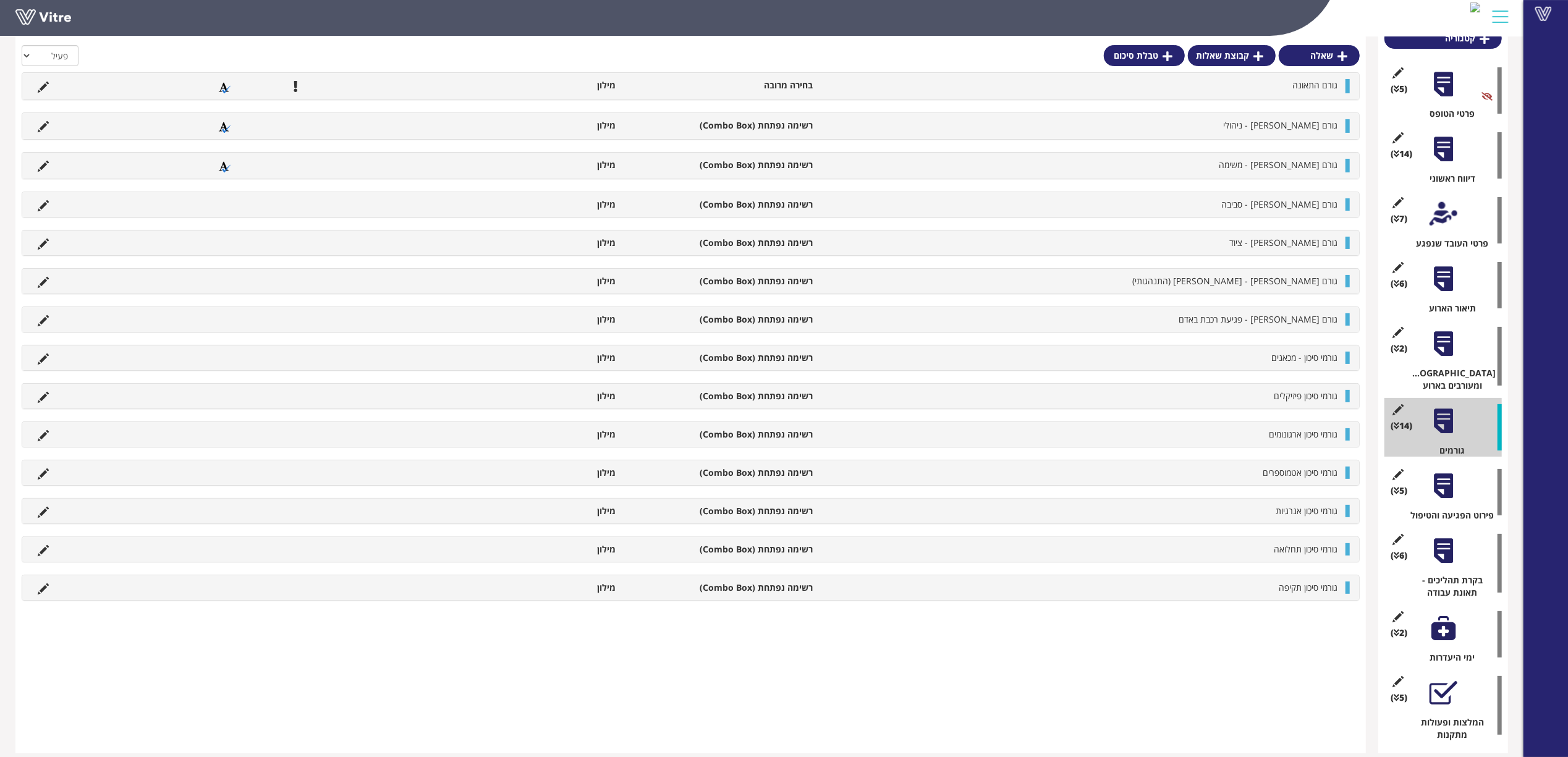
click at [41, 202] on icon at bounding box center [43, 206] width 11 height 11
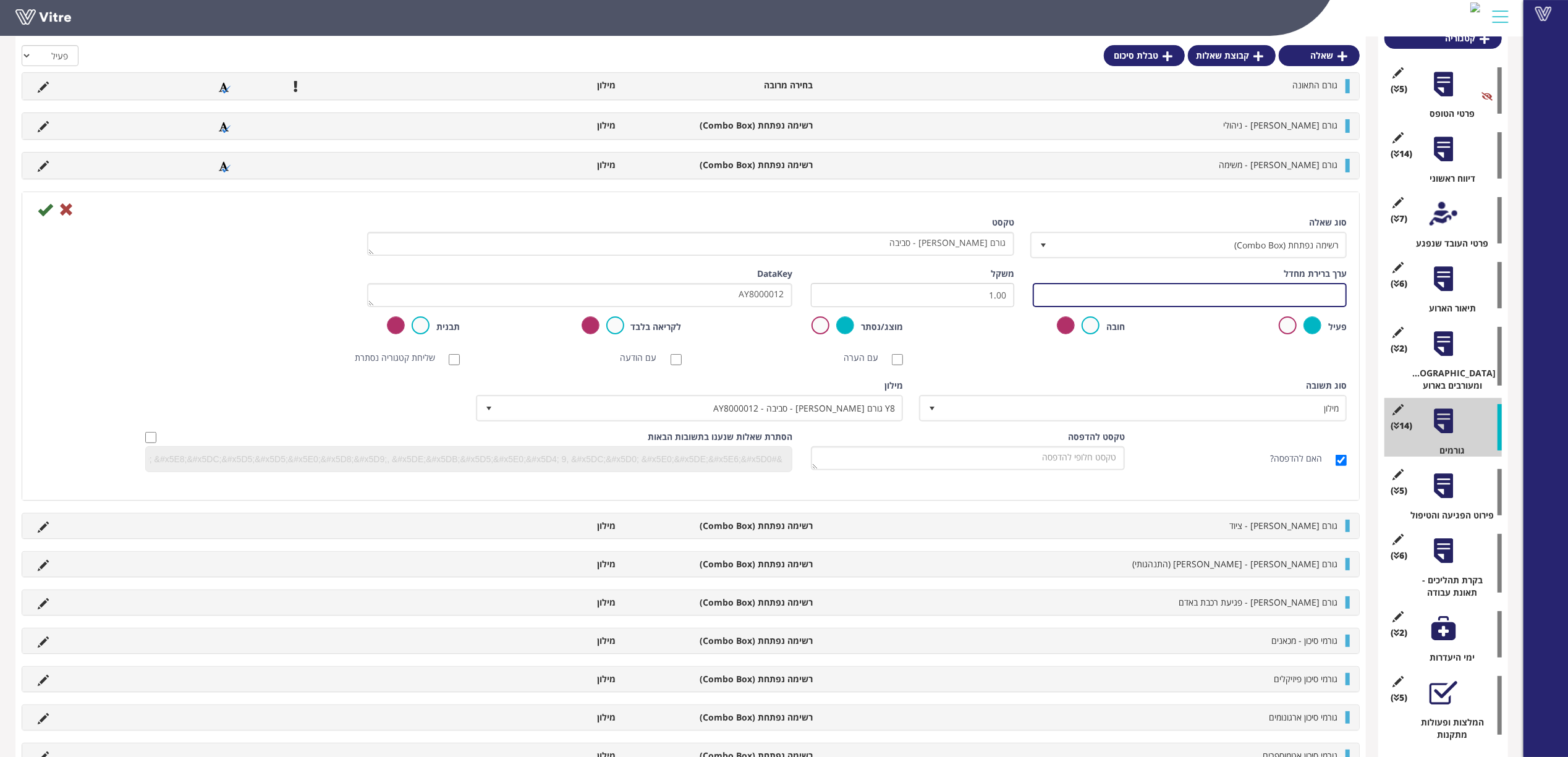
click at [1150, 297] on input "text" at bounding box center [1190, 295] width 314 height 24
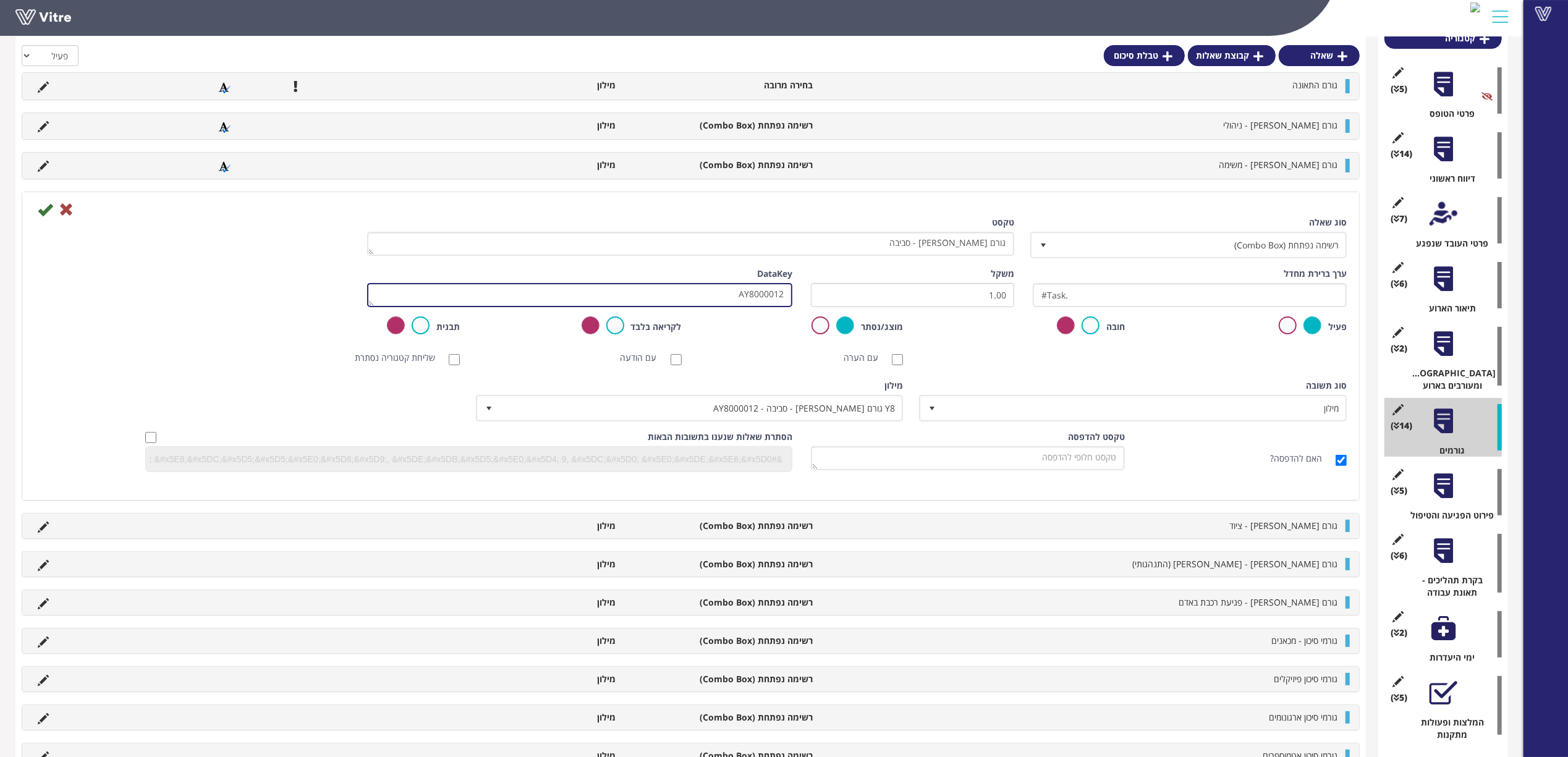
drag, startPoint x: 723, startPoint y: 292, endPoint x: 827, endPoint y: 292, distance: 104.0
click at [827, 292] on div "ערך ברירת מחדל #Task. משקל 1.00 DataKey AY8000012" at bounding box center [690, 292] width 1331 height 49
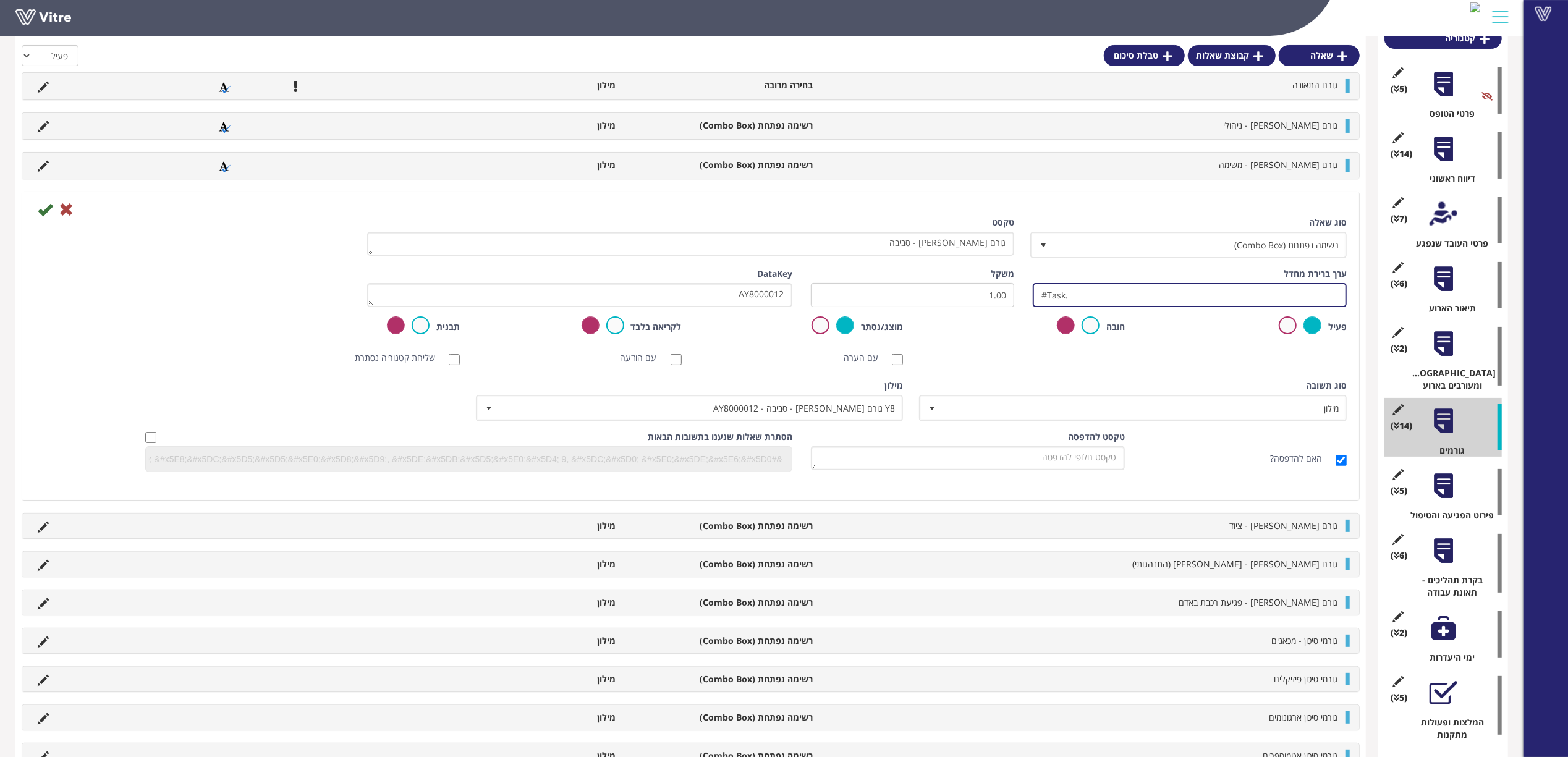
click at [1079, 290] on input "#Task." at bounding box center [1190, 295] width 314 height 24
paste input "AY8000012"
drag, startPoint x: 1125, startPoint y: 292, endPoint x: 861, endPoint y: 300, distance: 264.1
click at [861, 300] on div "ערך ברירת מחדל #Task.AY8000012 משקל 1.00 DataKey AY8000012" at bounding box center [690, 292] width 1331 height 49
type input "#Task.AY8000012"
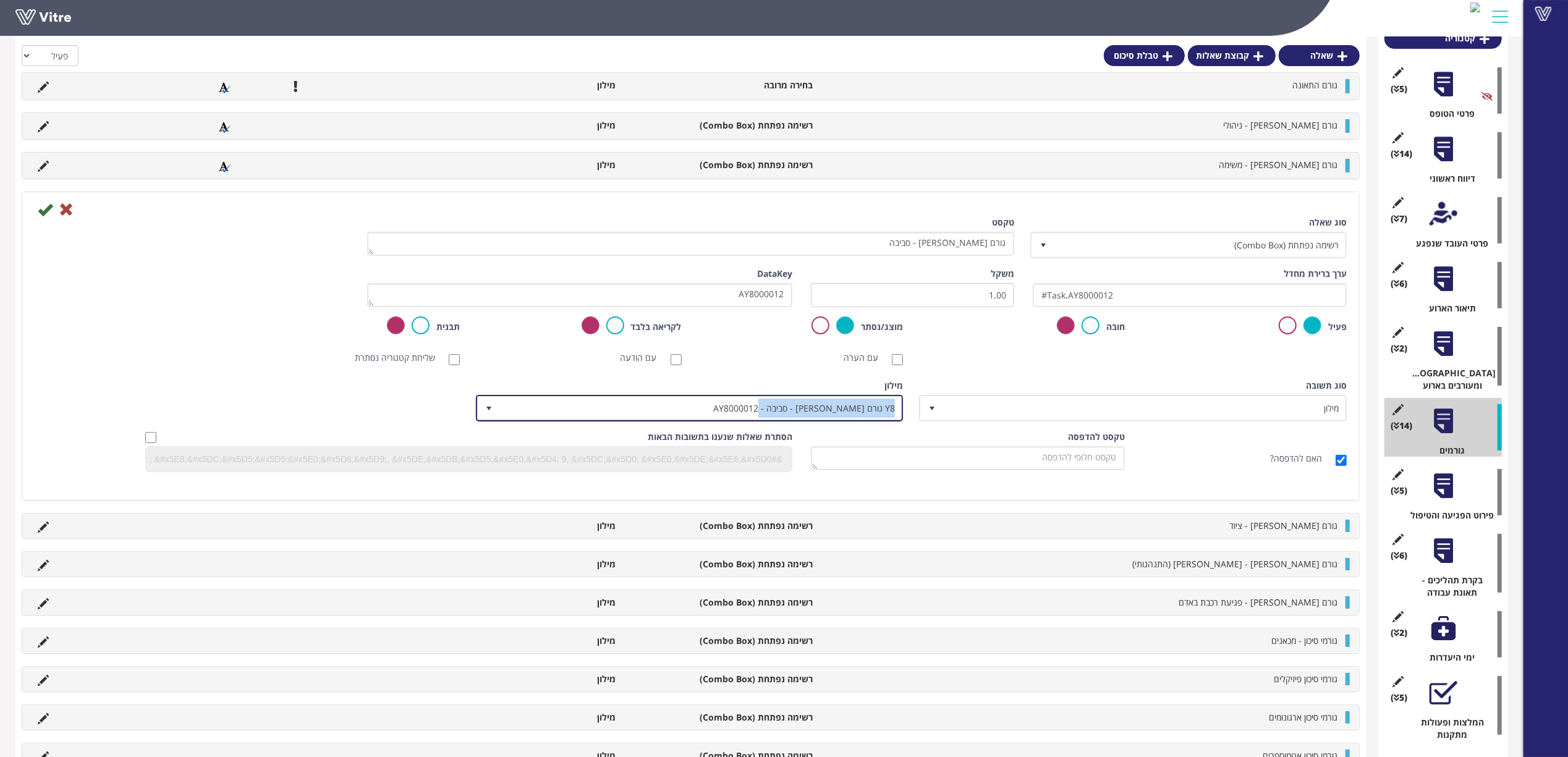
copy span "Y8 גורם [PERSON_NAME] - סביבה - AY8000012"
drag, startPoint x: 764, startPoint y: 411, endPoint x: 949, endPoint y: 401, distance: 185.3
click at [925, 423] on div "סוג תשובה מילון 1 סוג תשובה מילון 1 מודול בחירה שאלה זו תקבע את נושא הטופס (מוג…" at bounding box center [690, 405] width 1331 height 51
click at [960, 382] on div "סוג תשובה מילון 1" at bounding box center [1134, 401] width 425 height 42
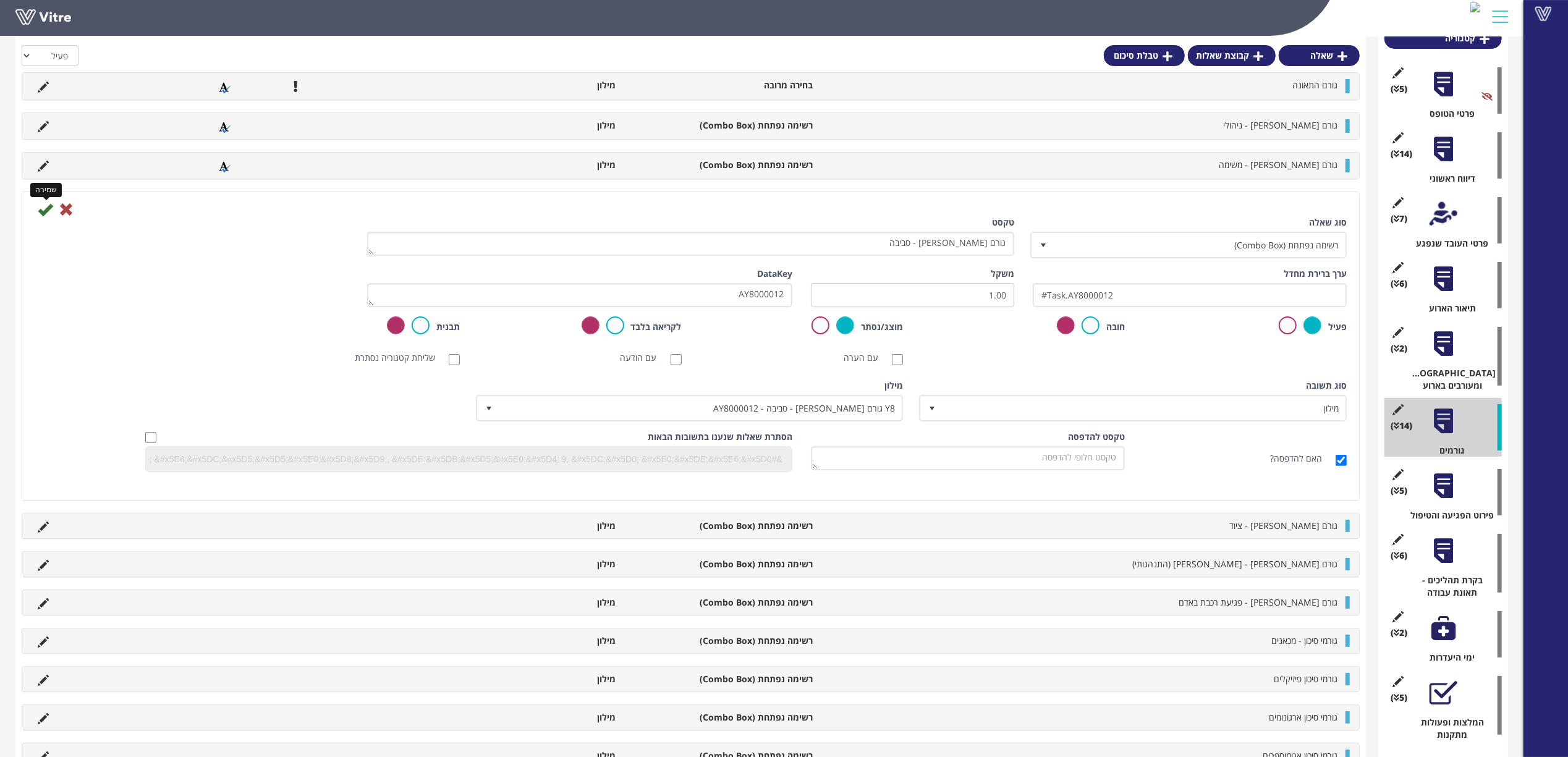
click at [40, 211] on icon at bounding box center [45, 209] width 15 height 15
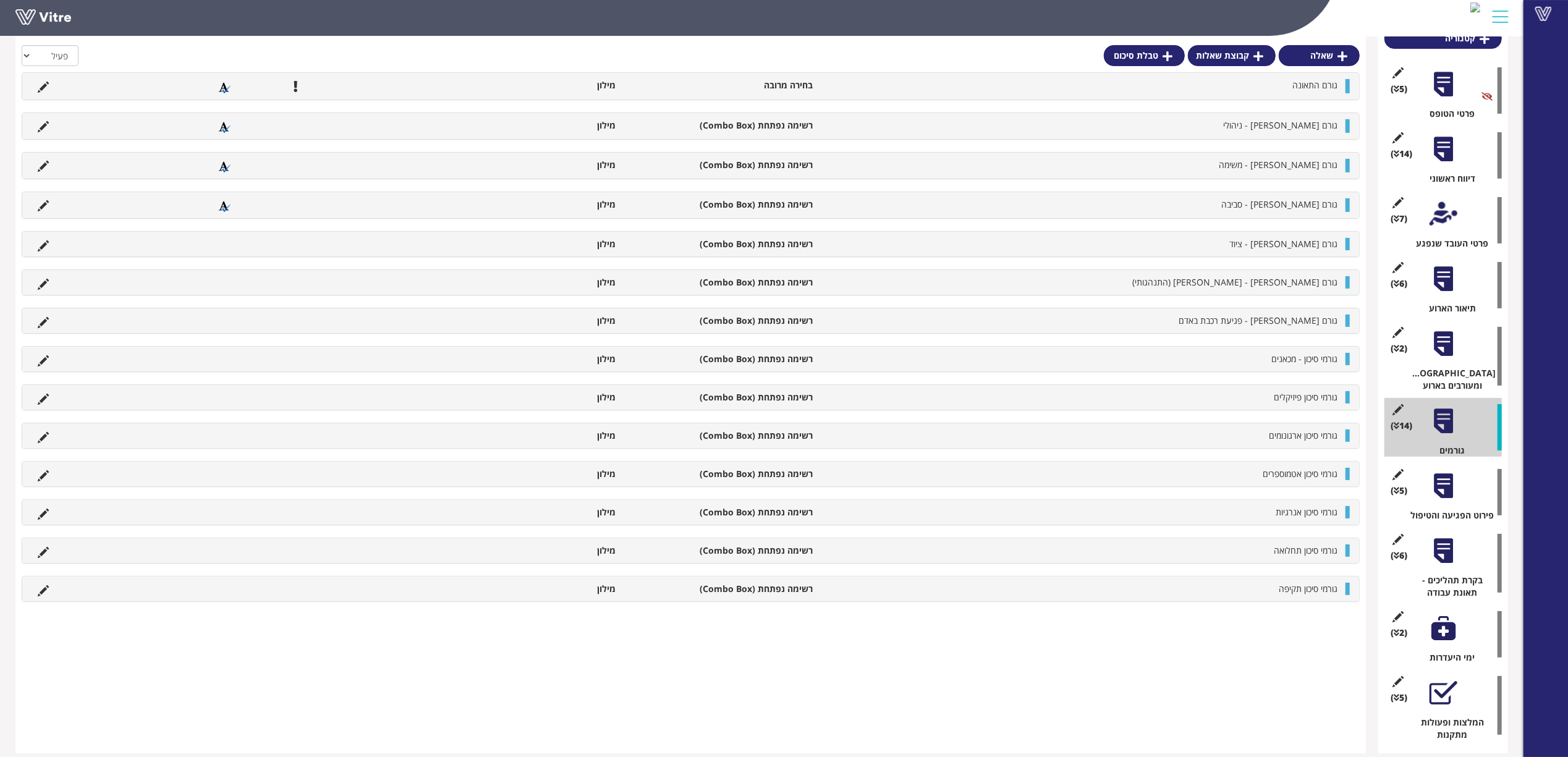
click at [42, 238] on div "גורם שורש - ציוד רשימה נפתחת (Combo Box) מילון" at bounding box center [690, 244] width 1337 height 25
click at [42, 247] on icon at bounding box center [43, 246] width 11 height 11
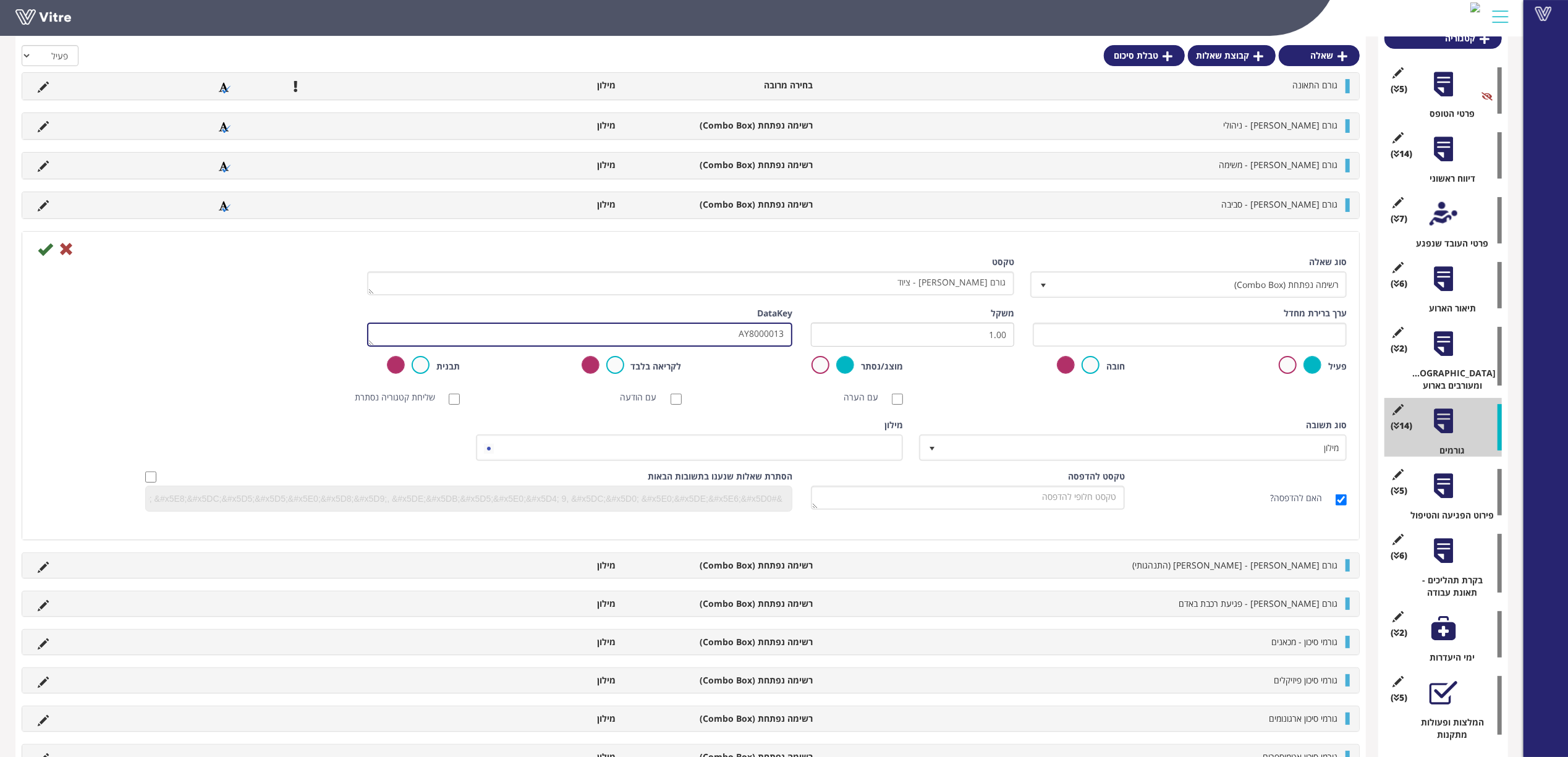
drag, startPoint x: 706, startPoint y: 336, endPoint x: 863, endPoint y: 335, distance: 157.0
click at [873, 336] on div "ערך ברירת מחדל משקל 1.00 DataKey AY8000013" at bounding box center [690, 331] width 1331 height 49
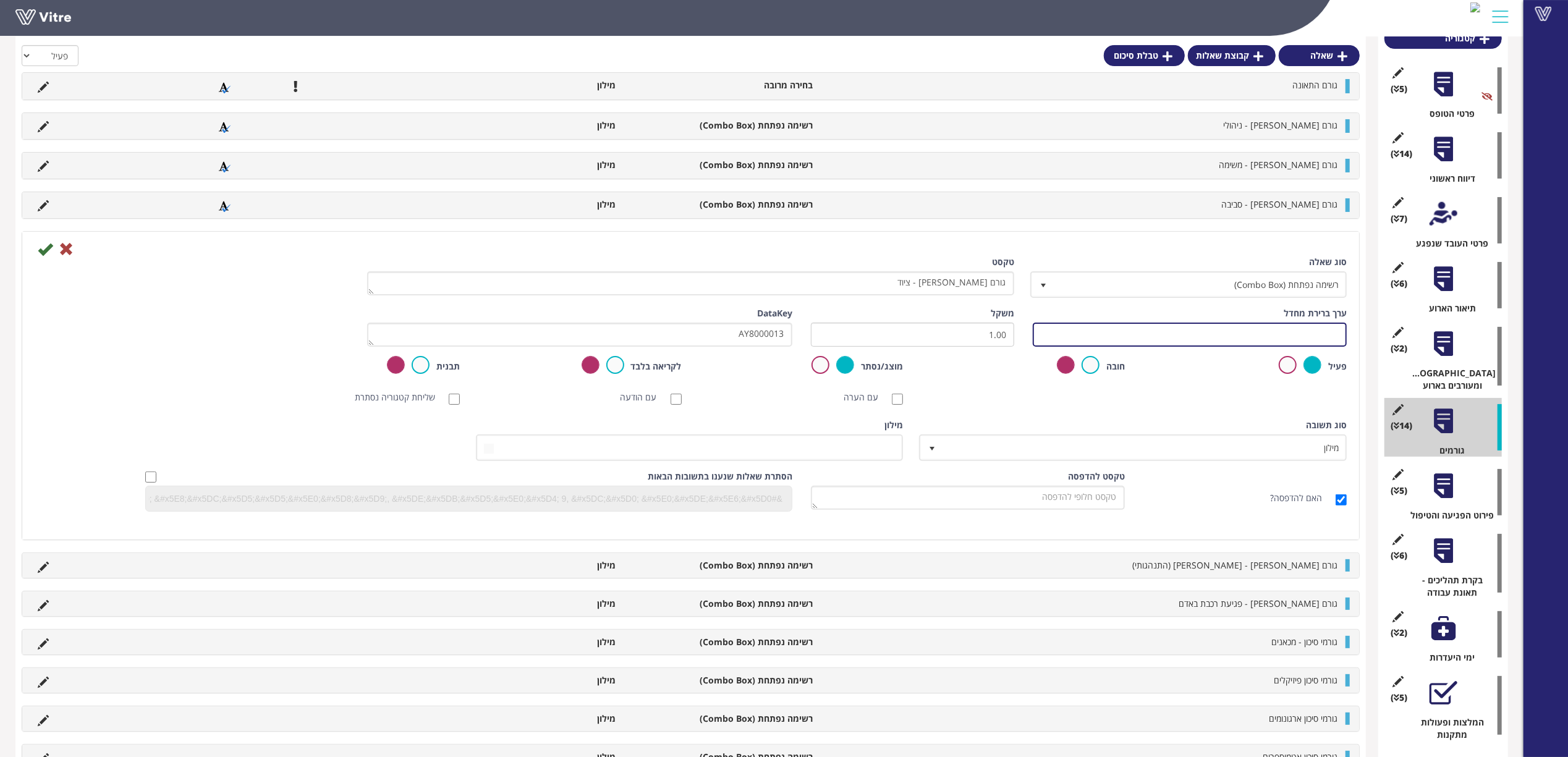
click at [1120, 331] on input "text" at bounding box center [1190, 334] width 314 height 24
paste input "AY8000013"
type input "#Task.AY8000013"
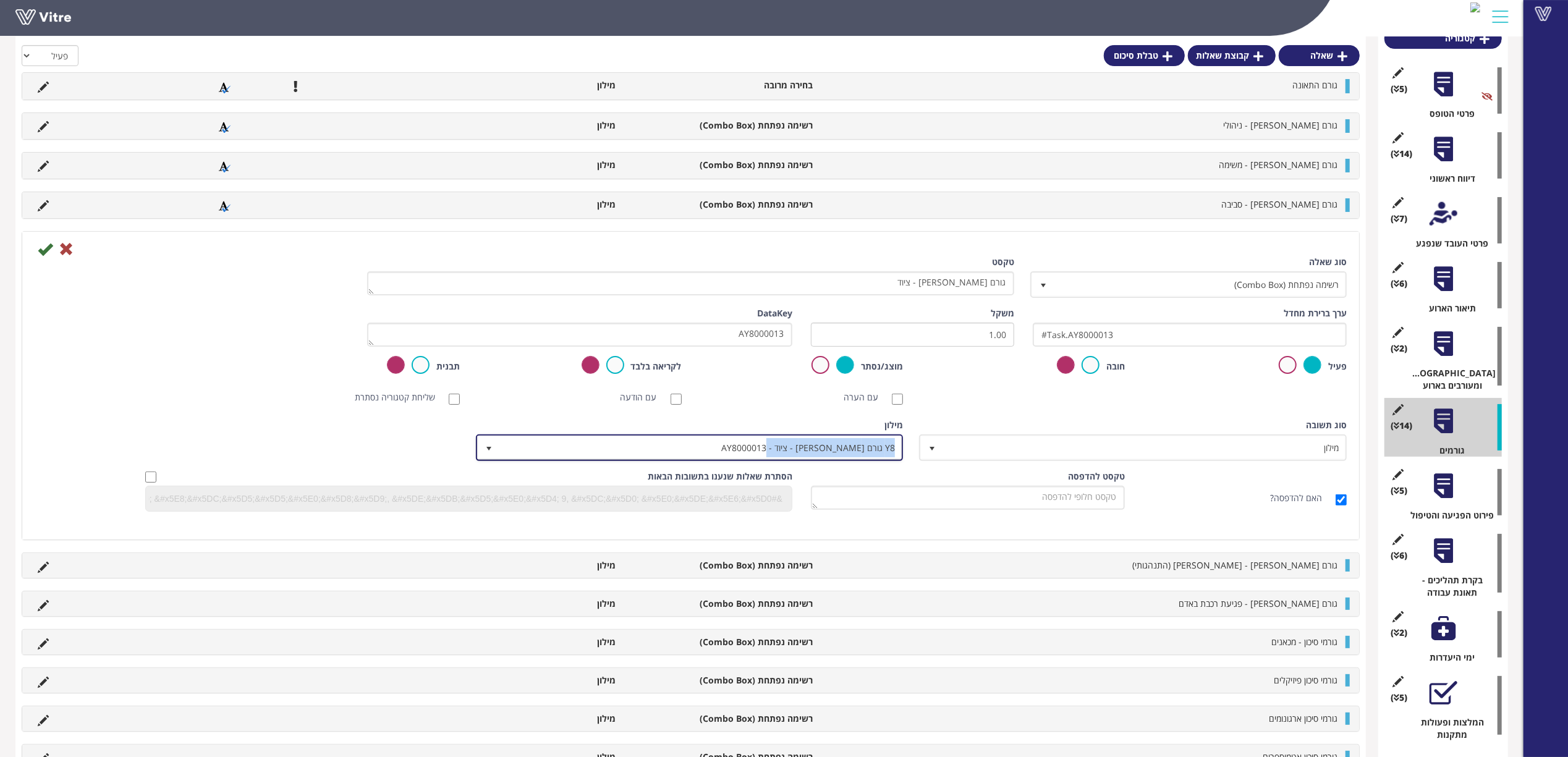
copy span "Y8 גורם [PERSON_NAME] - ציוד - AY8000013"
drag, startPoint x: 755, startPoint y: 446, endPoint x: 970, endPoint y: 419, distance: 216.7
click at [970, 419] on div "סוג תשובה מילון 1 סוג תשובה מילון 1 מודול בחירה שאלה זו תקבע את נושא הטופס (מוג…" at bounding box center [690, 445] width 1331 height 51
click at [970, 419] on div "סוג תשובה מילון 1" at bounding box center [1134, 440] width 425 height 42
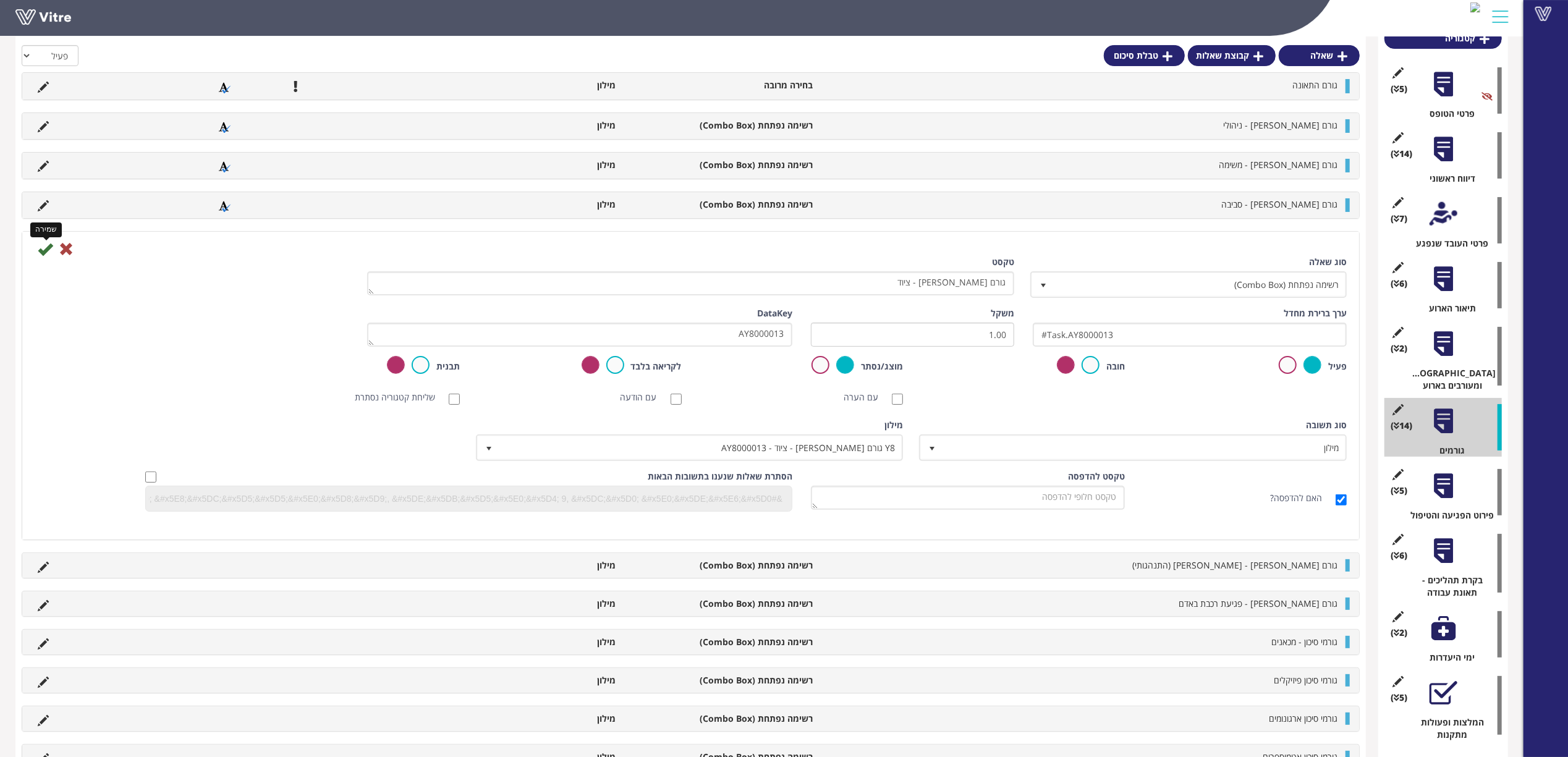
click at [45, 248] on icon at bounding box center [45, 248] width 15 height 15
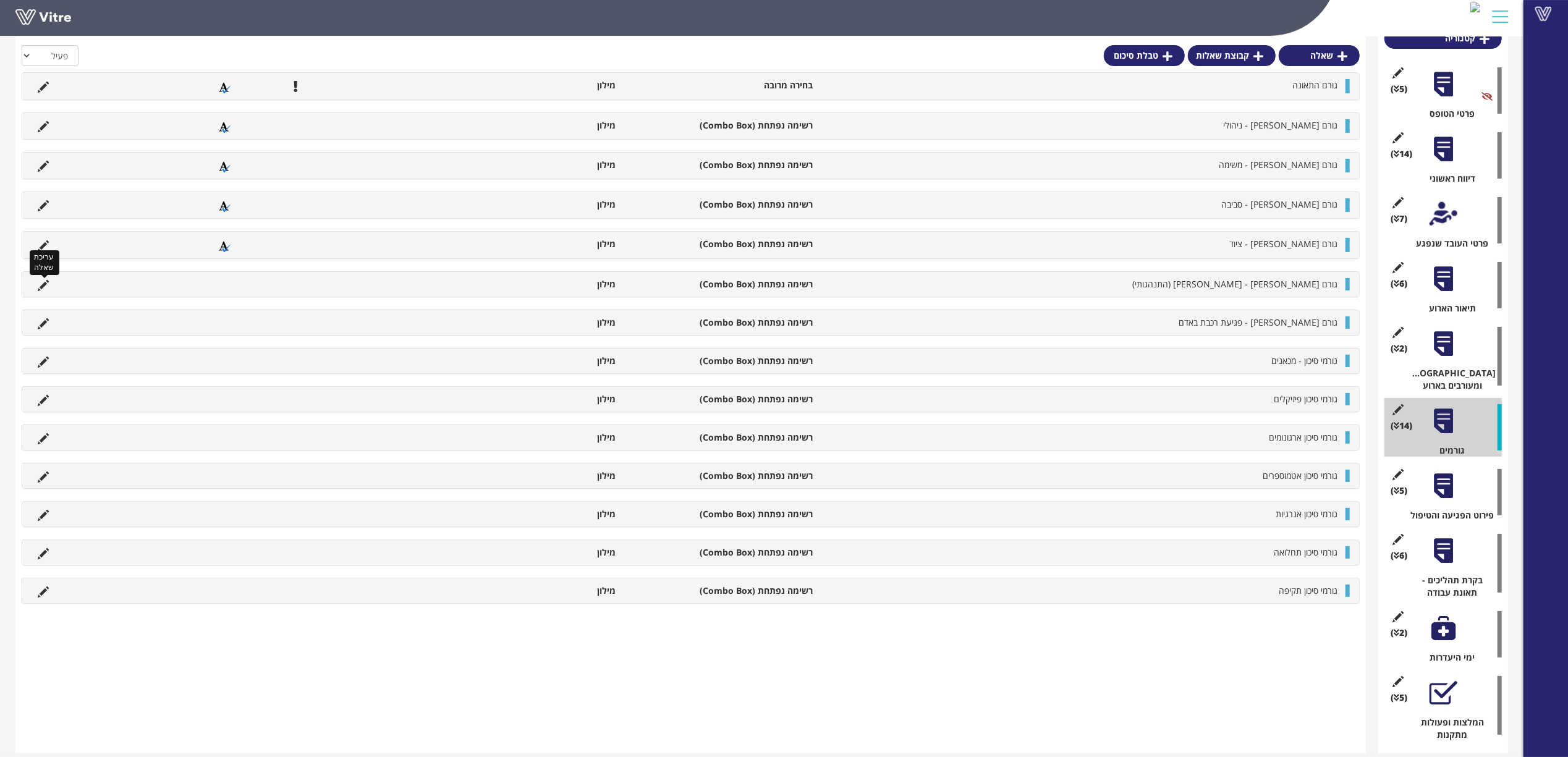
click at [43, 283] on icon at bounding box center [43, 285] width 11 height 11
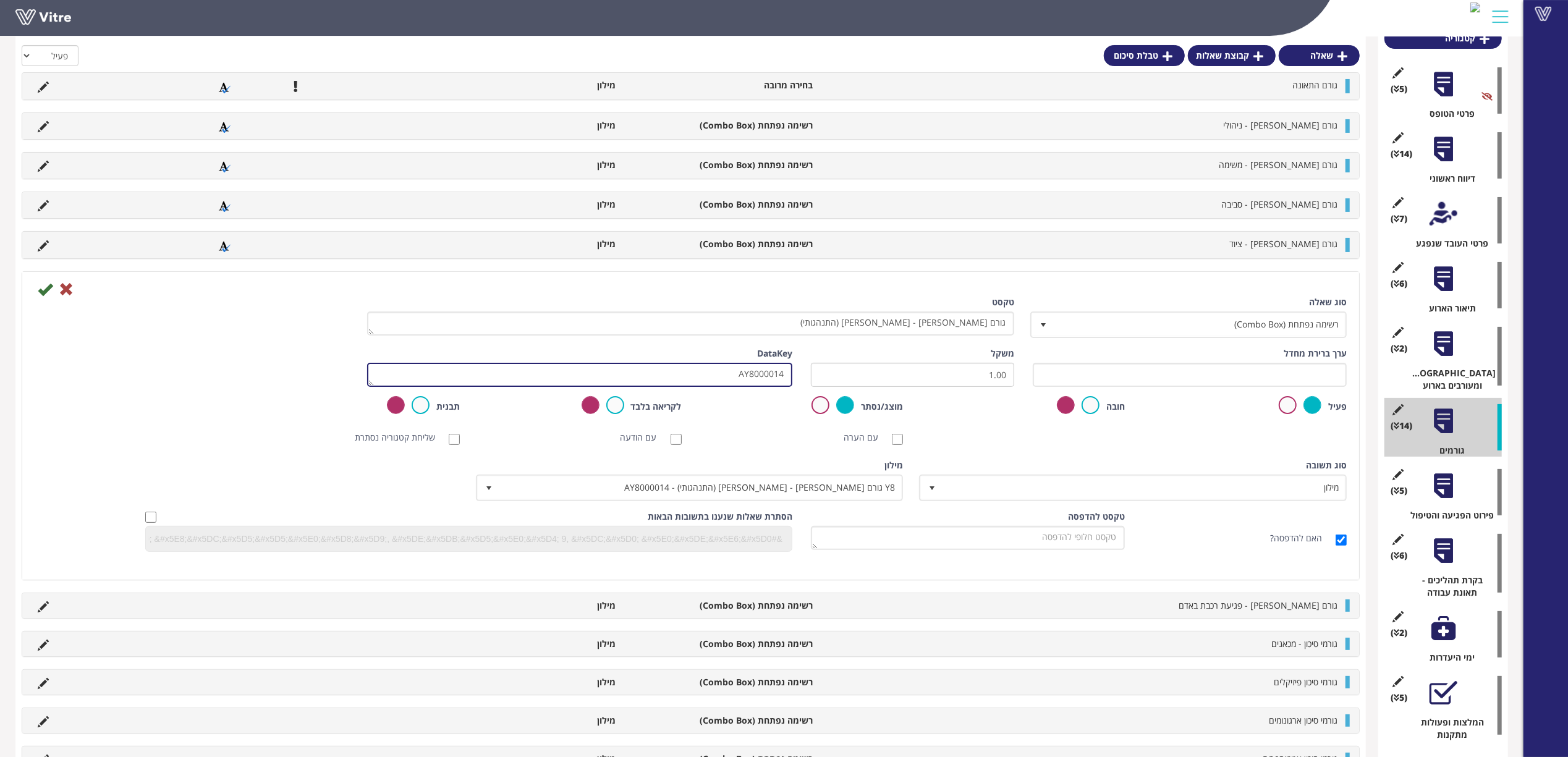
drag, startPoint x: 705, startPoint y: 380, endPoint x: 867, endPoint y: 364, distance: 162.8
click at [867, 364] on div "ערך ברירת מחדל משקל 1.00 DataKey AY8000014" at bounding box center [690, 371] width 1331 height 49
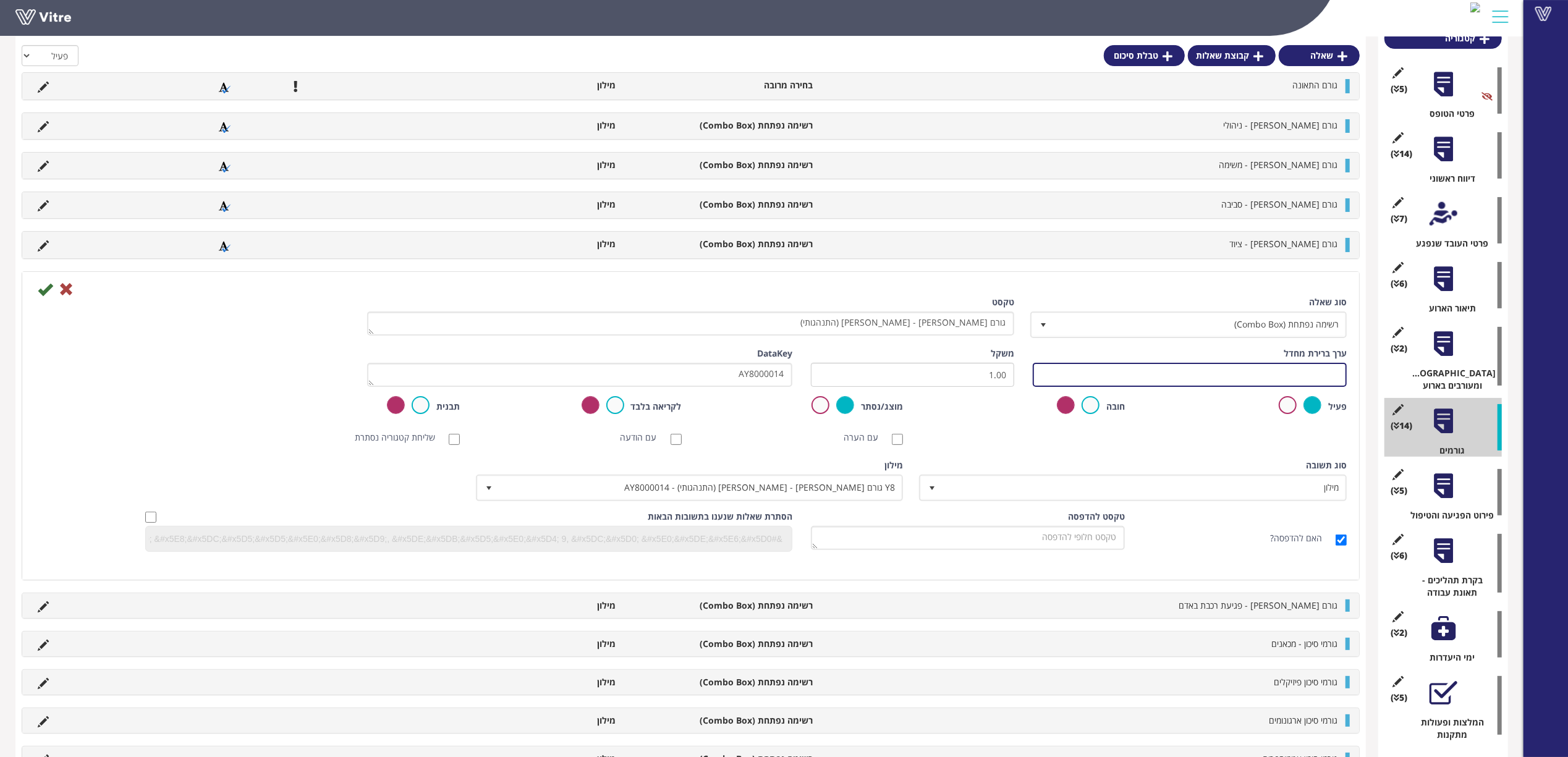
click at [1162, 380] on input "text" at bounding box center [1190, 374] width 314 height 24
paste input "AY8000014"
type input "#Task.AY8000014"
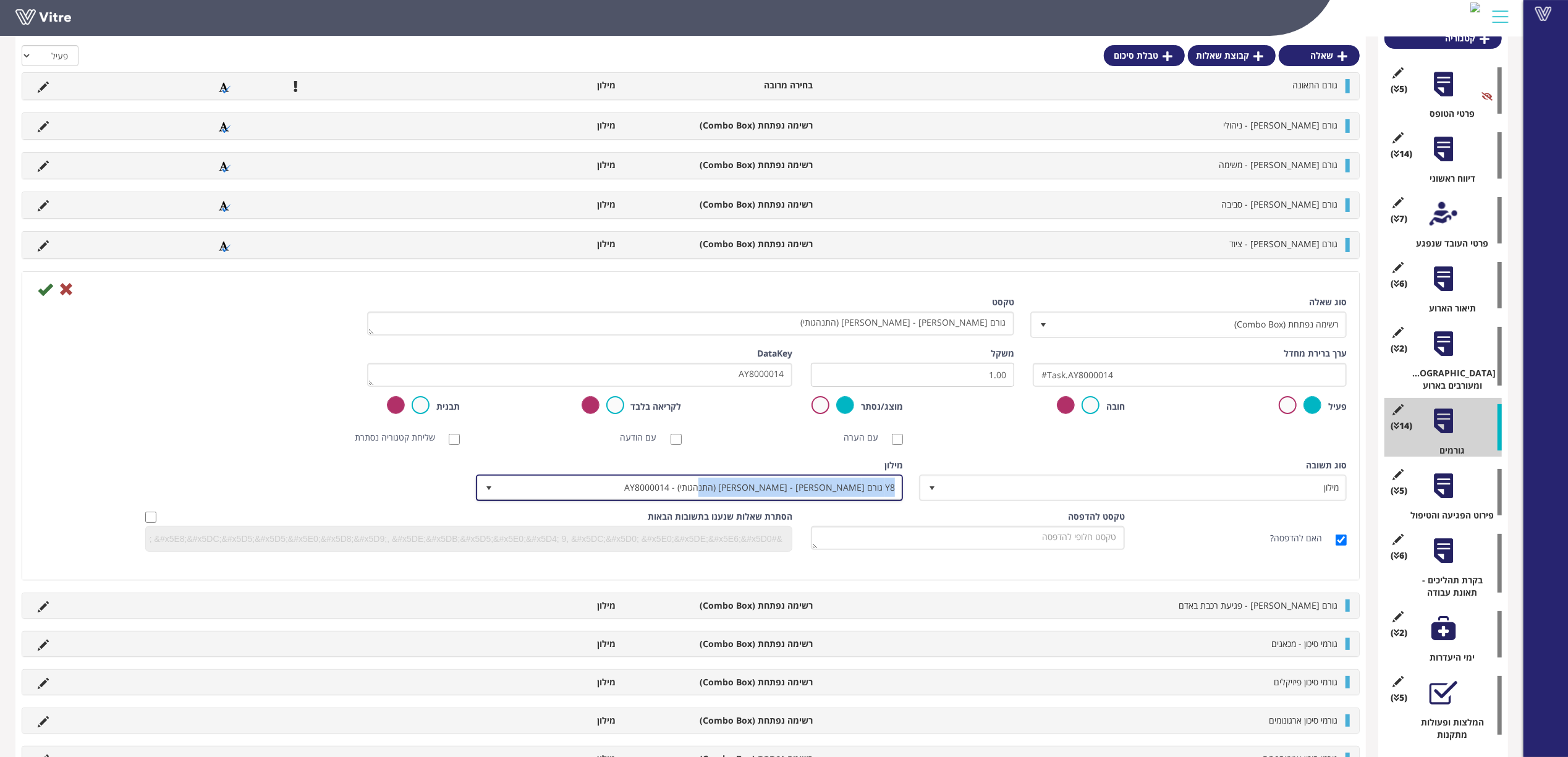
copy span "Y8 גורם [PERSON_NAME] - [PERSON_NAME] (התנהגותי) - AY8000014"
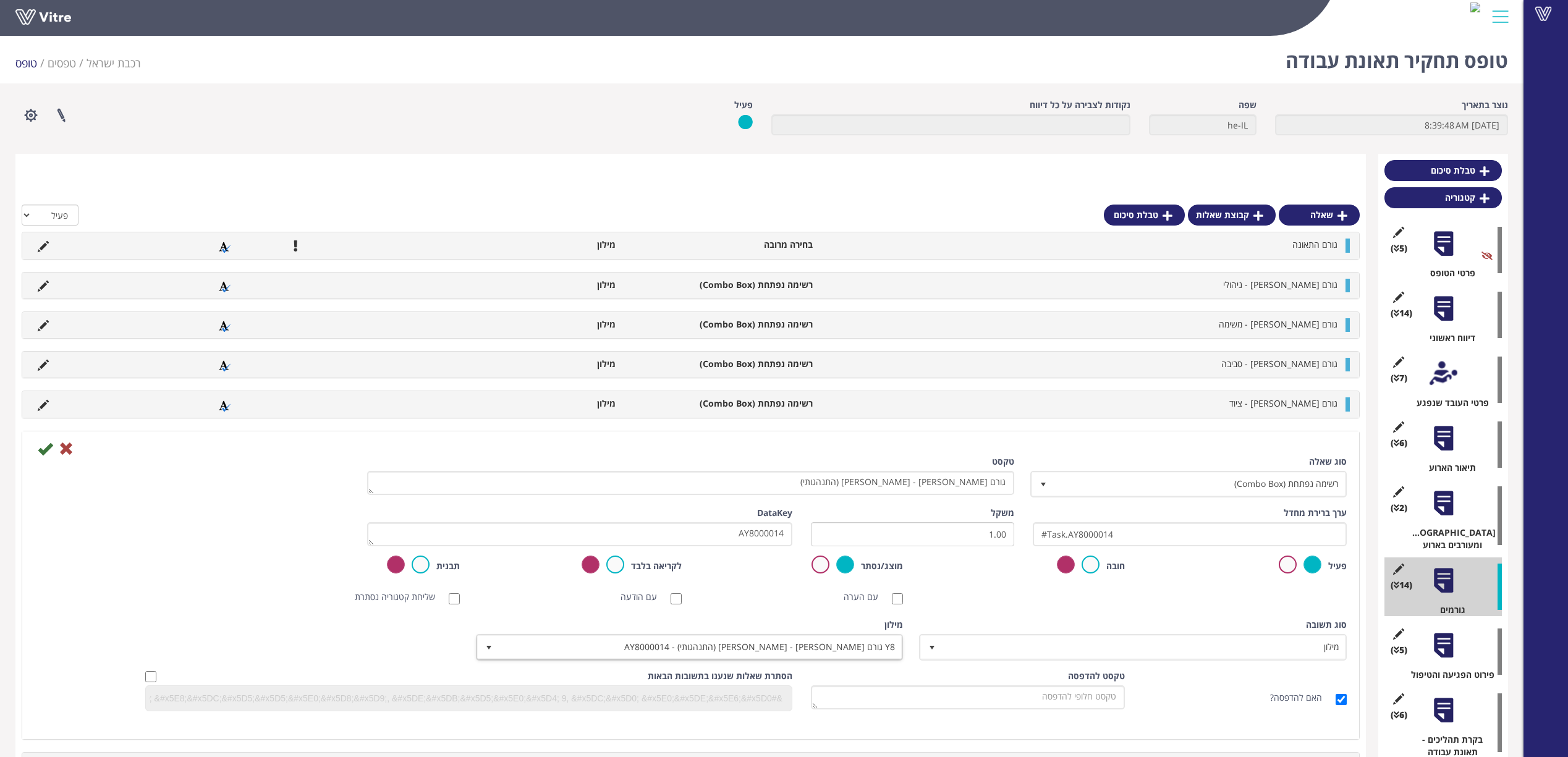
scroll to position [159, 0]
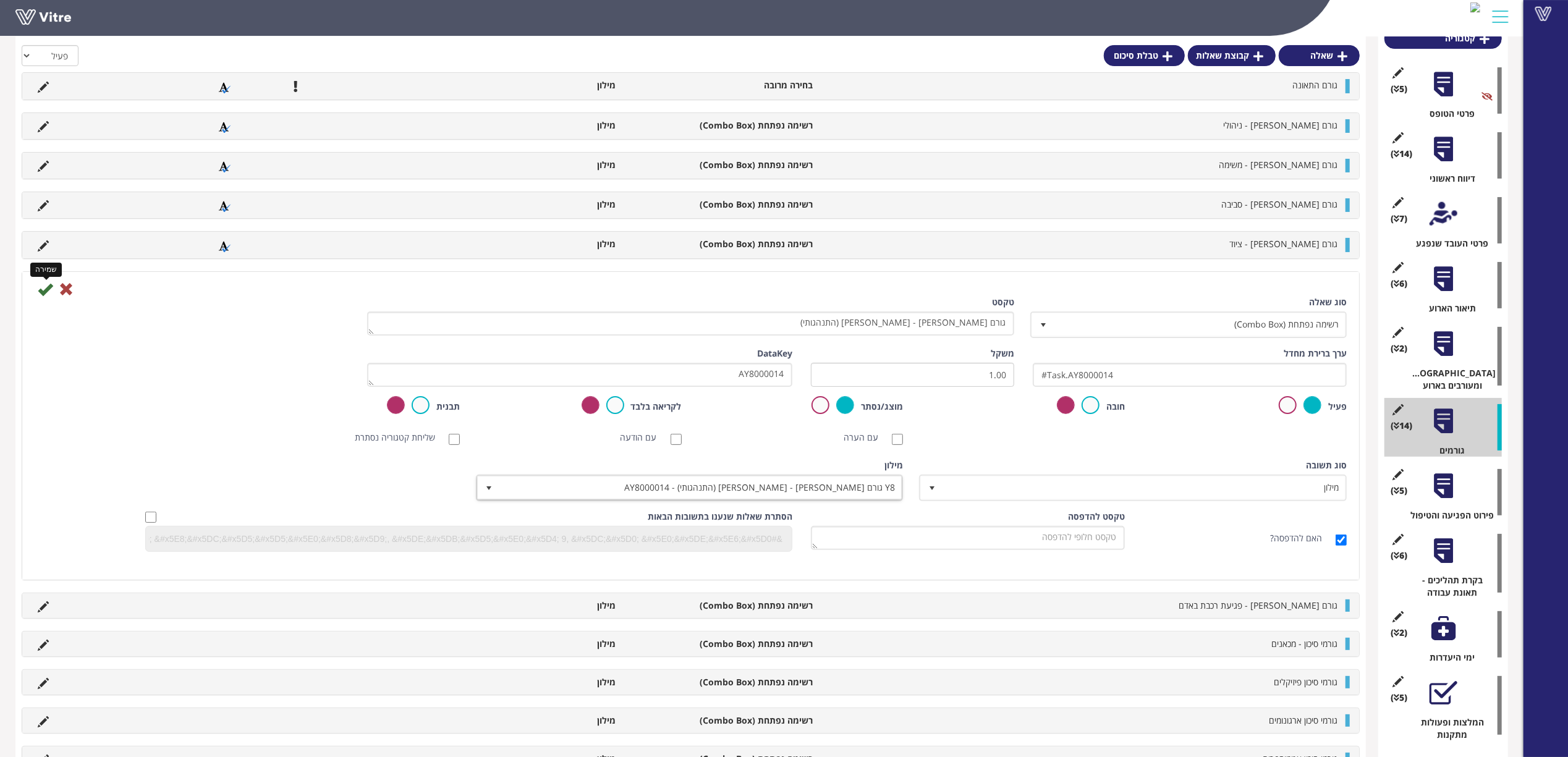
click at [43, 295] on icon at bounding box center [45, 288] width 15 height 15
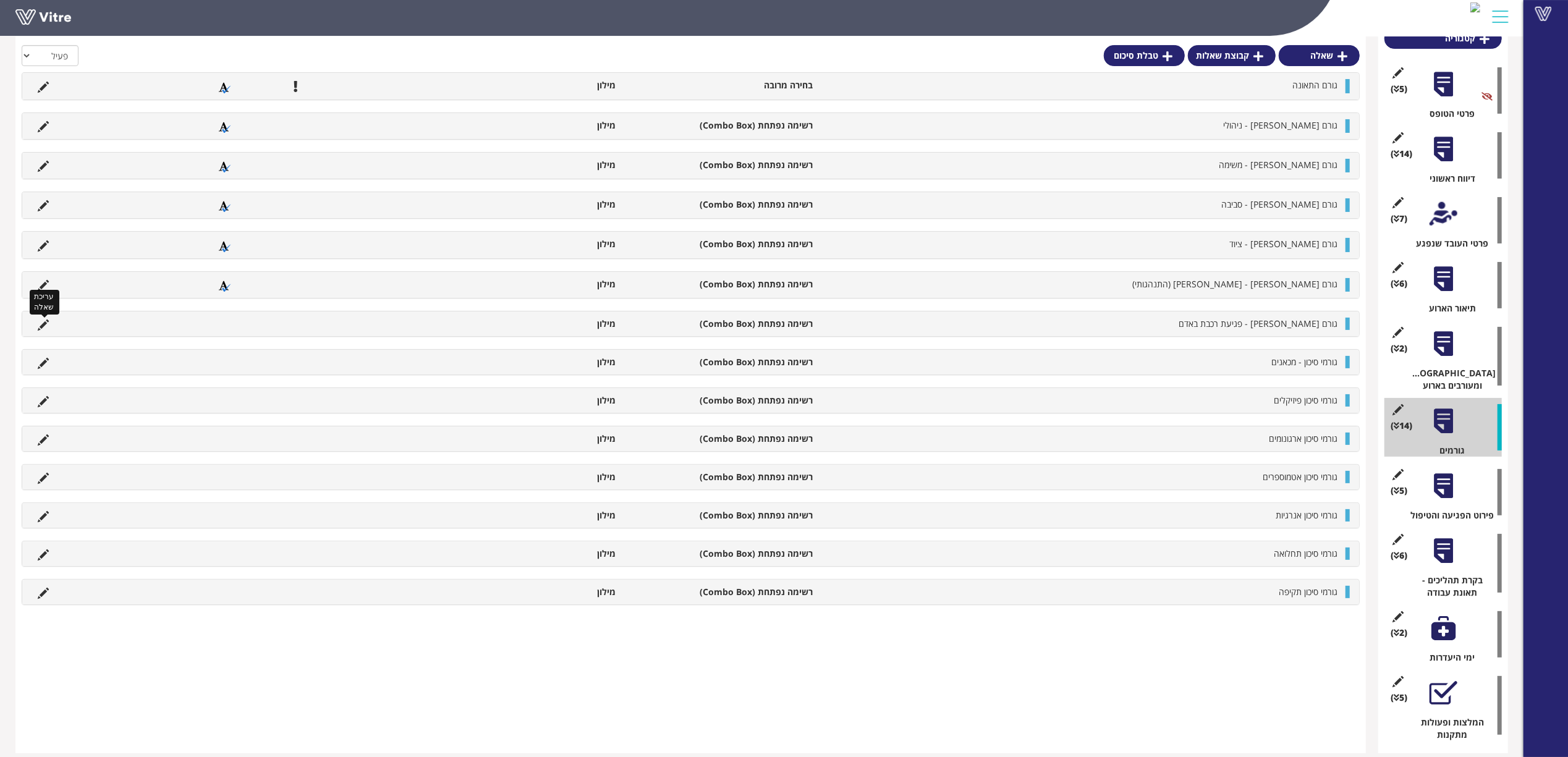
click at [43, 327] on icon at bounding box center [43, 325] width 11 height 11
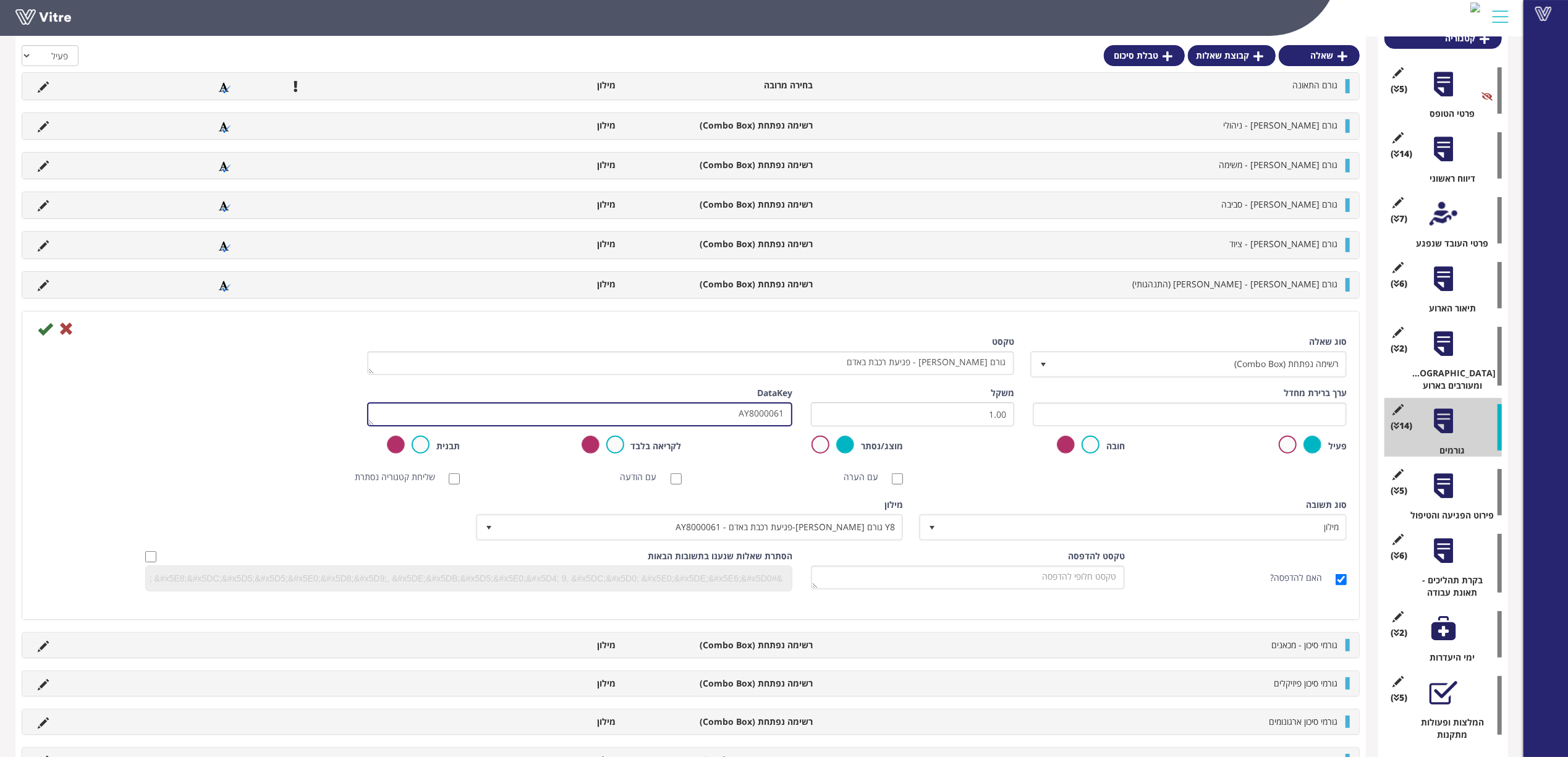
drag, startPoint x: 718, startPoint y: 419, endPoint x: 881, endPoint y: 418, distance: 163.0
click at [881, 418] on div "ערך ברירת מחדל משקל 1.00 DataKey AY8000061" at bounding box center [690, 411] width 1331 height 49
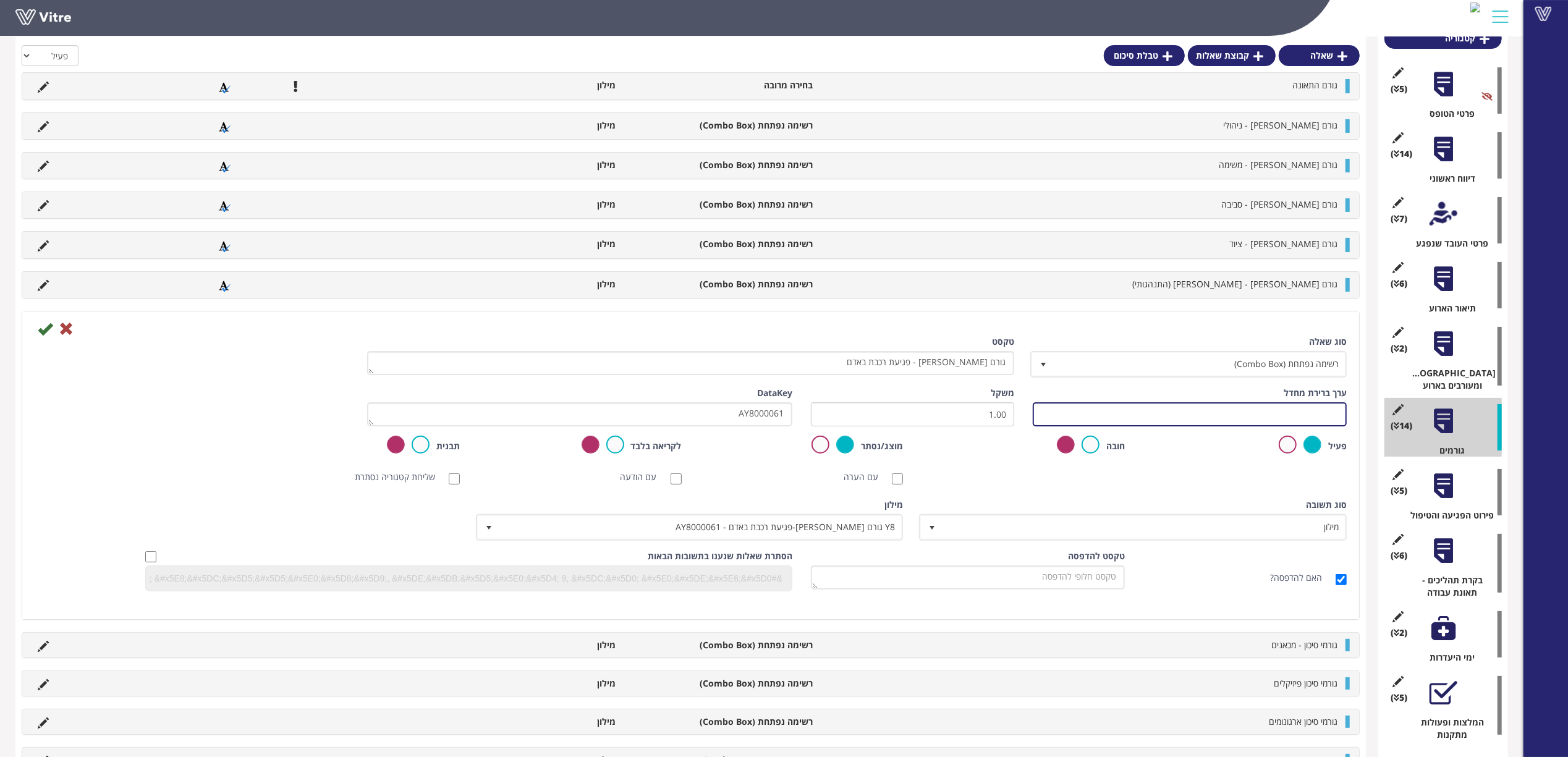
click at [1113, 407] on input "text" at bounding box center [1190, 414] width 314 height 24
paste input "AY8000061"
type input "#Task.AY8000061"
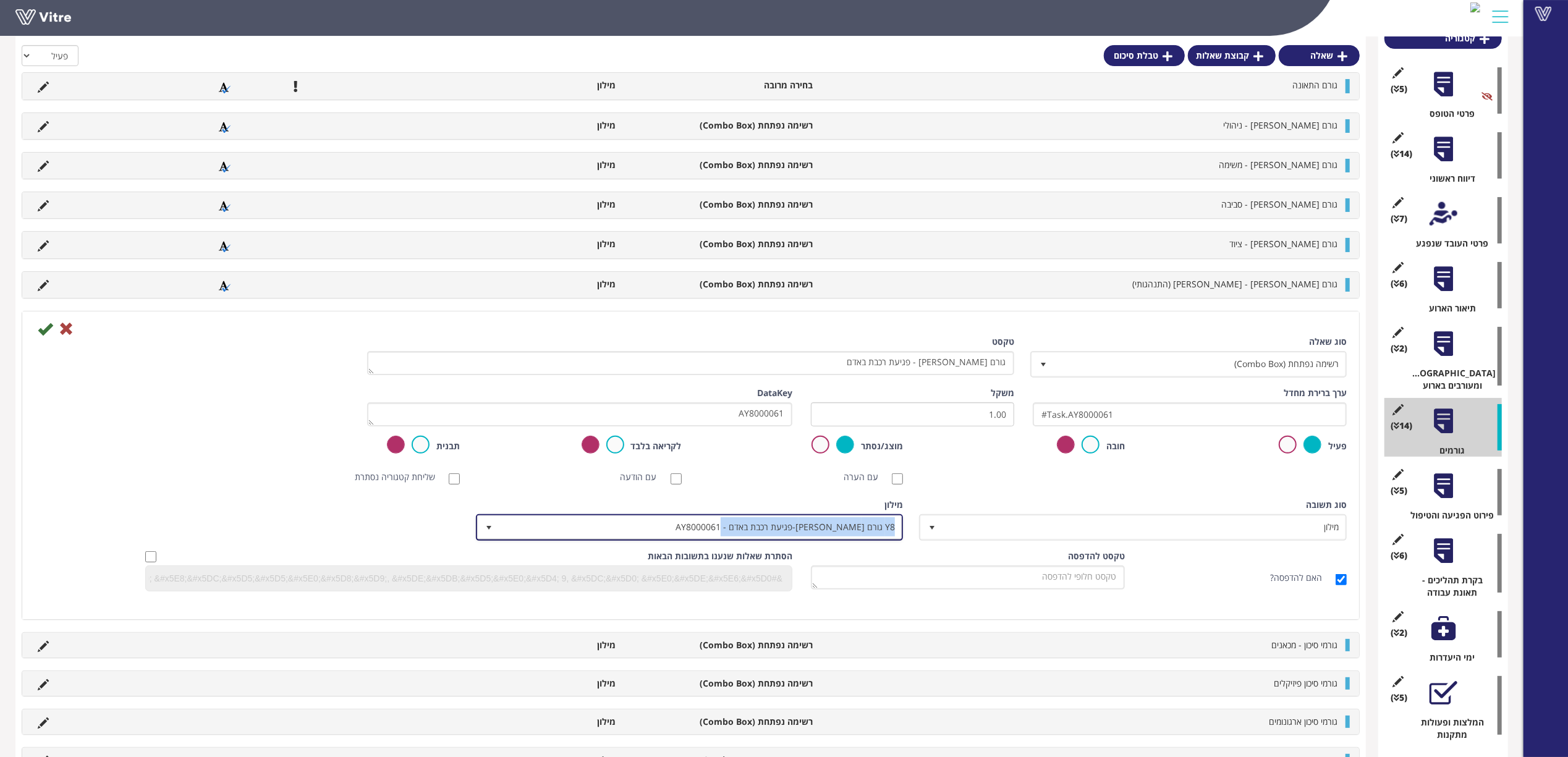
copy span "Y8 גורם [PERSON_NAME]-פגיעת רכבת באדם - AY8000061"
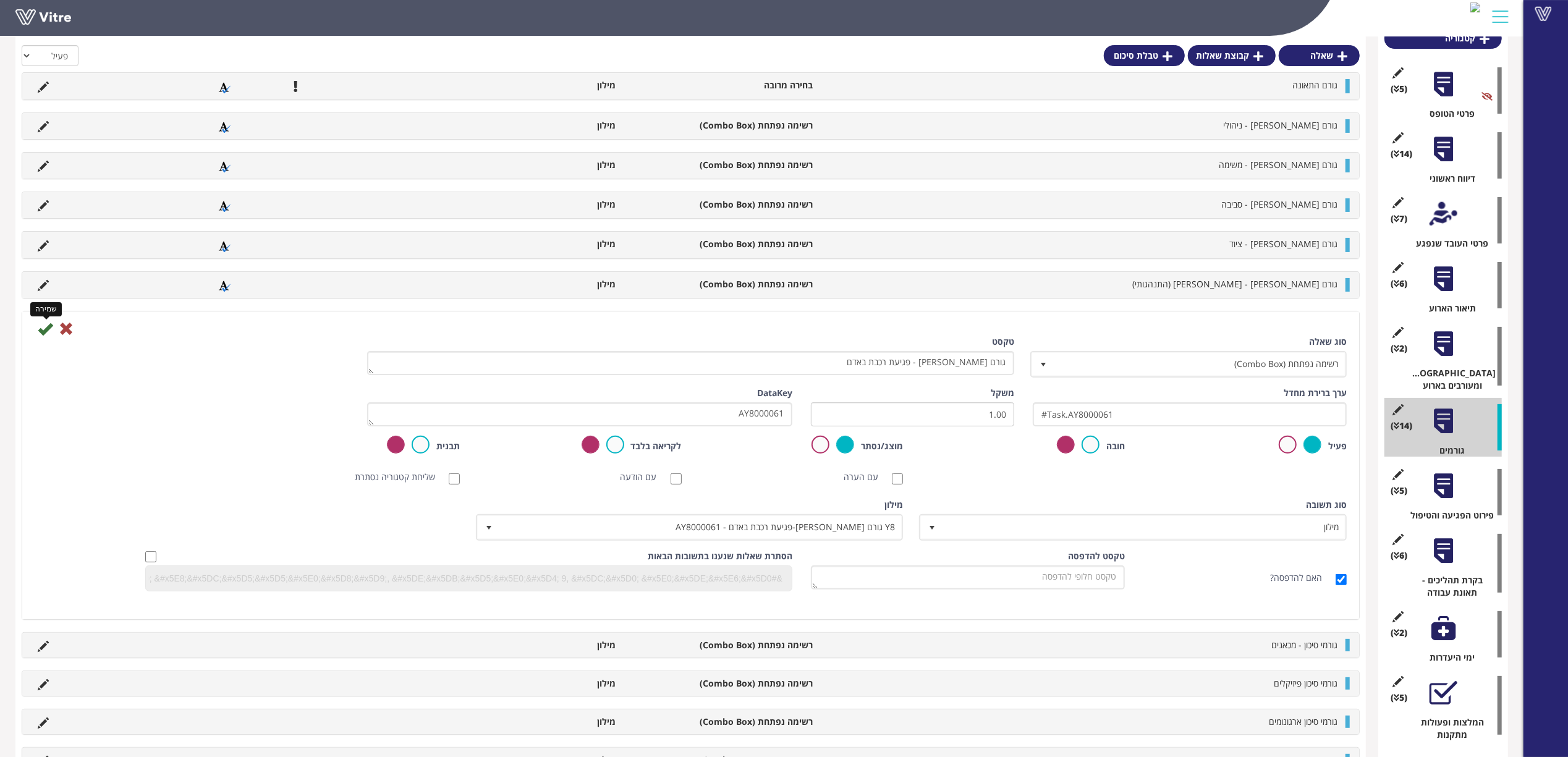
click at [43, 326] on icon at bounding box center [45, 329] width 15 height 15
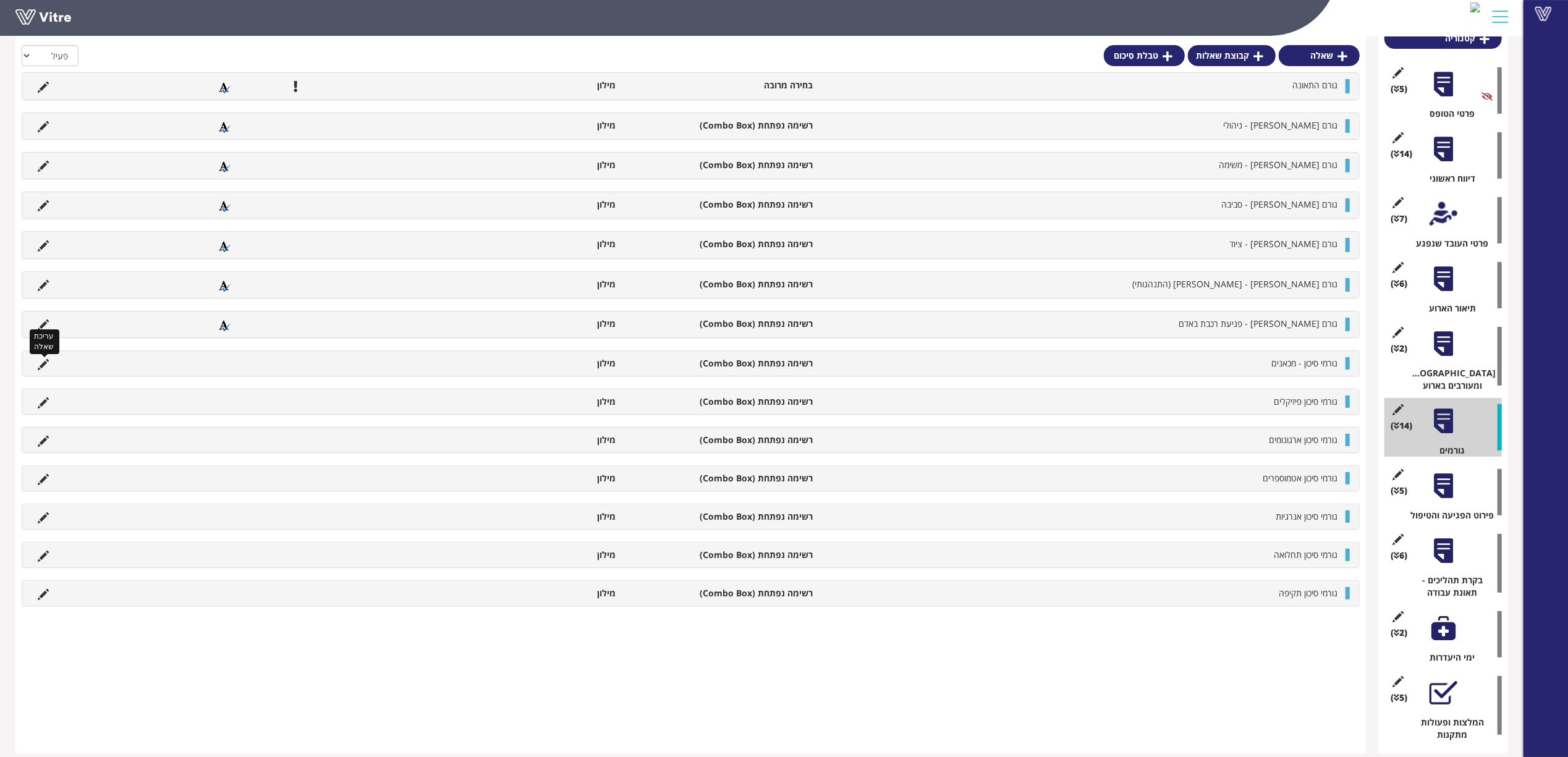
click at [45, 367] on icon at bounding box center [43, 364] width 11 height 11
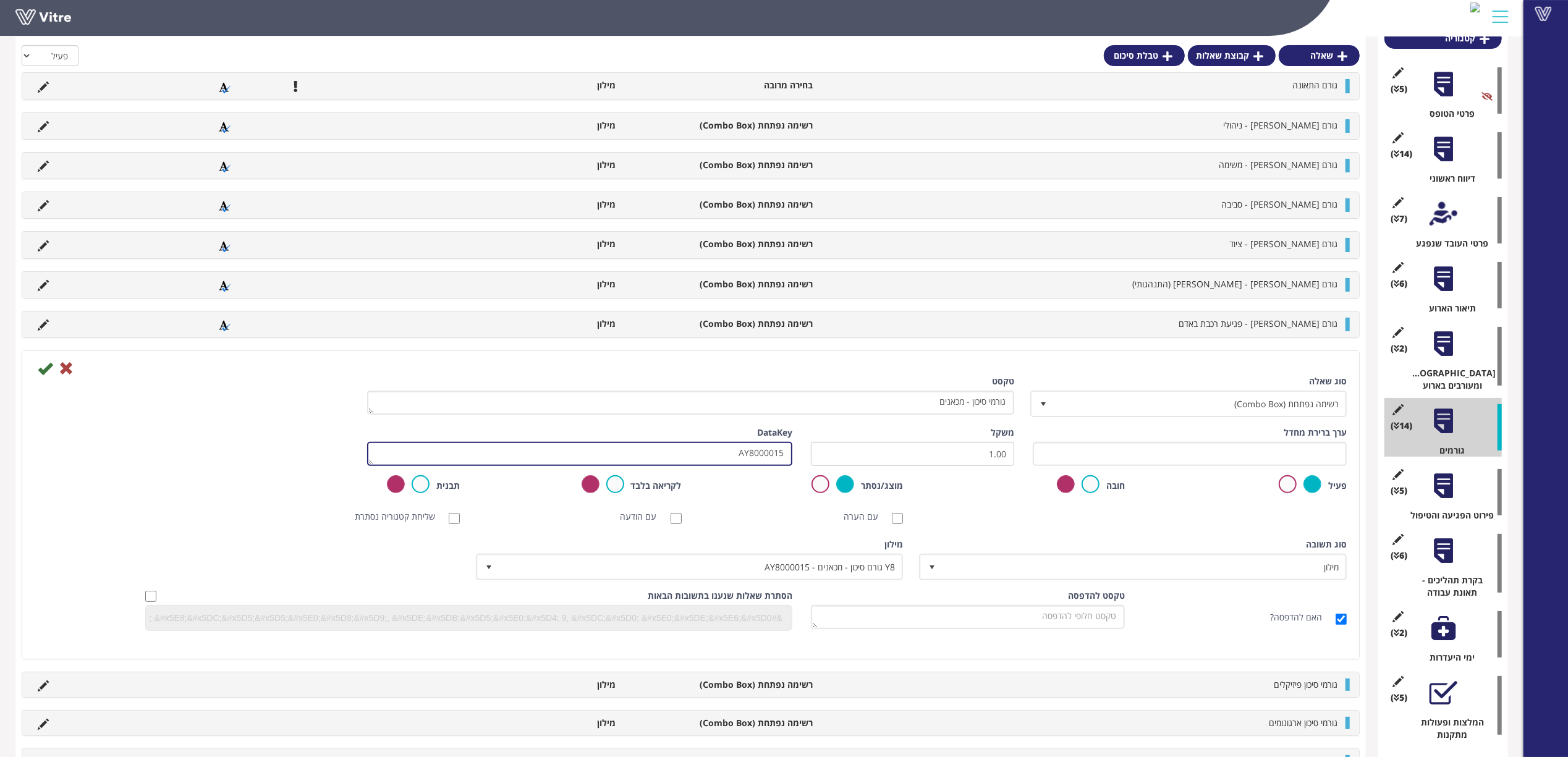
click at [774, 456] on textarea "AY8000015" at bounding box center [580, 453] width 425 height 24
click at [1069, 459] on input "text" at bounding box center [1190, 453] width 314 height 24
paste input "AY8000015"
type input "#Task.AY8000015"
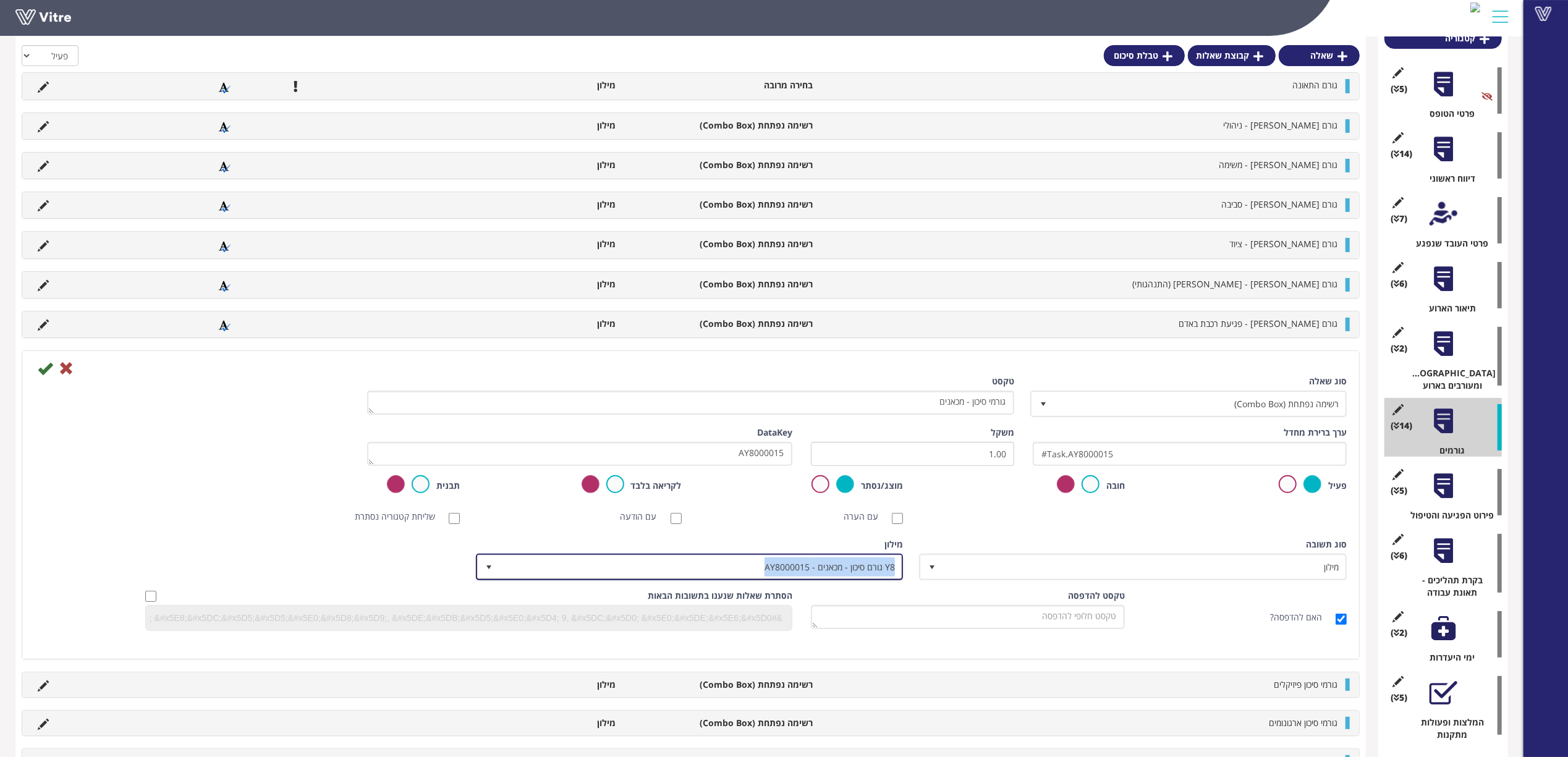
copy span "Y8 גורם סיכון - מכאנים - AY8000015"
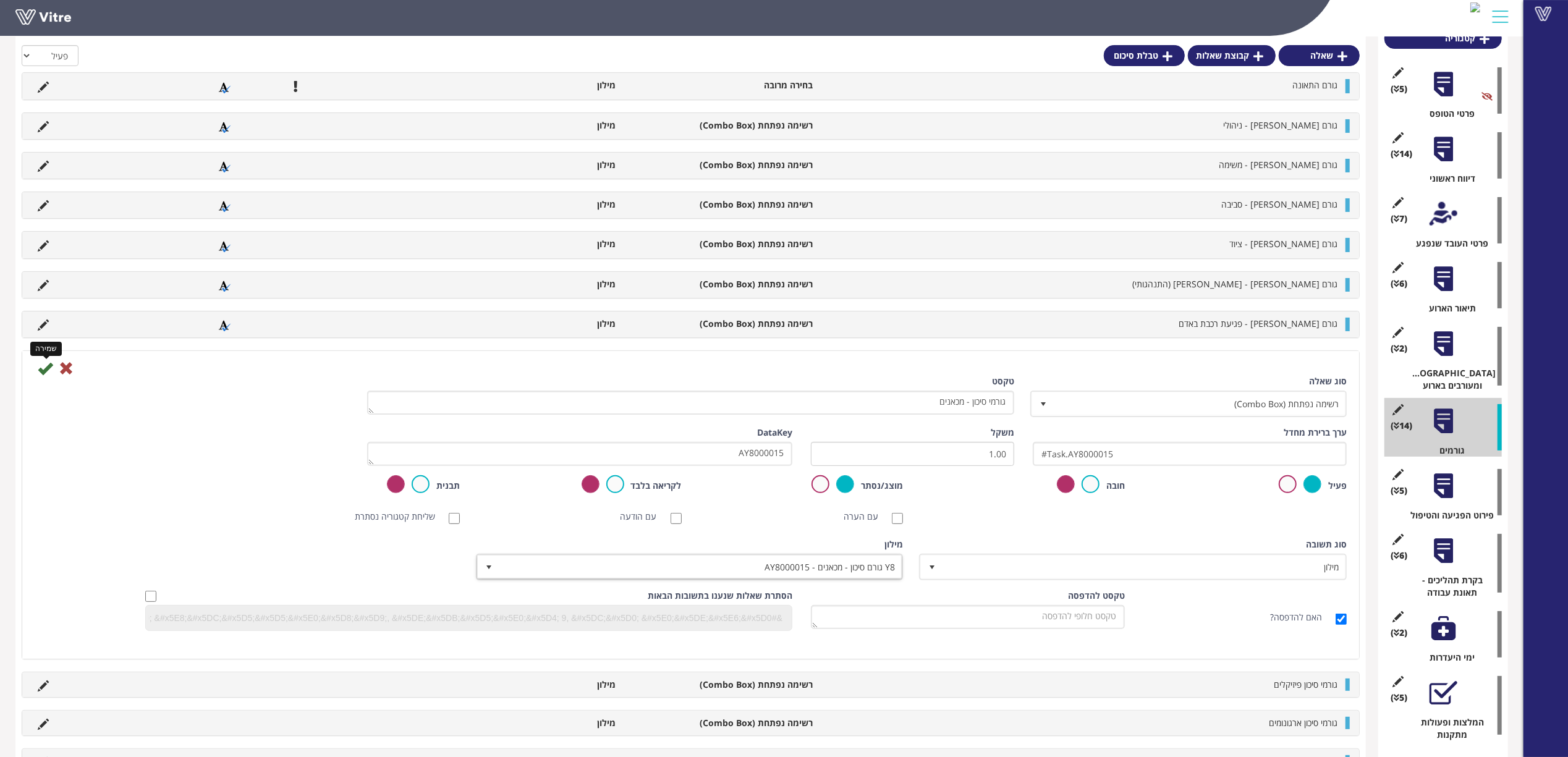
click at [43, 373] on icon at bounding box center [45, 368] width 15 height 15
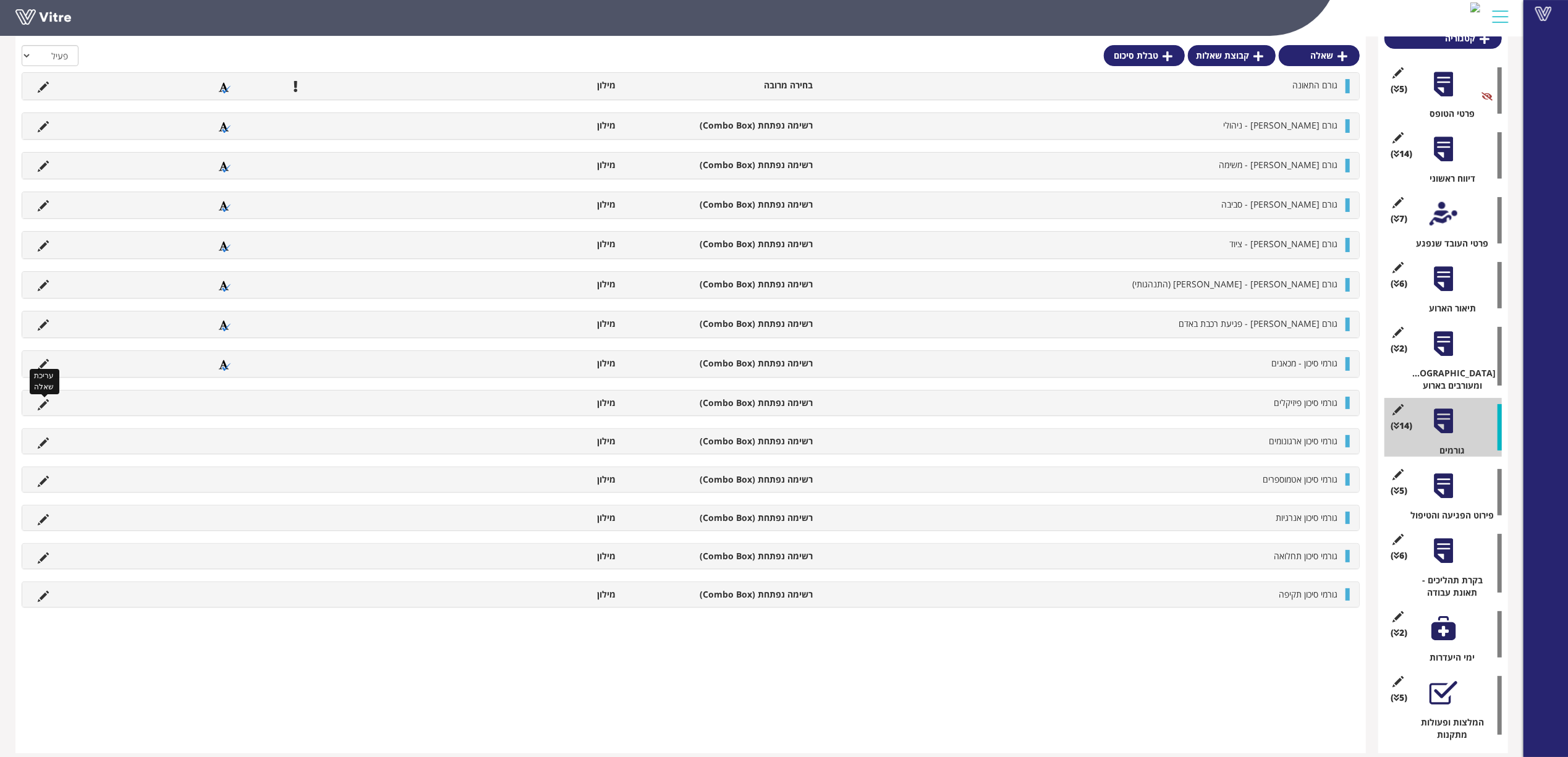
click at [46, 405] on icon at bounding box center [43, 404] width 11 height 11
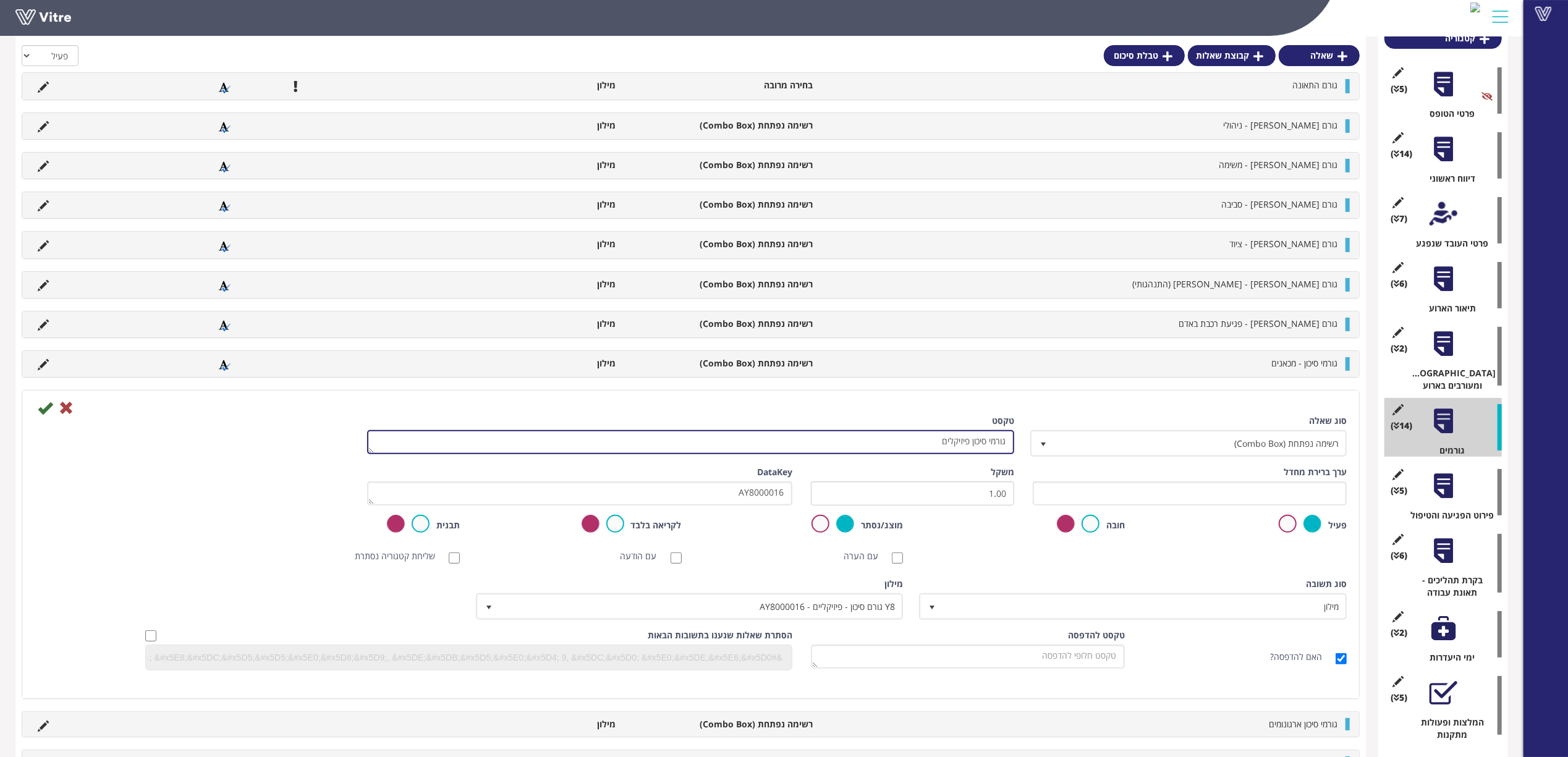
drag, startPoint x: 912, startPoint y: 445, endPoint x: 1030, endPoint y: 445, distance: 118.0
click at [1030, 445] on div "סוג שאלה רשימה נפתחת (Combo Box) 2 טקסט גורמי סיכון פיזיקלים" at bounding box center [690, 440] width 1331 height 51
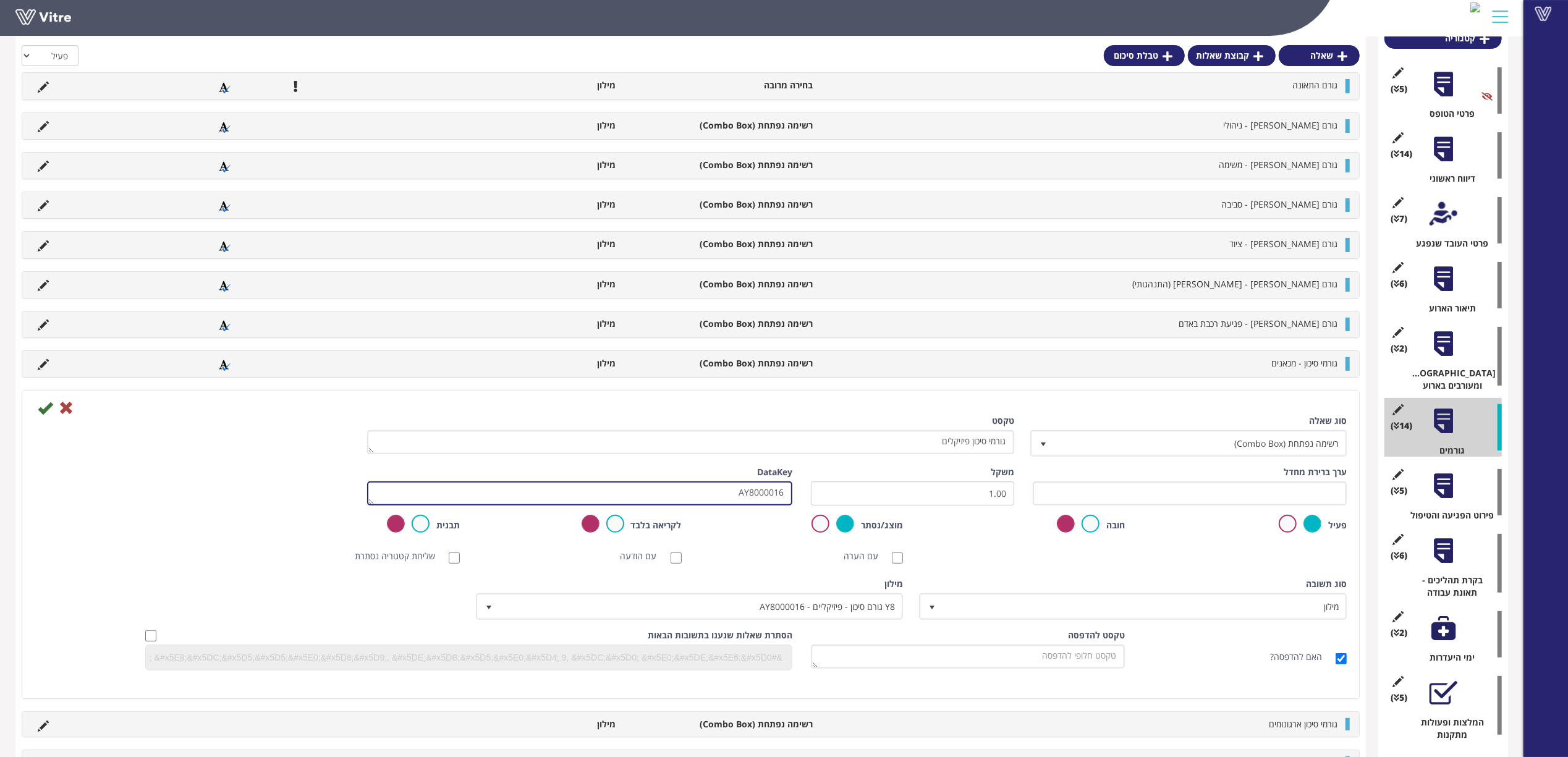
drag, startPoint x: 703, startPoint y: 503, endPoint x: 851, endPoint y: 503, distance: 148.0
click at [857, 503] on div "ערך ברירת מחדל משקל 1.00 DataKey AY8000016" at bounding box center [690, 490] width 1331 height 49
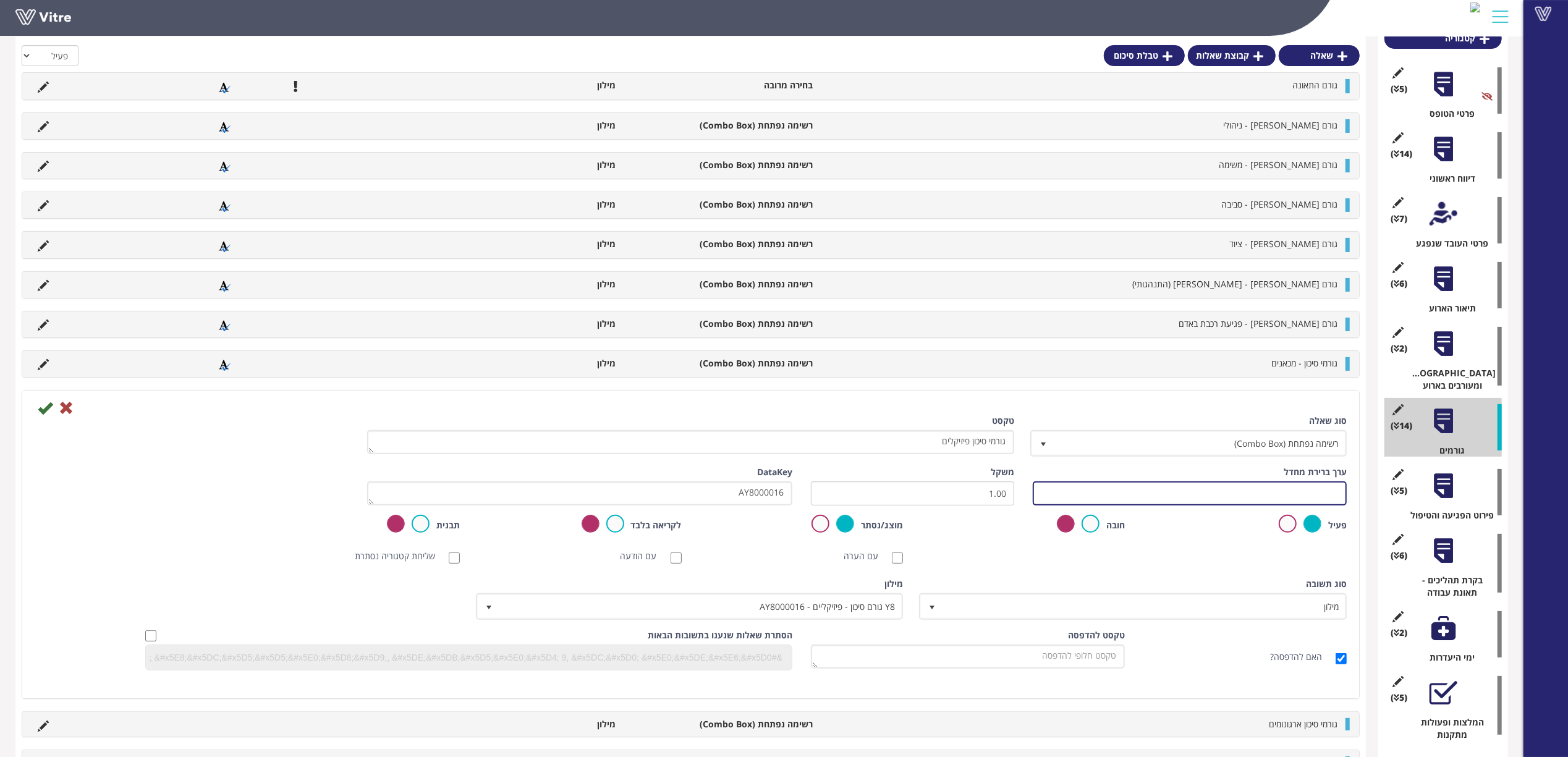
click at [1100, 505] on input "text" at bounding box center [1190, 493] width 314 height 24
paste input "AY8000016"
type input "#Task.AY8000016"
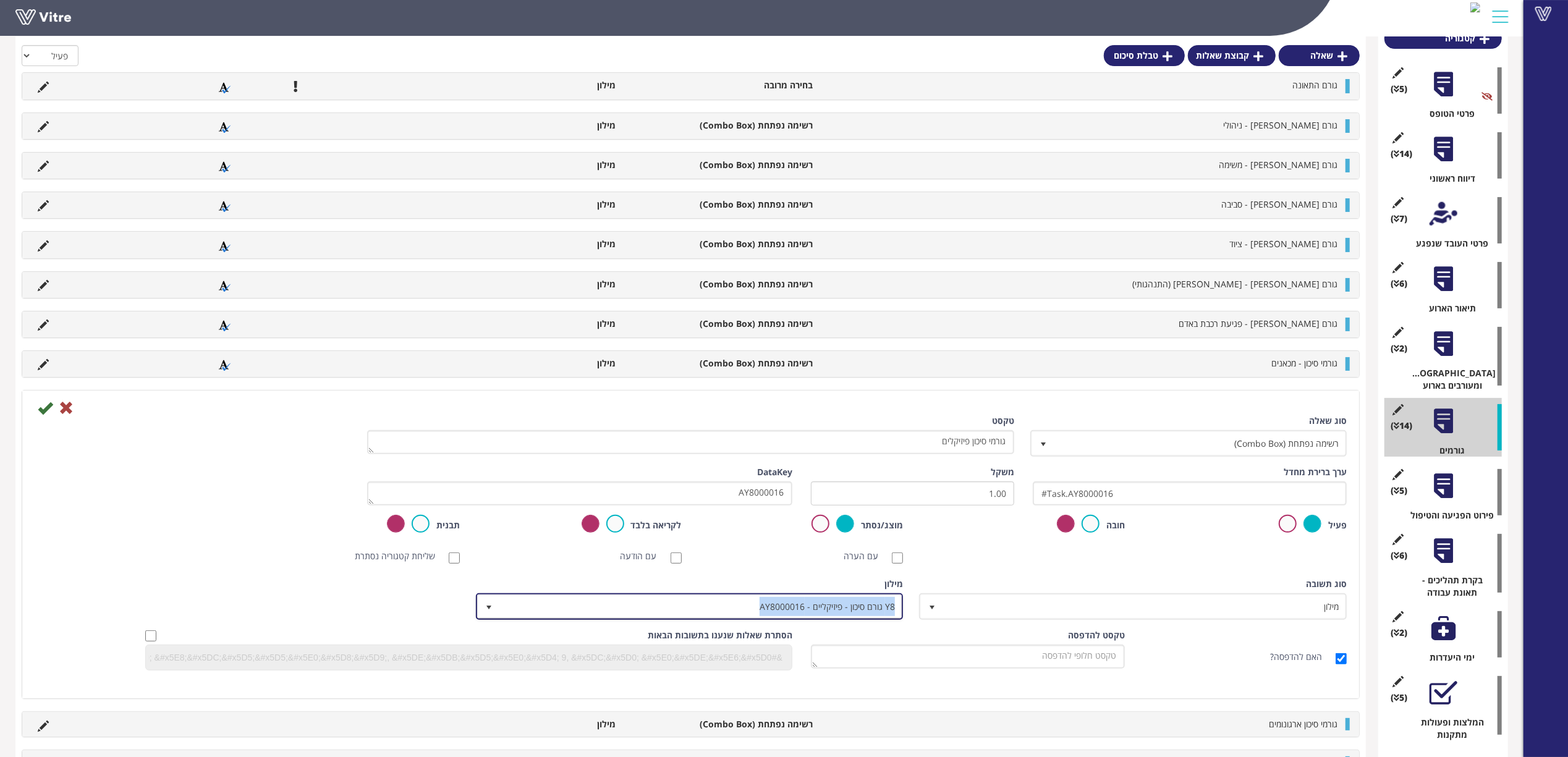
copy span "Y8 גורם סיכון - פיזיקליים - AY8000016"
click at [43, 405] on icon at bounding box center [45, 407] width 15 height 15
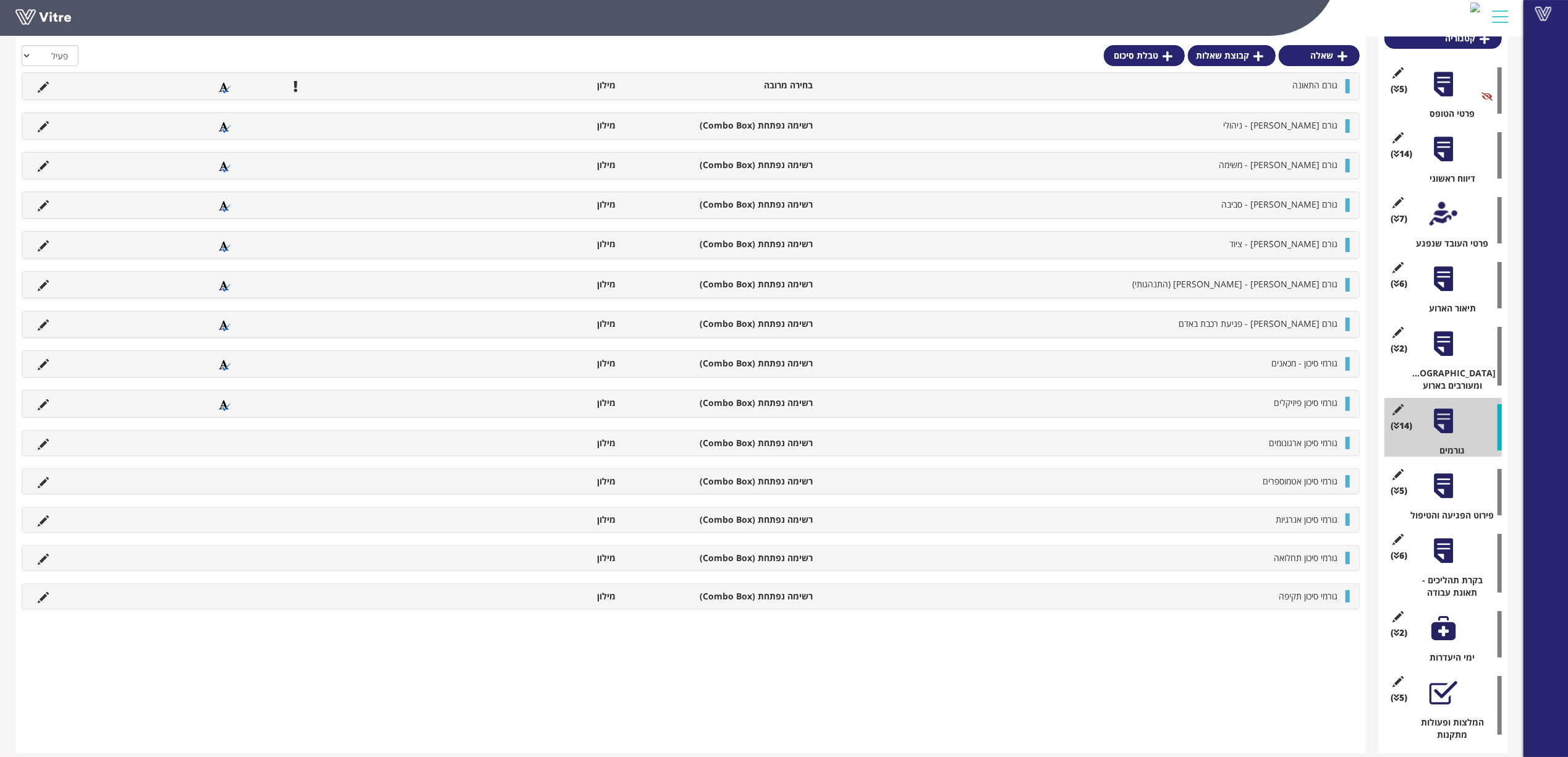
click at [45, 442] on icon at bounding box center [43, 444] width 11 height 11
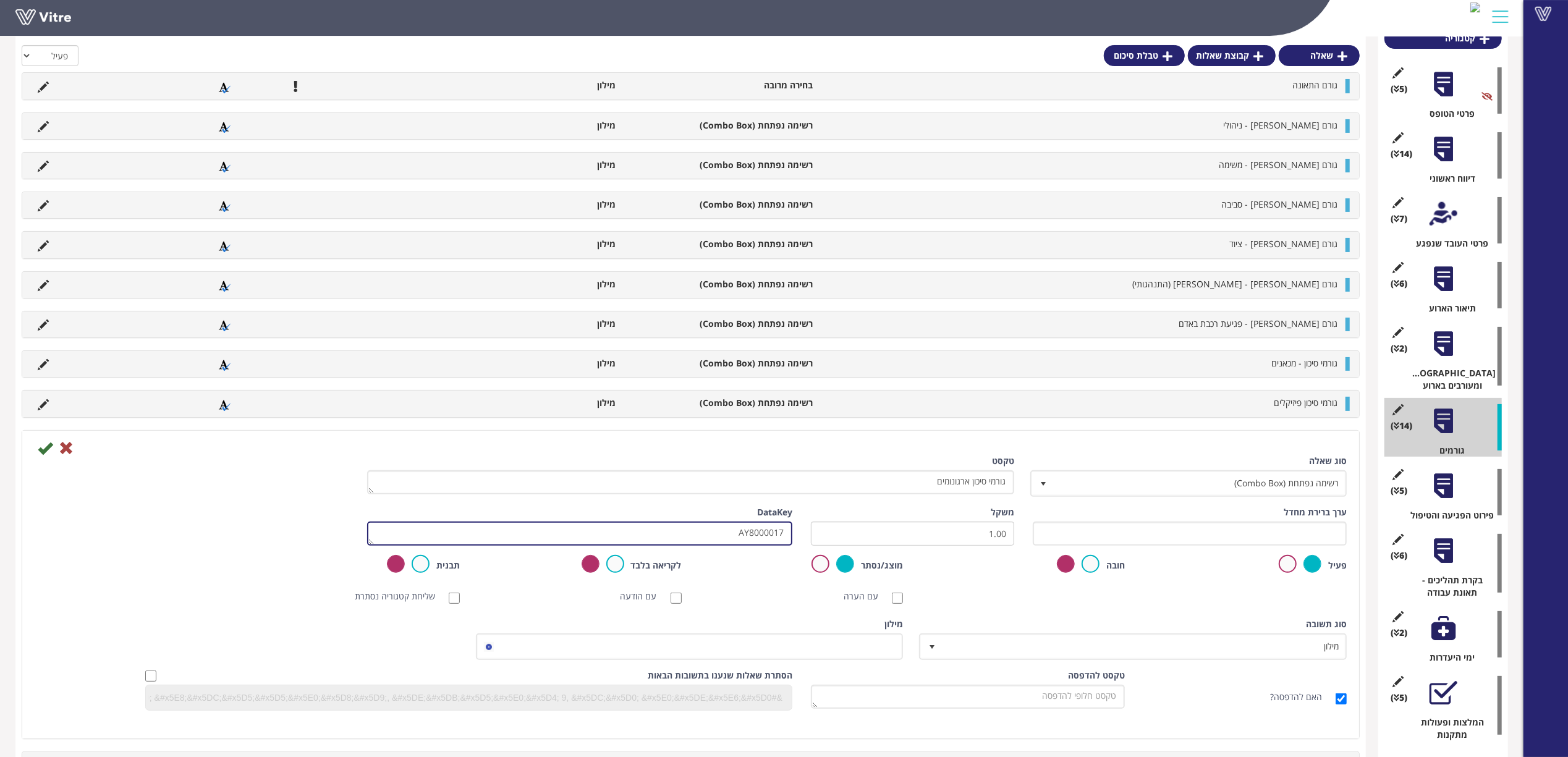
drag, startPoint x: 685, startPoint y: 540, endPoint x: 868, endPoint y: 534, distance: 183.1
click at [878, 534] on div "ערך ברירת מחדל משקל 1.00 DataKey AY8000017" at bounding box center [690, 530] width 1331 height 49
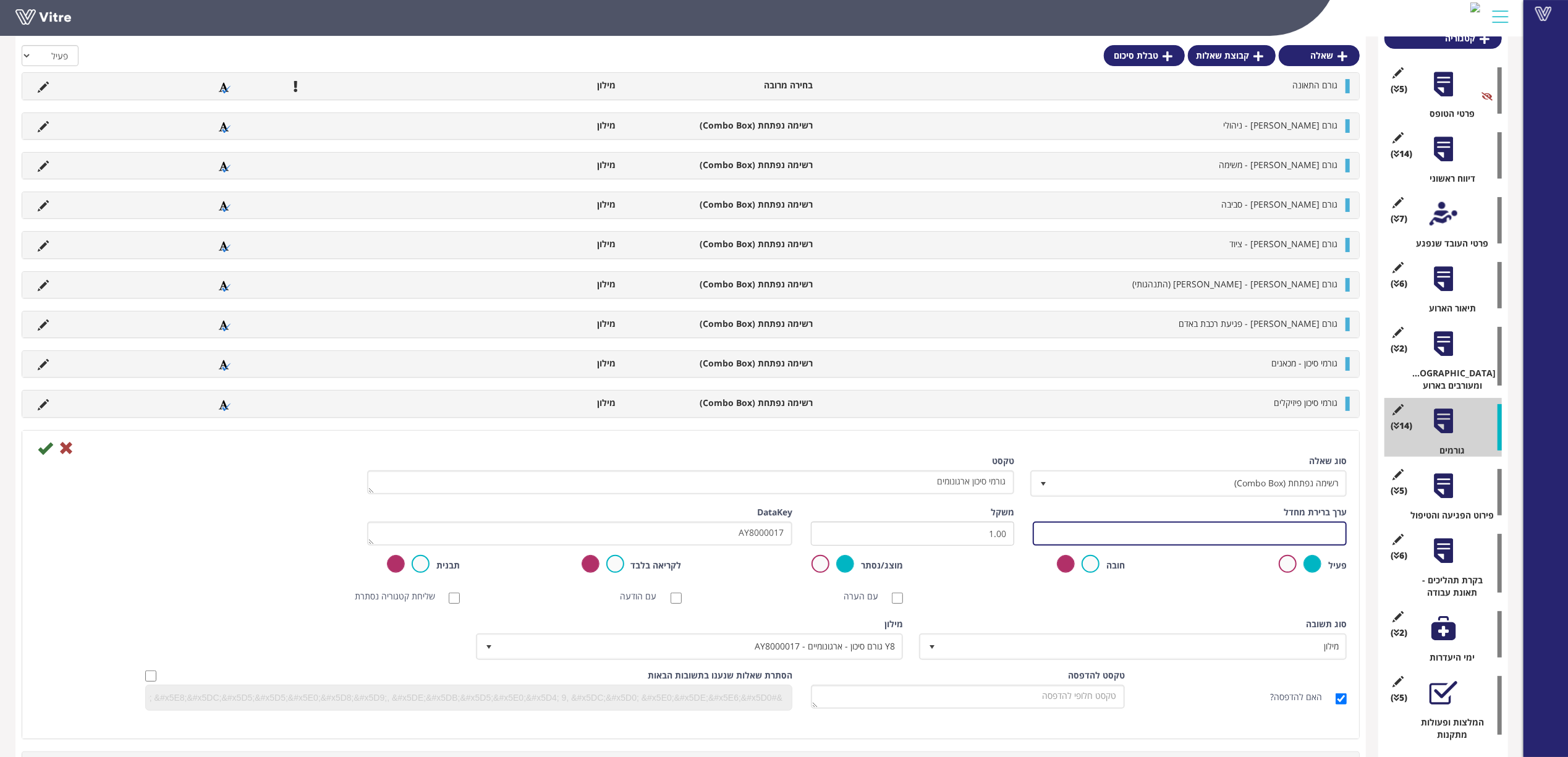
click at [1045, 525] on input "text" at bounding box center [1190, 534] width 314 height 24
paste input "AY8000017"
click at [990, 537] on div "ערך ברירת מחדל #Task.AY8000017 משקל 1.00 DataKey AY8000017" at bounding box center [690, 530] width 1331 height 49
type input "#Task.AY8000017"
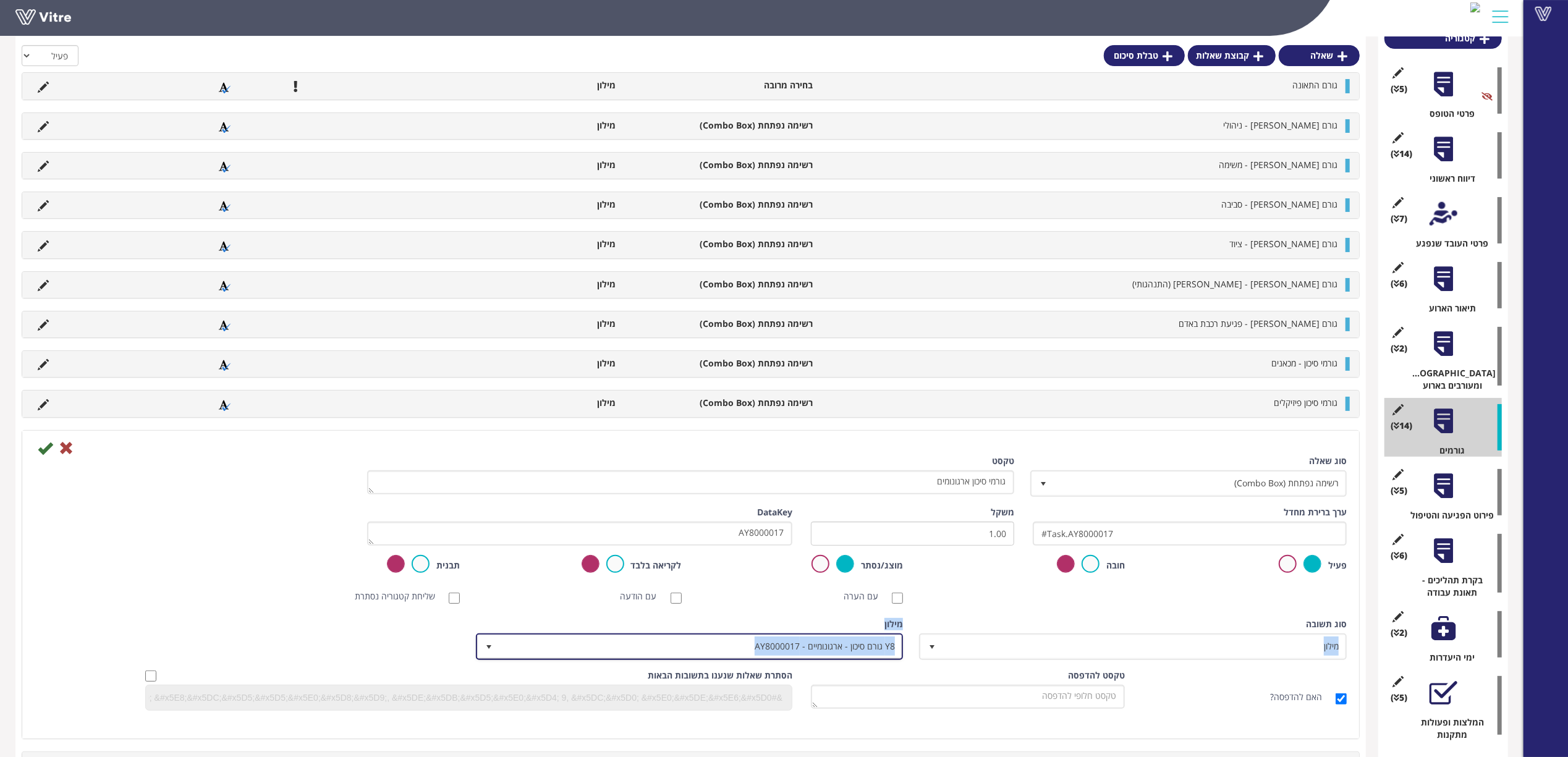
drag, startPoint x: 891, startPoint y: 646, endPoint x: 983, endPoint y: 624, distance: 94.6
click at [983, 624] on div "סוג תשובה מילון 1 סוג תשובה מילון 1 מודול בחירה שאלה זו תקבע את נושא הטופס (מוג…" at bounding box center [690, 643] width 1331 height 51
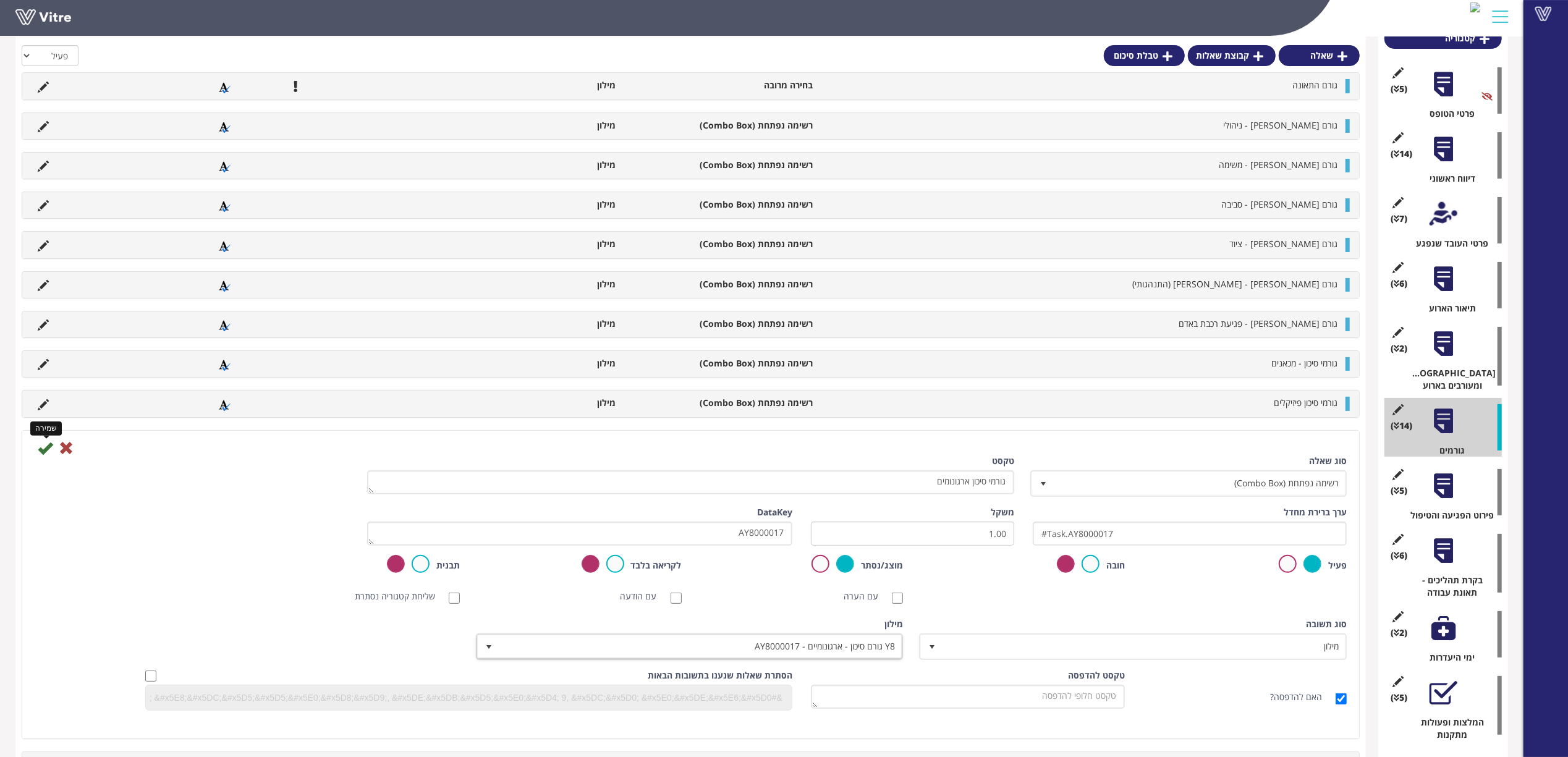
click at [43, 448] on icon at bounding box center [45, 448] width 15 height 15
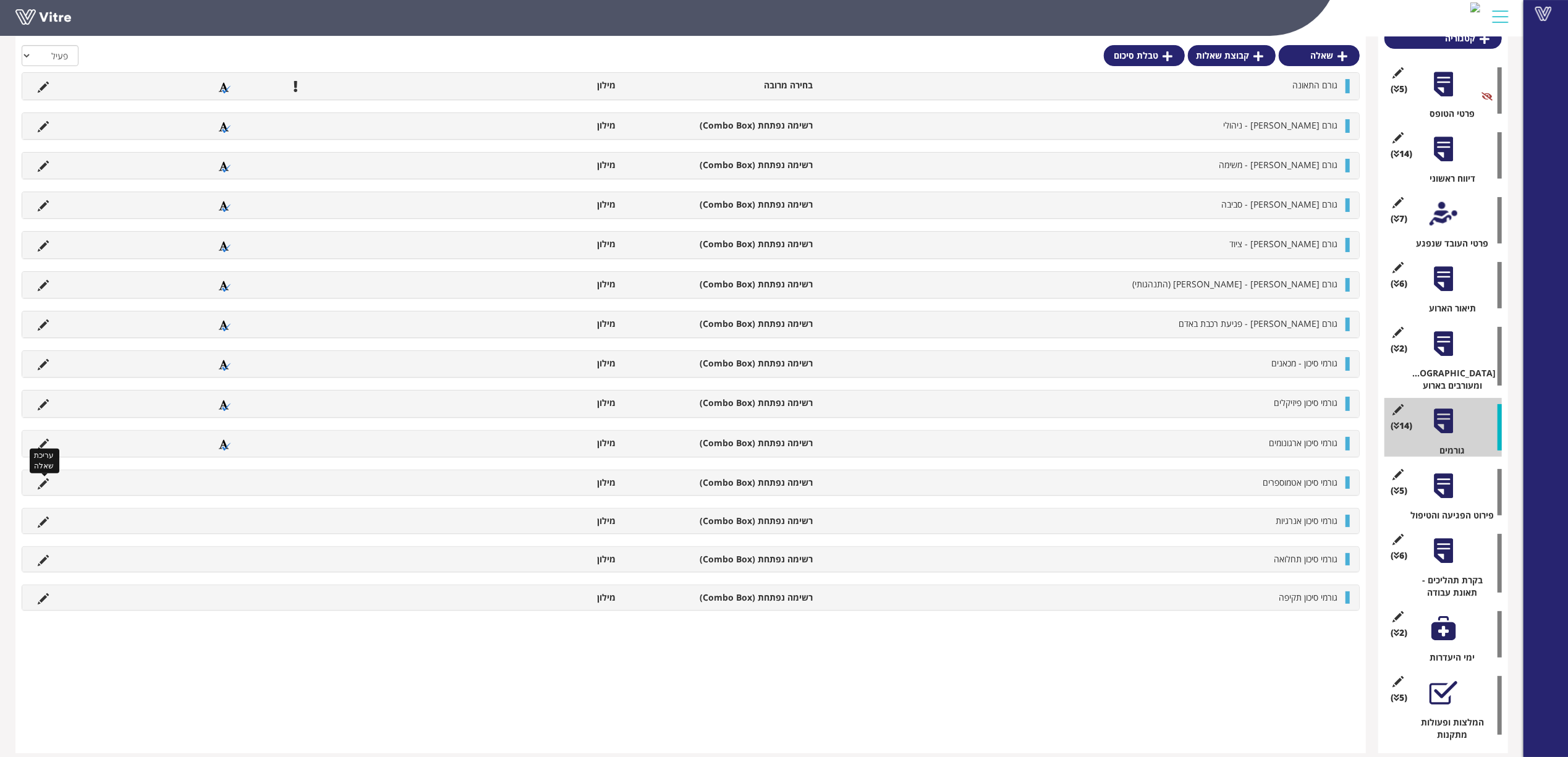
click at [46, 483] on icon at bounding box center [43, 484] width 11 height 11
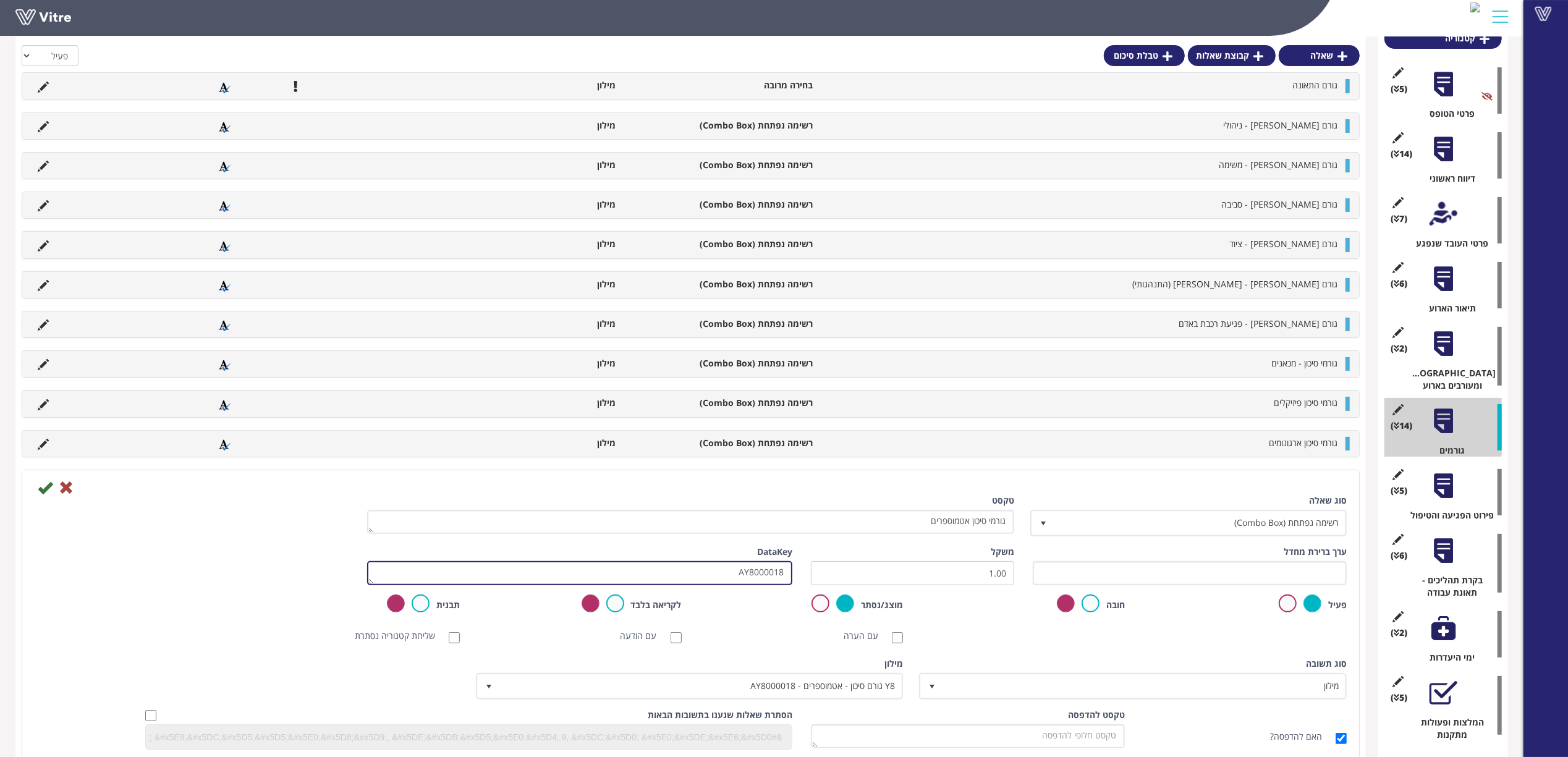
drag, startPoint x: 779, startPoint y: 577, endPoint x: 818, endPoint y: 575, distance: 39.1
click at [817, 575] on div "ערך ברירת מחדל משקל 1.00 DataKey AY8000018" at bounding box center [690, 570] width 1331 height 49
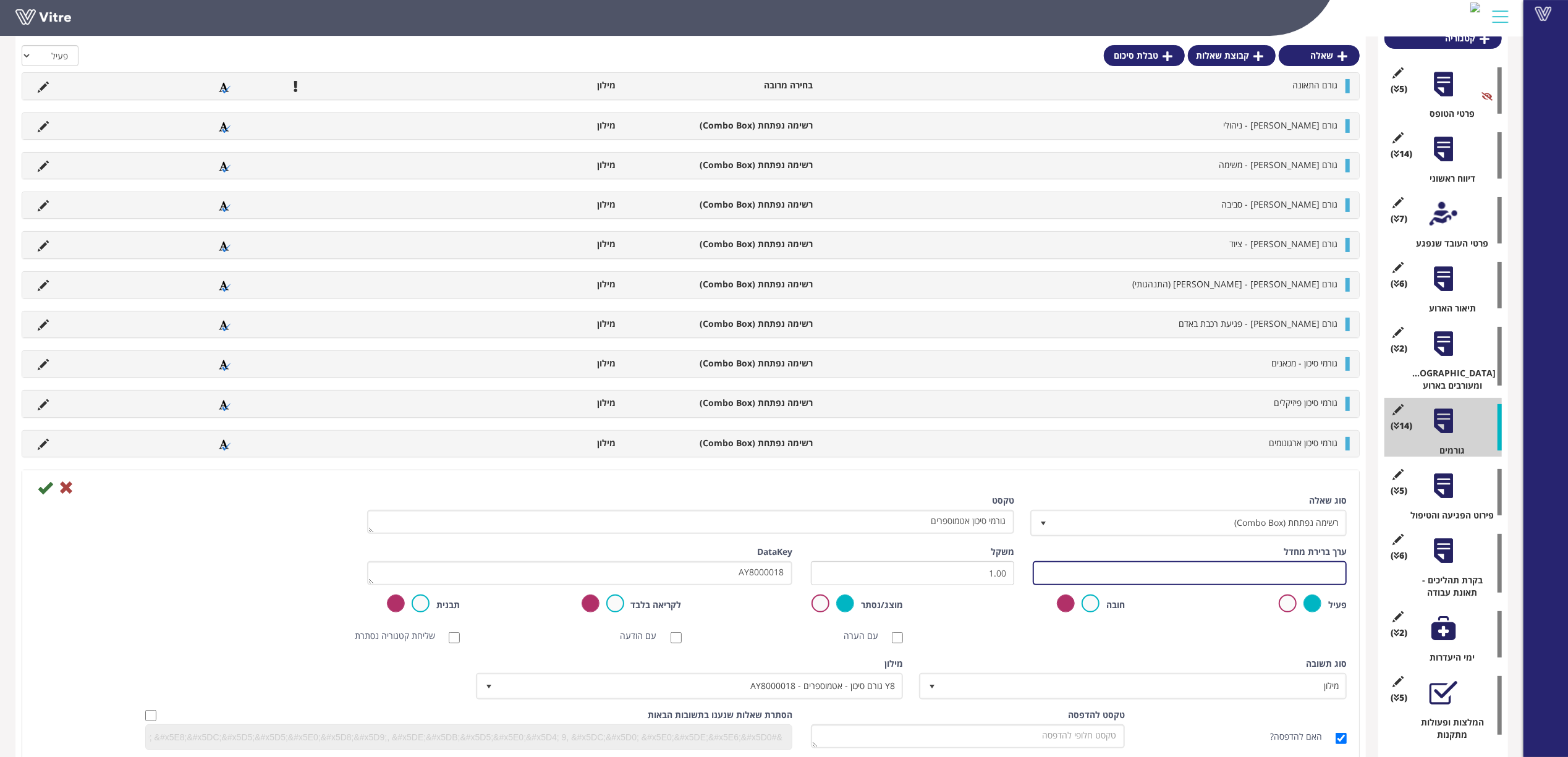
click at [1059, 574] on input "text" at bounding box center [1190, 573] width 314 height 24
paste input "AY8000018"
drag, startPoint x: 1133, startPoint y: 575, endPoint x: 851, endPoint y: 568, distance: 282.1
click at [851, 568] on div "ערך ברירת מחדל #Task.AY8000018 משקל 1.00 DataKey AY8000018" at bounding box center [690, 570] width 1331 height 49
type input "#Task.AY8000018"
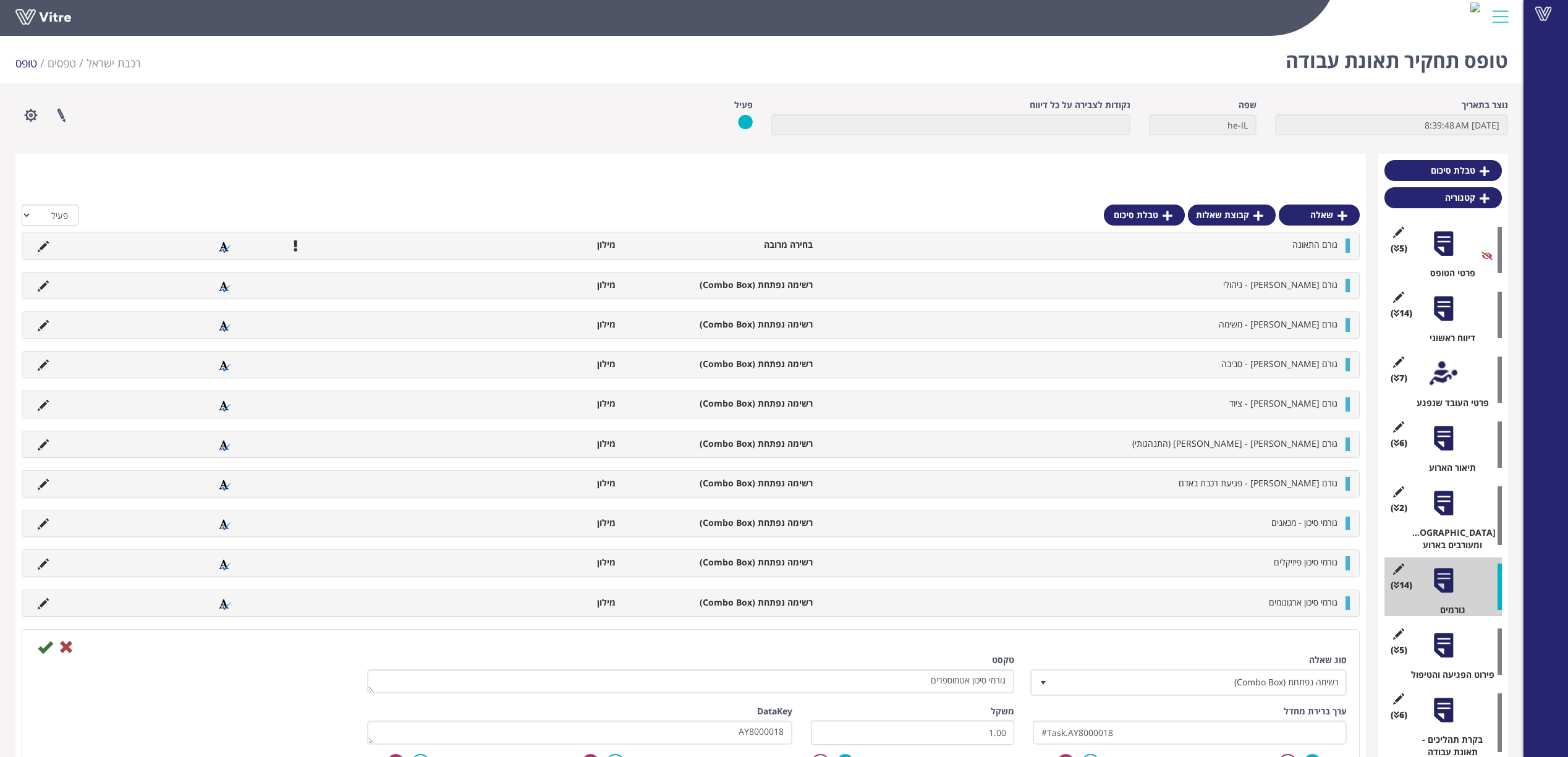
scroll to position [159, 0]
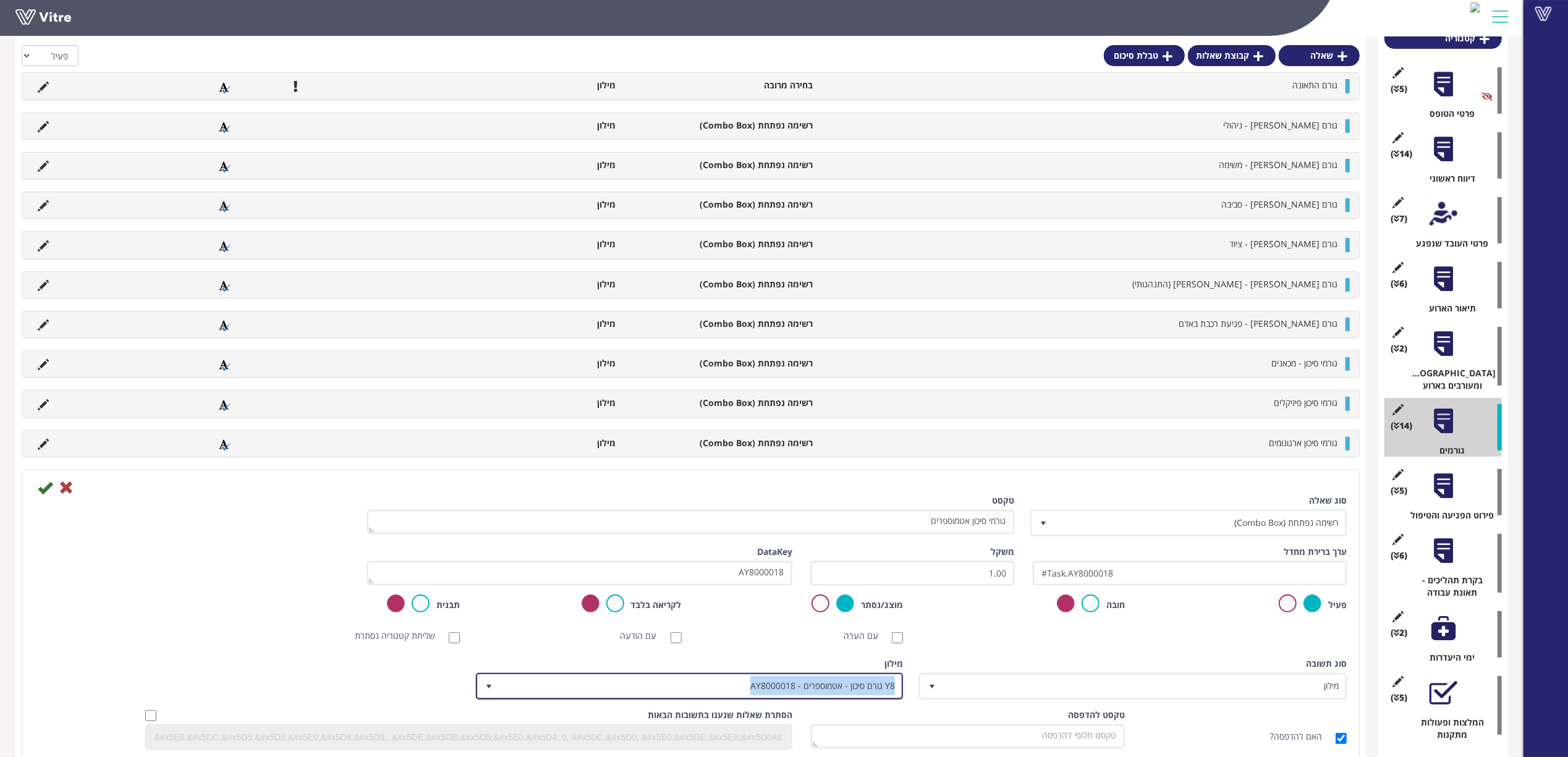
copy span "Y8 גורם סיכון - אטמוספרים - AY8000018"
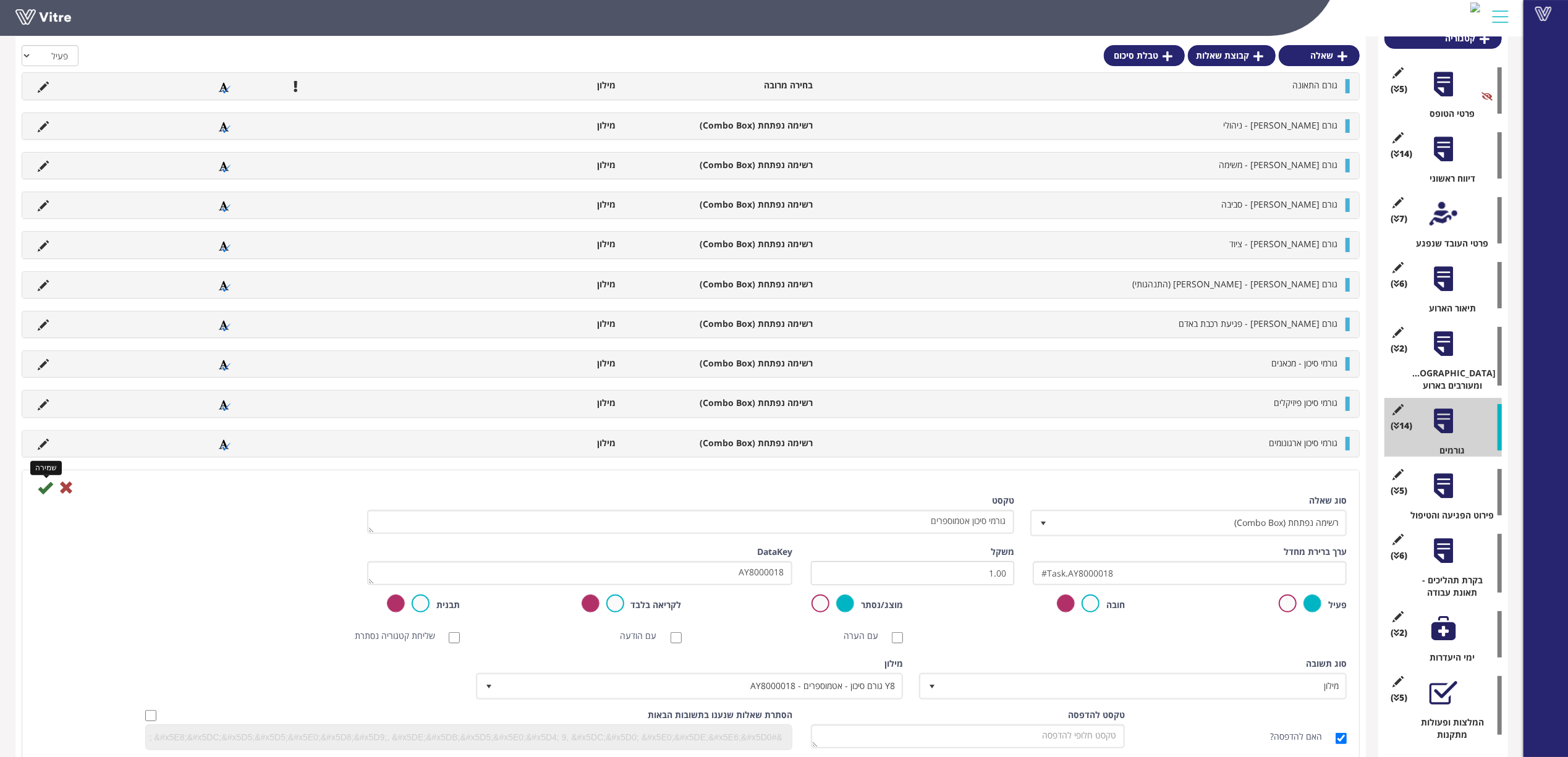
click at [43, 490] on icon at bounding box center [45, 487] width 15 height 15
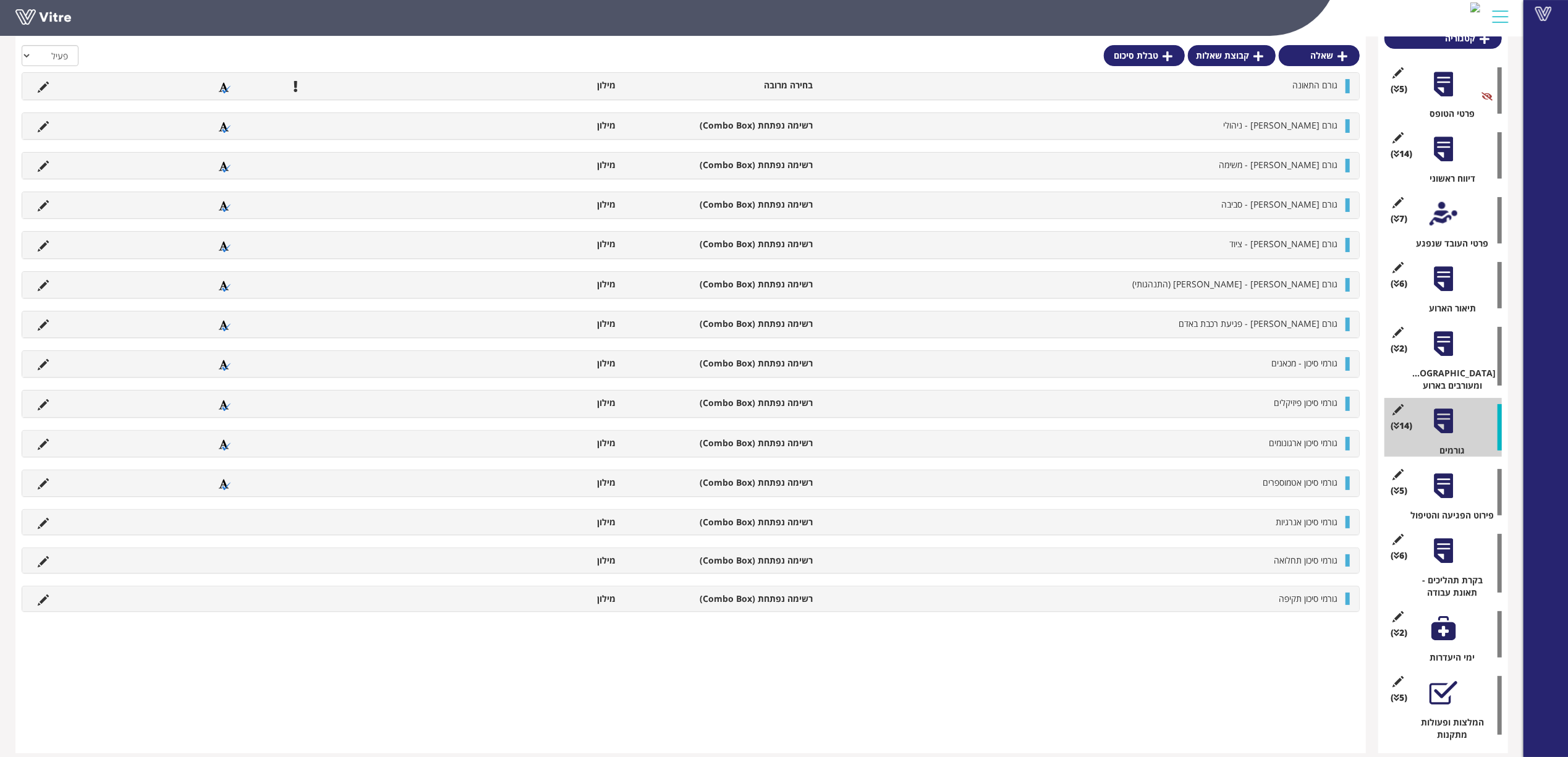
click at [45, 520] on icon at bounding box center [43, 523] width 11 height 11
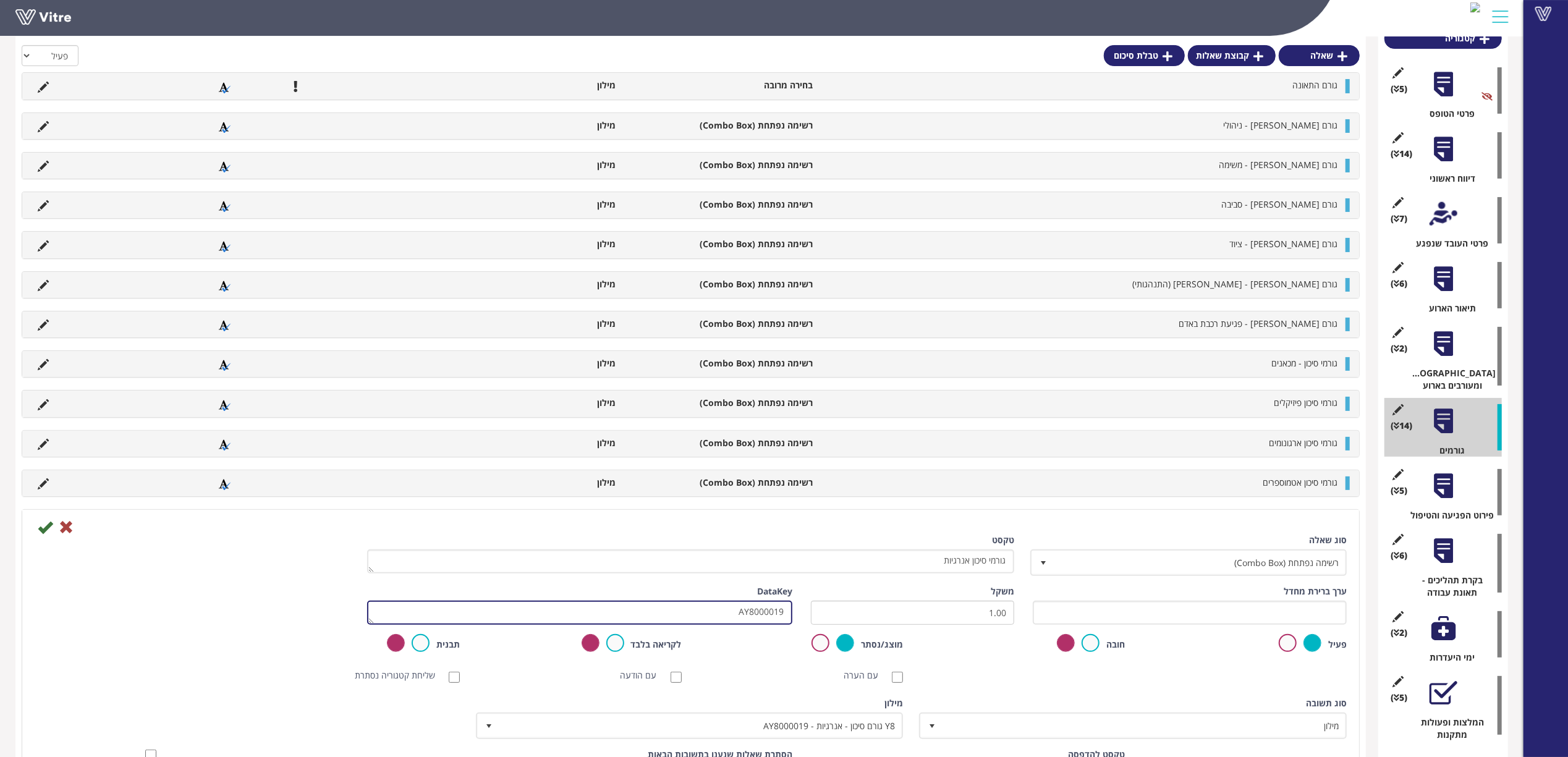
drag, startPoint x: 713, startPoint y: 619, endPoint x: 838, endPoint y: 616, distance: 125.0
click at [814, 623] on div "ערך ברירת מחדל משקל 1.00 DataKey AY8000019" at bounding box center [690, 609] width 1331 height 49
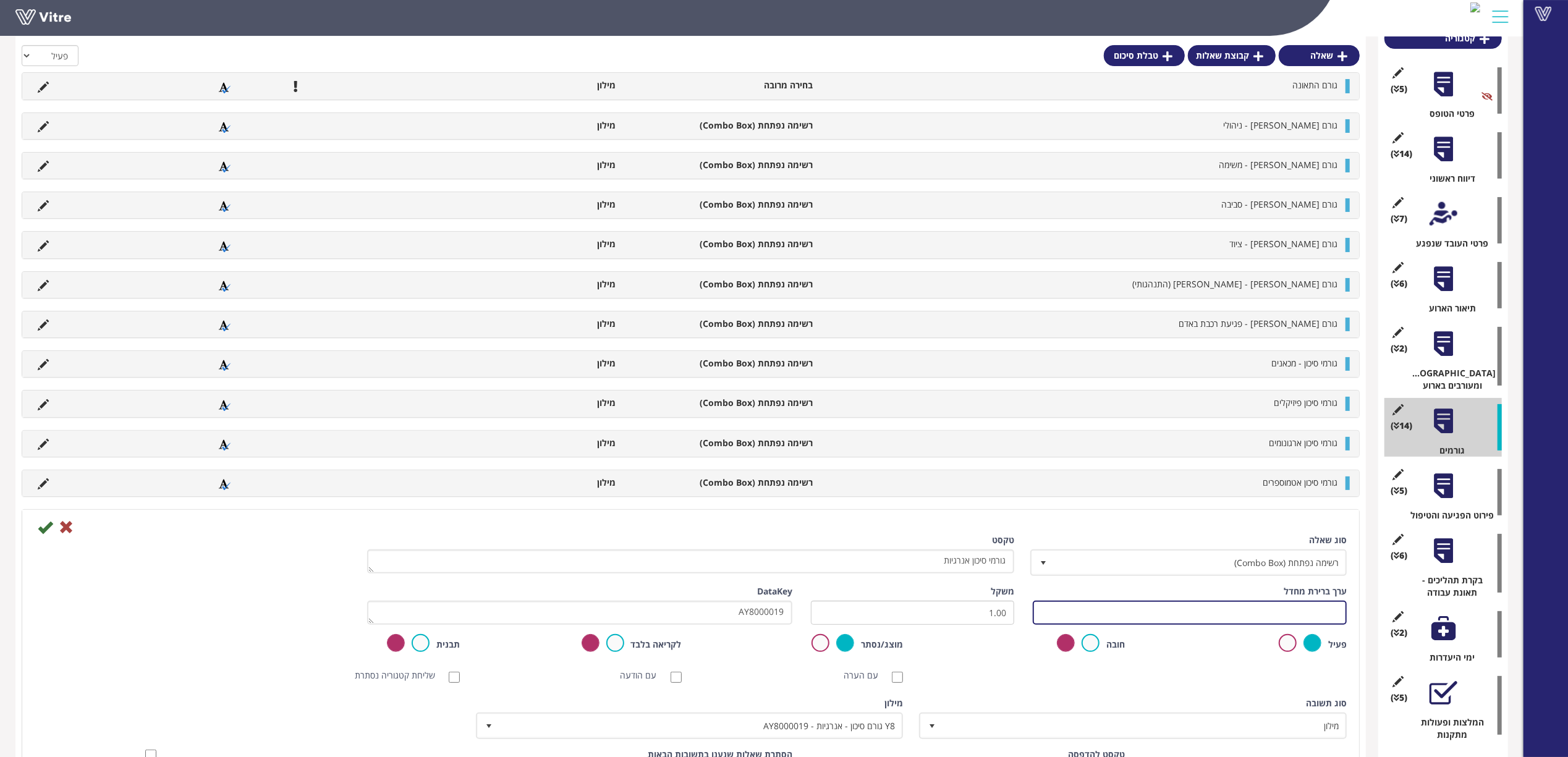
click at [1126, 608] on input "text" at bounding box center [1190, 612] width 314 height 24
paste input "AY8000019"
type input "#Task.AY8000019"
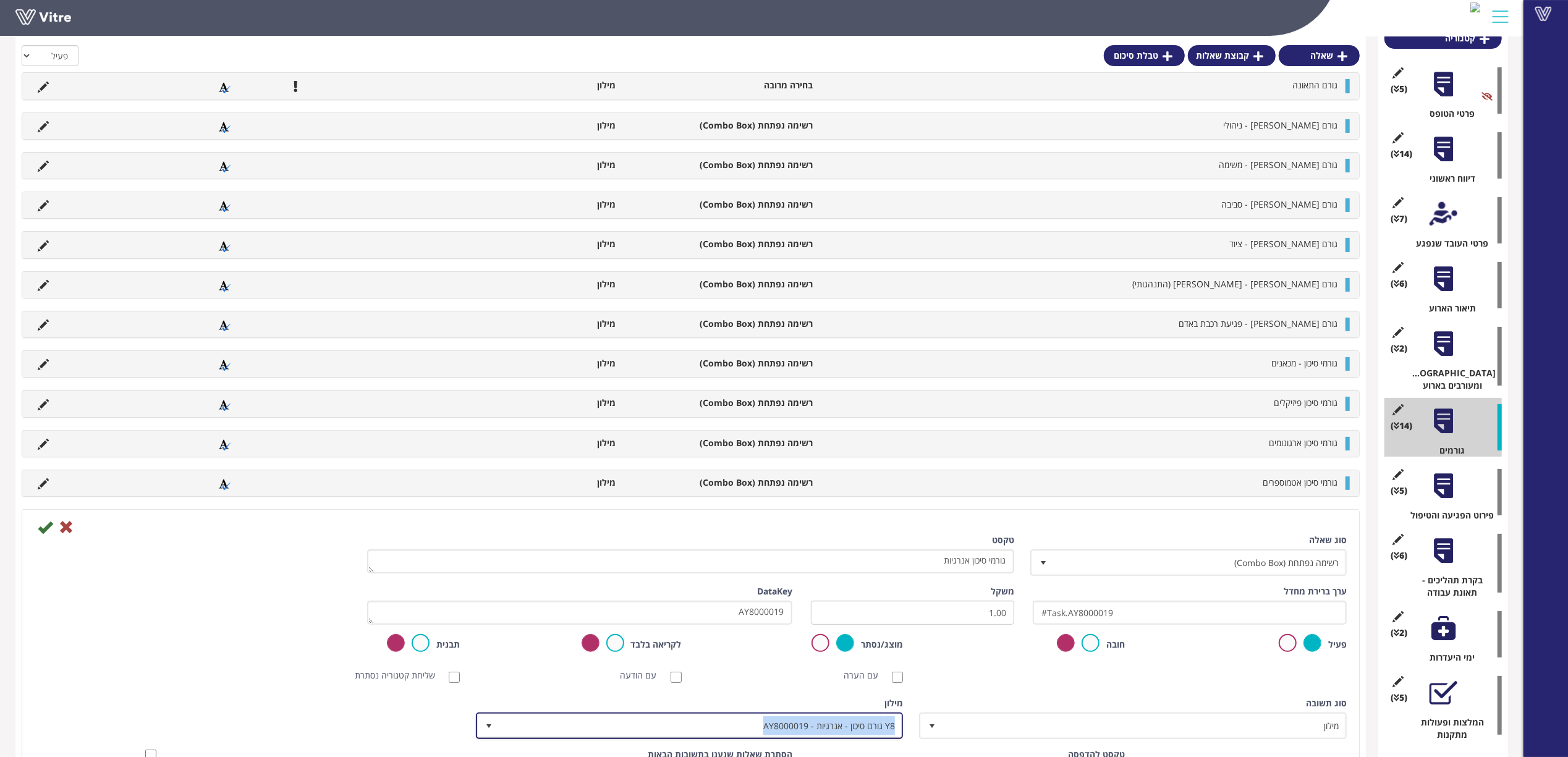
copy span "Y8 גורם סיכון - אנרגיות - AY8000019"
click at [43, 528] on icon at bounding box center [45, 527] width 15 height 15
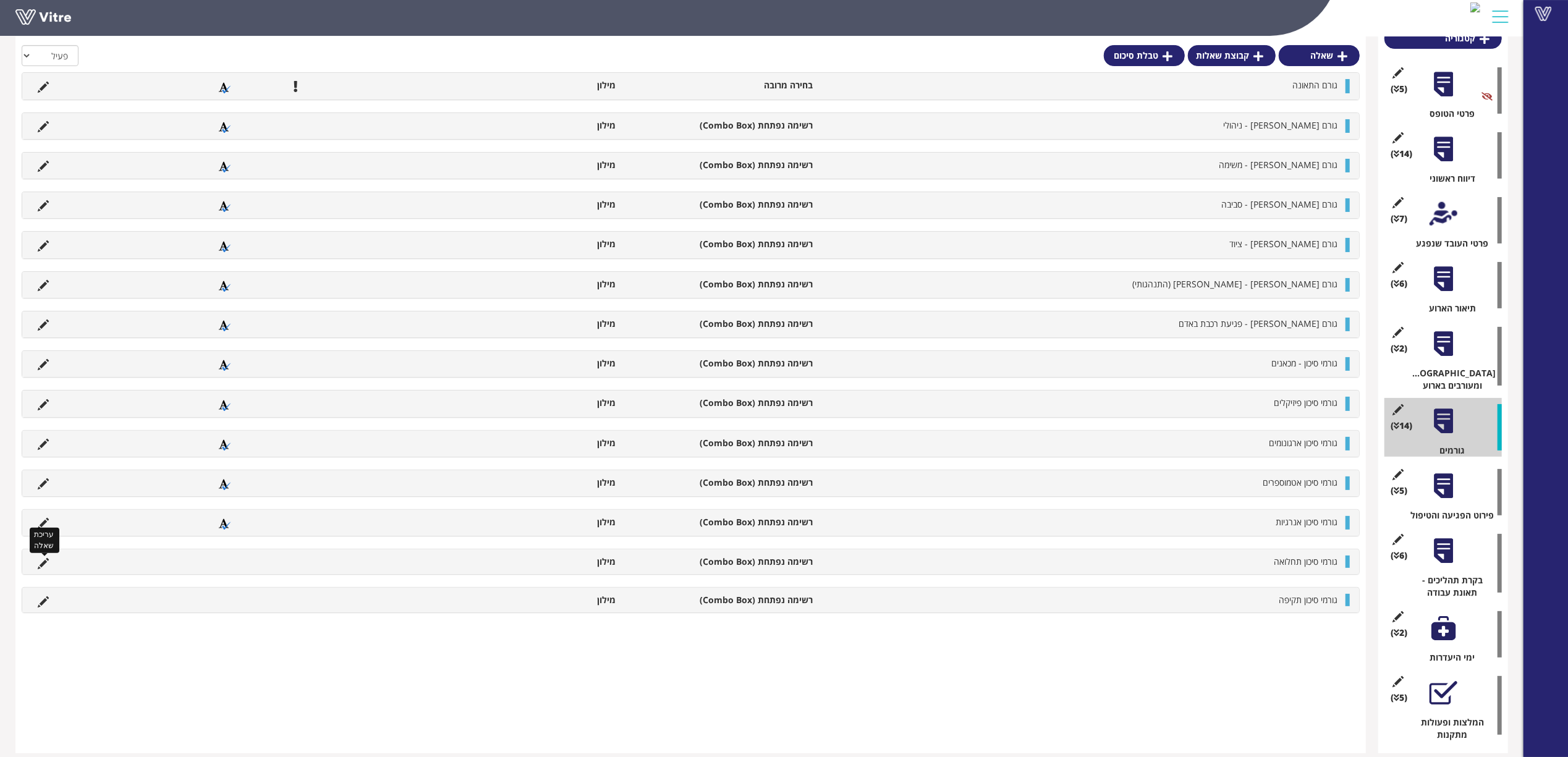
click at [41, 564] on icon at bounding box center [43, 564] width 11 height 11
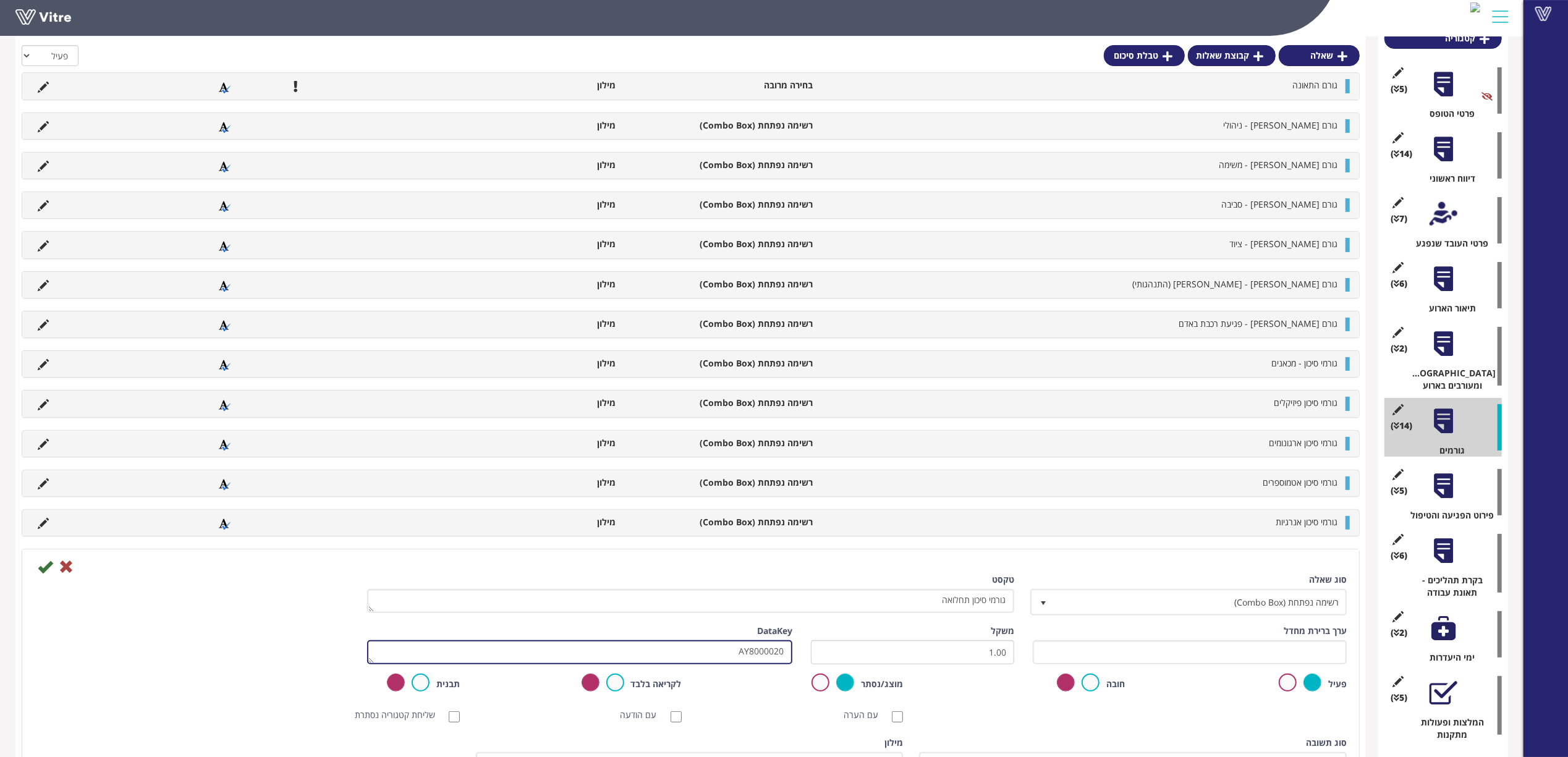
drag, startPoint x: 749, startPoint y: 660, endPoint x: 870, endPoint y: 650, distance: 121.4
click at [864, 654] on div "ערך ברירת מחדל משקל 1.00 DataKey AY8000020" at bounding box center [690, 649] width 1331 height 49
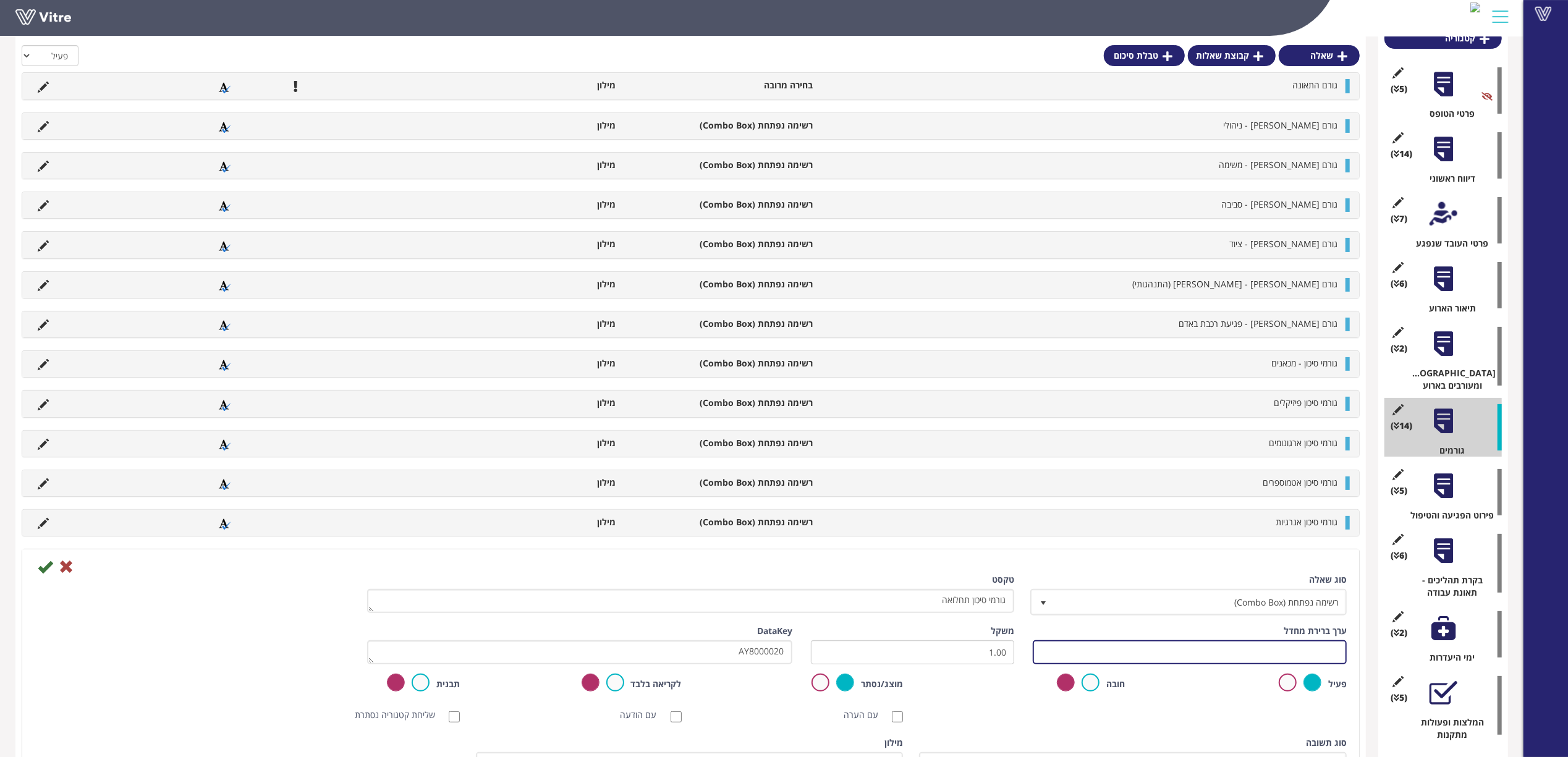
click at [1081, 660] on input "text" at bounding box center [1190, 652] width 314 height 24
paste input "AY8000020"
type input "#Task.AY8000020"
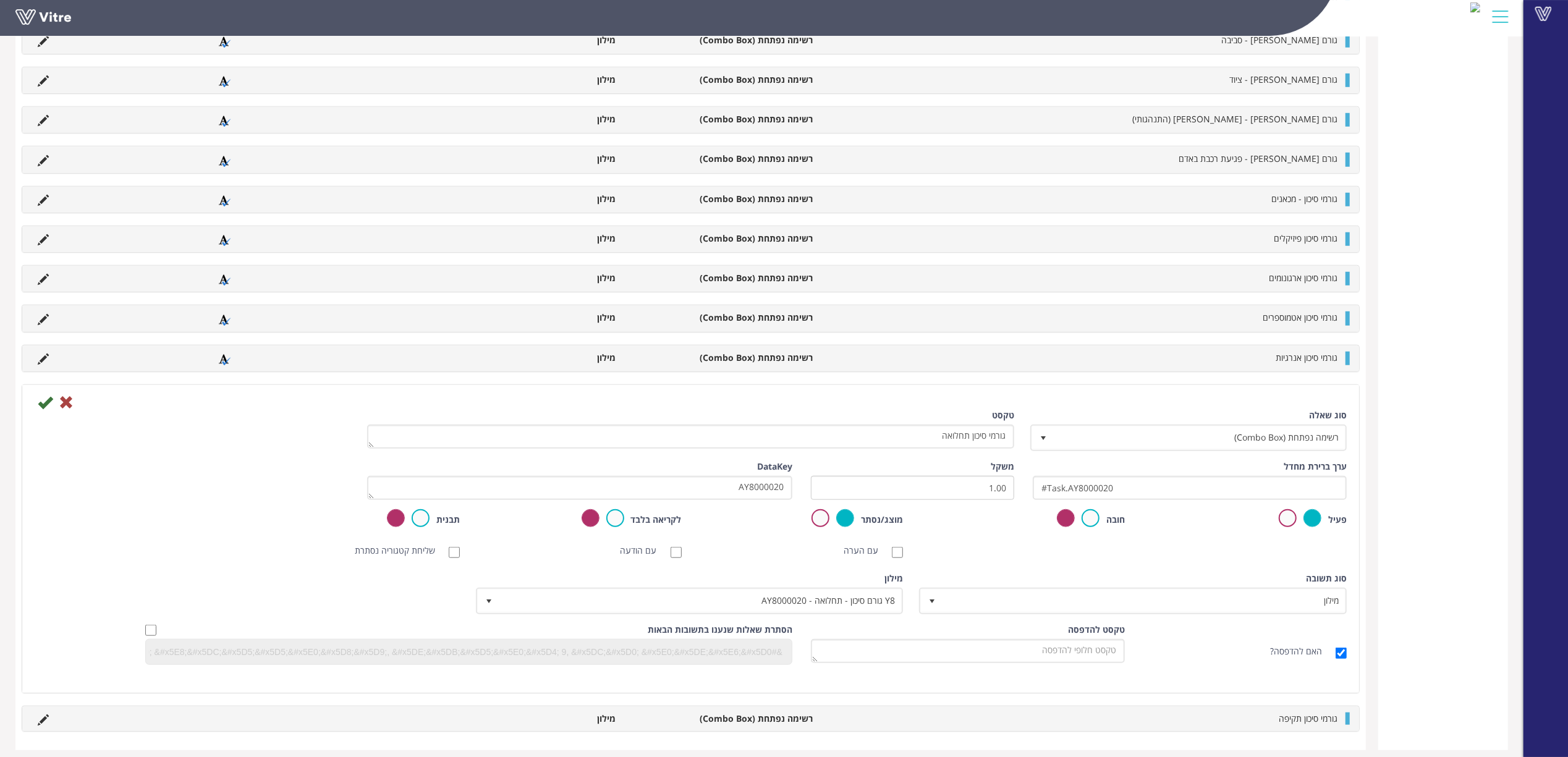
scroll to position [934, 0]
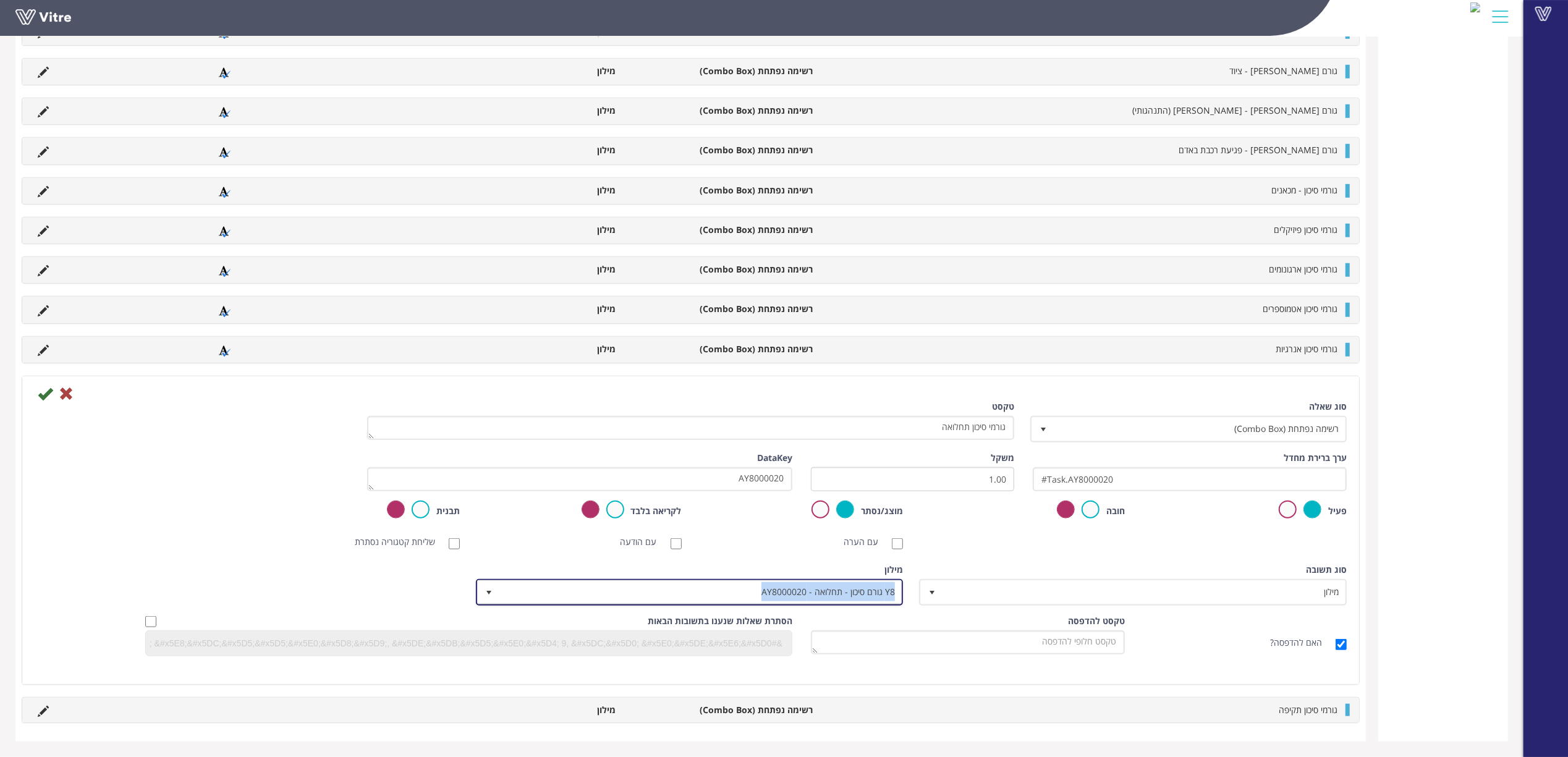
copy span "Y8 גורם סיכון - תחלואה - AY8000020"
click at [43, 396] on icon at bounding box center [45, 394] width 15 height 15
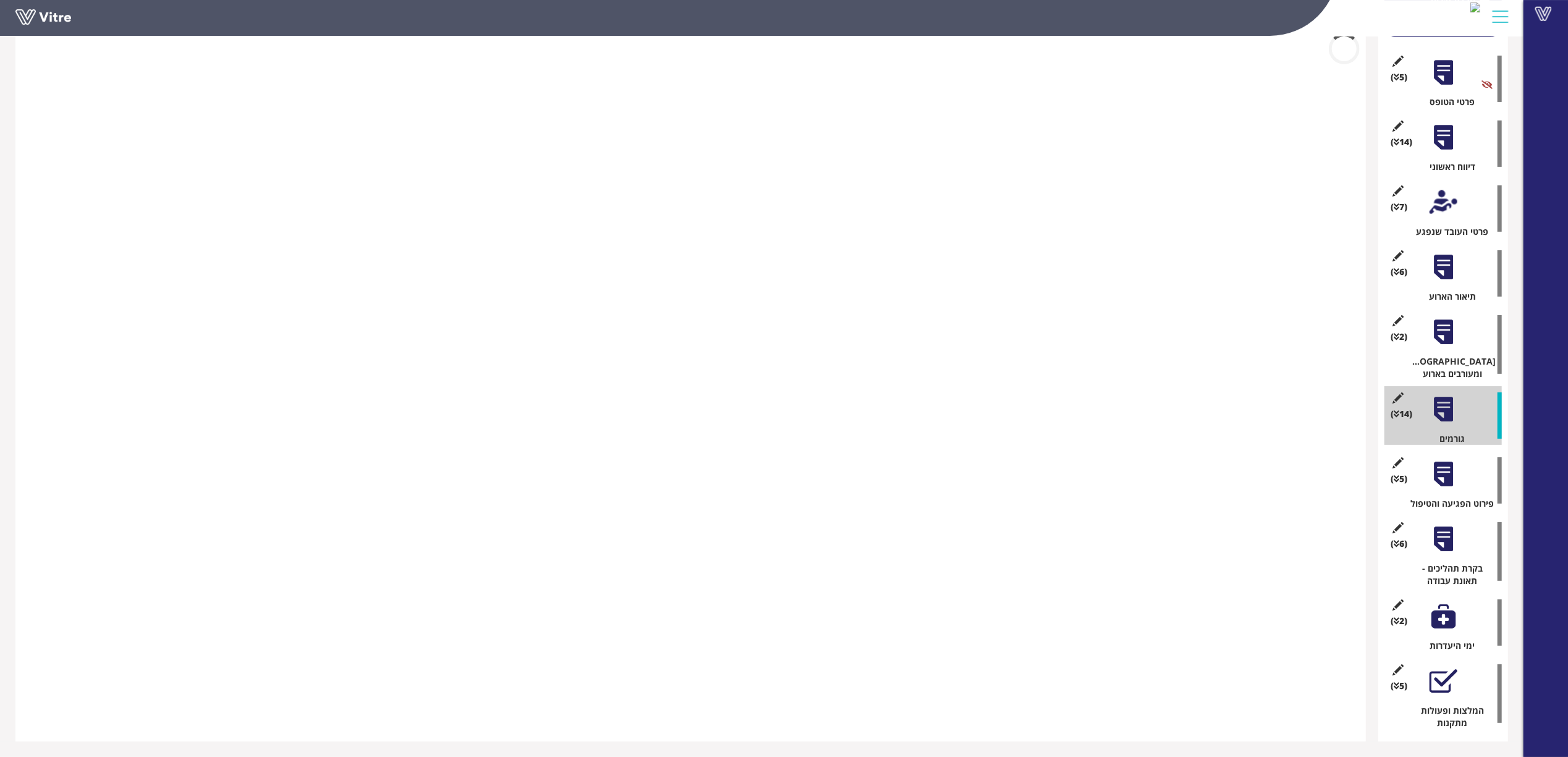
scroll to position [159, 0]
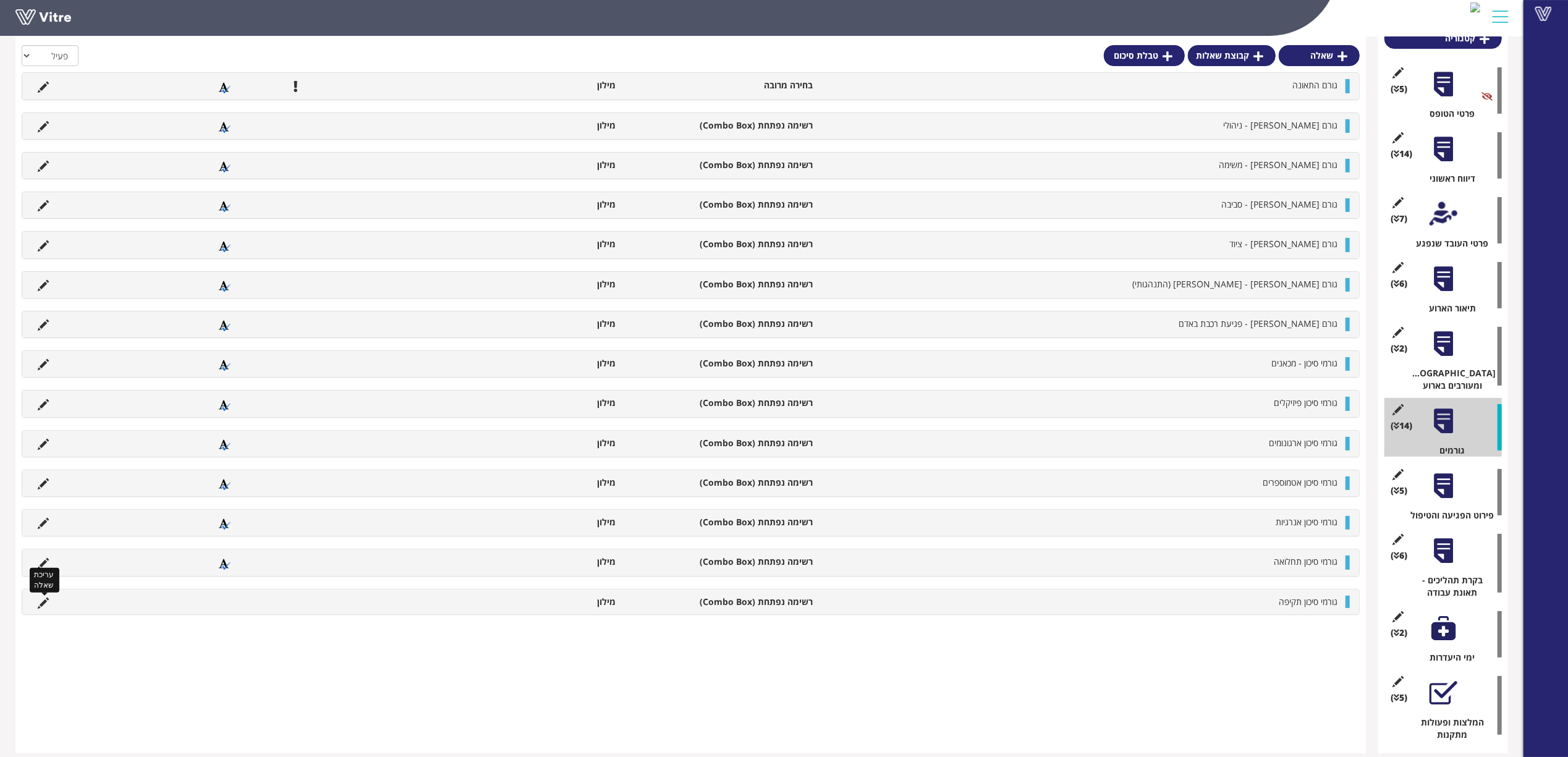
click at [43, 604] on icon at bounding box center [43, 603] width 11 height 11
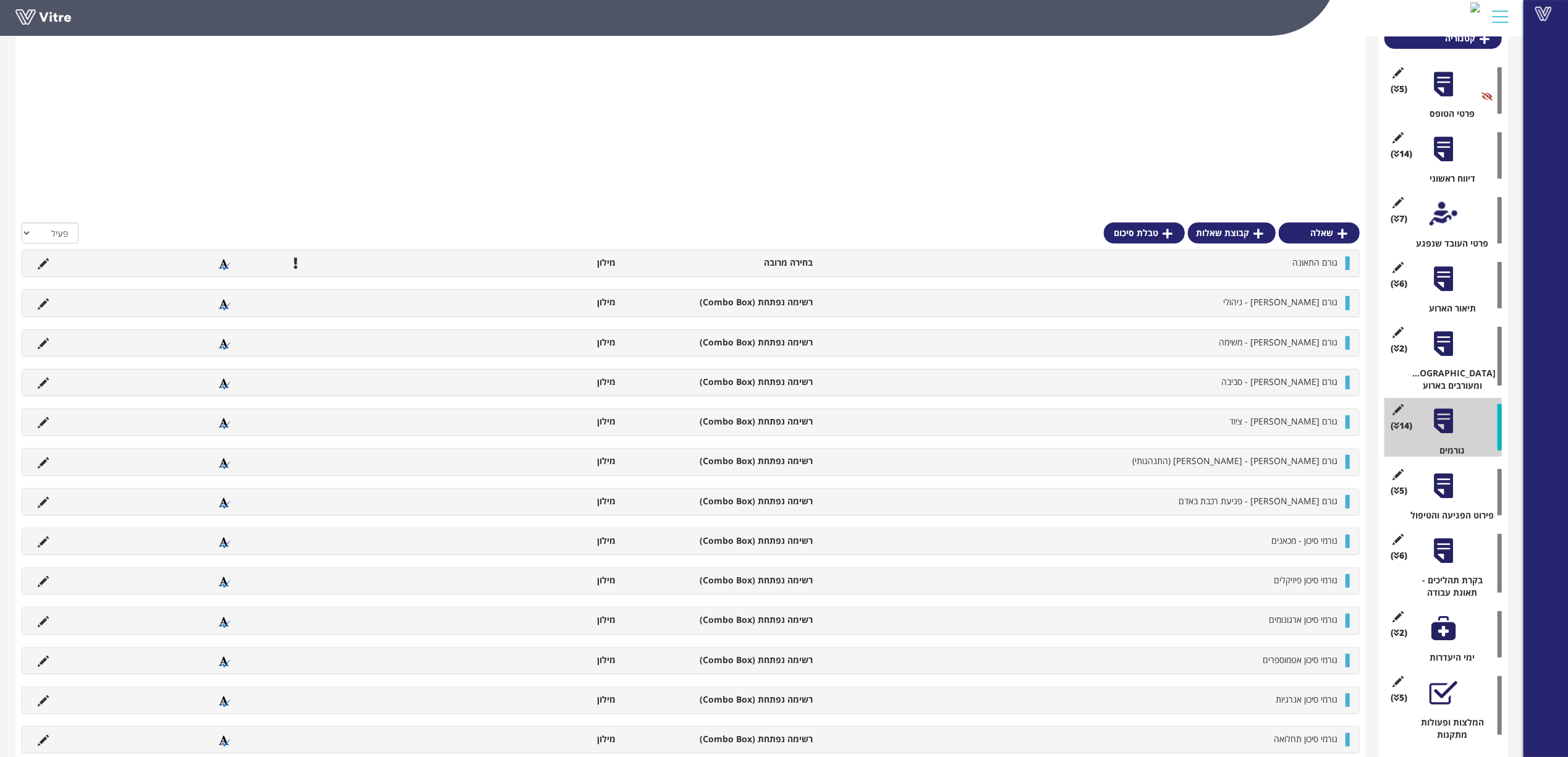
scroll to position [868, 0]
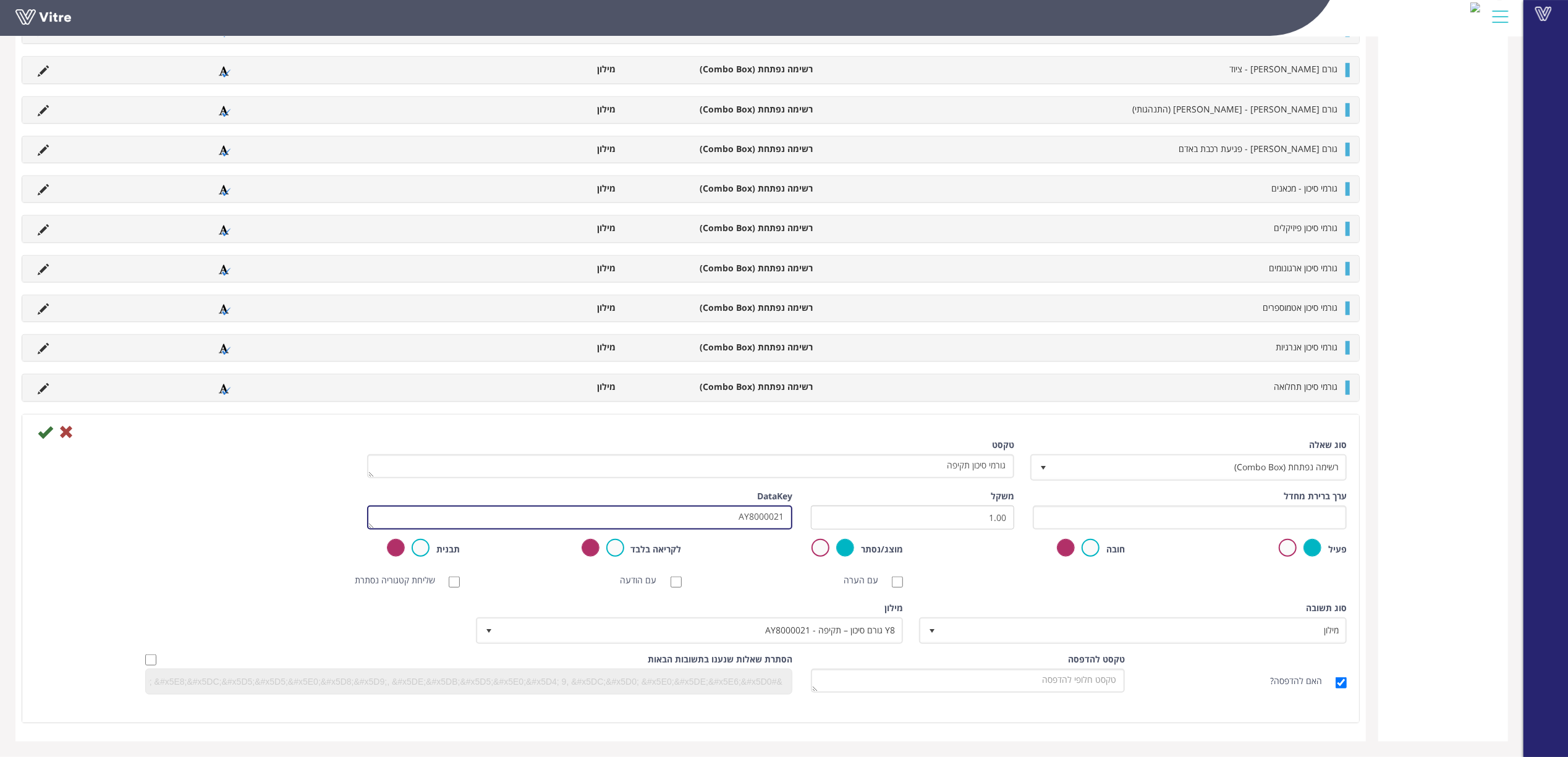
drag, startPoint x: 754, startPoint y: 525, endPoint x: 844, endPoint y: 514, distance: 90.7
click at [844, 514] on div "ערך ברירת מחדל משקל 1.00 DataKey AY8000021" at bounding box center [690, 514] width 1331 height 49
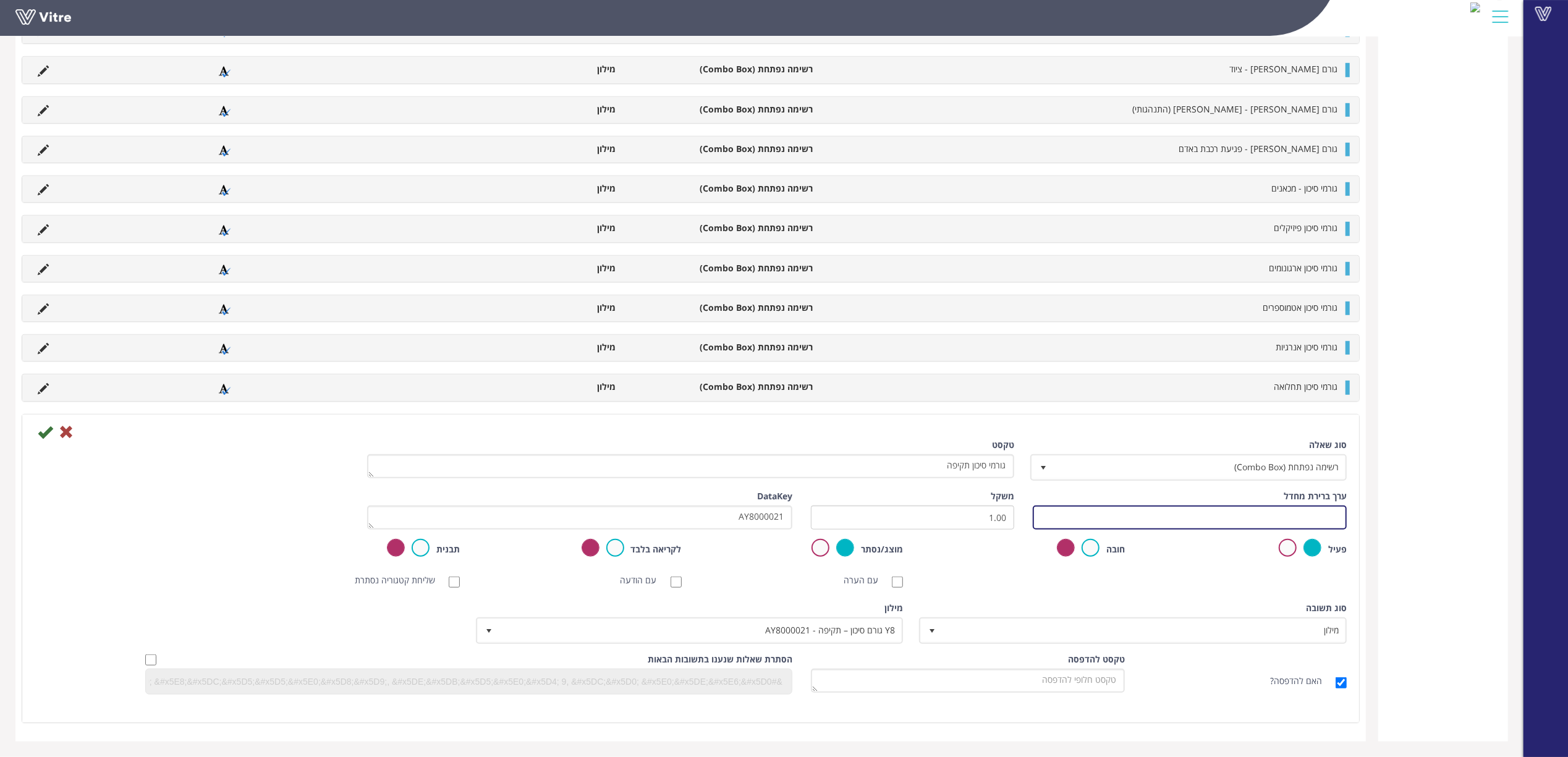
click at [1110, 518] on input "text" at bounding box center [1190, 517] width 314 height 24
paste input "AY8000021"
type input "#Task.AY8000021"
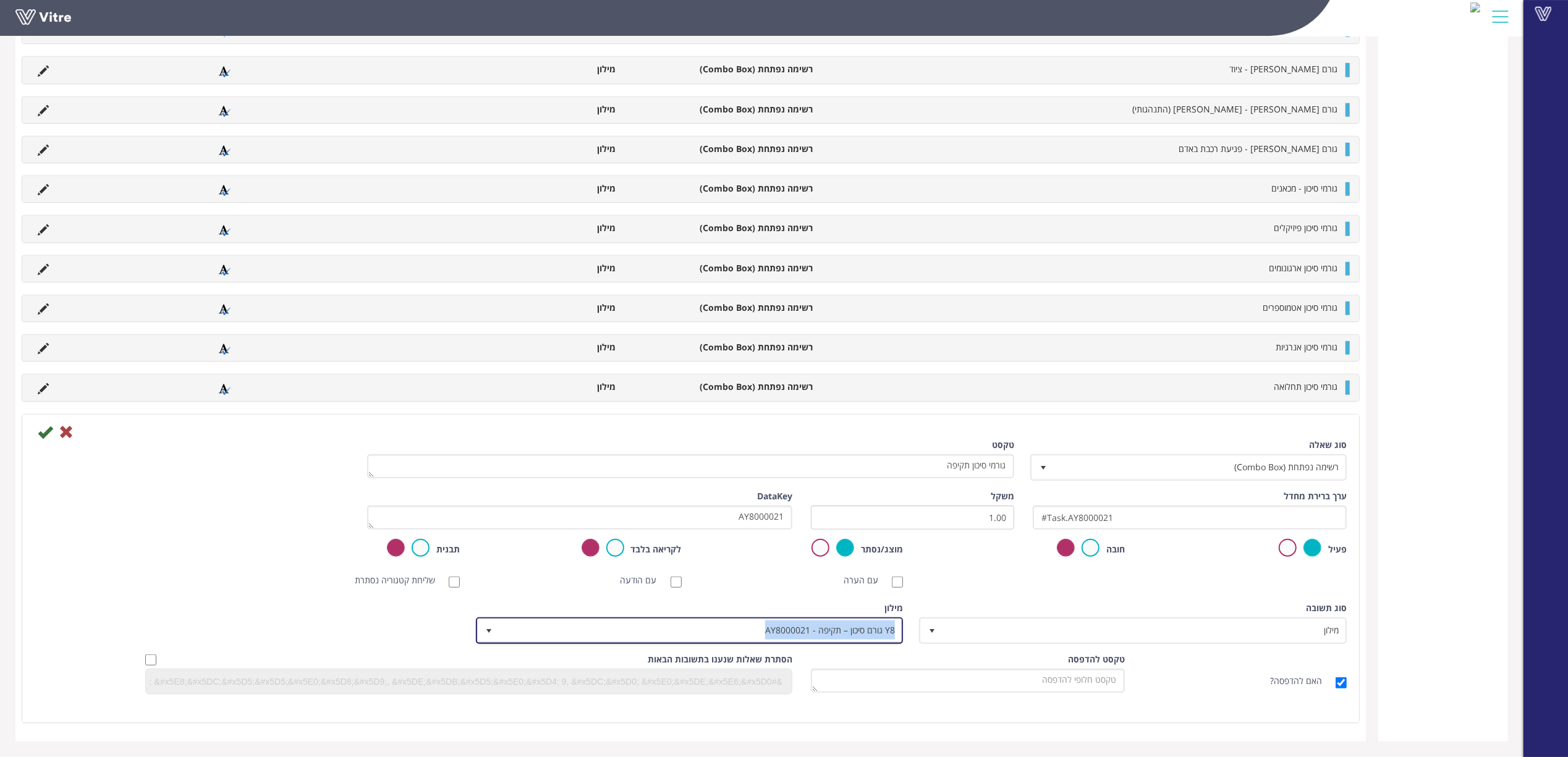
copy span "Y8 גורם סיכון – תקיפה - AY8000021"
click at [43, 429] on icon at bounding box center [45, 431] width 15 height 15
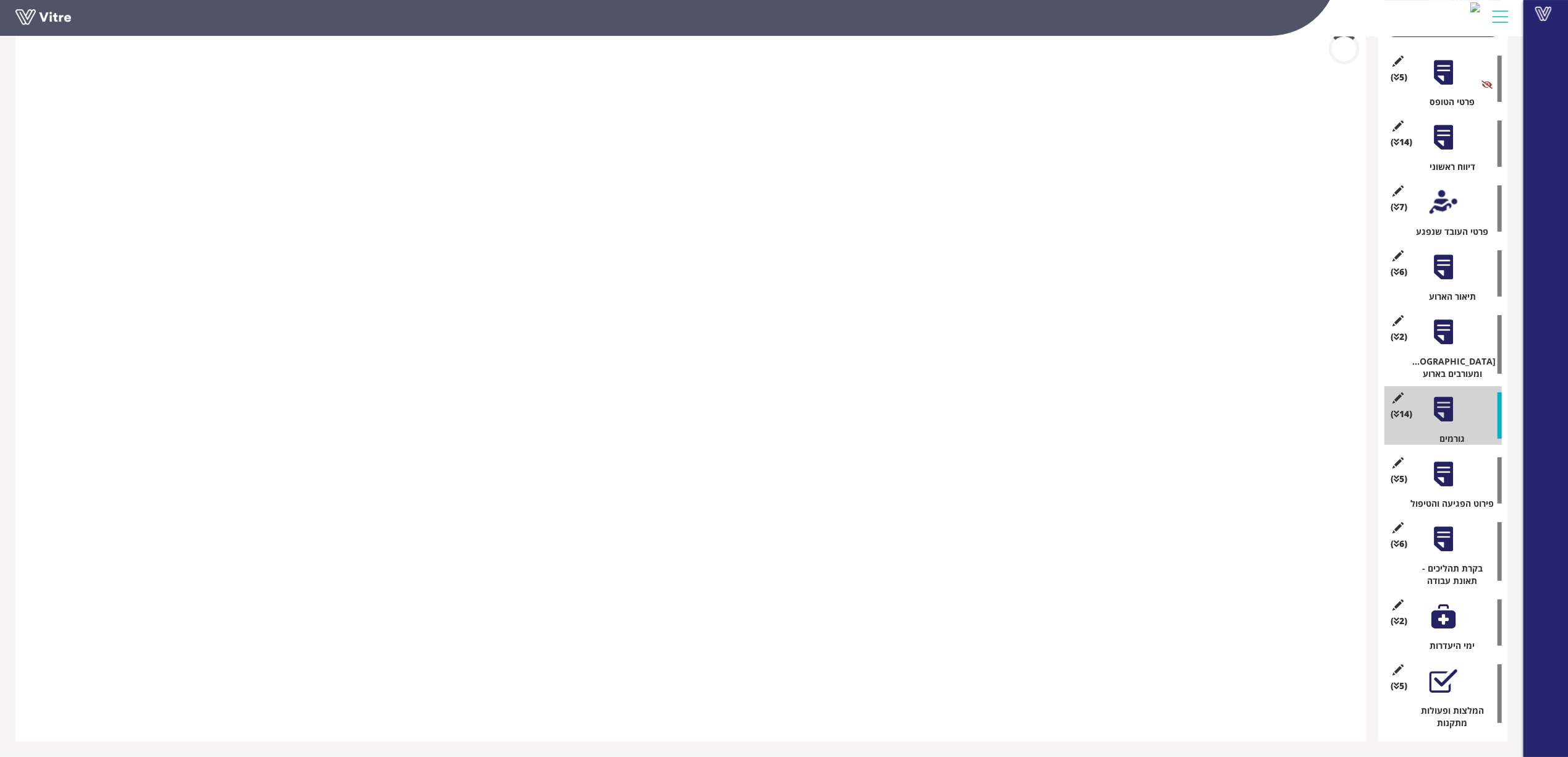
scroll to position [159, 0]
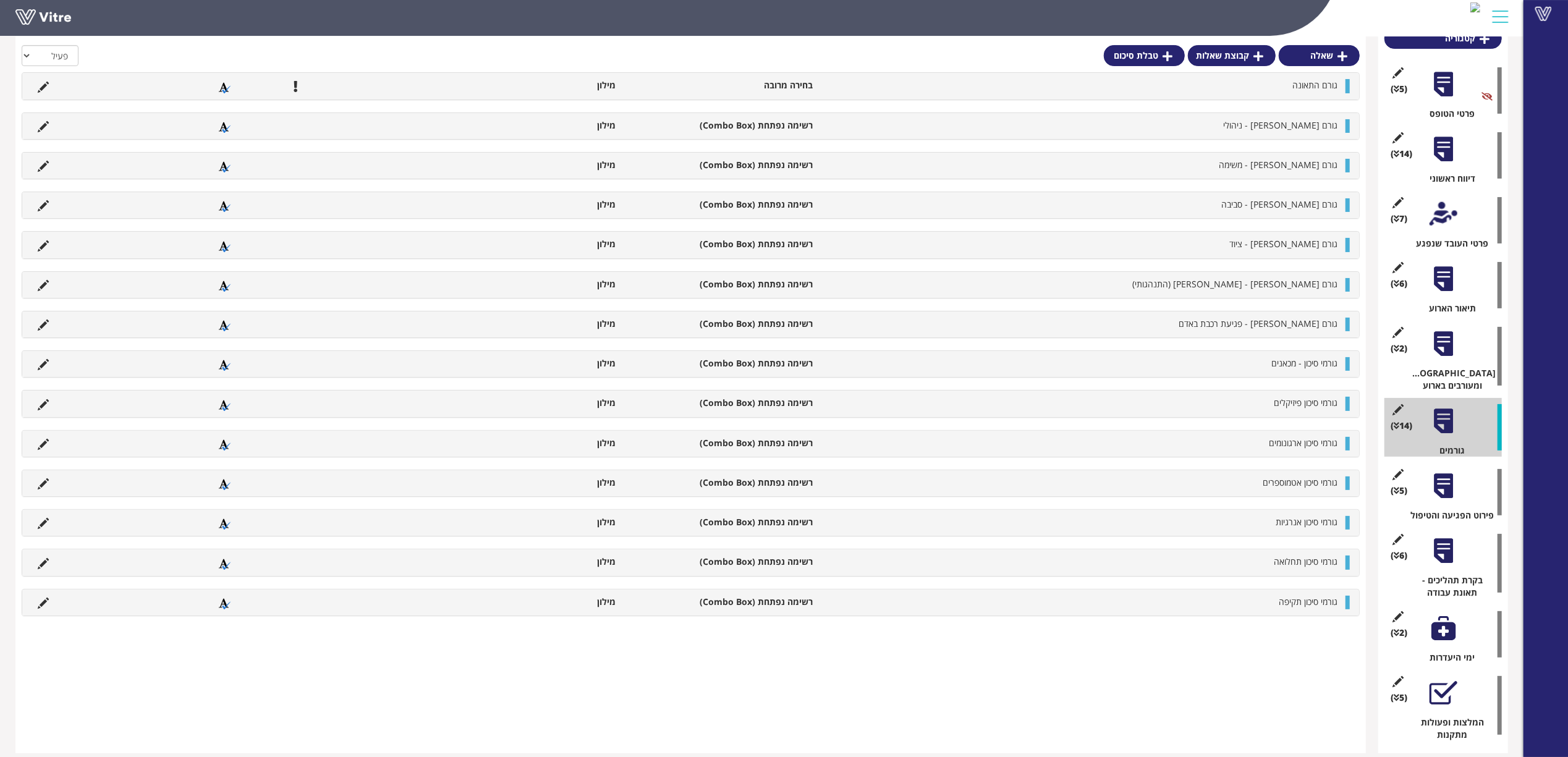
click at [1446, 483] on div at bounding box center [1444, 486] width 28 height 28
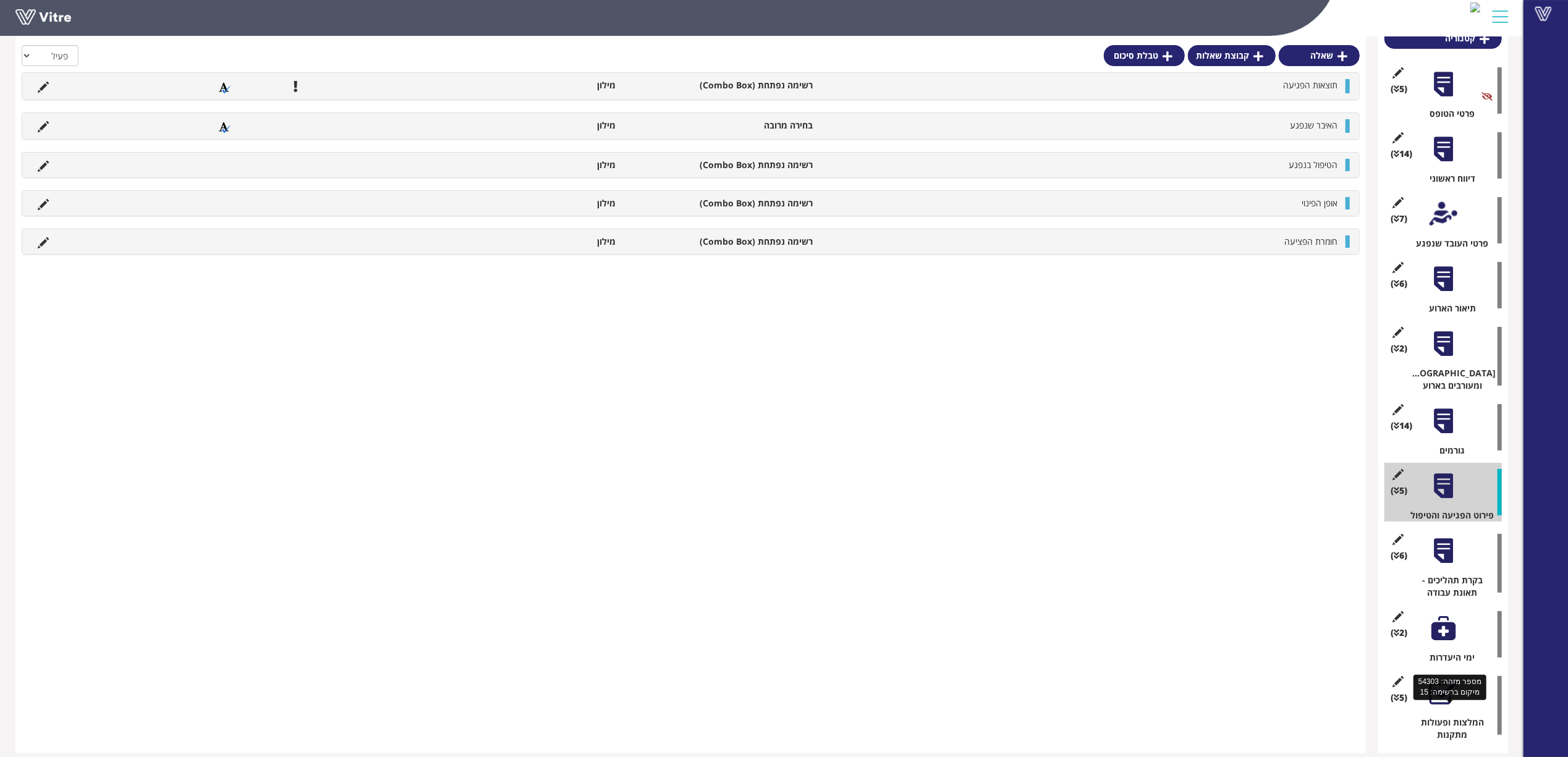
click at [1441, 716] on div "המלצות ופעולות מתקנות" at bounding box center [1447, 728] width 108 height 25
click at [1447, 683] on div at bounding box center [1444, 693] width 28 height 28
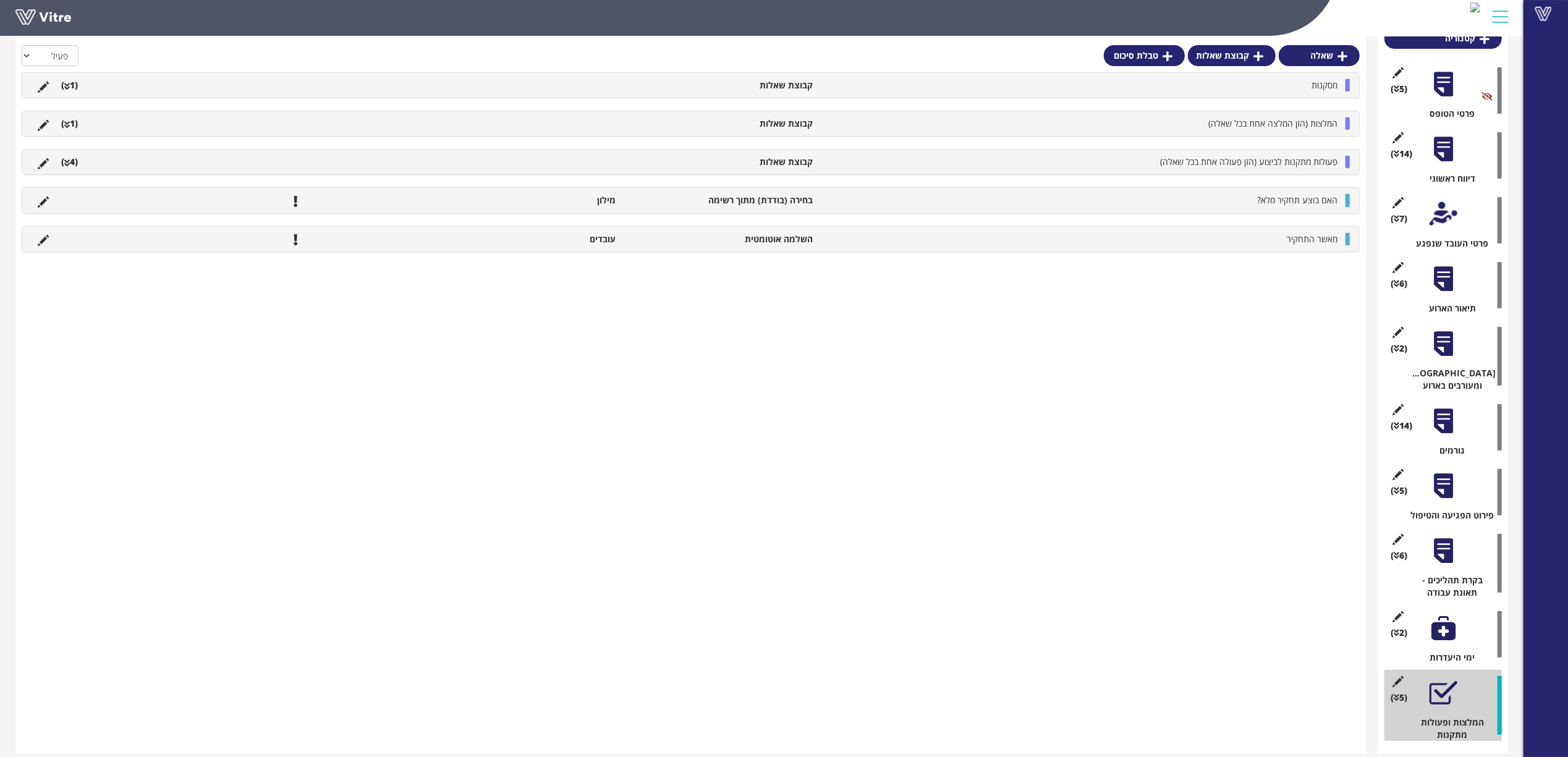
click at [1288, 112] on div "המלצות (הזן המלצה אחת בכל שאלה) קבוצת שאלות (1 )" at bounding box center [690, 124] width 1337 height 25
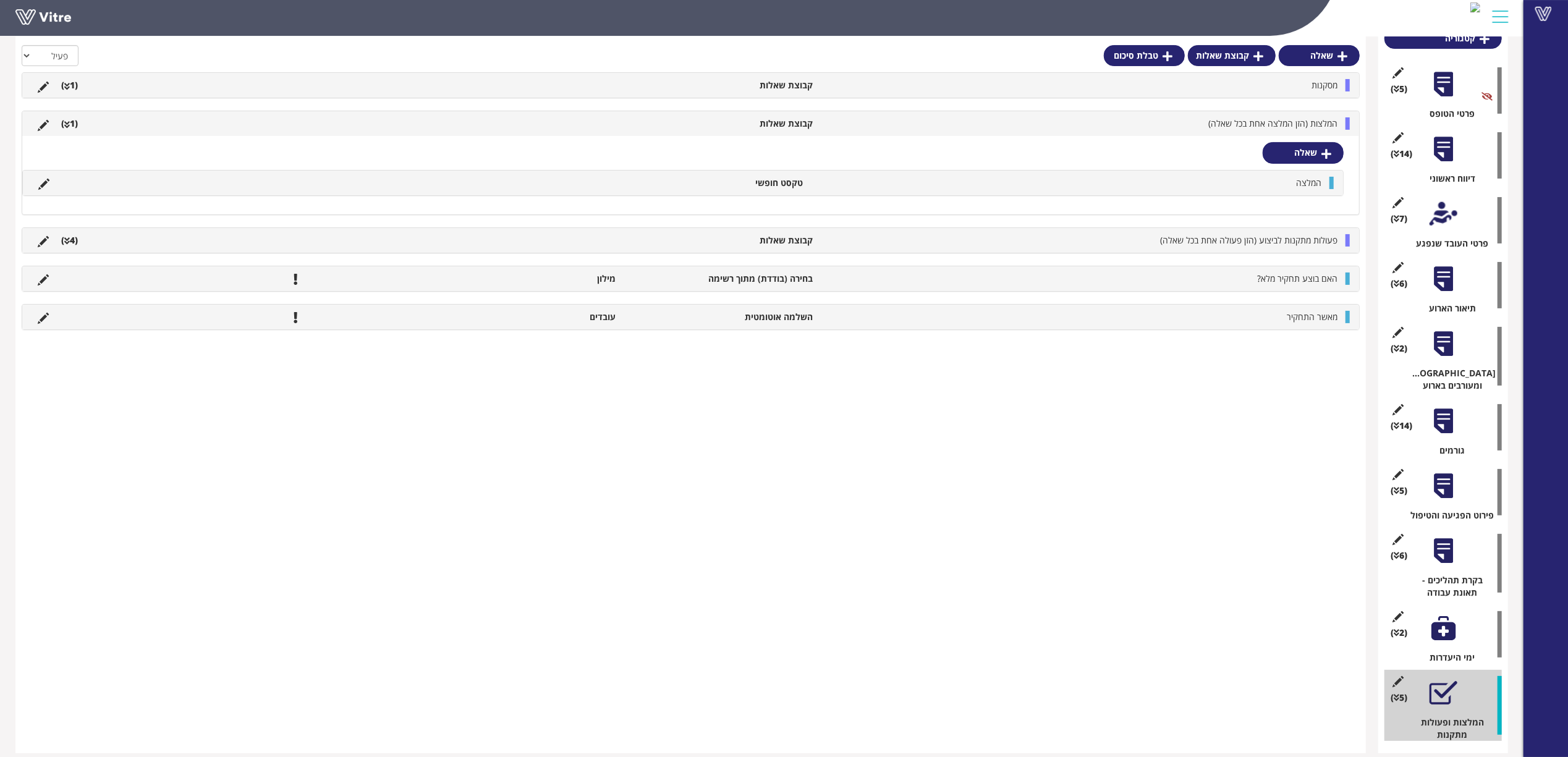
click at [1288, 117] on div "המלצות (הזן המלצה אחת בכל שאלה) קבוצת שאלות (1 )" at bounding box center [690, 124] width 1337 height 25
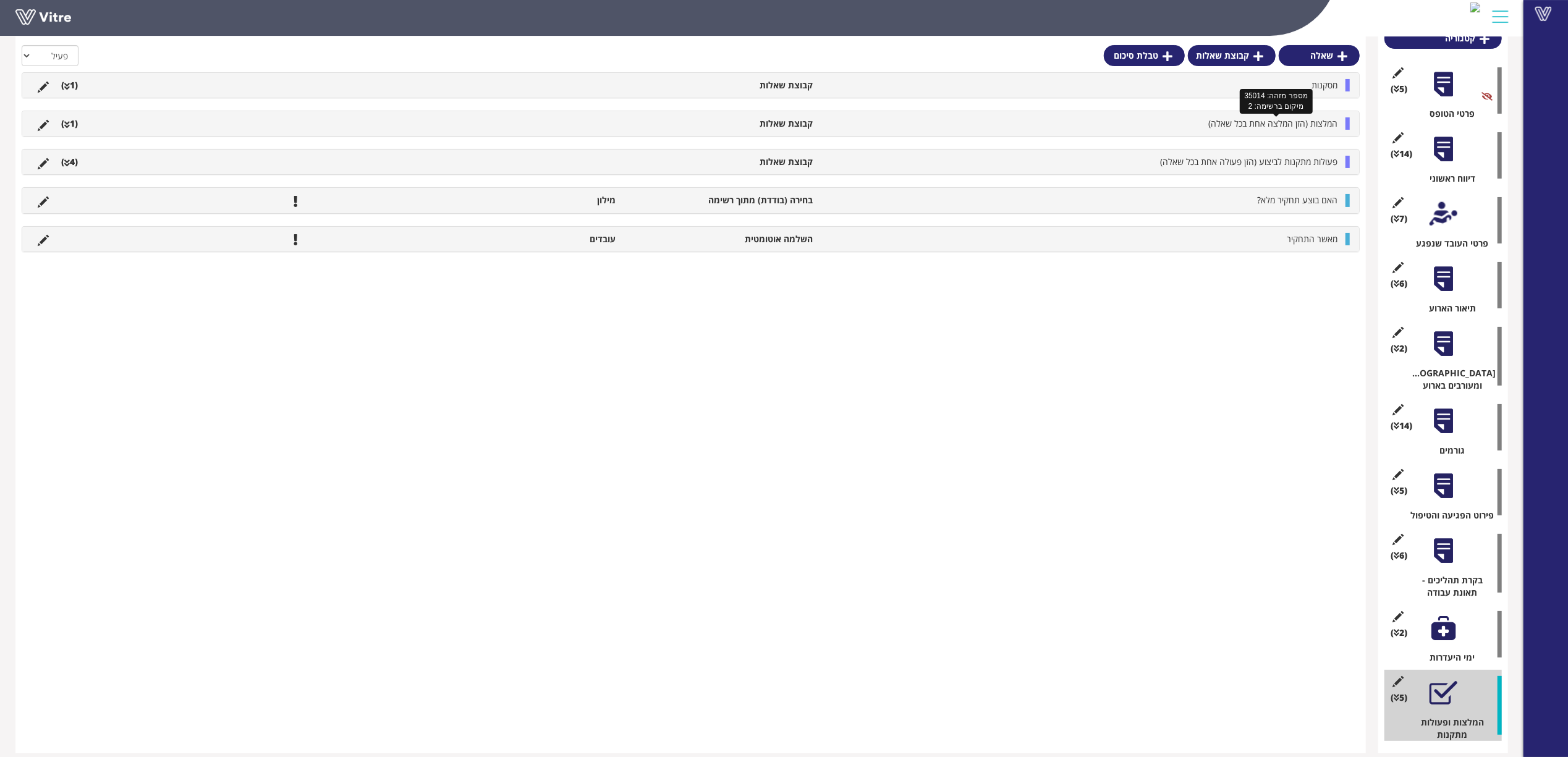
click at [1288, 122] on span "המלצות (הזן המלצה אחת בכל שאלה)" at bounding box center [1272, 123] width 129 height 12
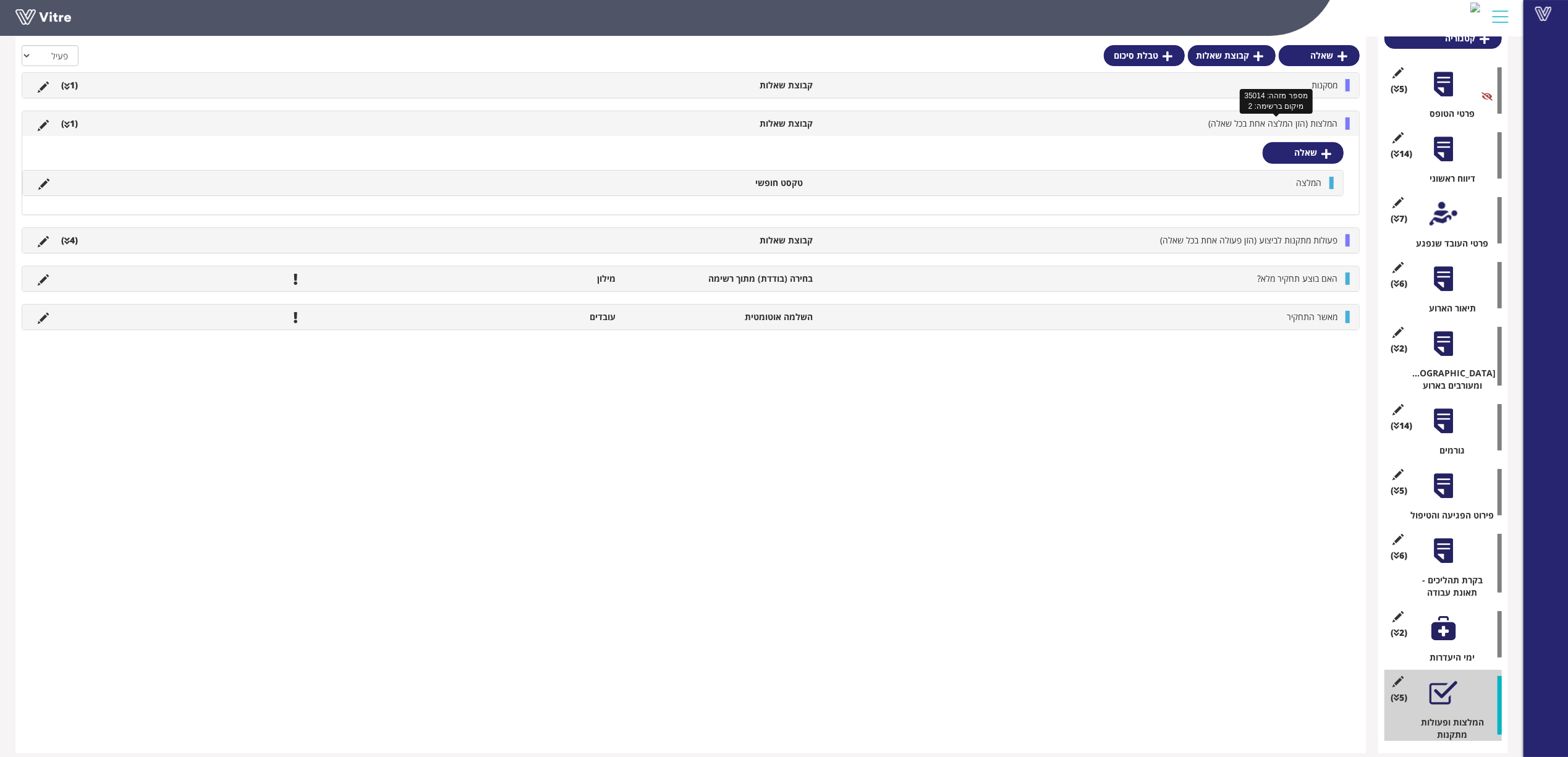
click at [1288, 122] on span "המלצות (הזן המלצה אחת בכל שאלה)" at bounding box center [1272, 123] width 129 height 12
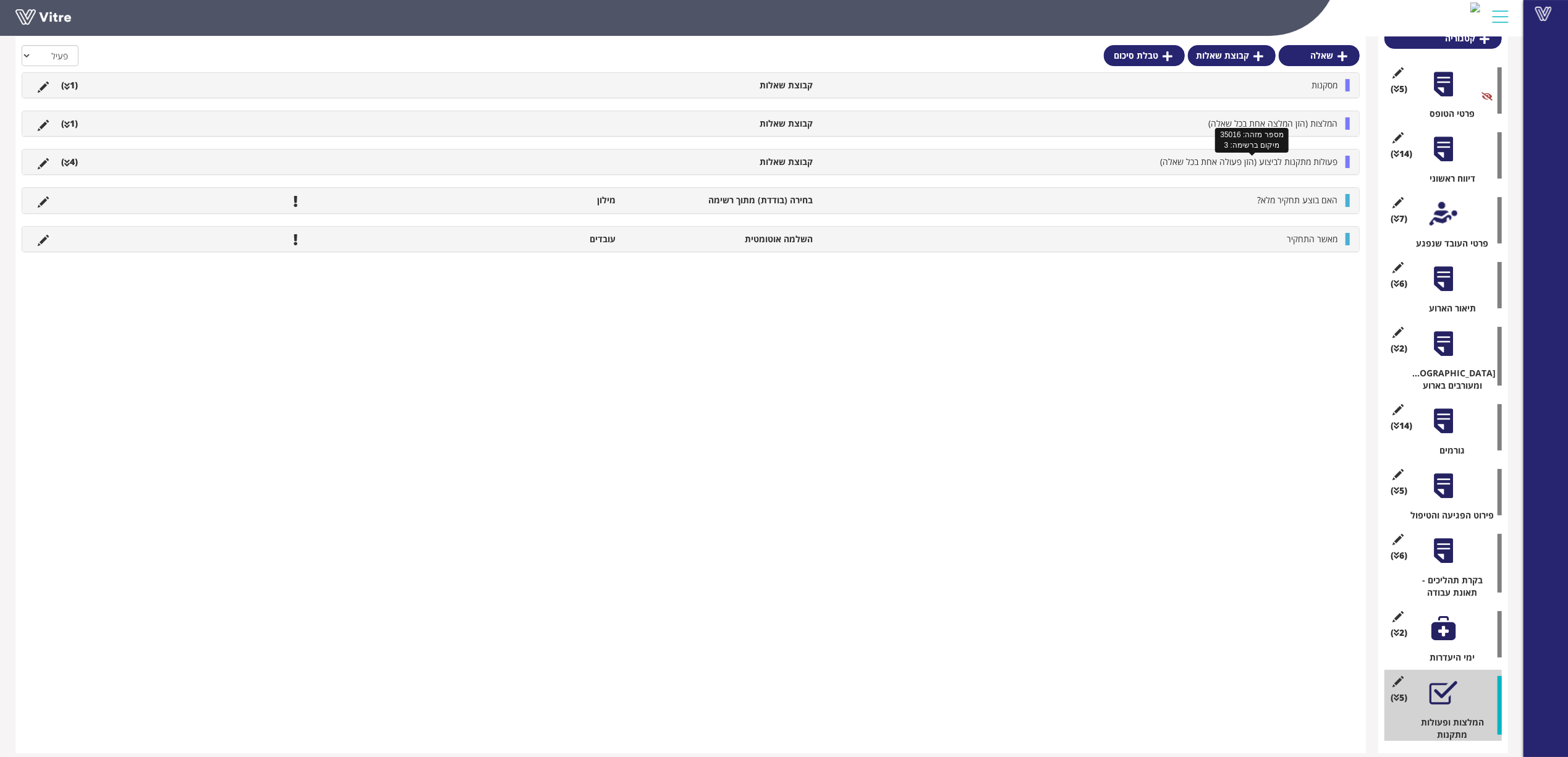
click at [1293, 159] on span "פעולות מתקנות לביצוע (הזן פעולה אחת בכל שאלה)" at bounding box center [1248, 161] width 177 height 12
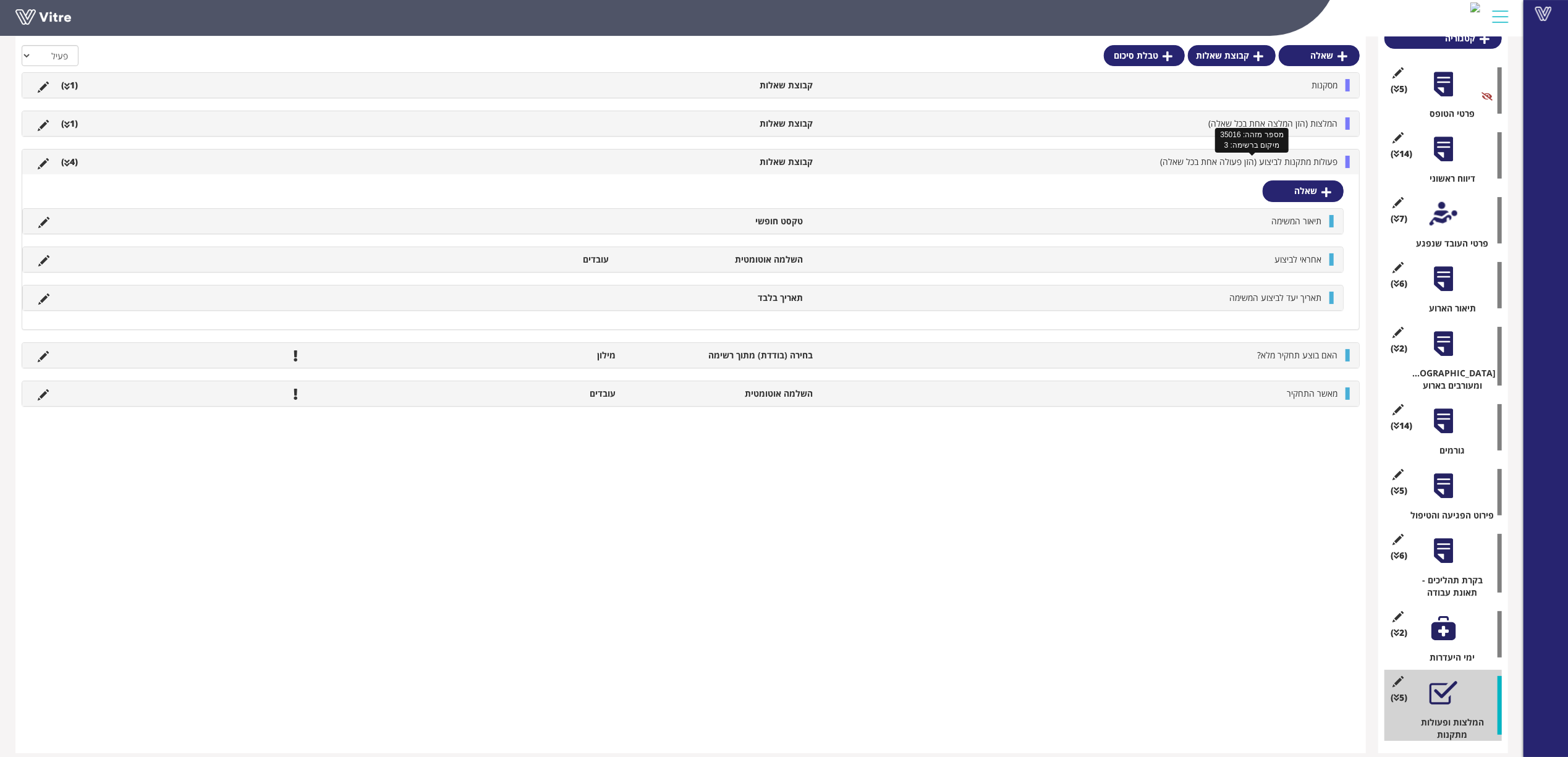
click at [1293, 159] on span "פעולות מתקנות לביצוע (הזן פעולה אחת בכל שאלה)" at bounding box center [1248, 161] width 177 height 12
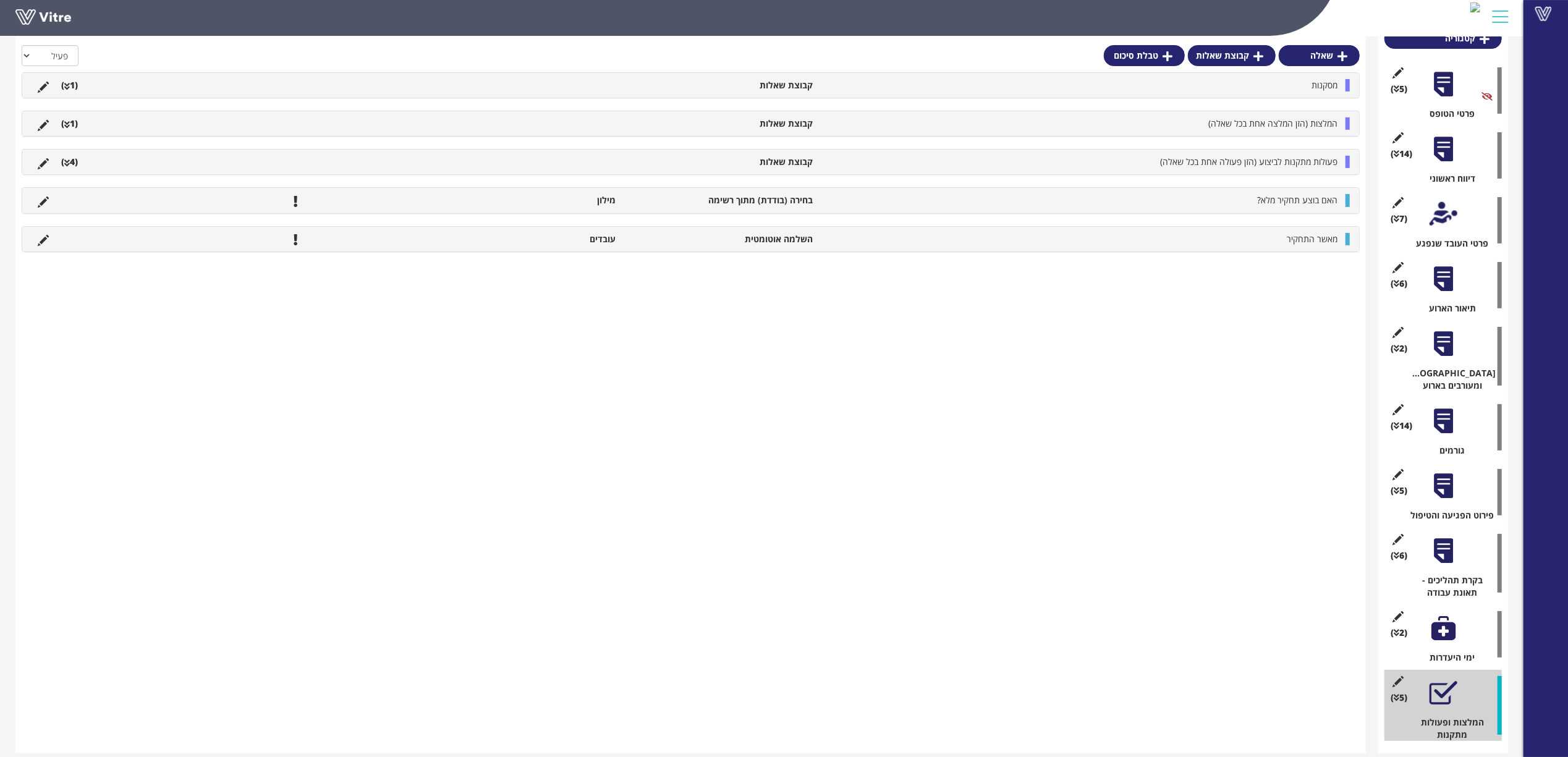
click at [1277, 114] on div "המלצות (הזן המלצה אחת בכל שאלה) קבוצת שאלות (1 )" at bounding box center [690, 124] width 1337 height 25
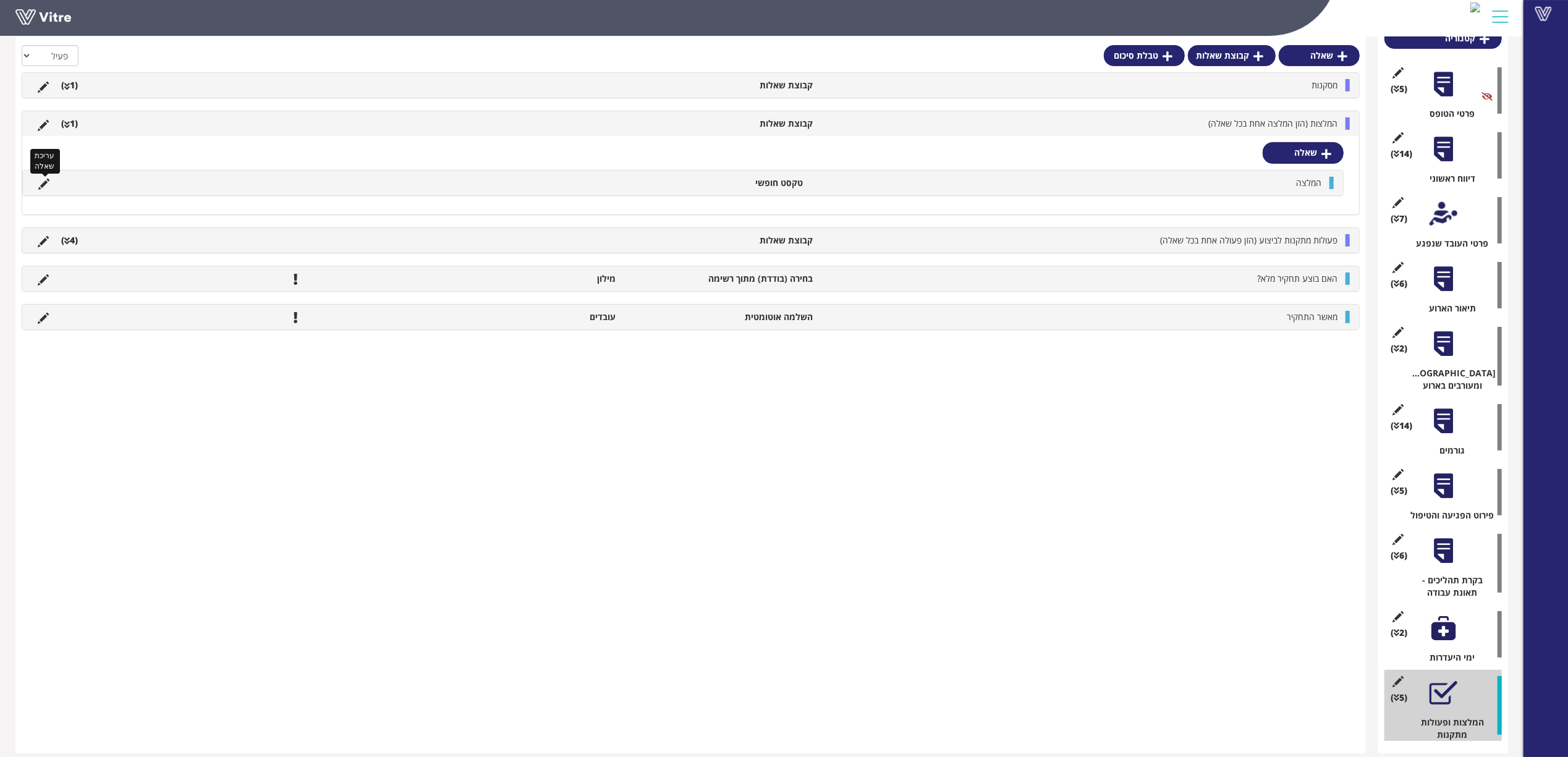
click at [43, 183] on icon at bounding box center [44, 184] width 11 height 11
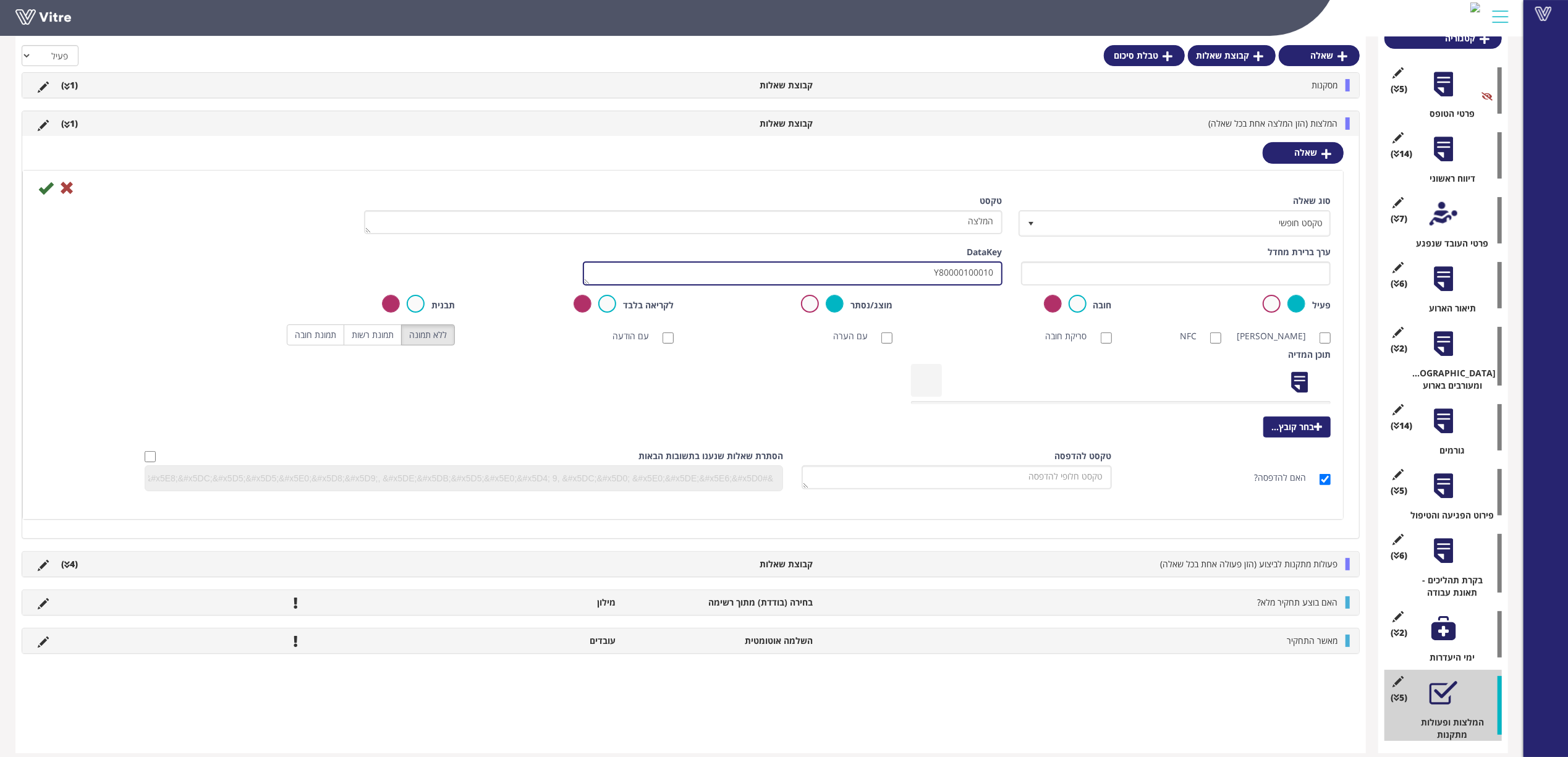
drag, startPoint x: 903, startPoint y: 267, endPoint x: 1147, endPoint y: 265, distance: 244.0
click at [1147, 265] on div "ערך ברירת מחדל משקל DataKey Y80000100010" at bounding box center [683, 270] width 1314 height 49
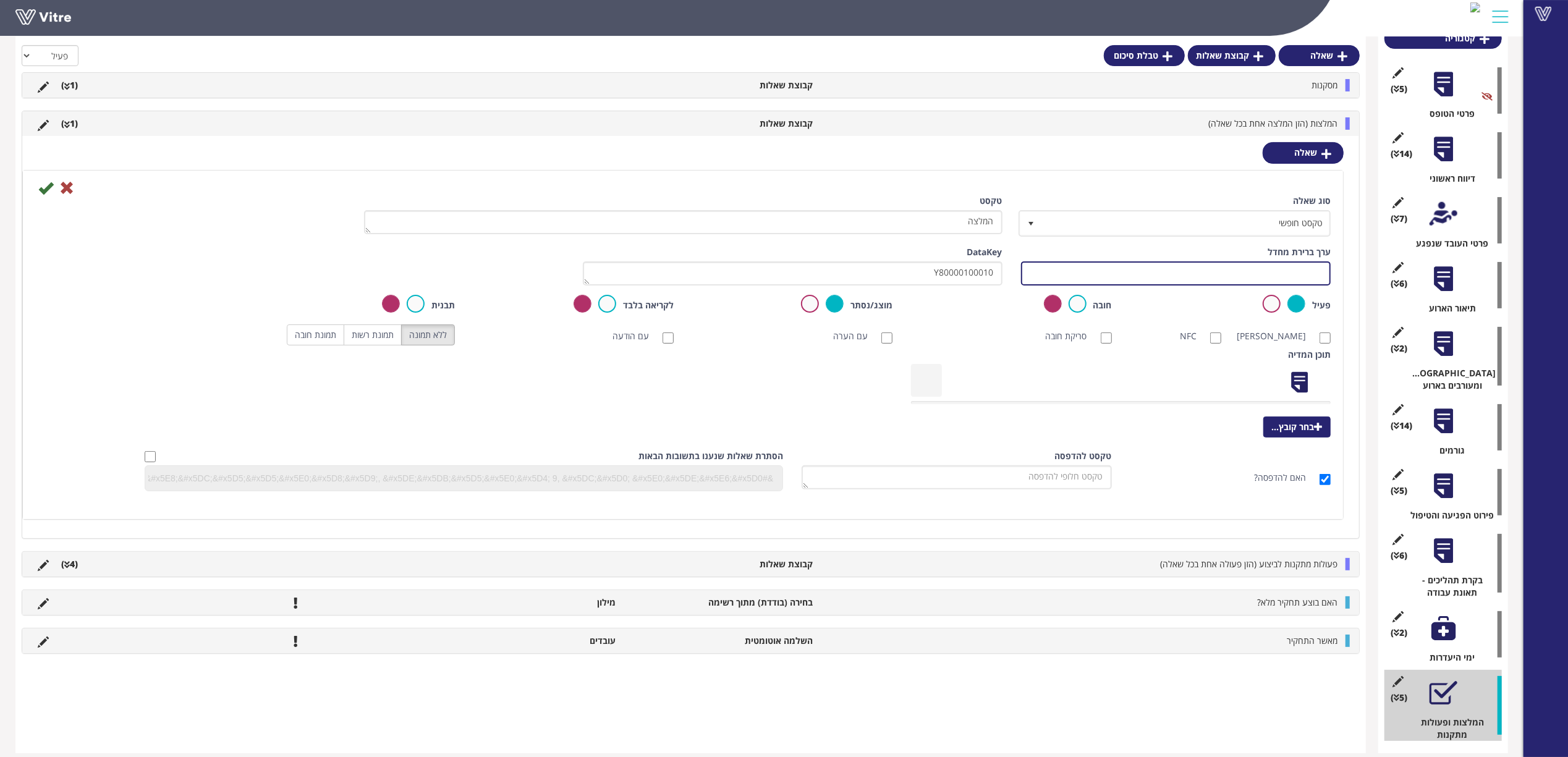
click at [1110, 274] on input "text" at bounding box center [1175, 273] width 310 height 24
paste input "Y80000100010"
type input "#Task.Y80000100010"
click at [45, 189] on icon at bounding box center [46, 187] width 15 height 15
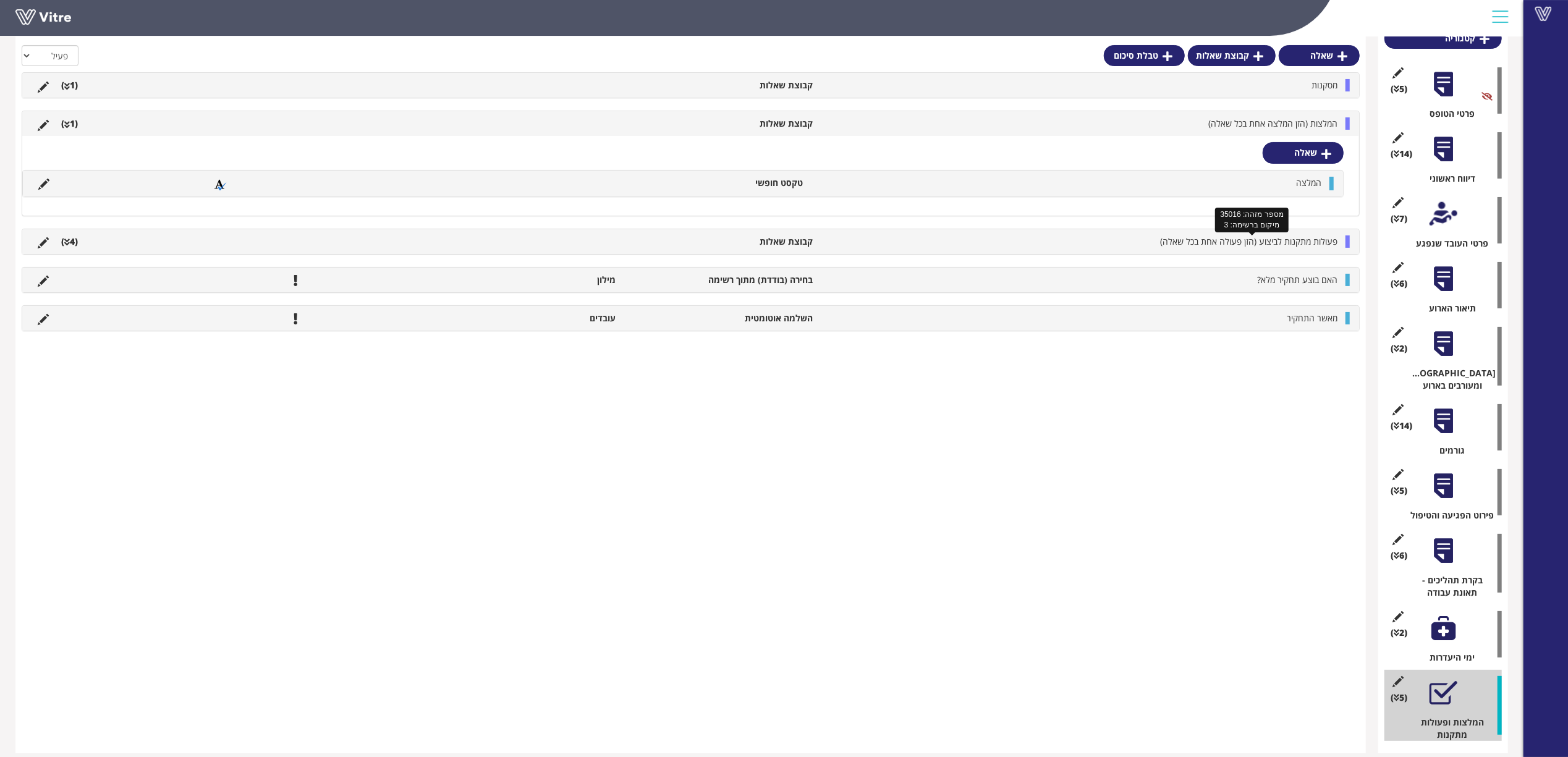
click at [1202, 238] on span "פעולות מתקנות לביצוע (הזן פעולה אחת בכל שאלה)" at bounding box center [1248, 241] width 177 height 12
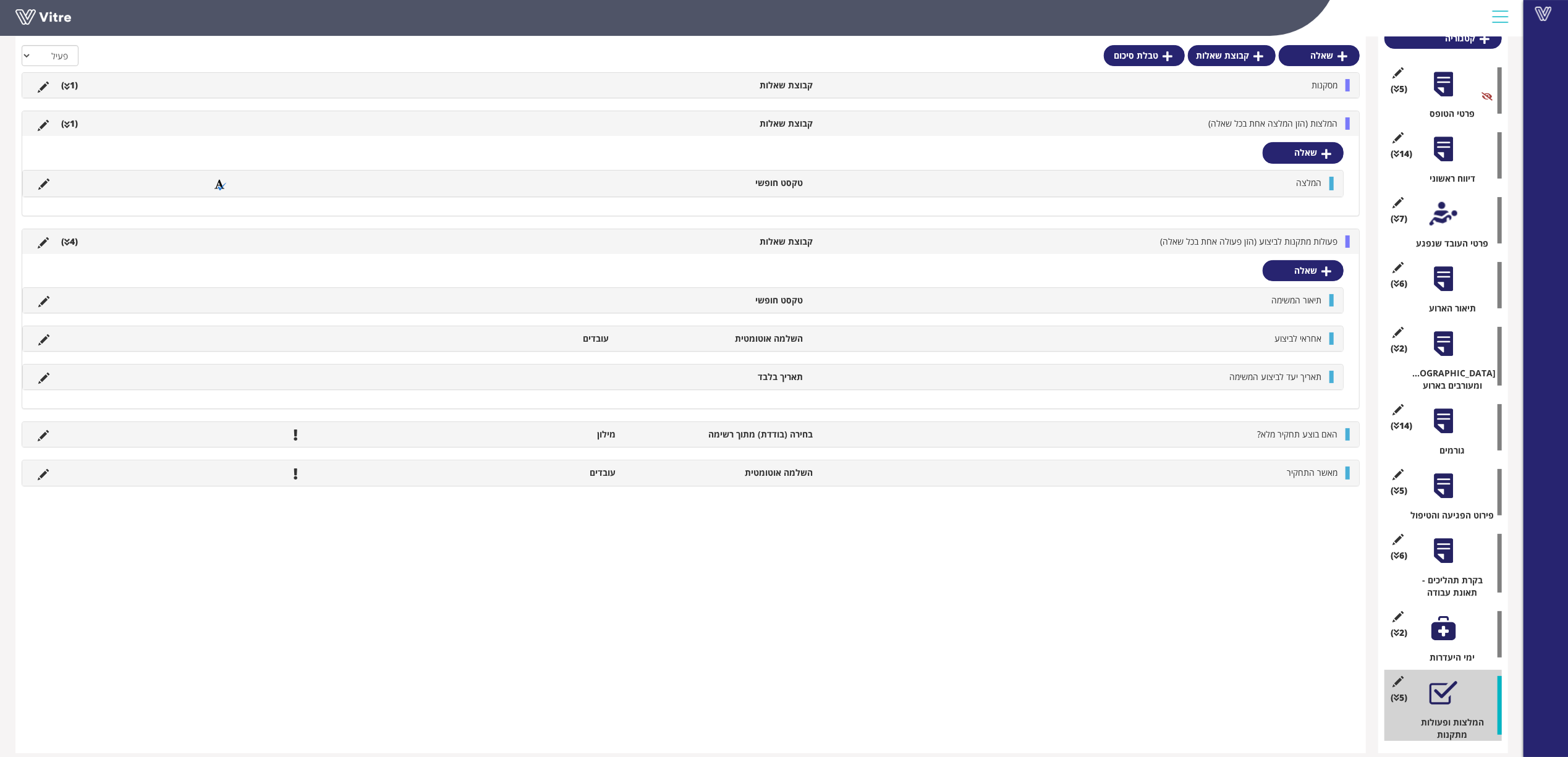
click at [1130, 79] on li "מסקנות" at bounding box center [1081, 85] width 525 height 12
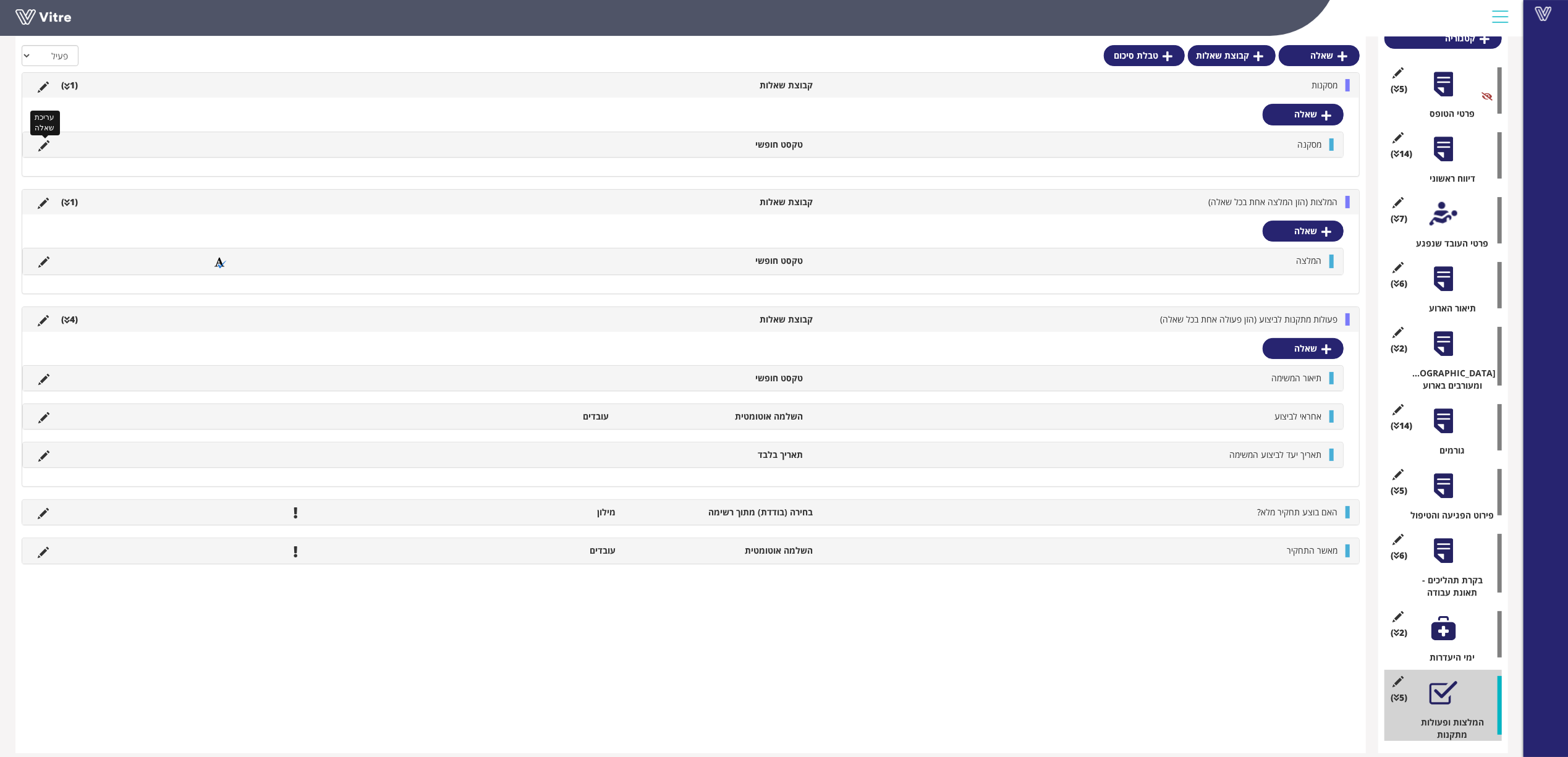
click at [47, 143] on icon at bounding box center [44, 145] width 11 height 11
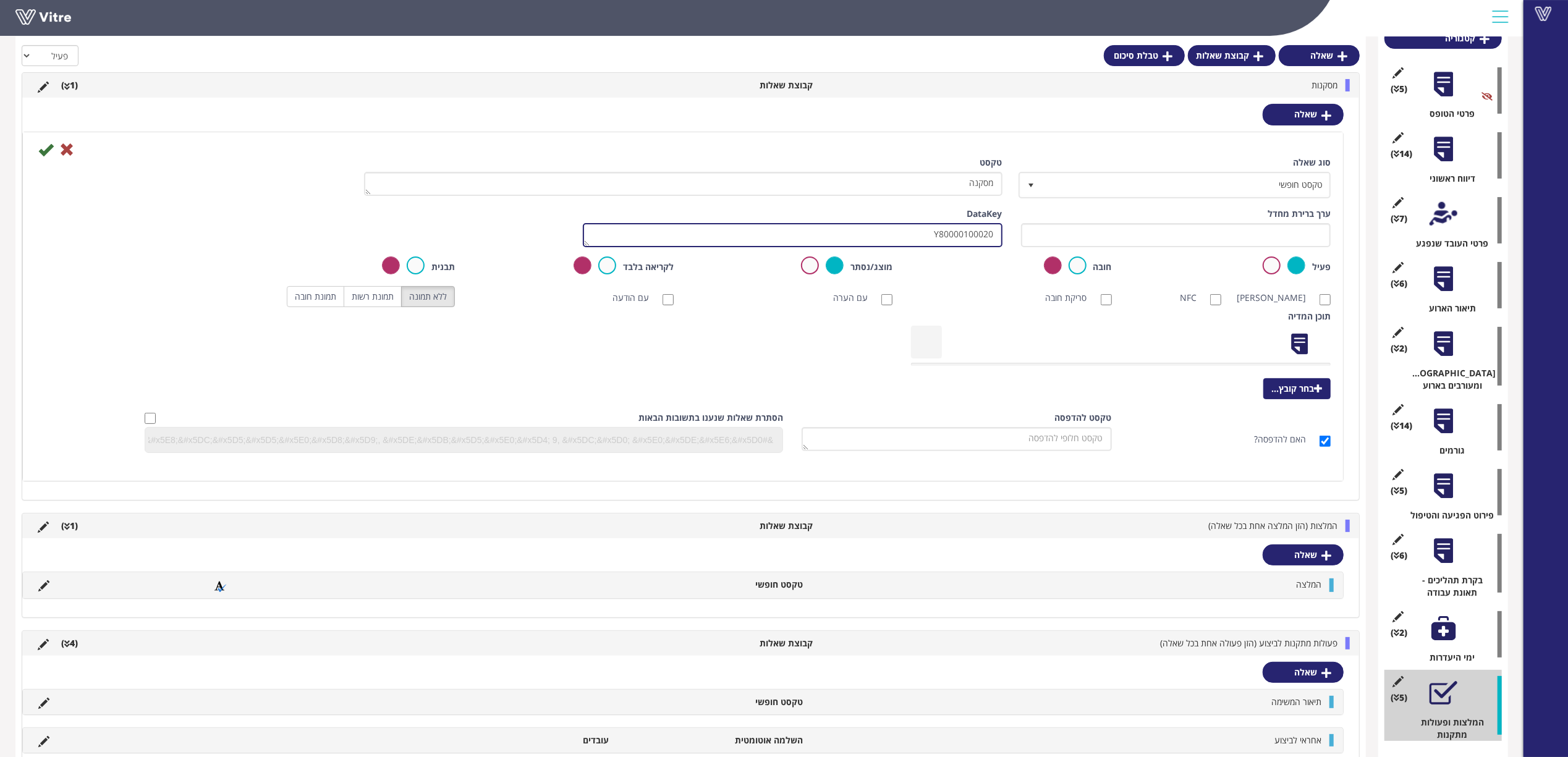
drag, startPoint x: 868, startPoint y: 233, endPoint x: 1088, endPoint y: 227, distance: 220.1
click at [1088, 227] on div "ערך ברירת מחדל משקל DataKey Y80000100020" at bounding box center [683, 232] width 1314 height 49
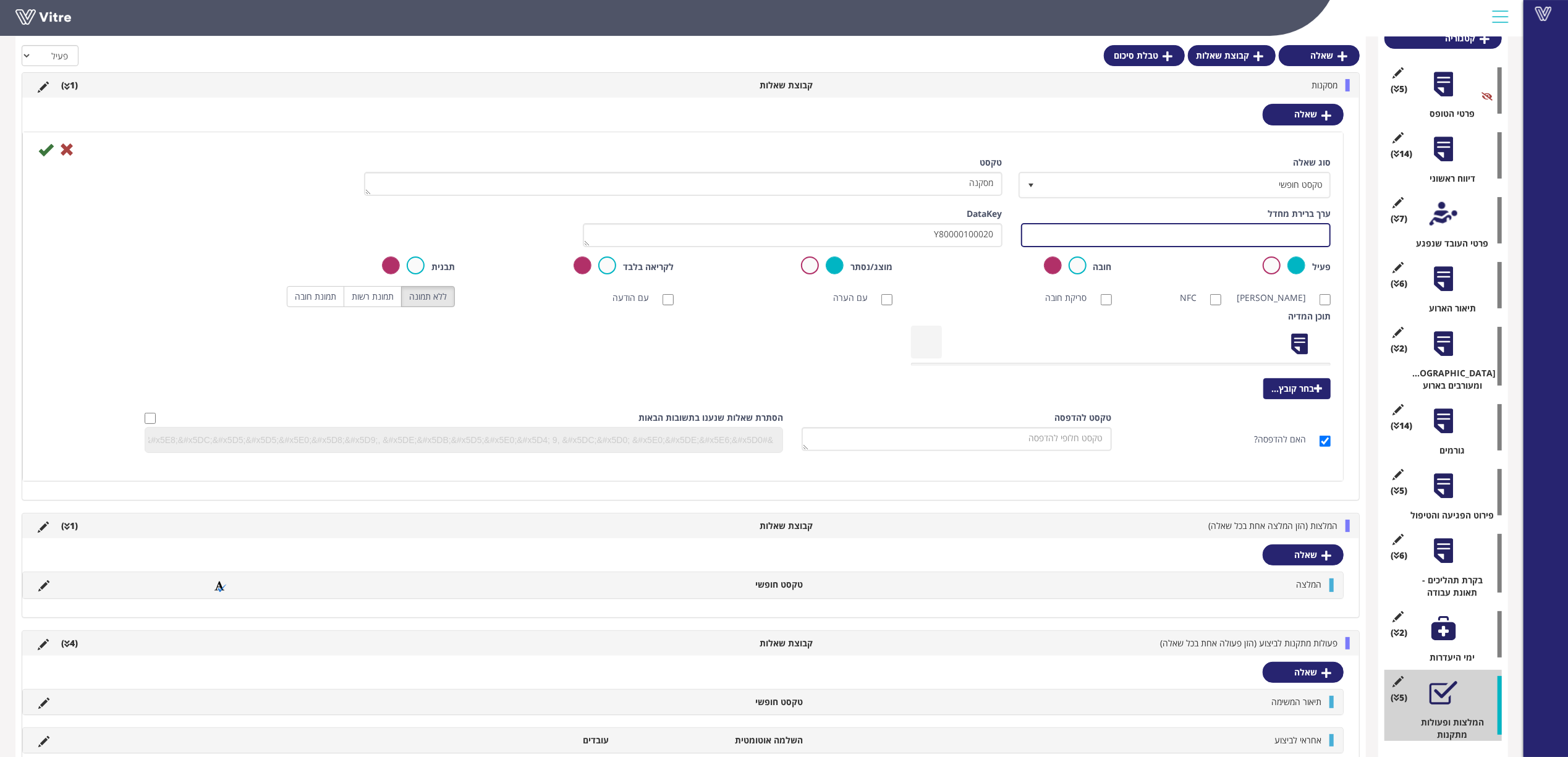
click at [1093, 230] on input "text" at bounding box center [1175, 235] width 310 height 24
paste input "Y80000100020"
type input "#Task.Y80000100020"
click at [43, 142] on icon at bounding box center [46, 149] width 15 height 15
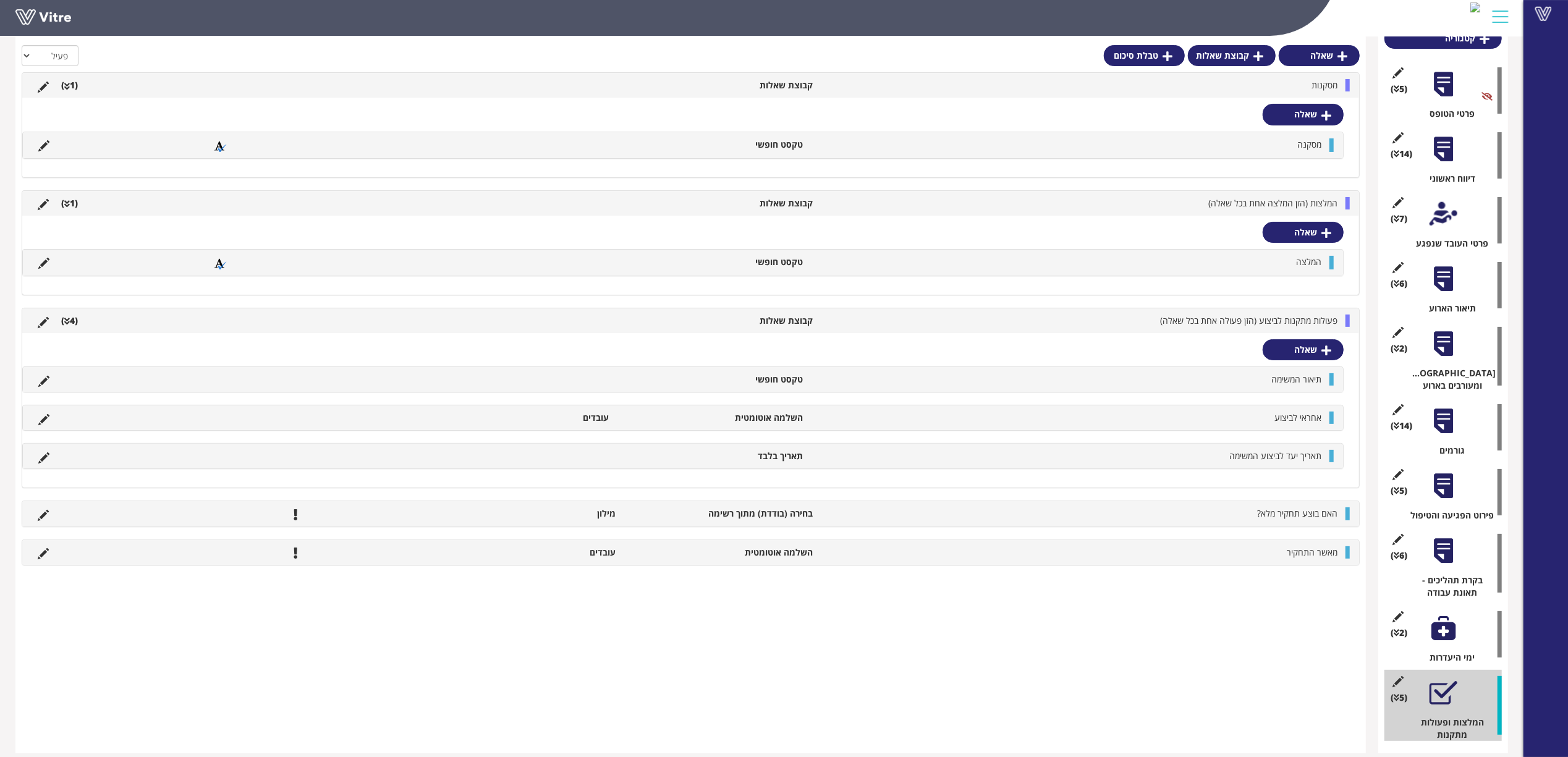
click at [250, 87] on ul "מסקנות קבוצת שאלות (1 )" at bounding box center [687, 85] width 1312 height 12
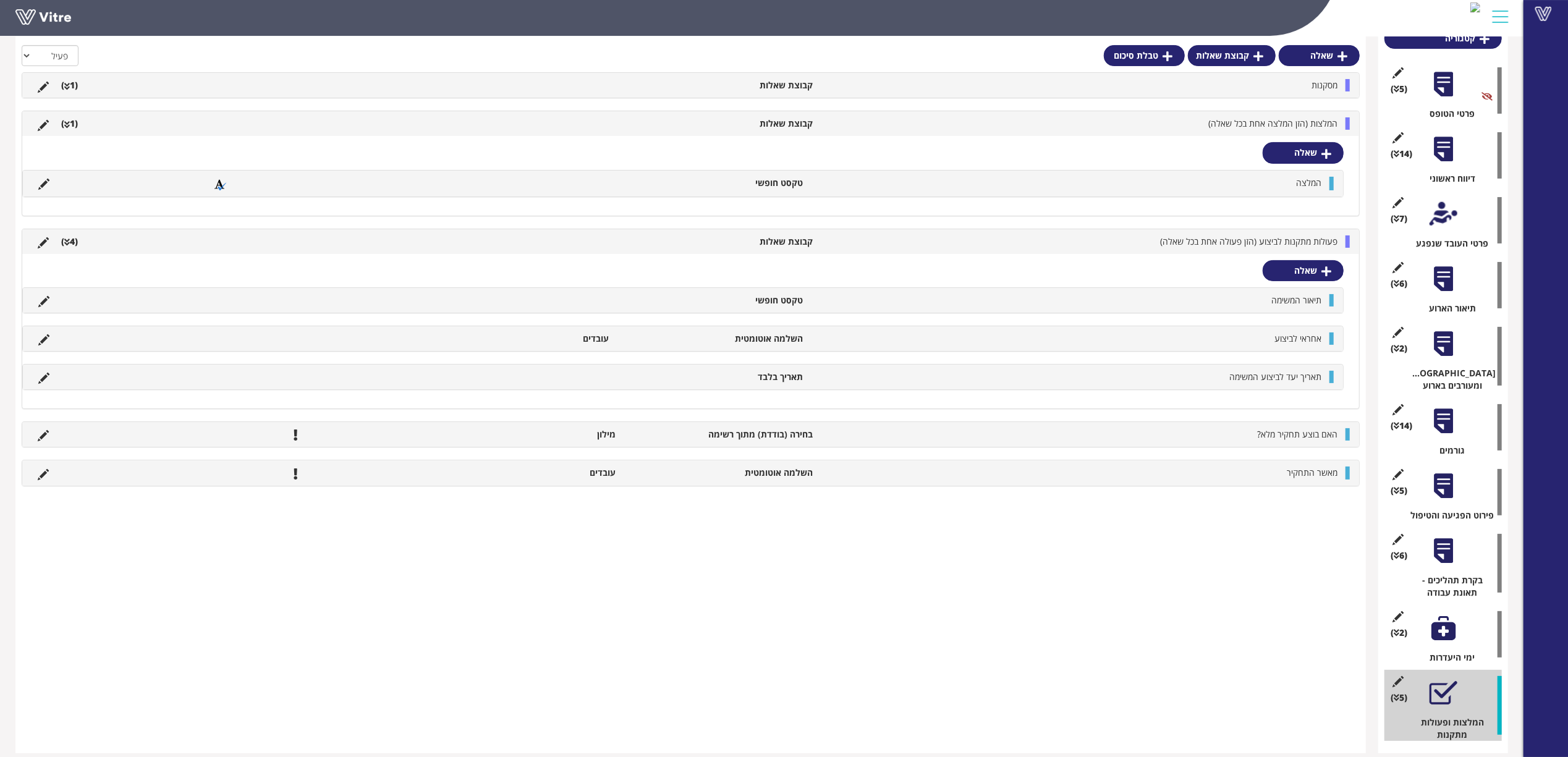
click at [244, 121] on ul "המלצות (הזן המלצה אחת בכל שאלה) קבוצת שאלות (1 )" at bounding box center [687, 124] width 1312 height 12
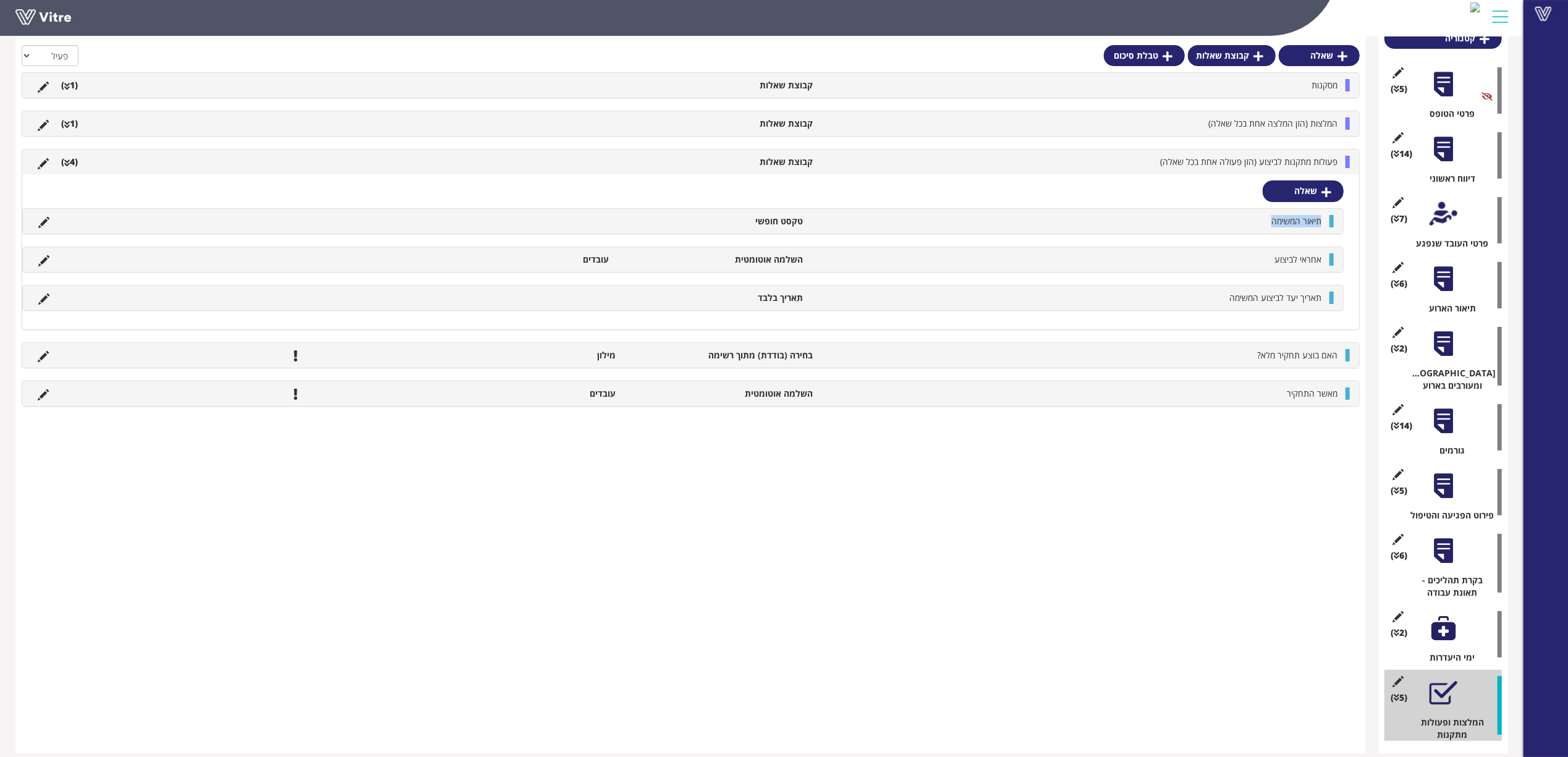
drag, startPoint x: 1321, startPoint y: 223, endPoint x: 1212, endPoint y: 221, distance: 109.0
click at [1212, 221] on li "תיאור המשימה" at bounding box center [1069, 221] width 518 height 12
copy span "תיאור המשימה"
drag, startPoint x: 1251, startPoint y: 256, endPoint x: 1243, endPoint y: 256, distance: 8.0
click at [1243, 256] on li "אחראי לביצוע" at bounding box center [1069, 260] width 518 height 12
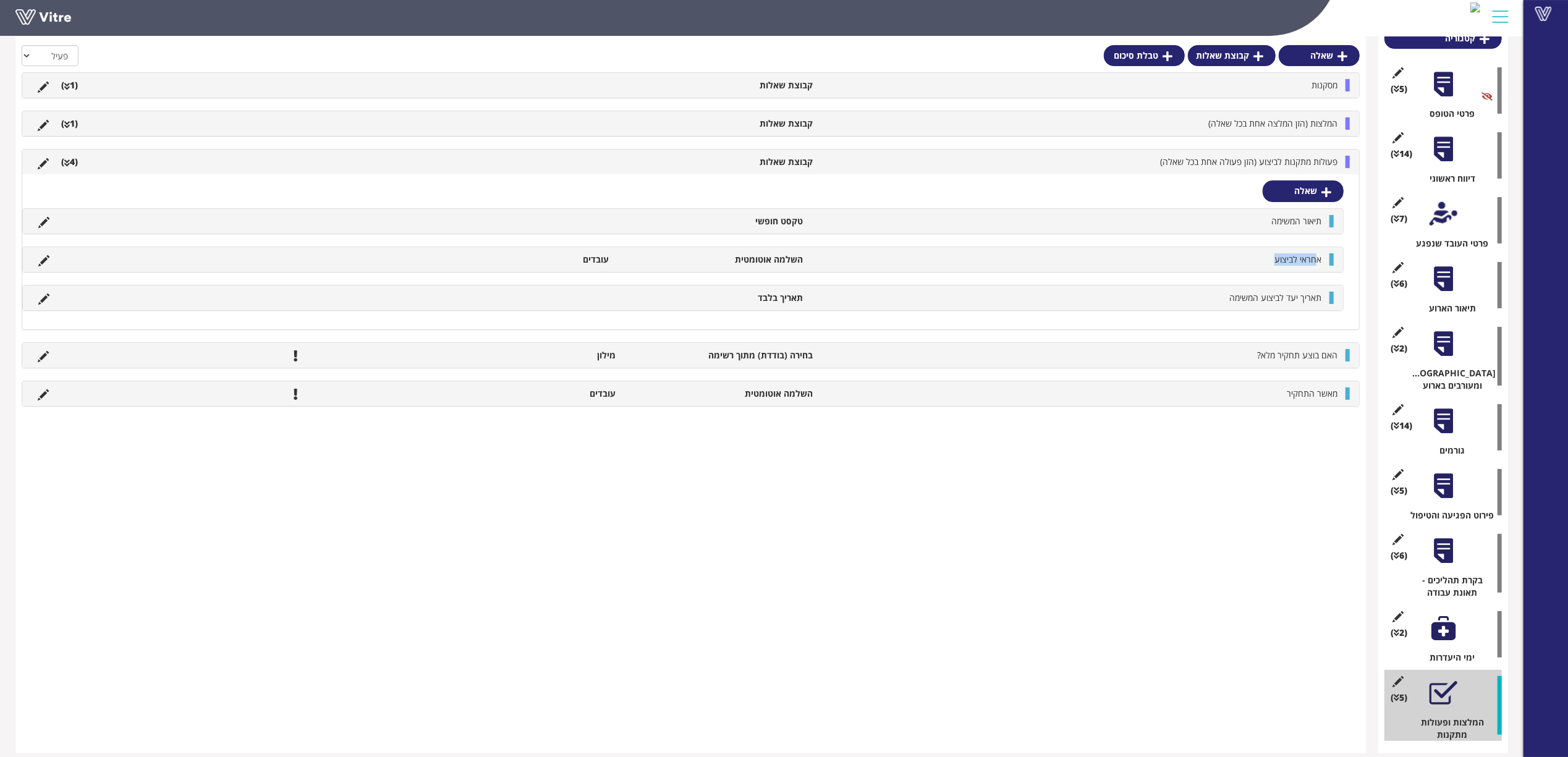
copy span "חראי לביצוע"
click at [43, 264] on icon at bounding box center [44, 261] width 11 height 11
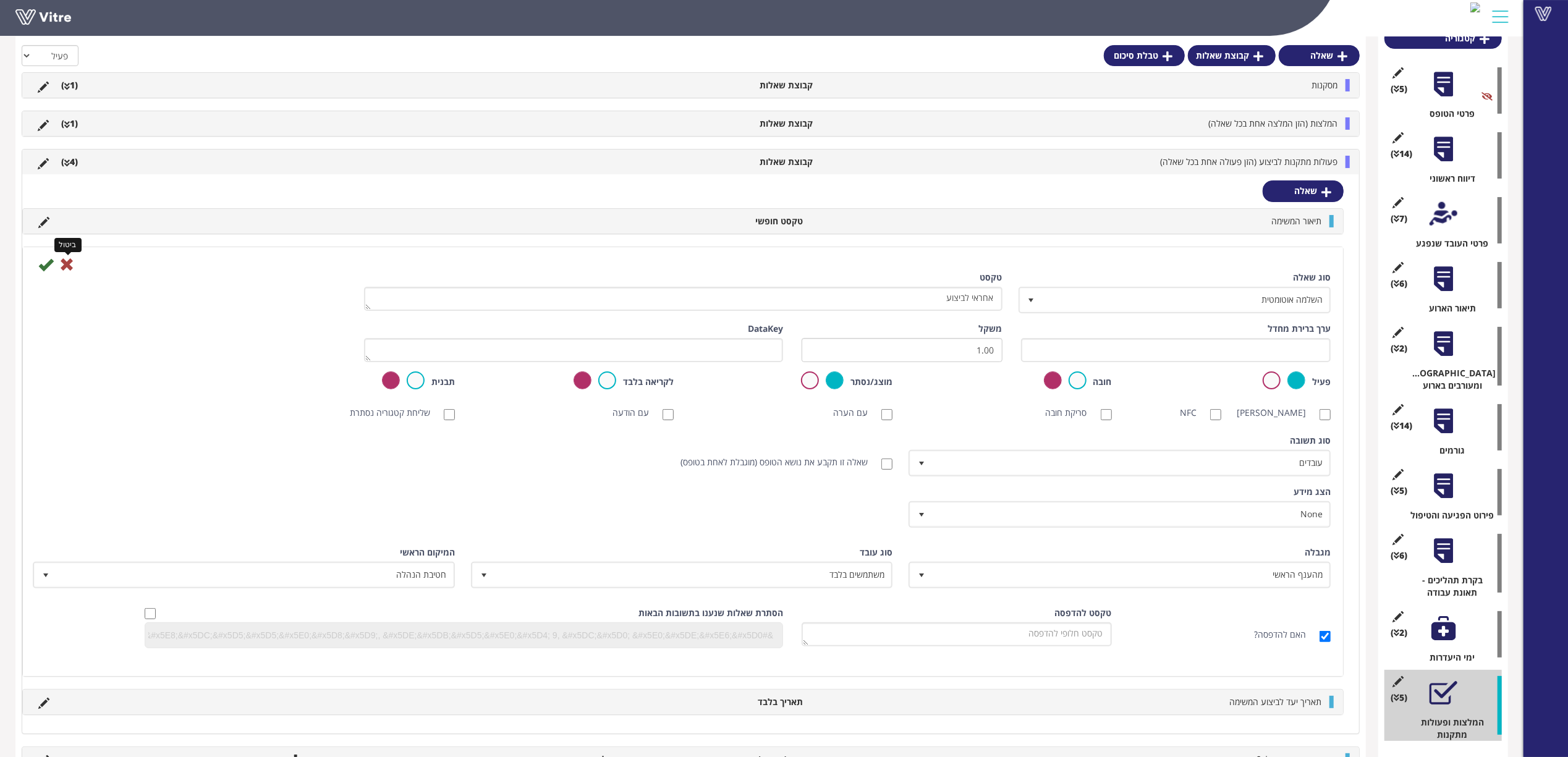
click at [73, 267] on icon at bounding box center [66, 264] width 15 height 15
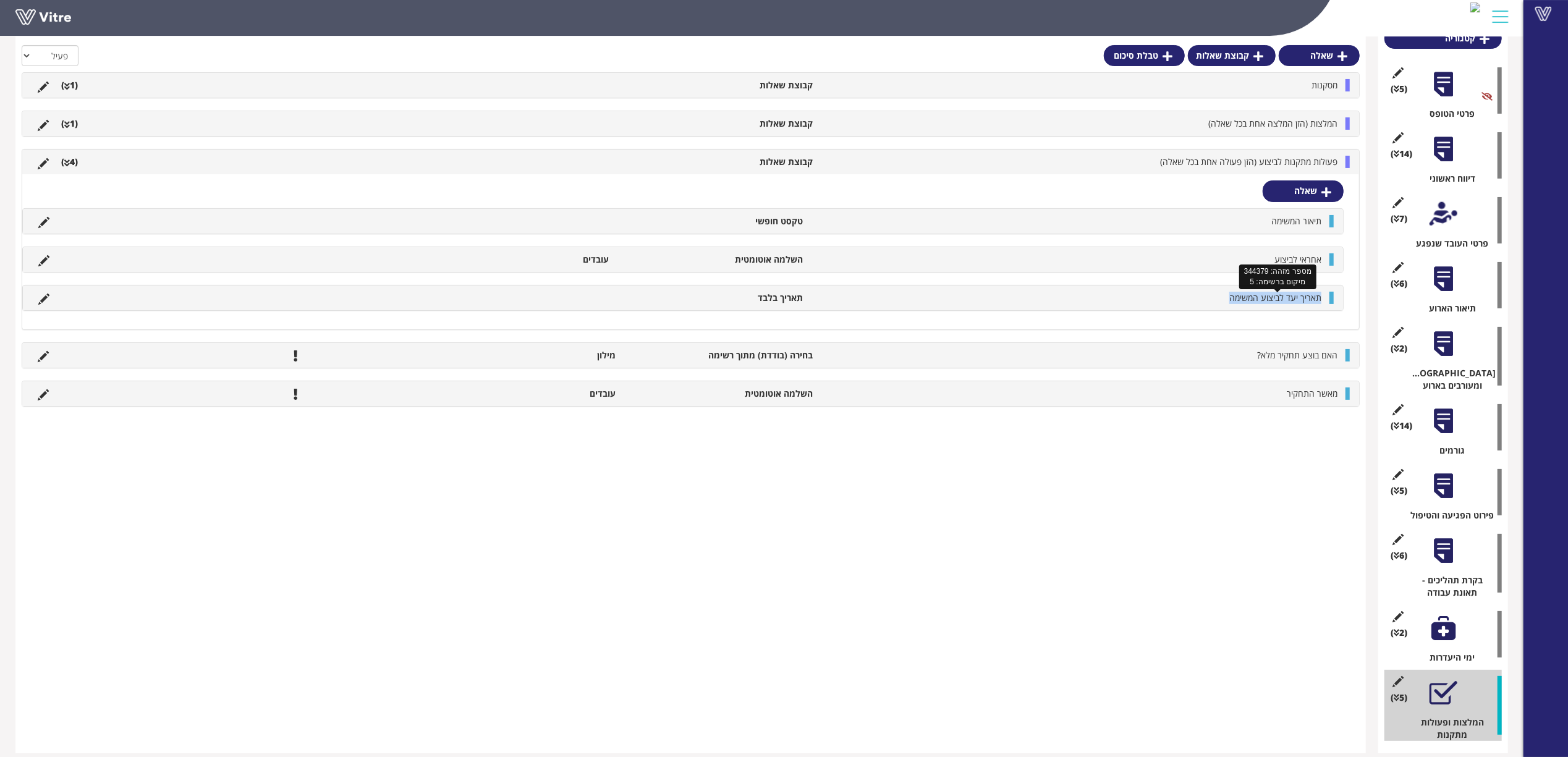
drag, startPoint x: 1321, startPoint y: 300, endPoint x: 1206, endPoint y: 300, distance: 115.0
click at [1206, 300] on li "תאריך יעד לביצוע המשימה" at bounding box center [1069, 298] width 518 height 12
copy span "תאריך יעד לביצוע המשימה"
click at [45, 302] on icon at bounding box center [44, 299] width 11 height 11
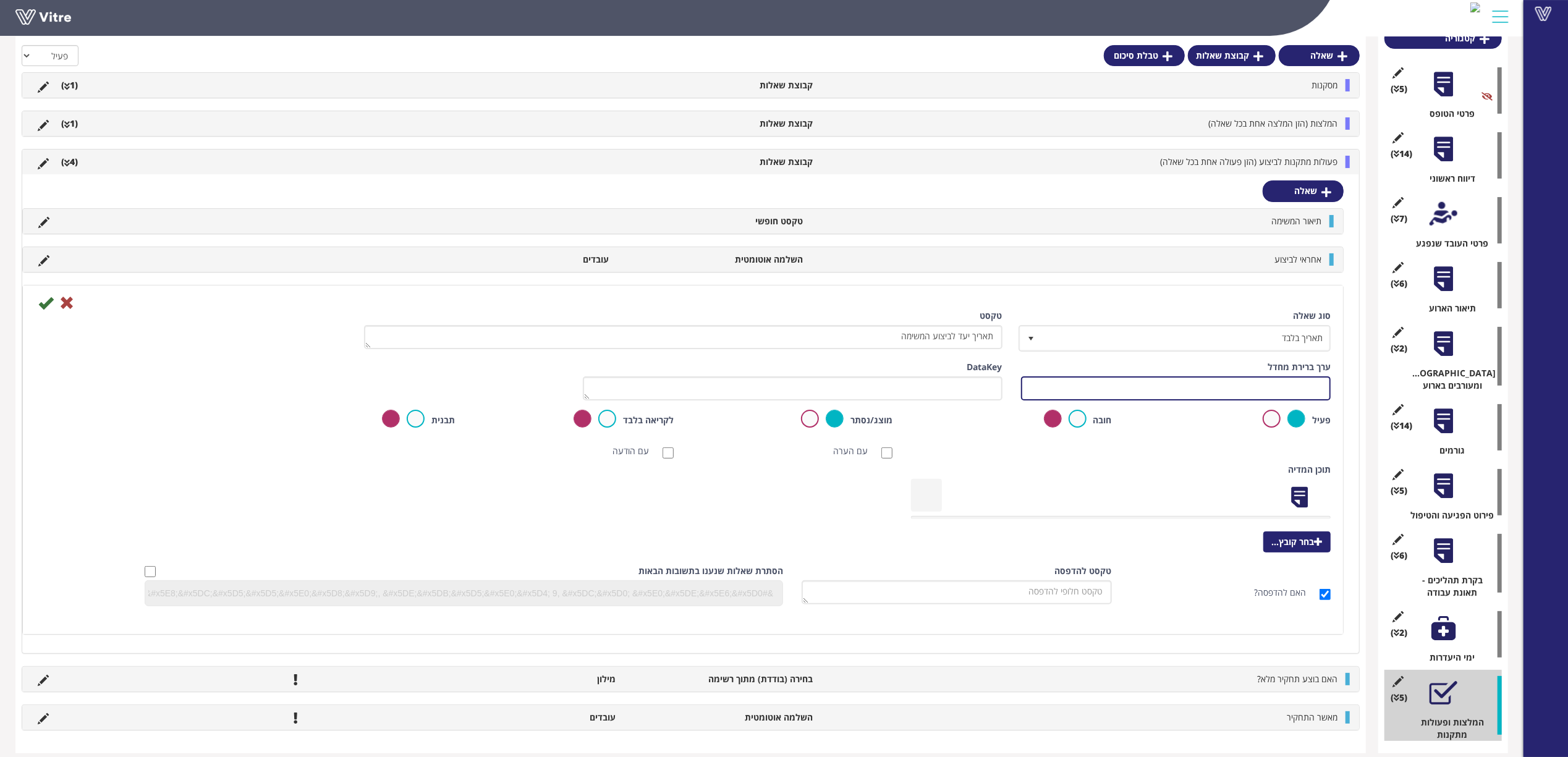
click at [1101, 387] on input "text" at bounding box center [1175, 388] width 310 height 24
type input "#Task.taskdate"
click at [48, 300] on icon at bounding box center [46, 302] width 15 height 15
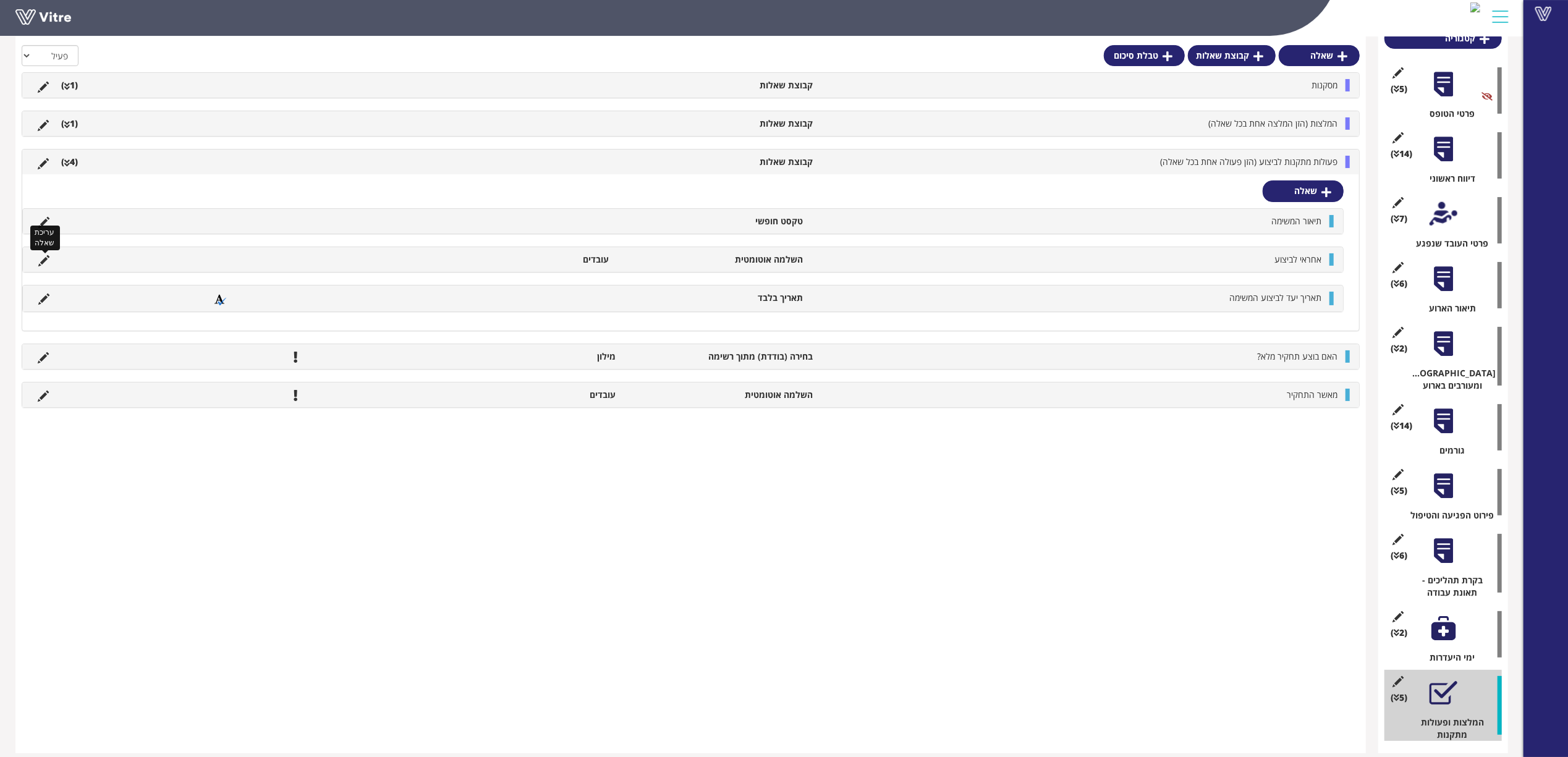
click at [48, 260] on icon at bounding box center [44, 261] width 11 height 11
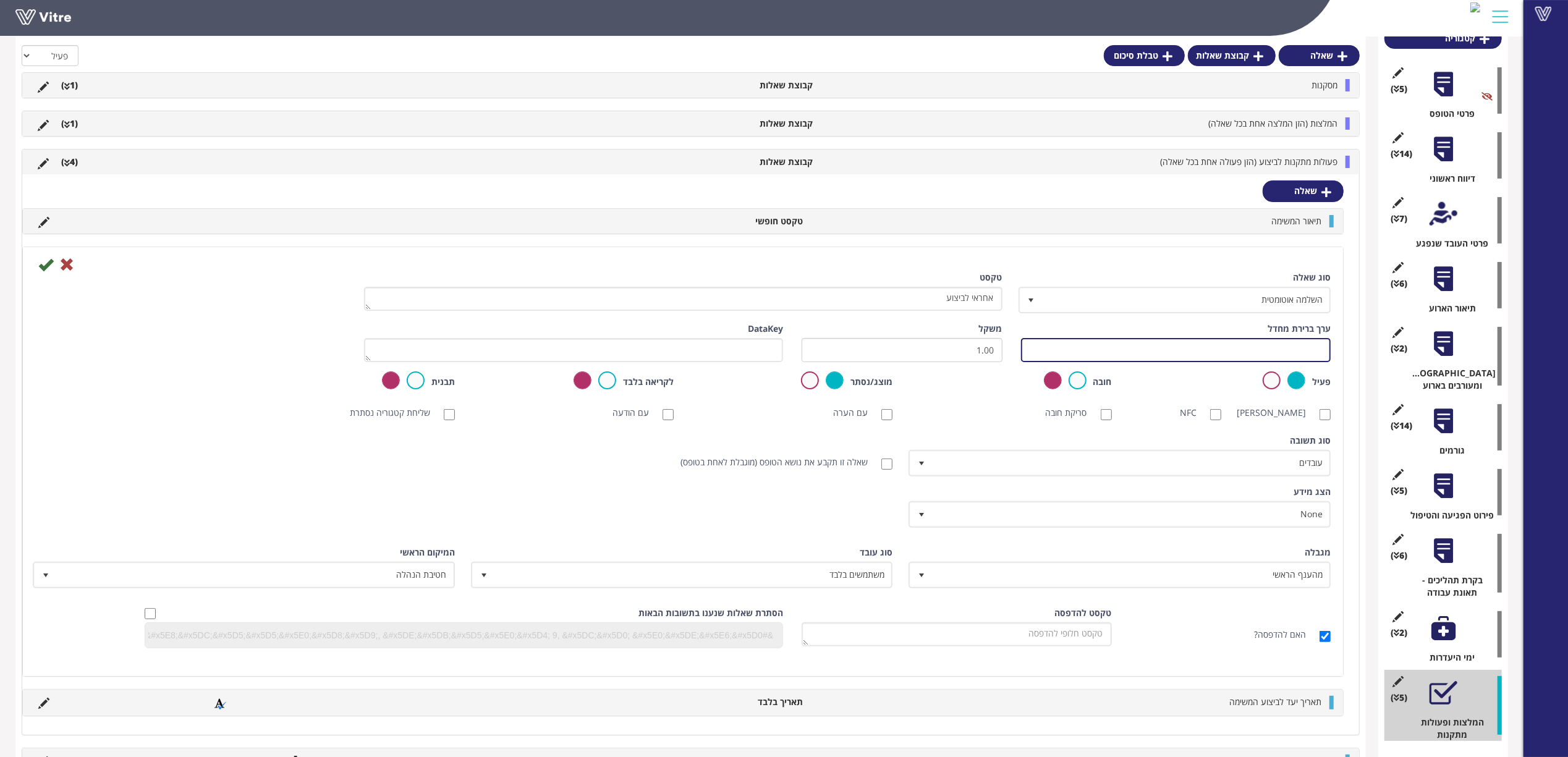
click at [1096, 356] on input "text" at bounding box center [1175, 350] width 310 height 24
type input "#Task.taskresponsible"
click at [41, 263] on icon at bounding box center [46, 264] width 15 height 15
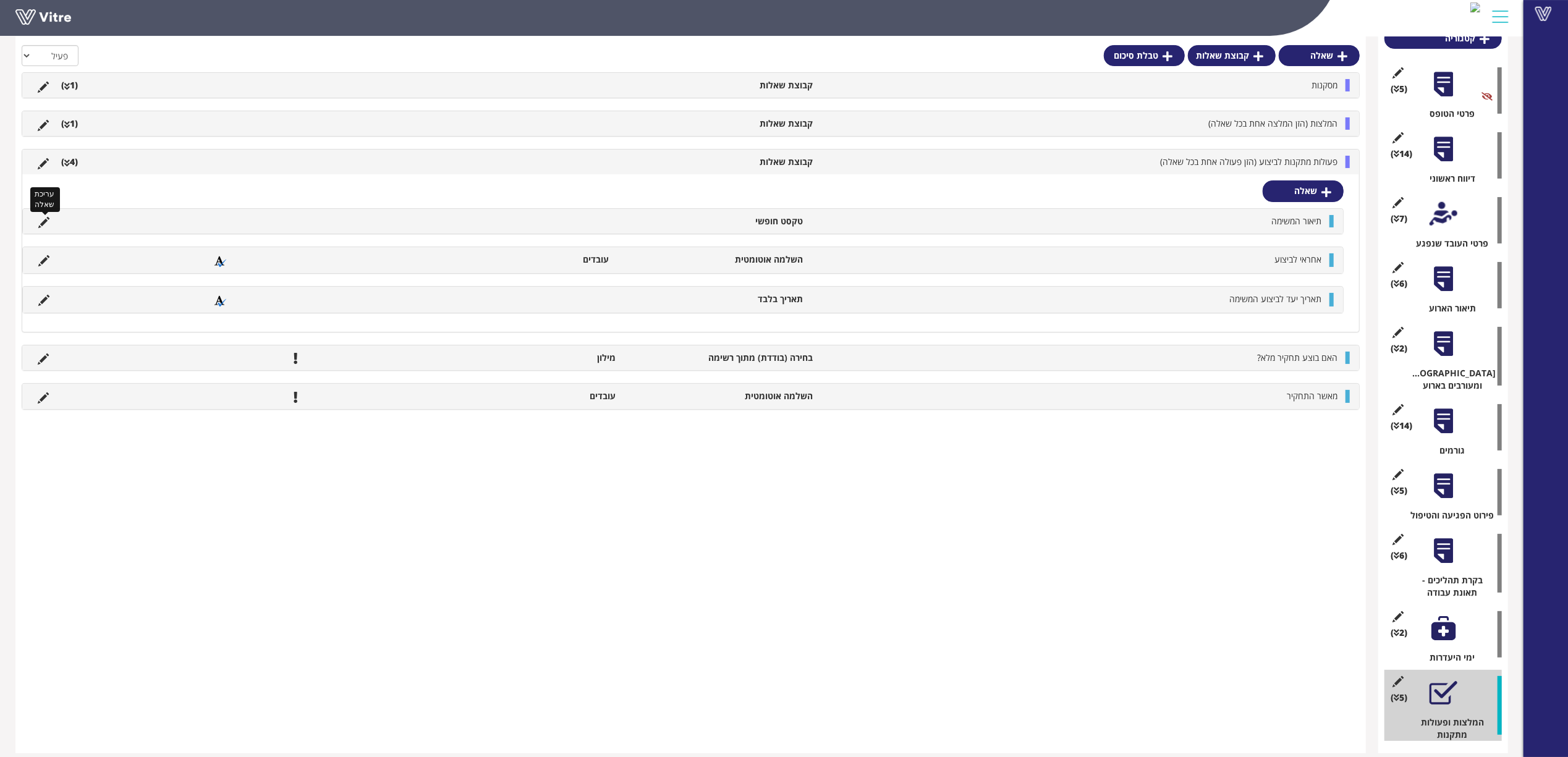
click at [45, 223] on icon at bounding box center [44, 223] width 11 height 11
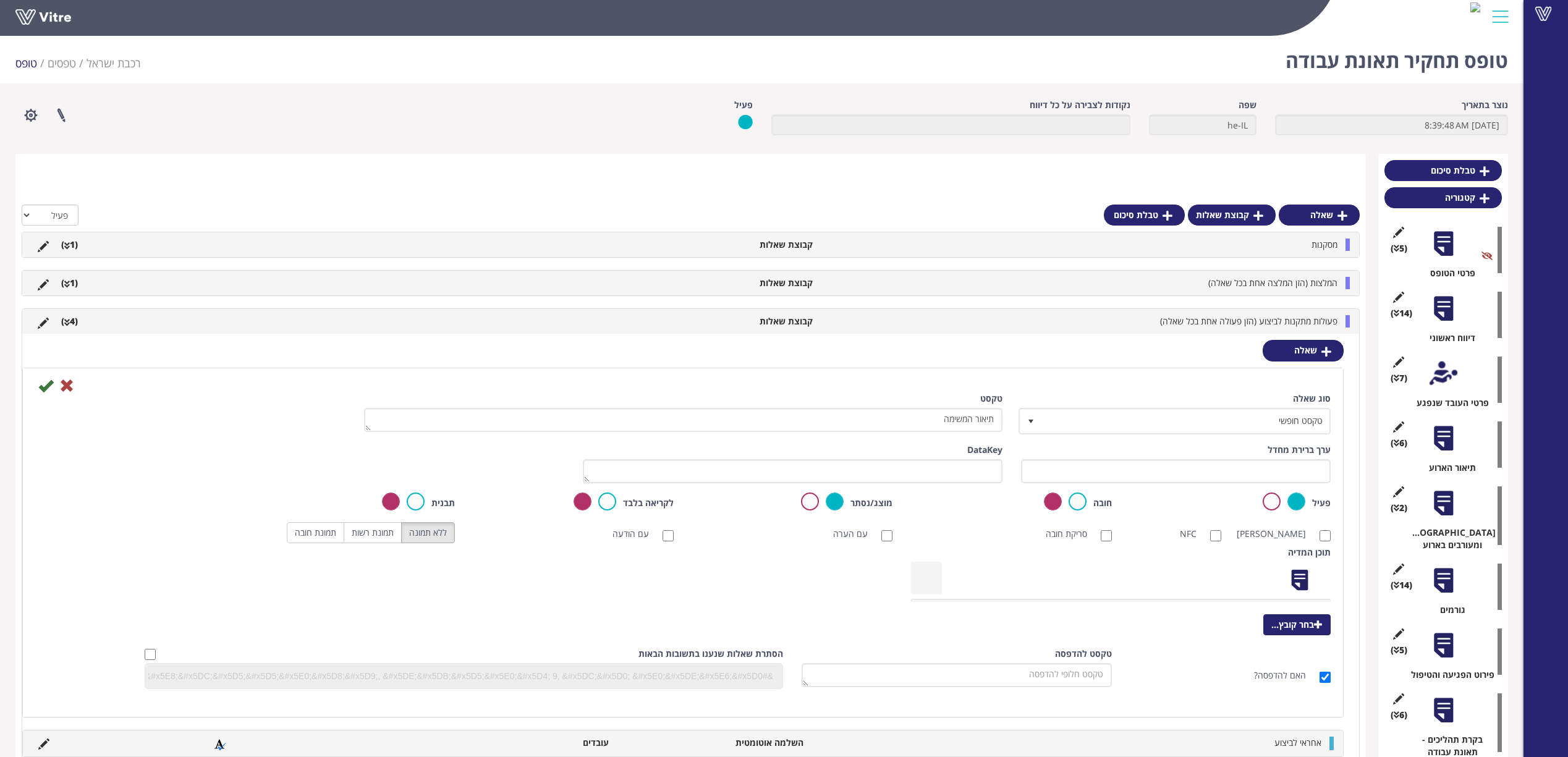
scroll to position [159, 0]
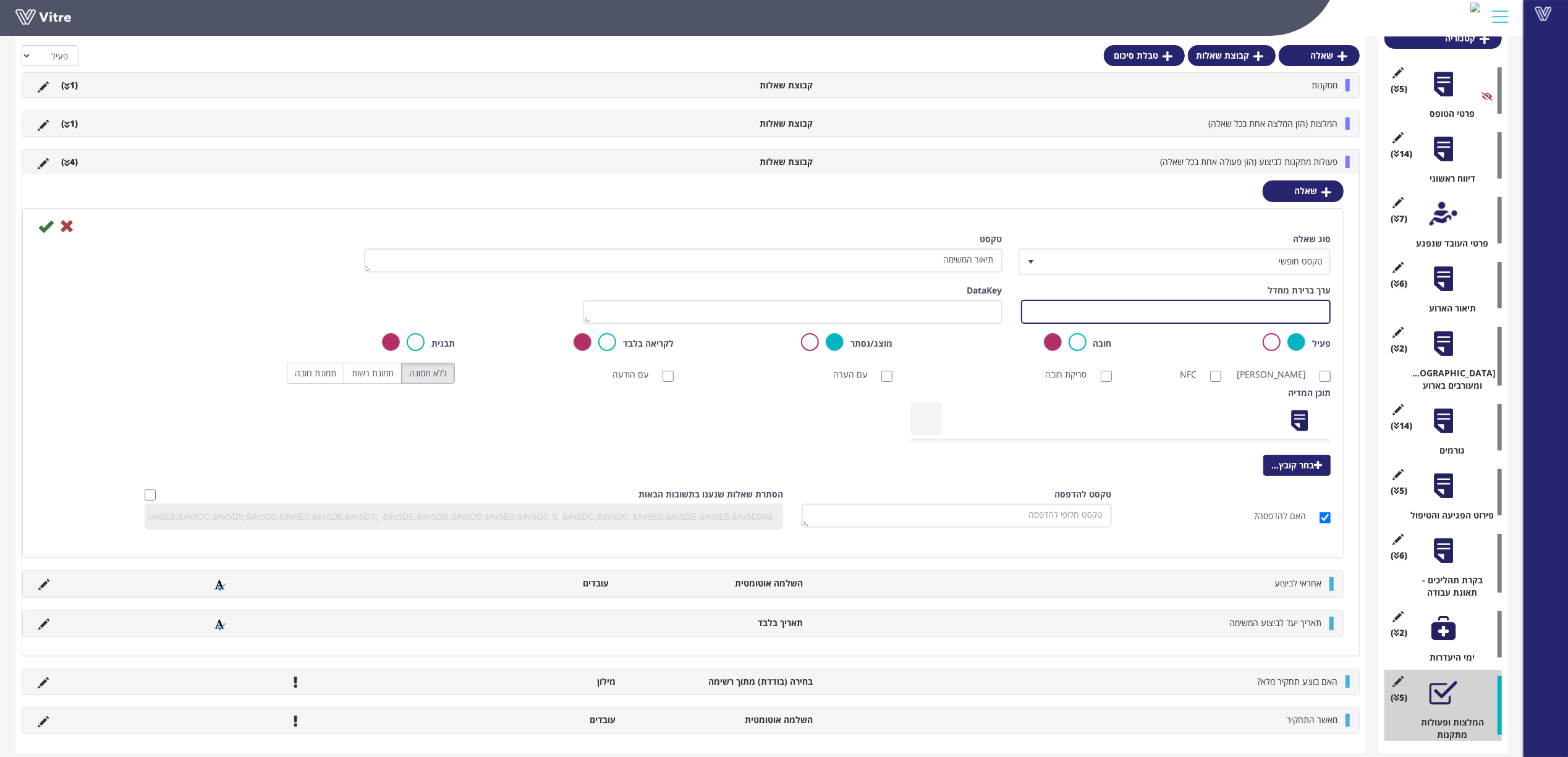
click at [1055, 315] on input "text" at bounding box center [1175, 312] width 310 height 24
type input "#Task.taskDescription"
click at [48, 227] on icon at bounding box center [46, 226] width 15 height 15
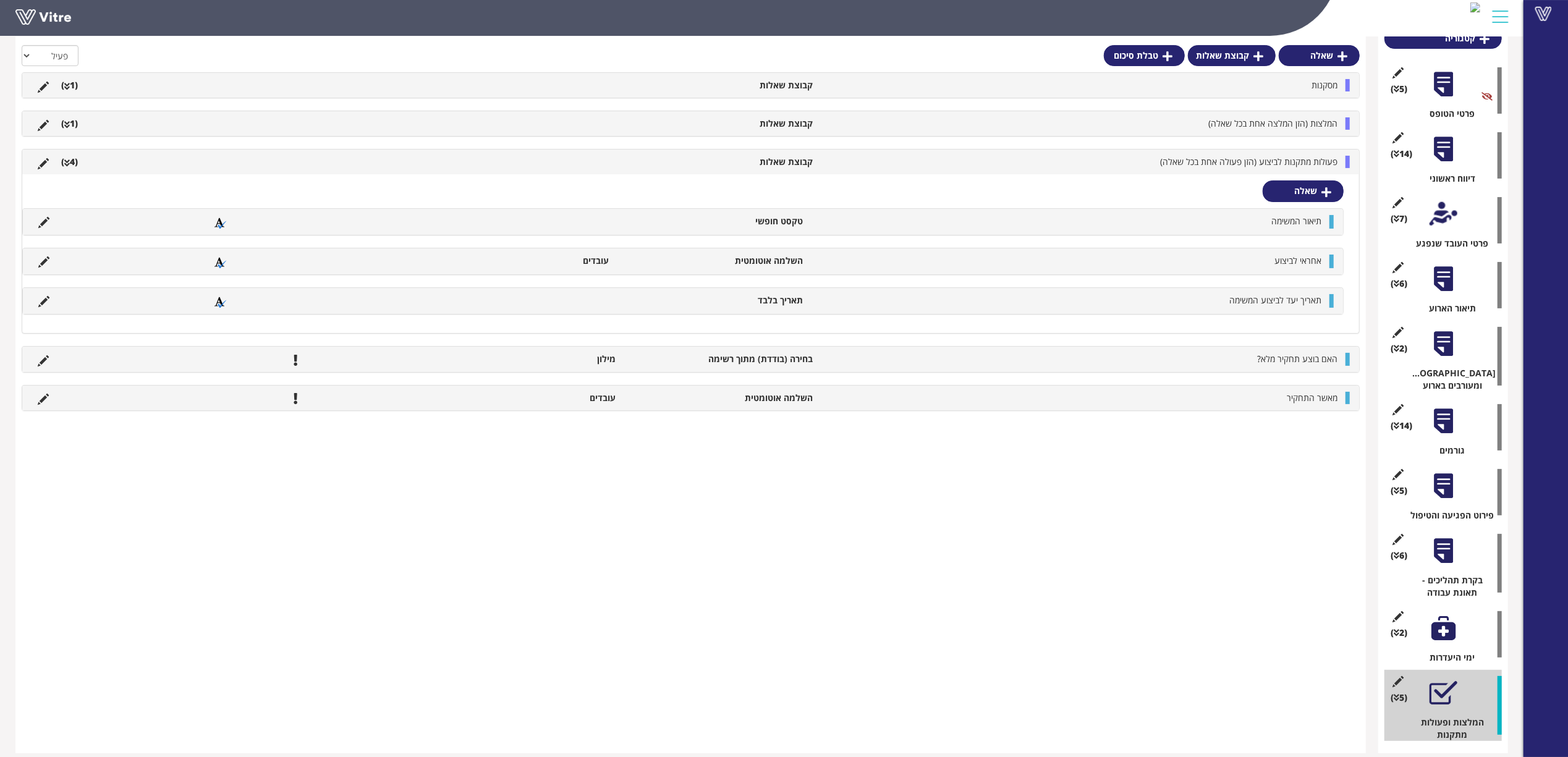
click at [859, 162] on li "פעולות מתקנות לביצוע (הזן פעולה אחת בכל שאלה)" at bounding box center [1081, 162] width 525 height 12
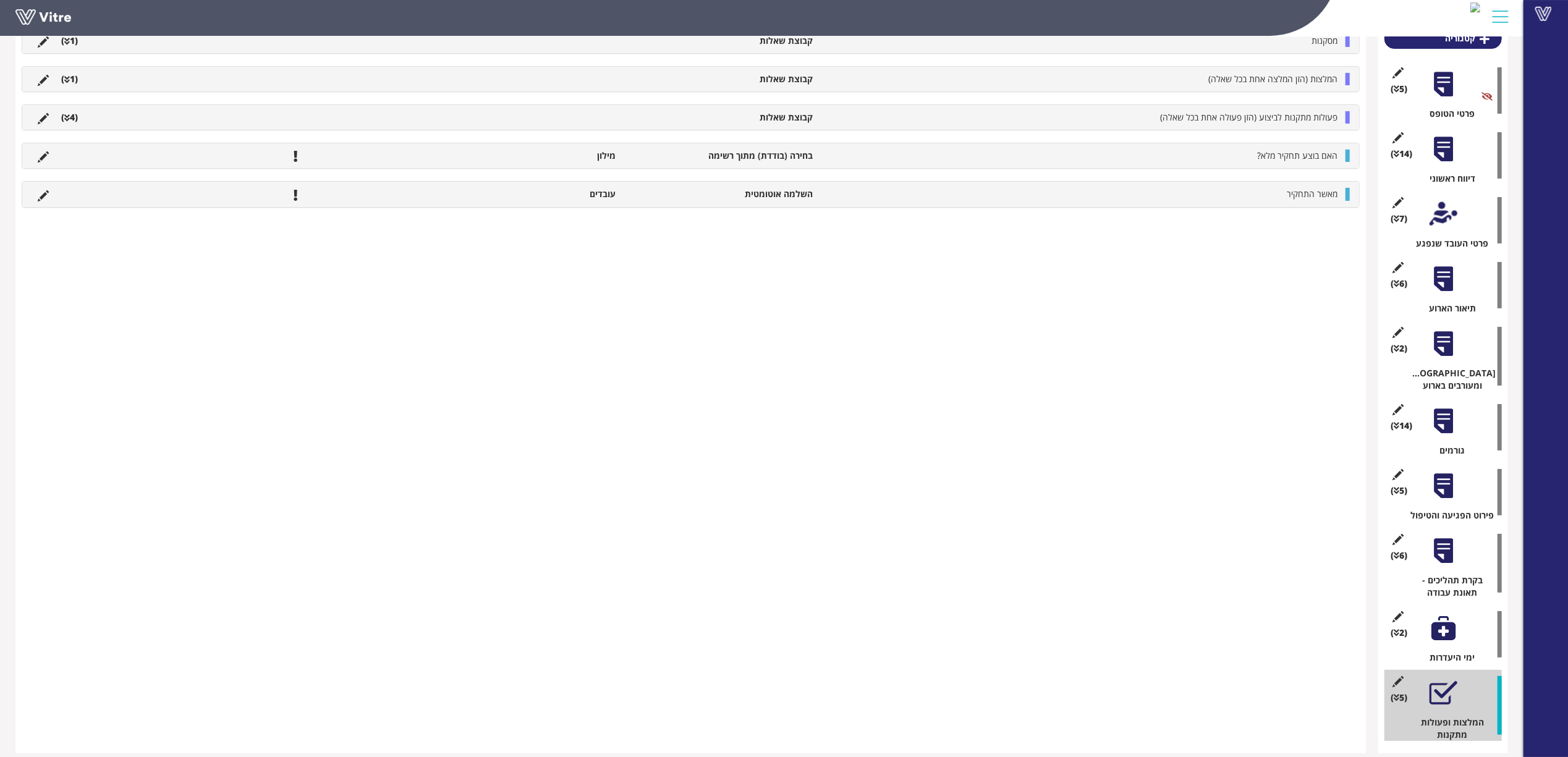
scroll to position [0, 0]
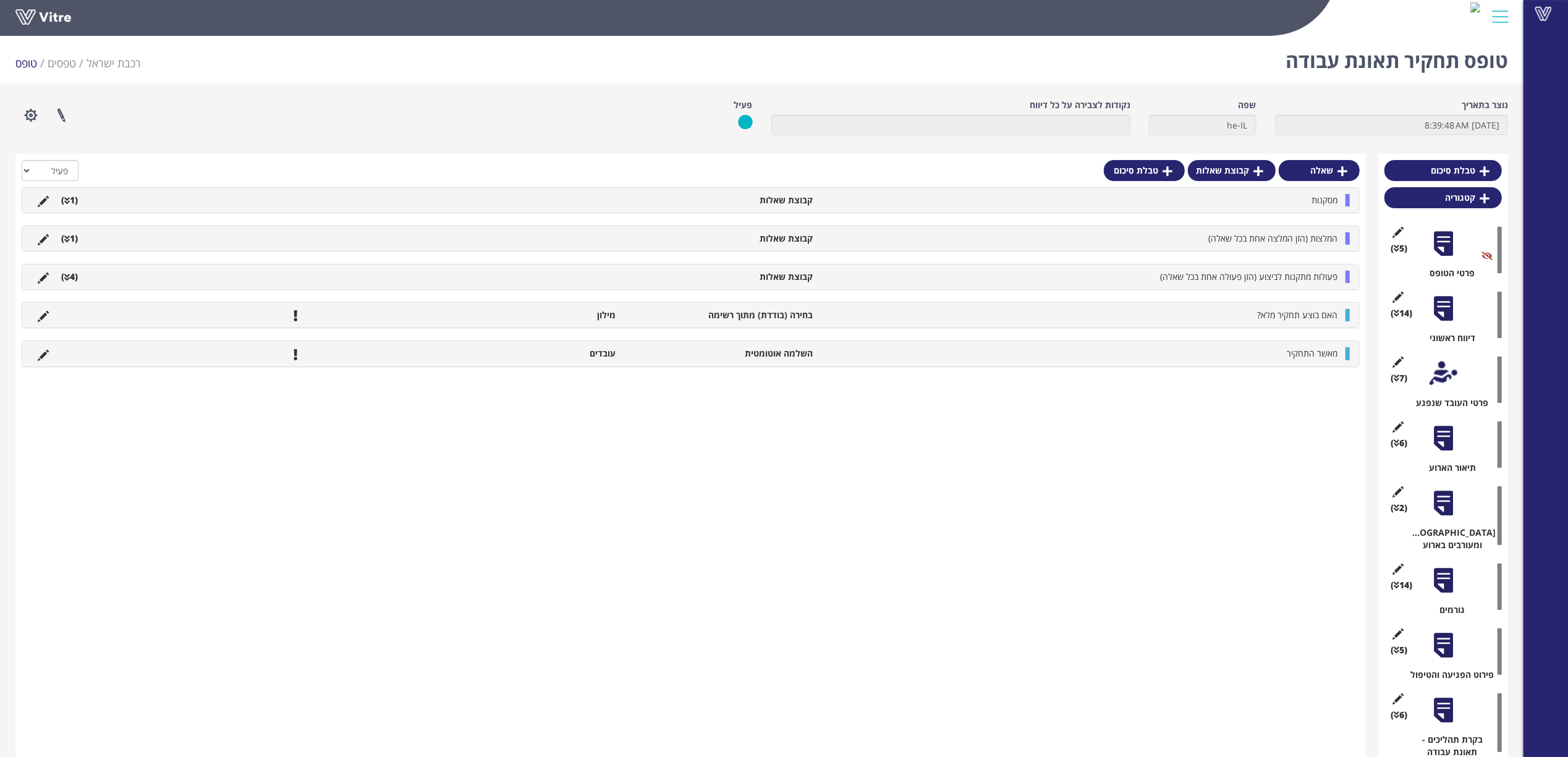
click at [1430, 315] on div at bounding box center [1444, 309] width 28 height 28
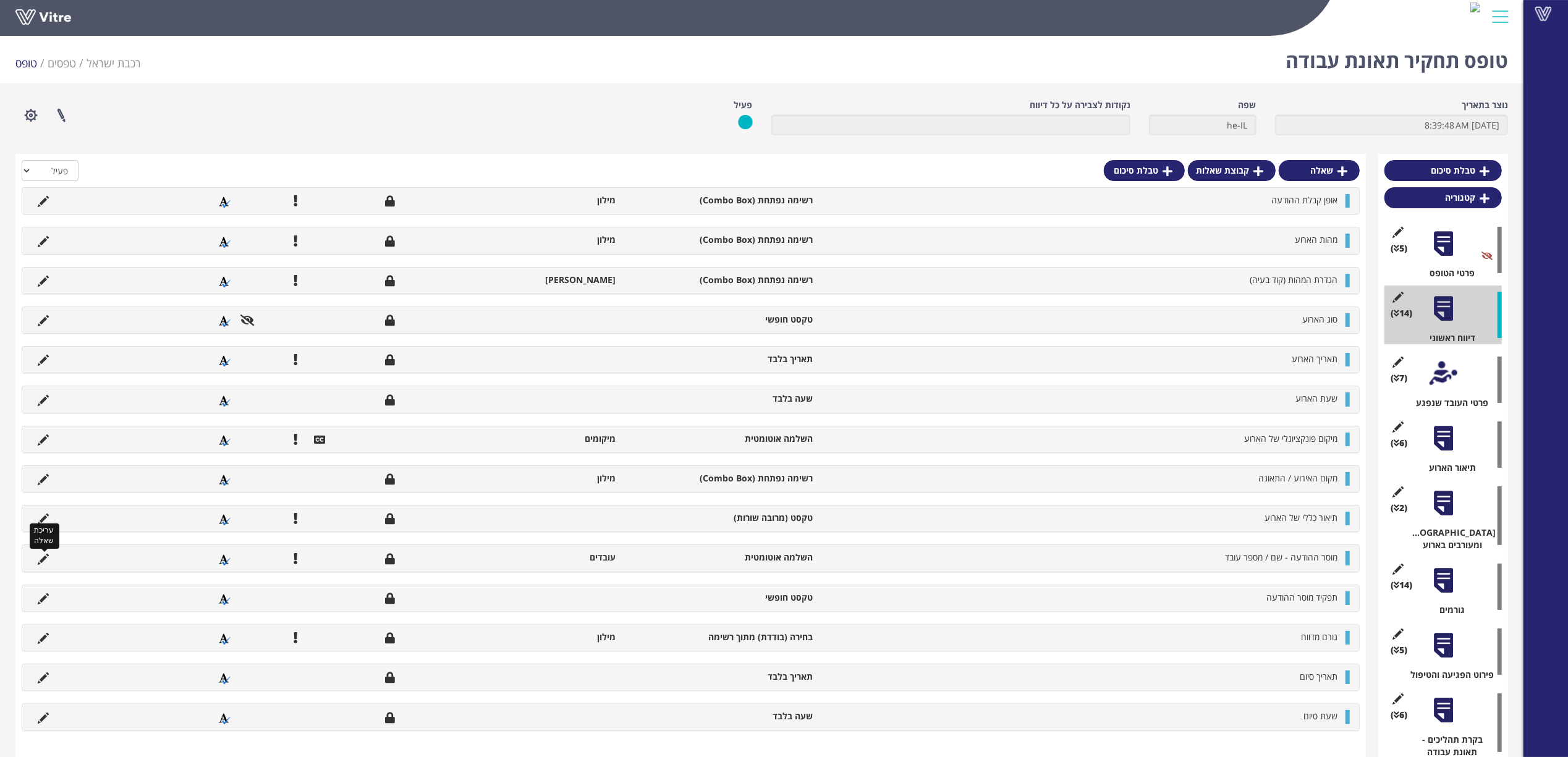
click at [40, 561] on icon at bounding box center [43, 559] width 11 height 11
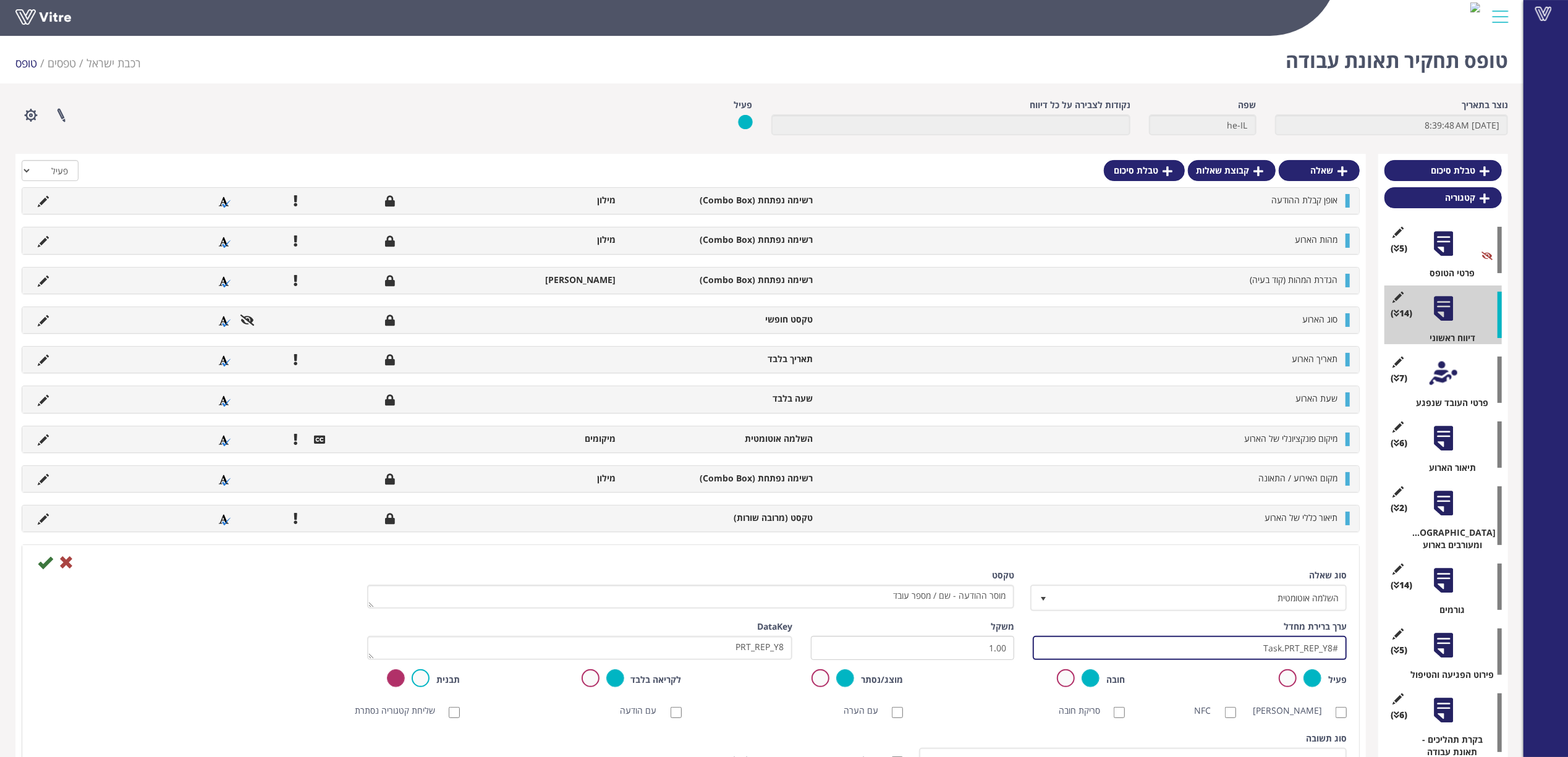
drag, startPoint x: 1346, startPoint y: 650, endPoint x: 1380, endPoint y: 650, distance: 34.0
click at [1380, 650] on div "טבלת סיכום קטגוריה (5 ) פרטי הטופס (14 ) דיווח ראשוני (0 ) נתוני רכבת (7 ) פרטי…" at bounding box center [762, 653] width 1492 height 998
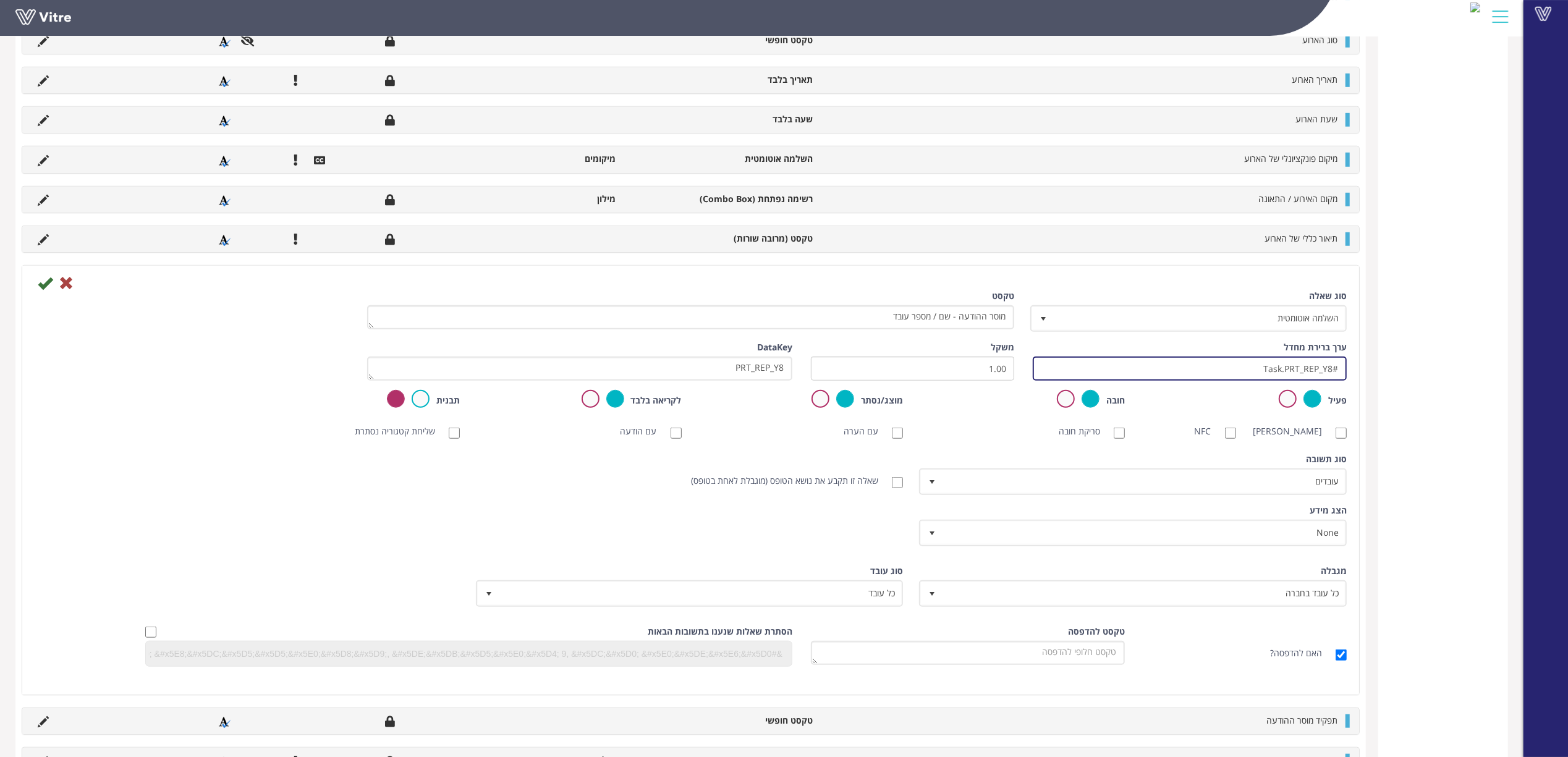
scroll to position [989, 0]
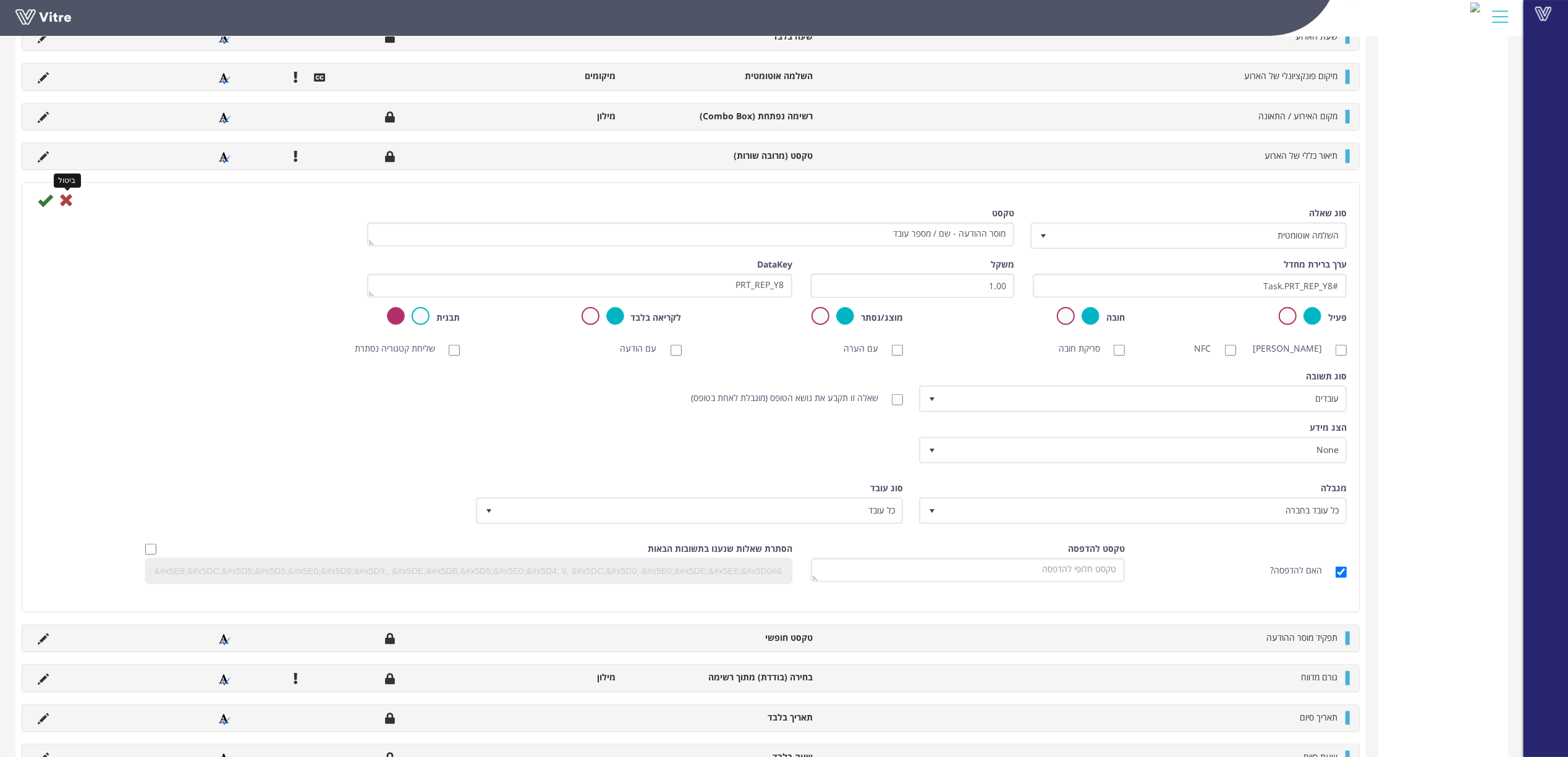
click at [65, 200] on icon at bounding box center [66, 199] width 15 height 15
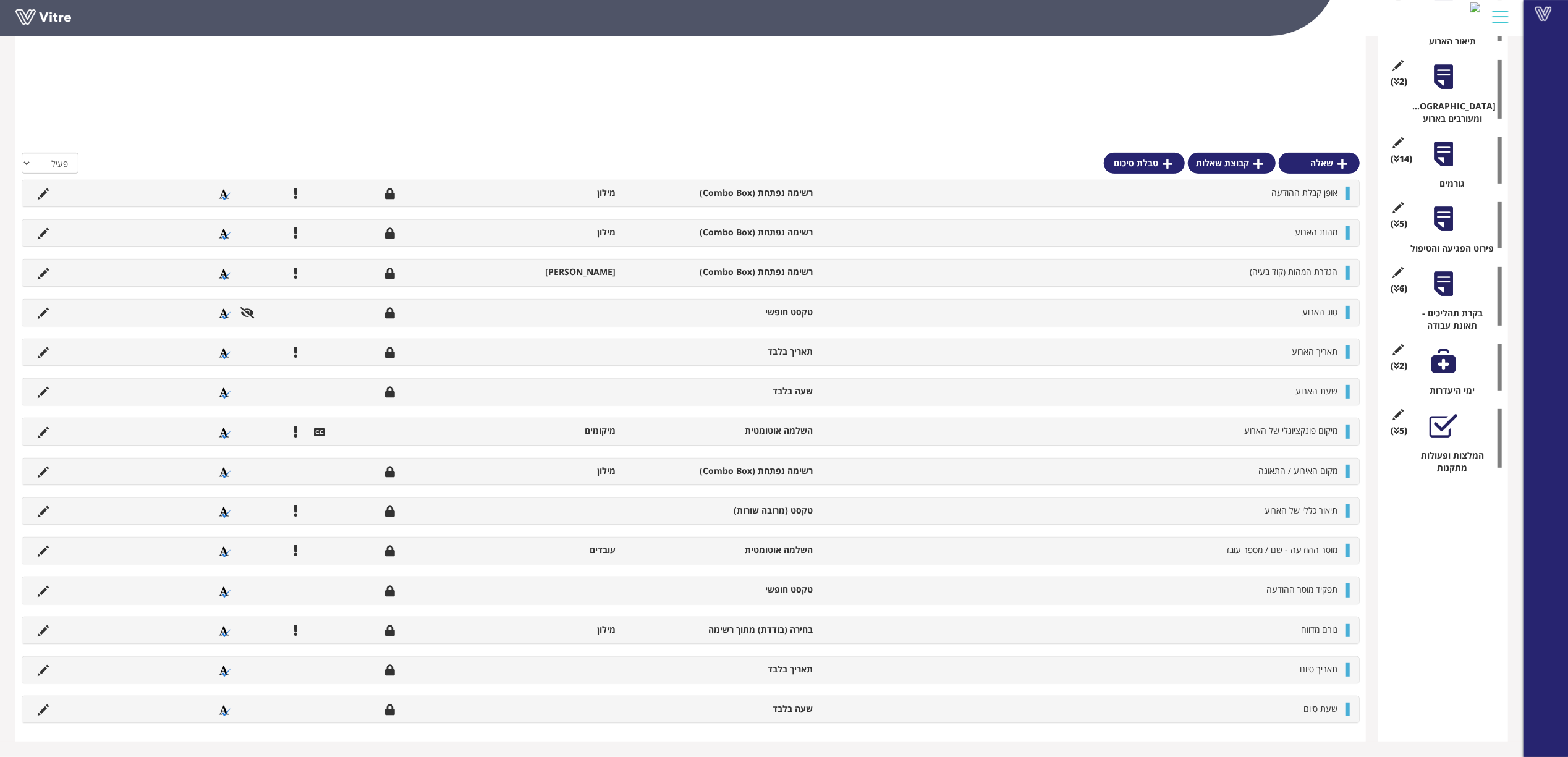
scroll to position [159, 0]
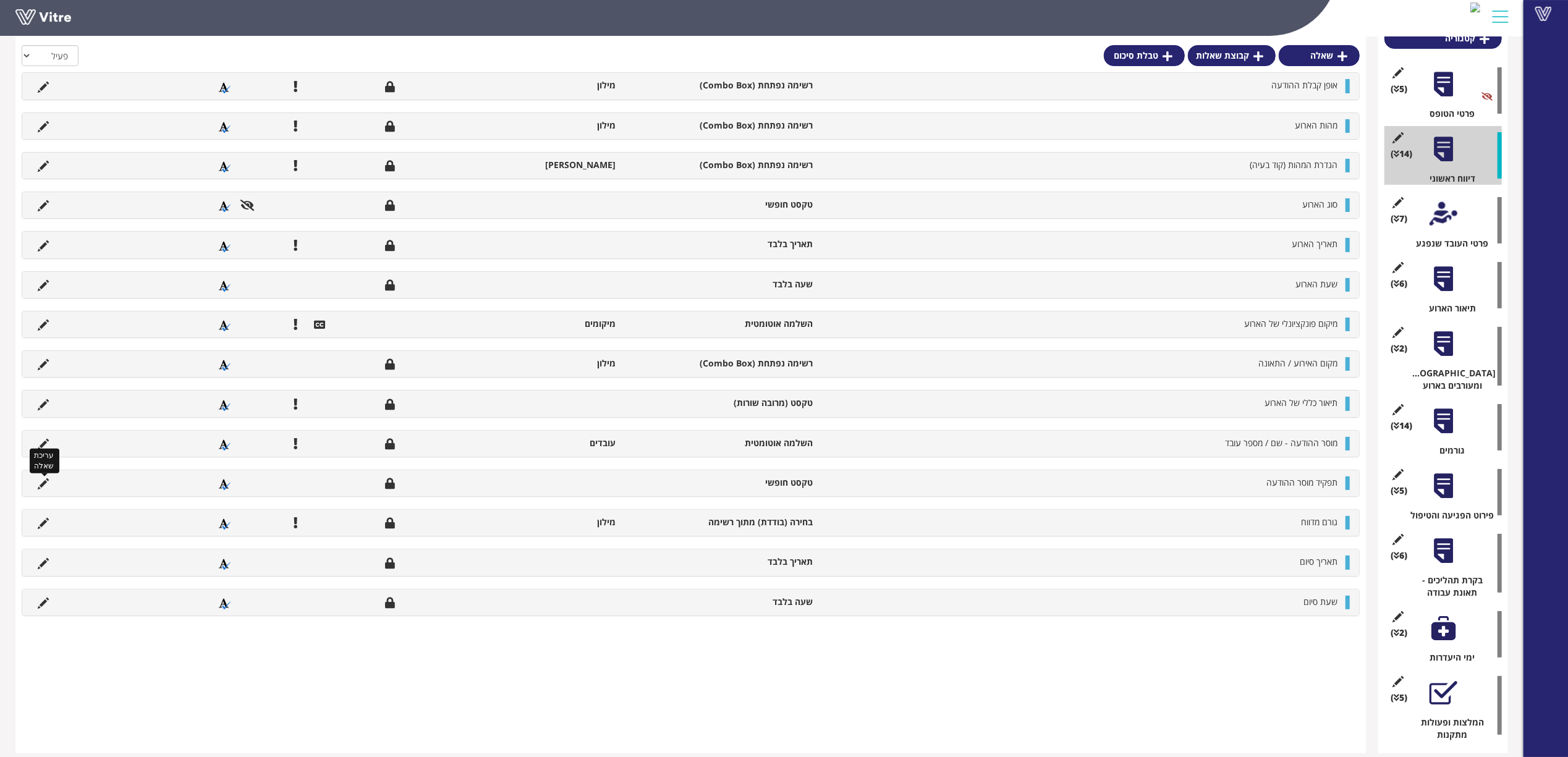
click at [43, 481] on icon at bounding box center [43, 484] width 11 height 11
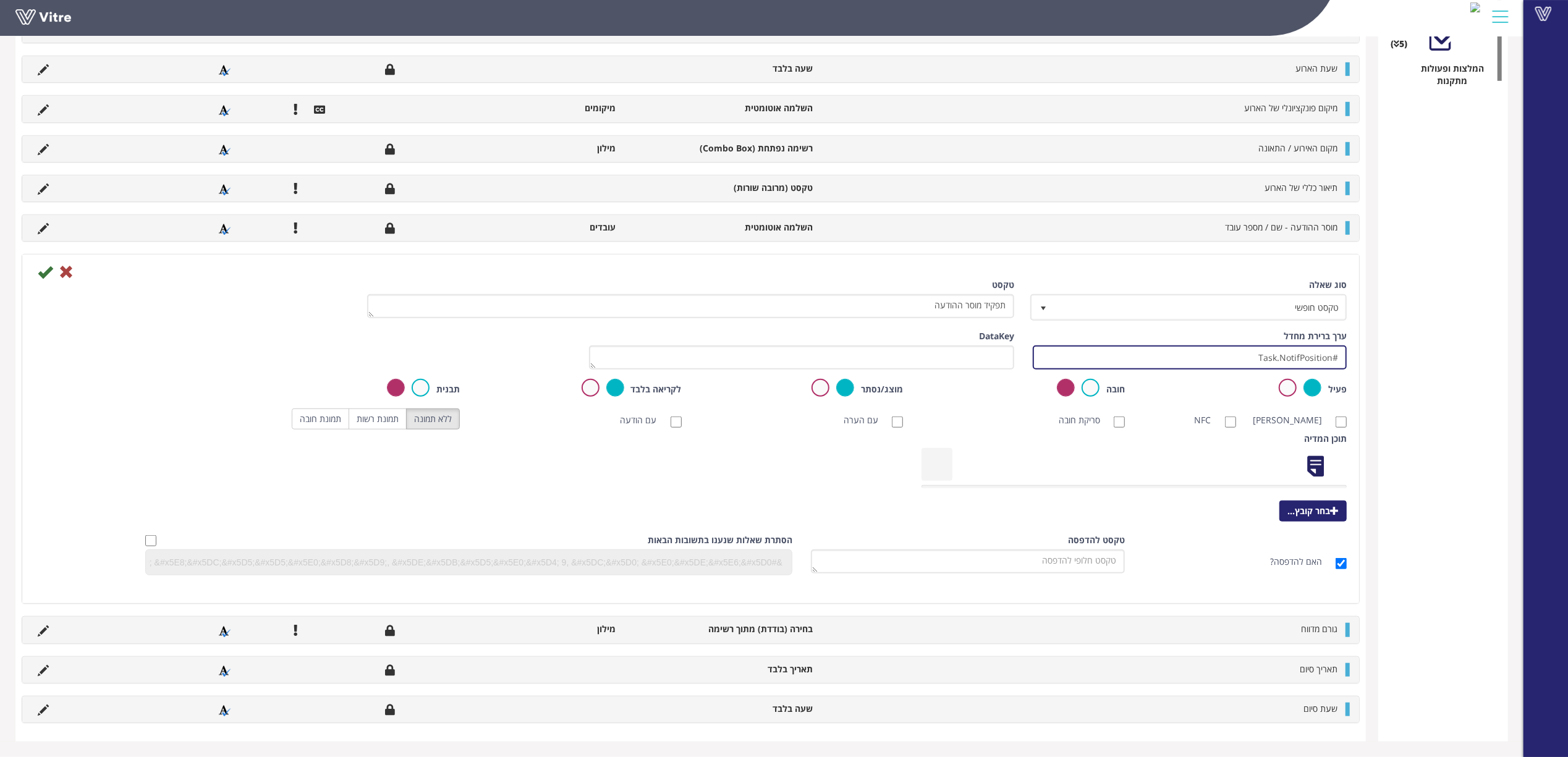
drag, startPoint x: 1342, startPoint y: 359, endPoint x: 1375, endPoint y: 359, distance: 33.0
click at [1374, 359] on div "טבלת סיכום קטגוריה (5 ) פרטי הטופס (14 ) דיווח ראשוני (0 ) נתוני רכבת (7 ) פרטי…" at bounding box center [762, 41] width 1492 height 1401
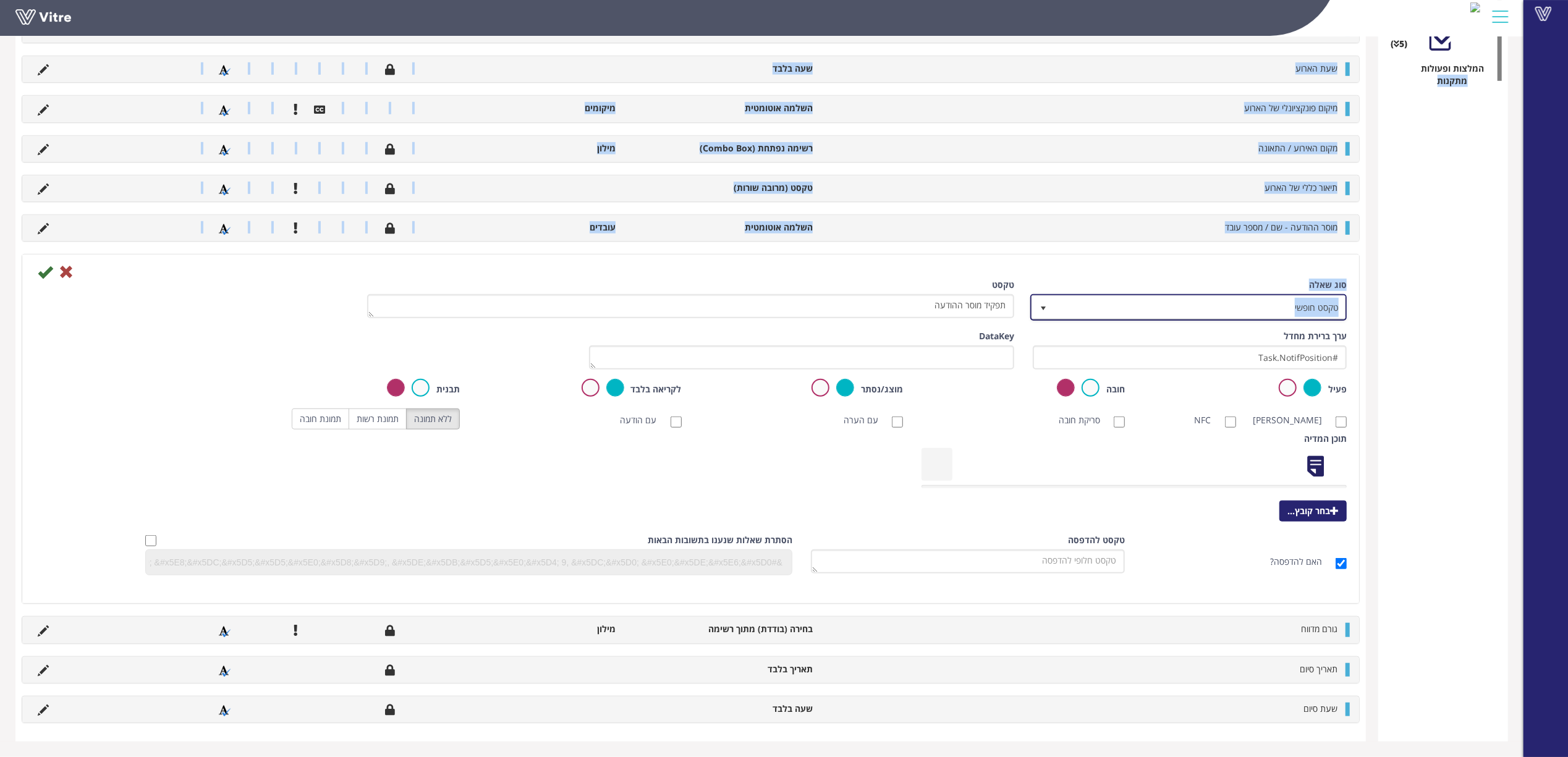
drag, startPoint x: 1194, startPoint y: 297, endPoint x: 1505, endPoint y: 297, distance: 311.0
click at [1505, 297] on div "טבלת סיכום קטגוריה (5 ) פרטי הטופס (14 ) דיווח ראשוני (0 ) נתוני רכבת (7 ) פרטי…" at bounding box center [762, 41] width 1492 height 1401
click at [1429, 309] on div "טבלת סיכום קטגוריה (5 ) פרטי הטופס (14 ) דיווח ראשוני (0 ) נתוני רכבת (7 ) פרטי…" at bounding box center [1443, 41] width 130 height 1401
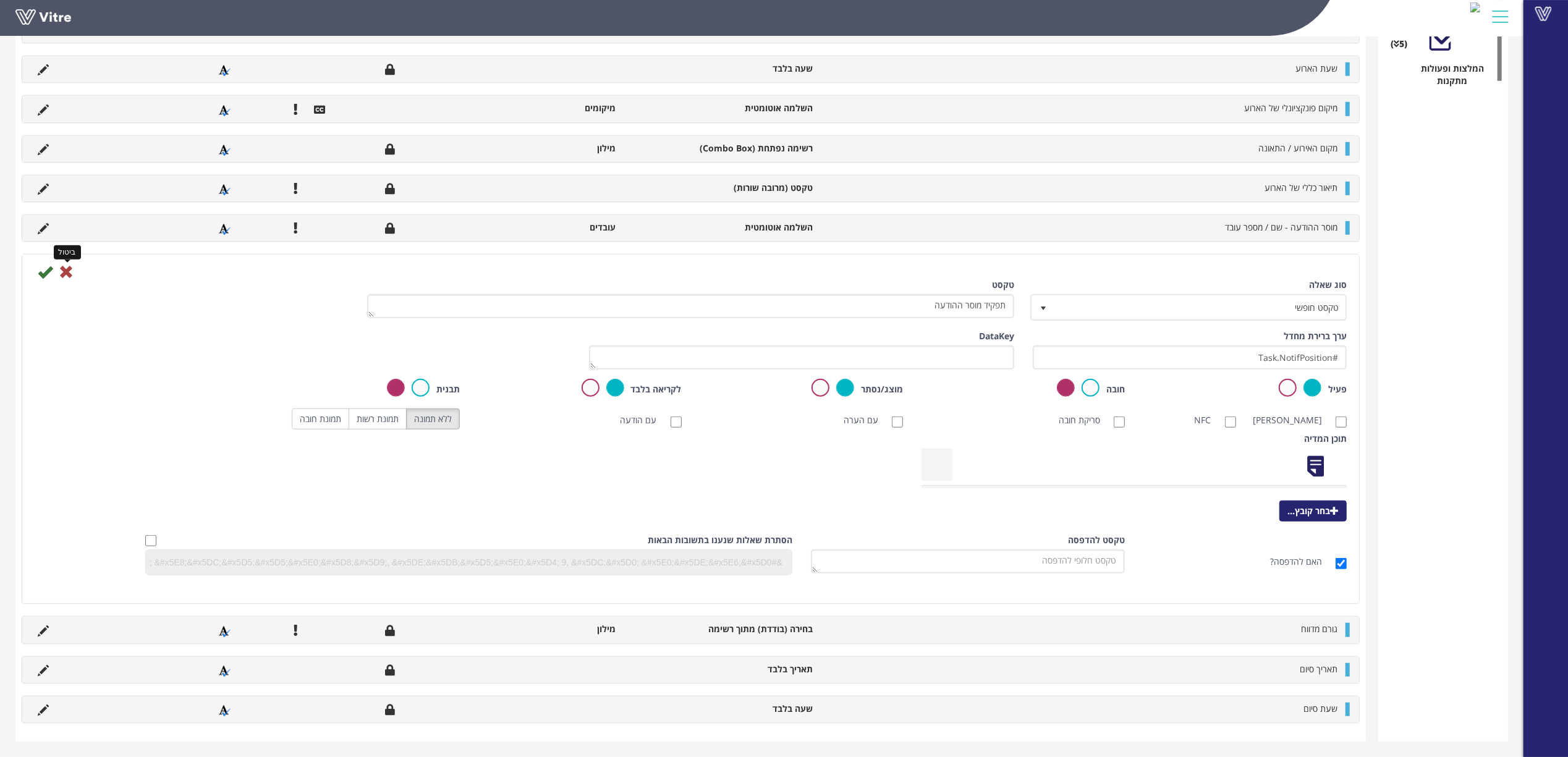
click at [70, 272] on icon at bounding box center [66, 271] width 15 height 15
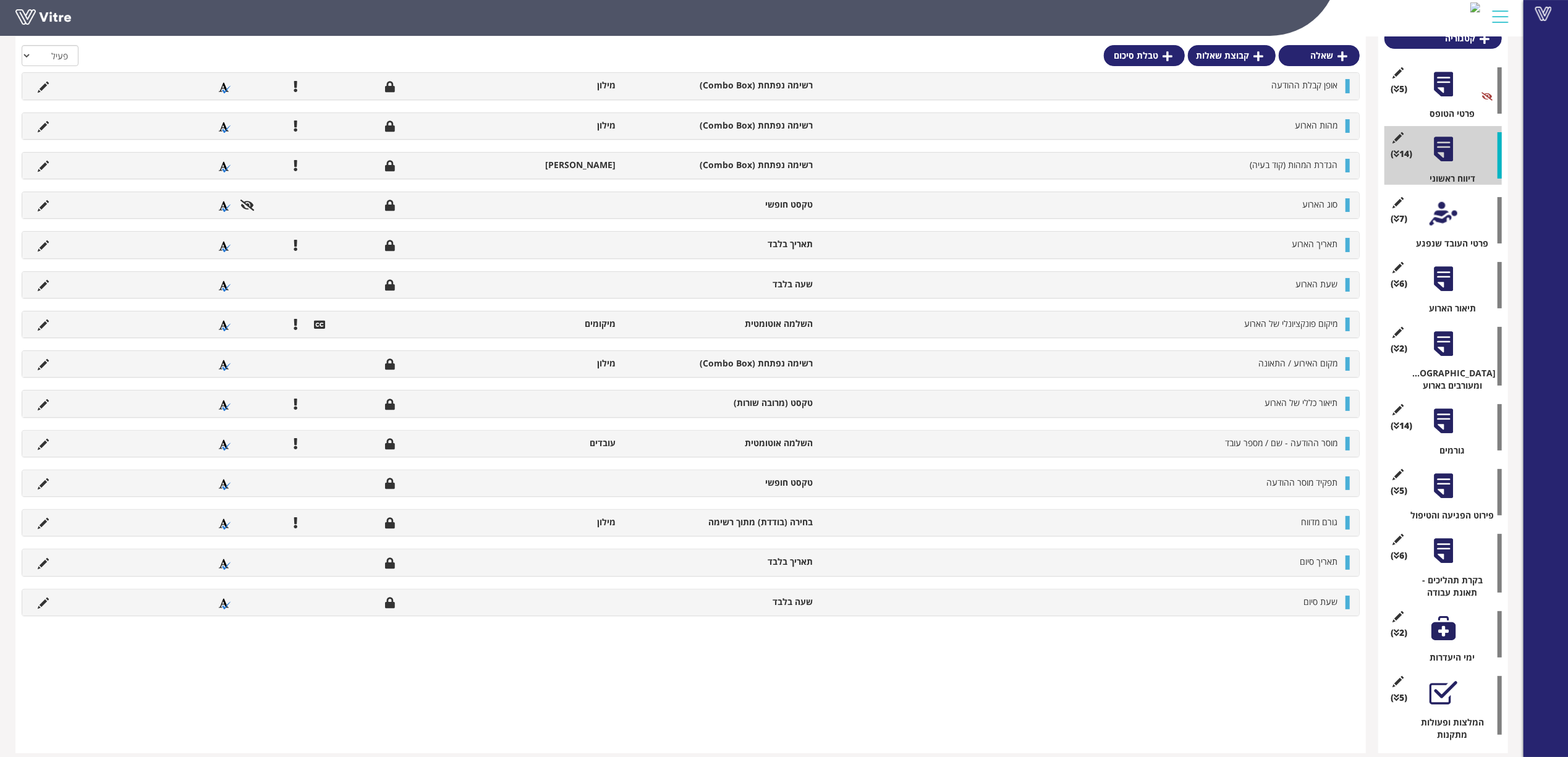
scroll to position [0, 0]
